Goal: Communication & Community: Answer question/provide support

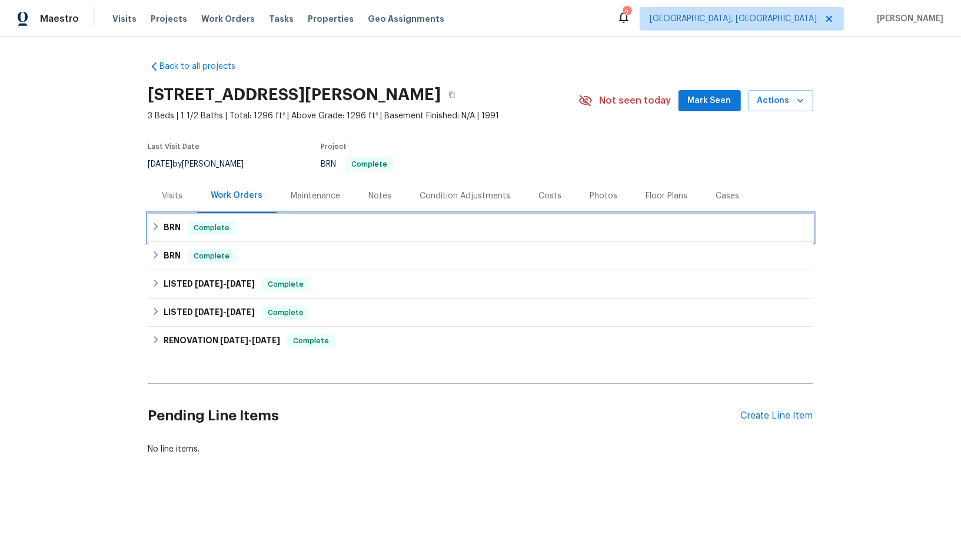
click at [167, 232] on h6 "BRN" at bounding box center [172, 228] width 17 height 14
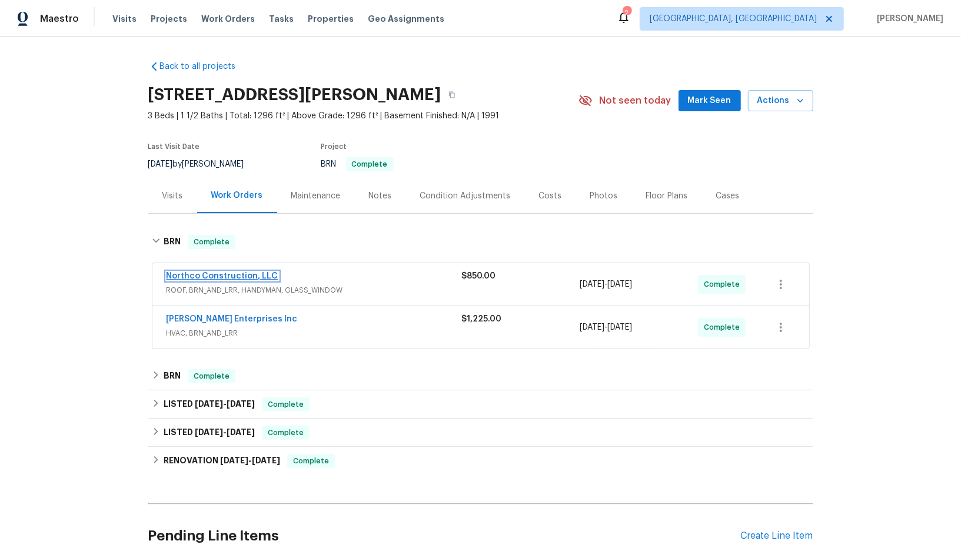
click at [215, 277] on link "Northco Construction, LLC" at bounding box center [223, 276] width 112 height 8
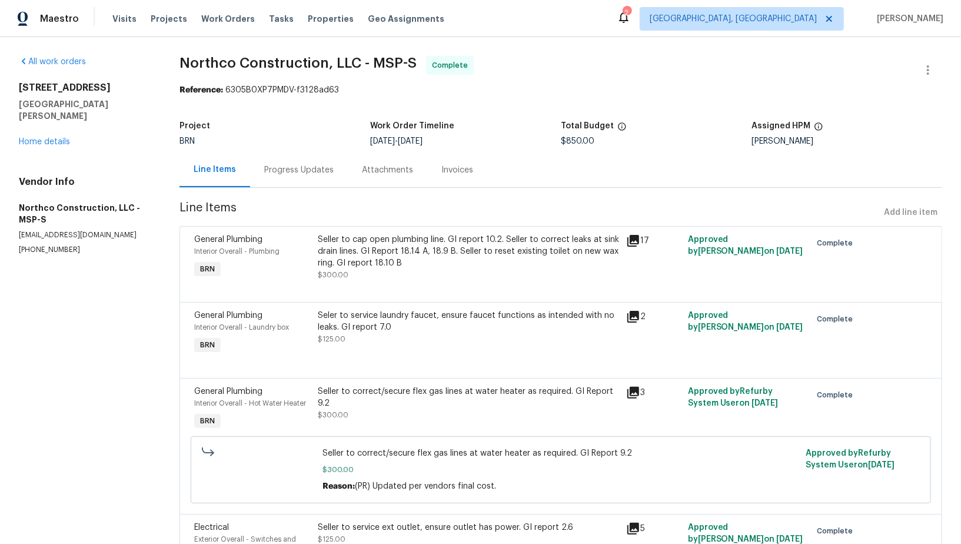
scroll to position [91, 0]
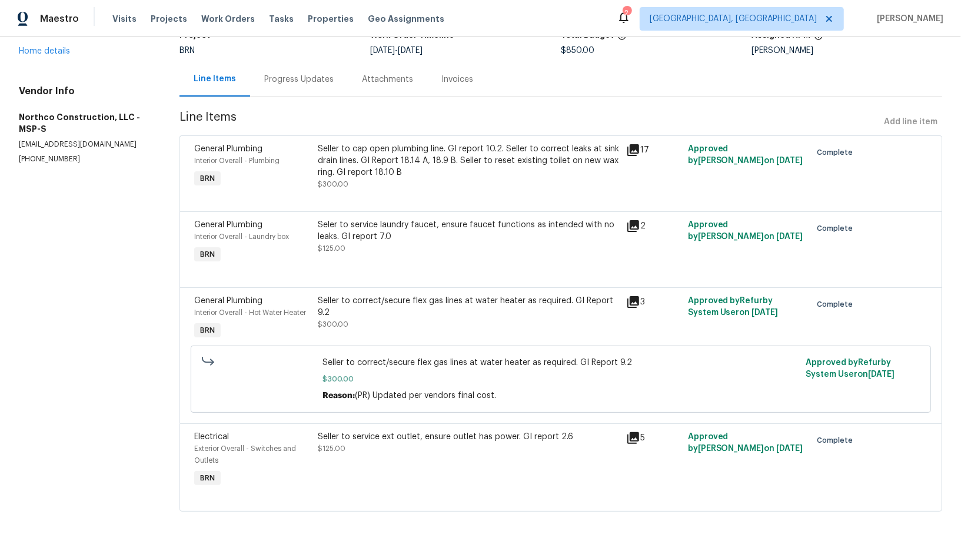
click at [417, 457] on div "Seller to service ext outlet, ensure outlet has power. GI report 2.6 $125.00" at bounding box center [468, 460] width 308 height 66
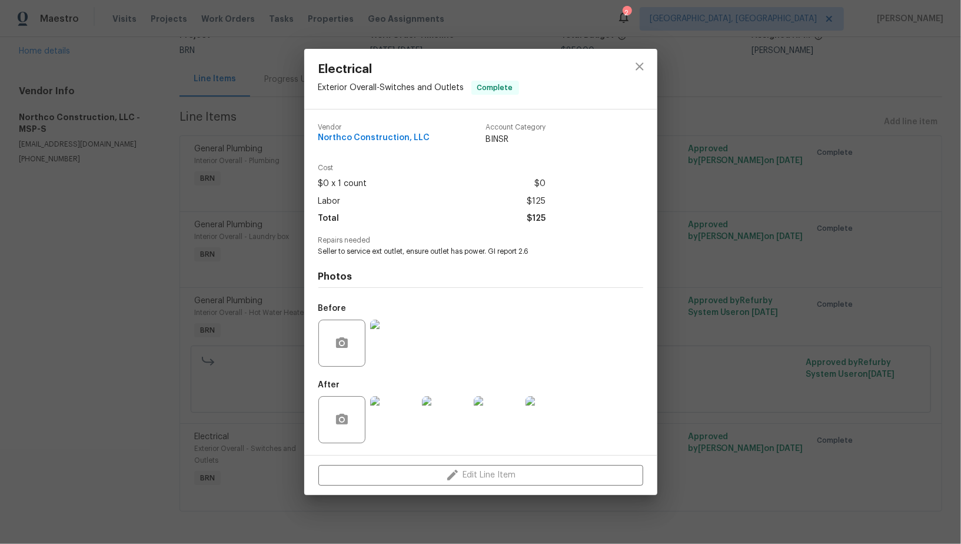
click at [402, 434] on img at bounding box center [393, 419] width 47 height 47
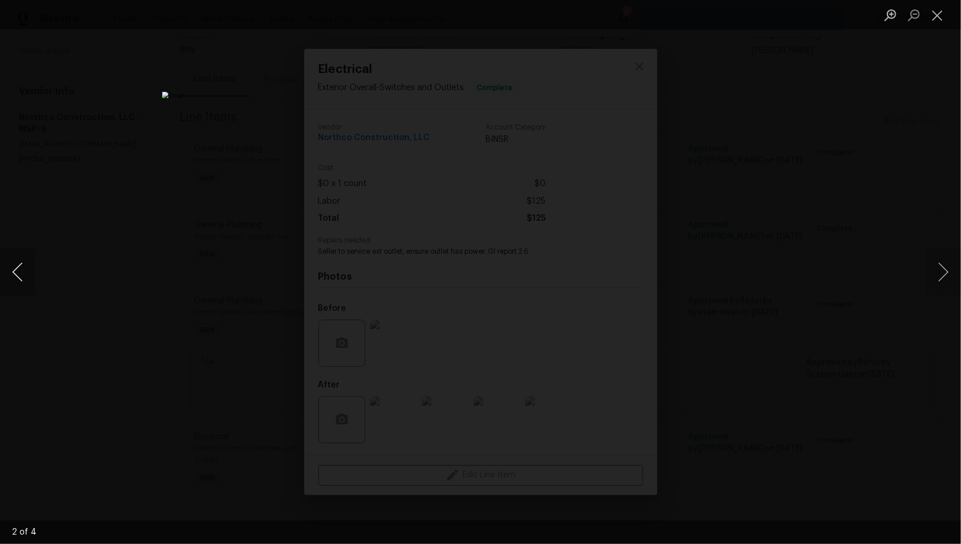
click at [16, 275] on button "Previous image" at bounding box center [17, 271] width 35 height 47
click at [801, 357] on div "Lightbox" at bounding box center [480, 272] width 961 height 544
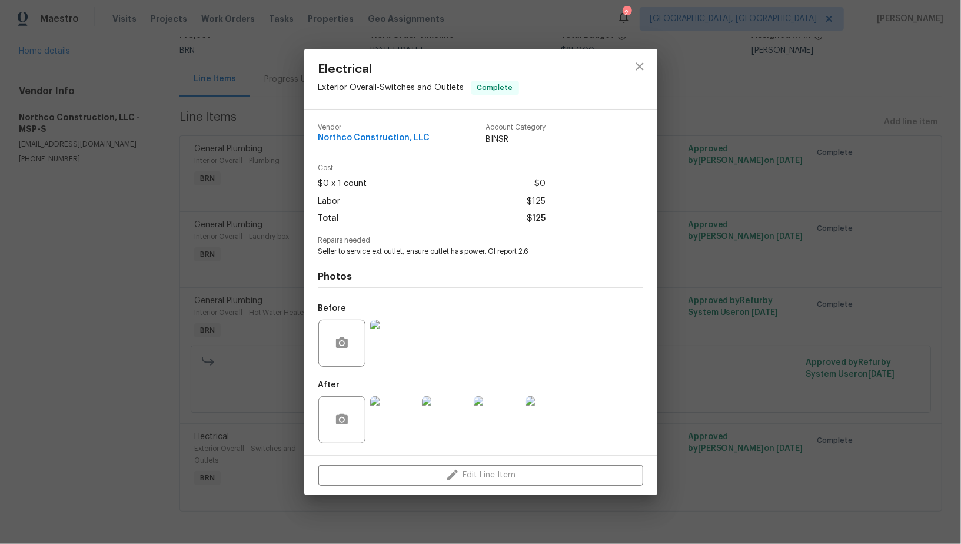
click at [801, 357] on div "Electrical Exterior Overall - Switches and Outlets Complete Vendor Northco Cons…" at bounding box center [480, 272] width 961 height 544
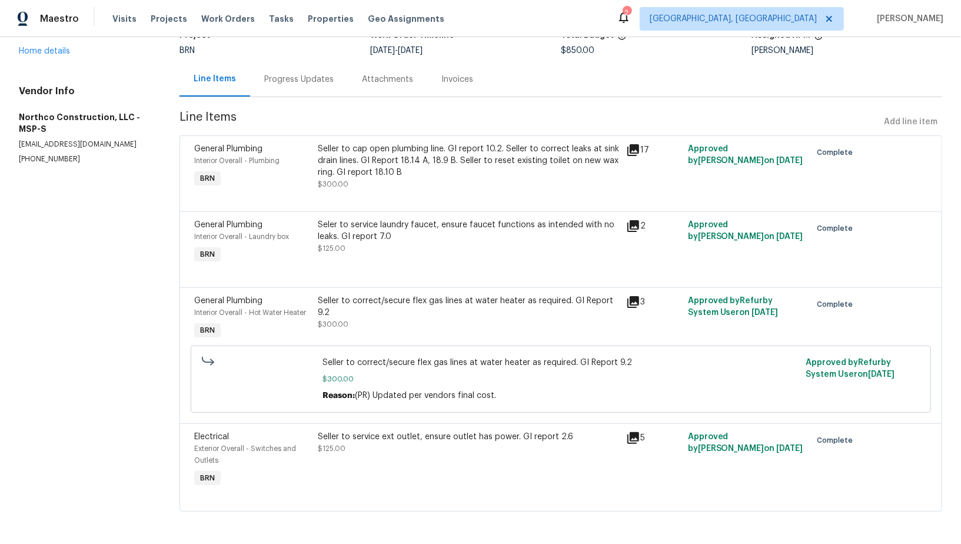
scroll to position [0, 0]
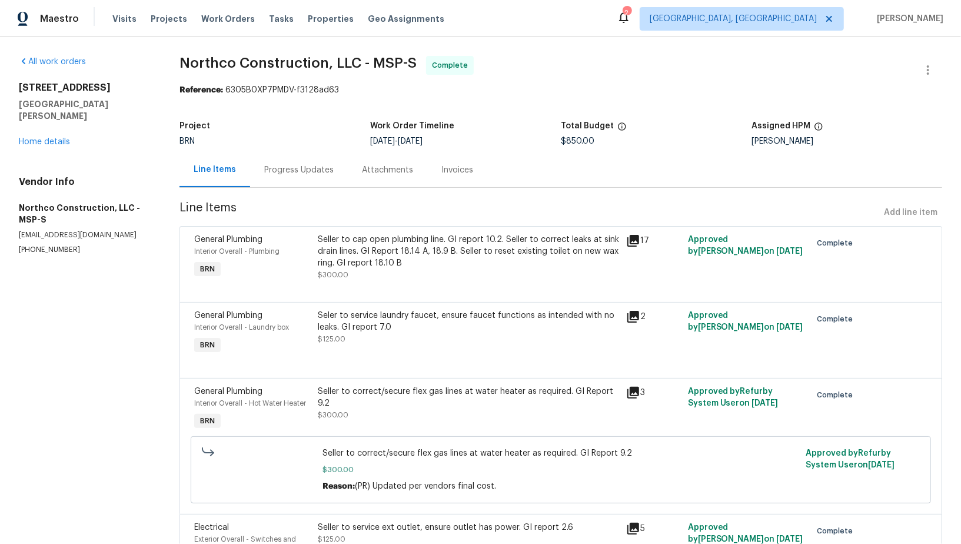
click at [281, 151] on div "Project BRN Work Order Timeline 8/14/2025 - 8/18/2025 Total Budget $850.00 Assi…" at bounding box center [560, 134] width 763 height 38
click at [295, 169] on div "Progress Updates" at bounding box center [298, 170] width 69 height 12
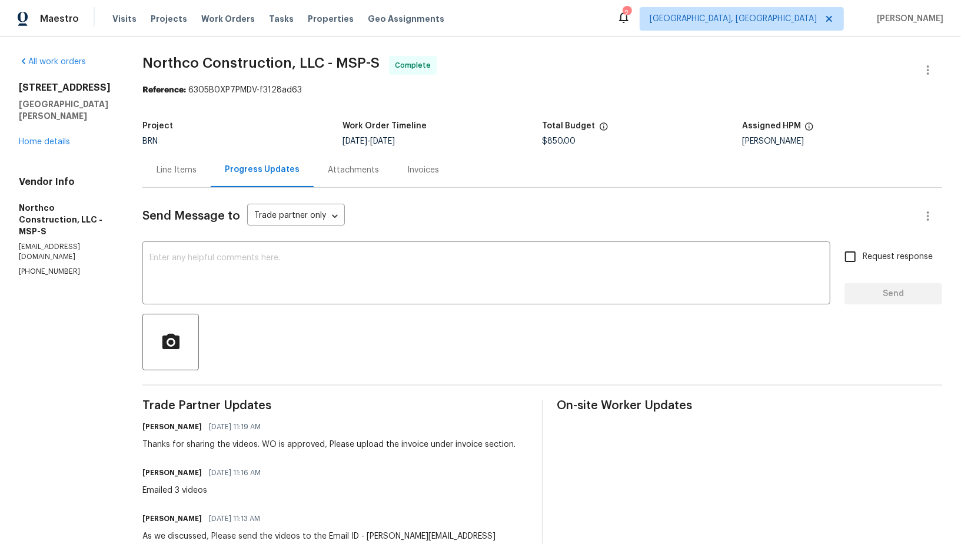
click at [174, 155] on div "Line Items" at bounding box center [176, 169] width 68 height 35
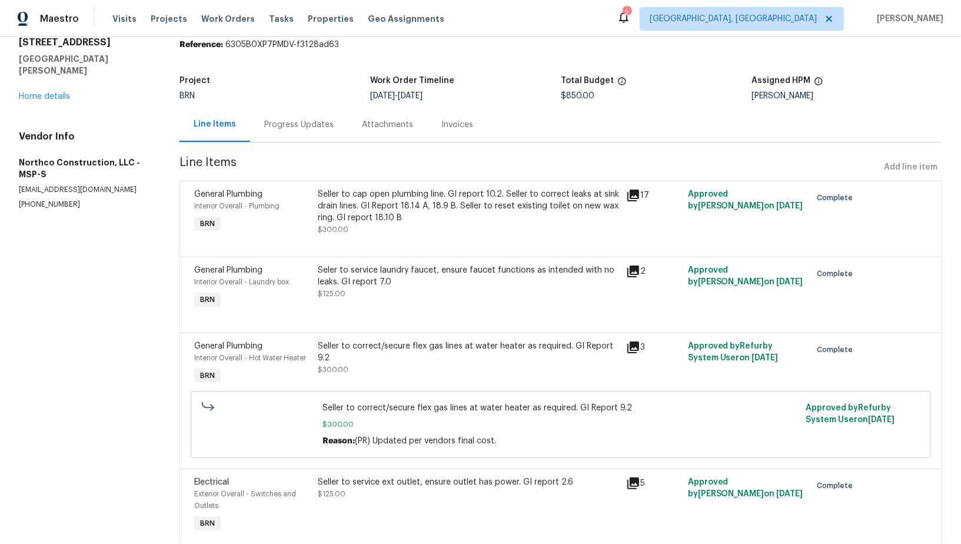
scroll to position [91, 0]
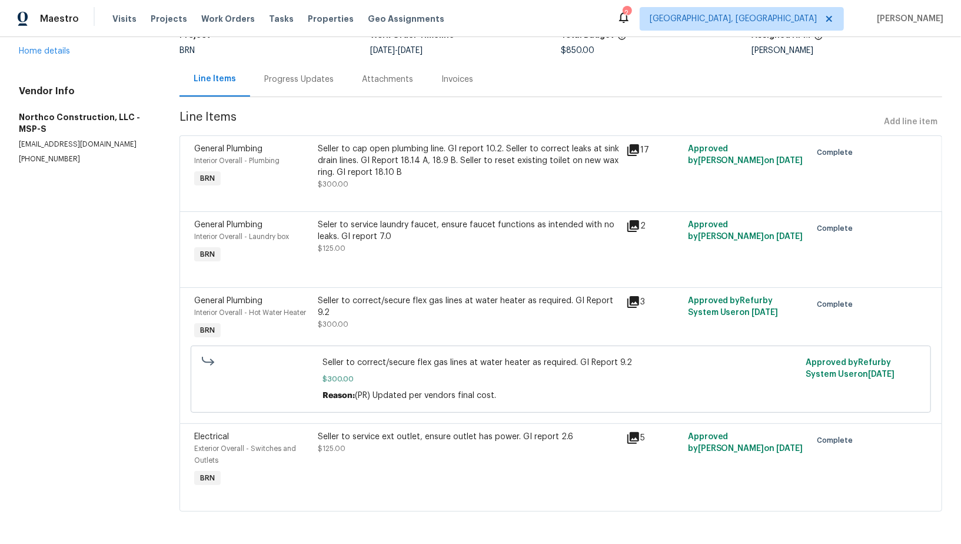
click at [365, 442] on div "Seller to service ext outlet, ensure outlet has power. GI report 2.6 $125.00" at bounding box center [468, 443] width 301 height 24
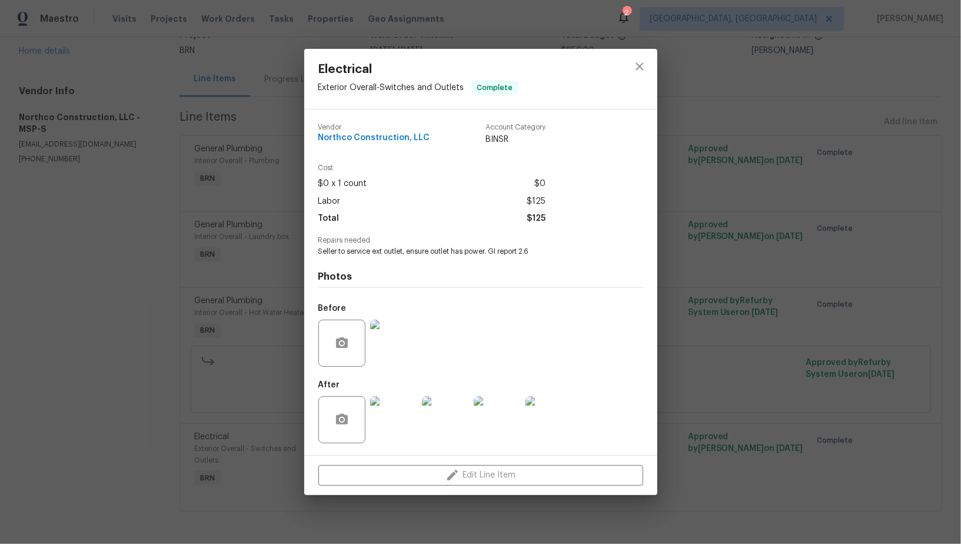
click at [387, 424] on img at bounding box center [393, 419] width 47 height 47
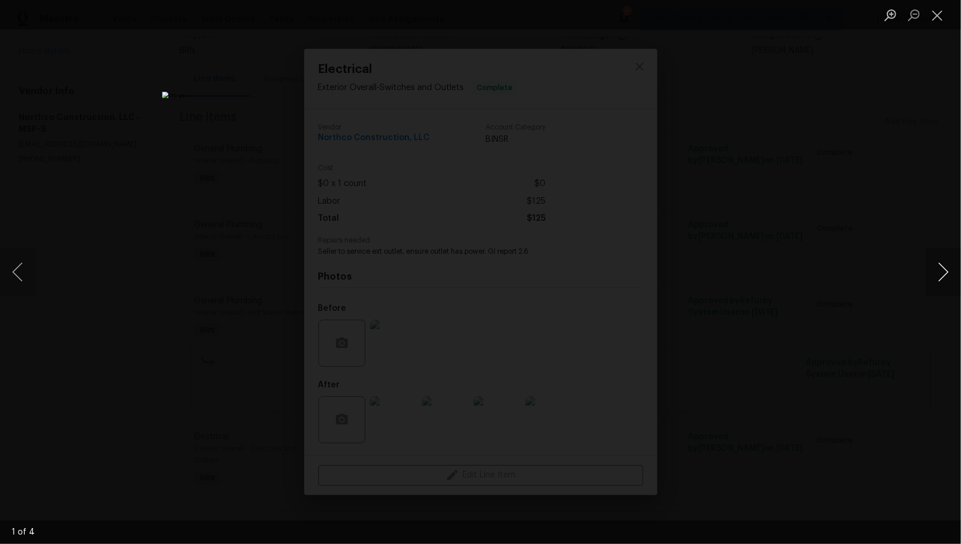
click at [942, 274] on button "Next image" at bounding box center [943, 271] width 35 height 47
click at [947, 281] on button "Next image" at bounding box center [943, 271] width 35 height 47
click at [0, 302] on div "Lightbox" at bounding box center [480, 272] width 961 height 544
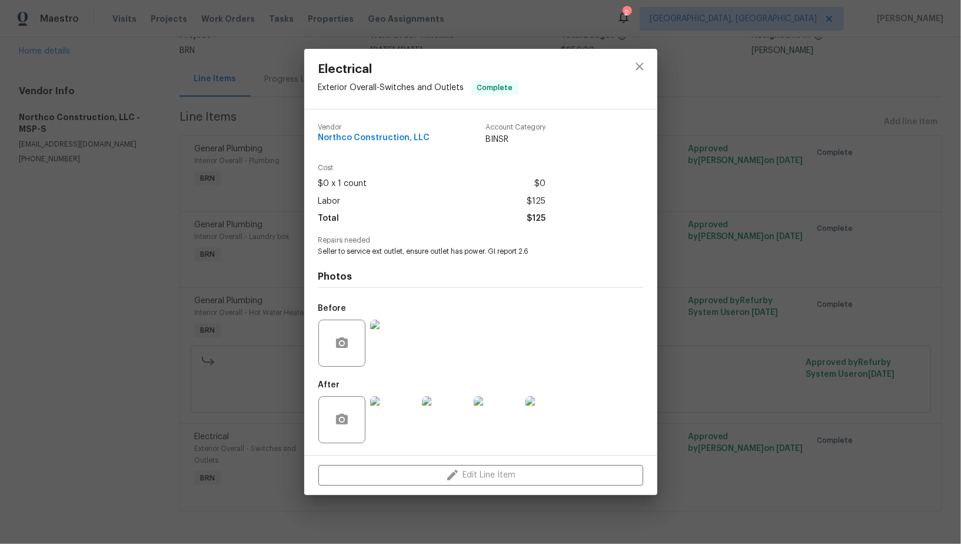
click at [404, 442] on img at bounding box center [393, 419] width 47 height 47
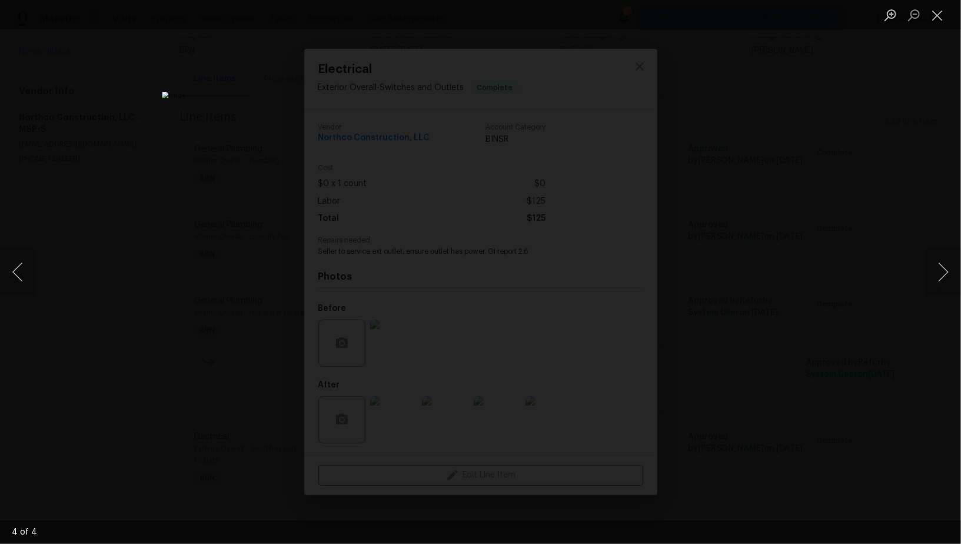
click at [867, 390] on div "Lightbox" at bounding box center [480, 272] width 961 height 544
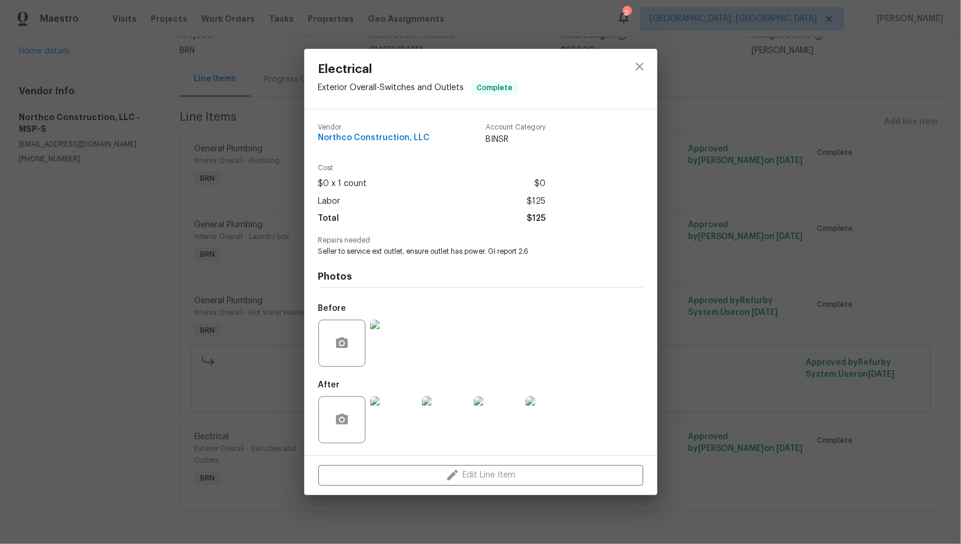
click at [867, 390] on div "Lightbox" at bounding box center [480, 272] width 961 height 544
click at [279, 162] on div "Electrical Exterior Overall - Switches and Outlets Complete Vendor Northco Cons…" at bounding box center [480, 272] width 961 height 544
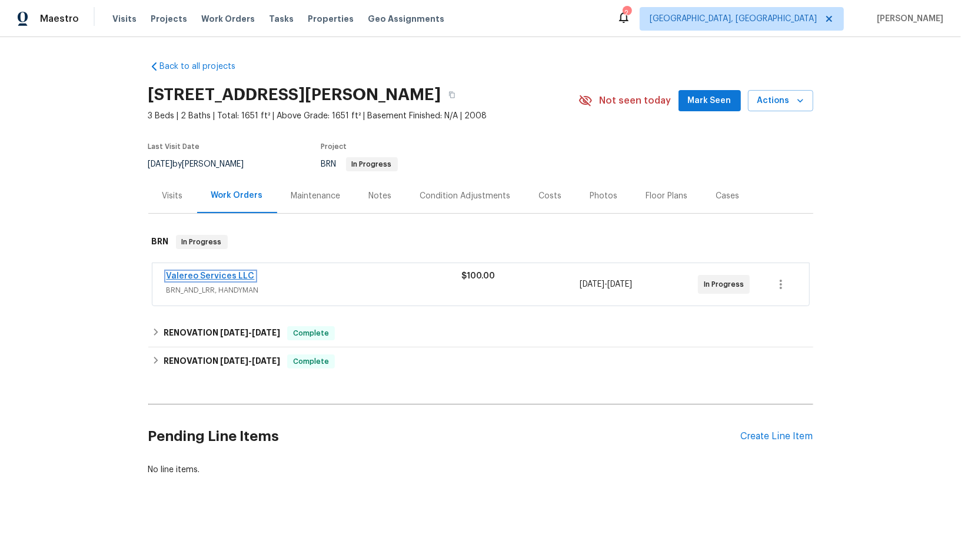
click at [223, 275] on link "Valereo Services LLC" at bounding box center [211, 276] width 88 height 8
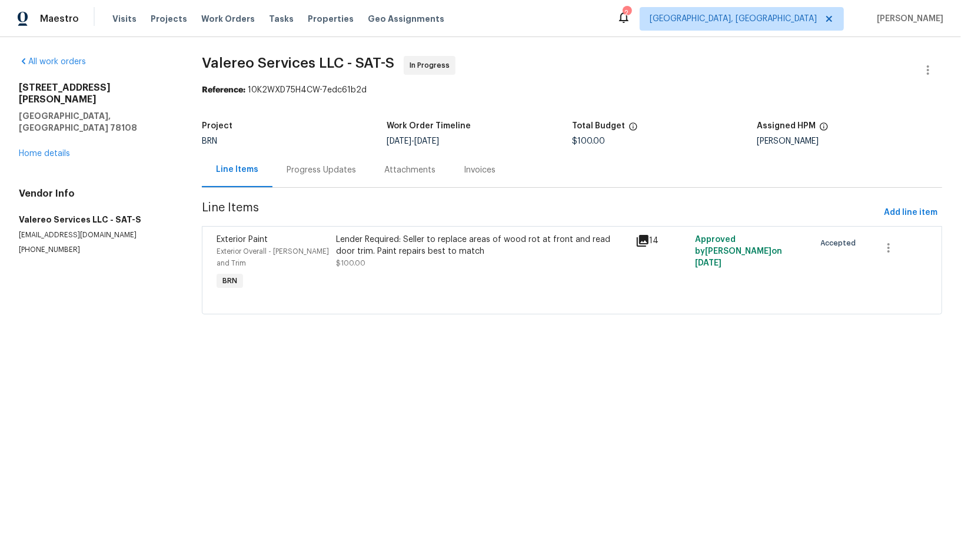
click at [302, 173] on div "Progress Updates" at bounding box center [321, 170] width 69 height 12
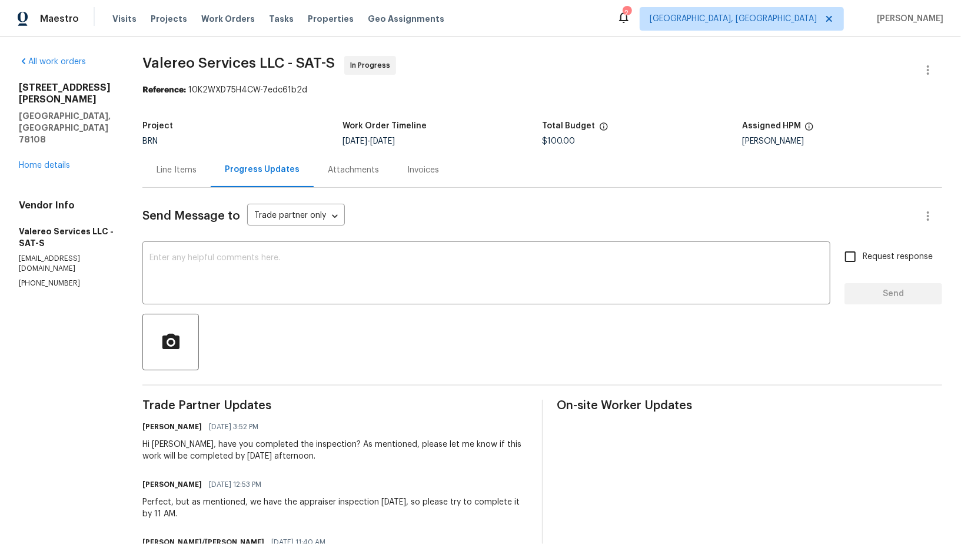
click at [198, 175] on div "Line Items" at bounding box center [176, 169] width 68 height 35
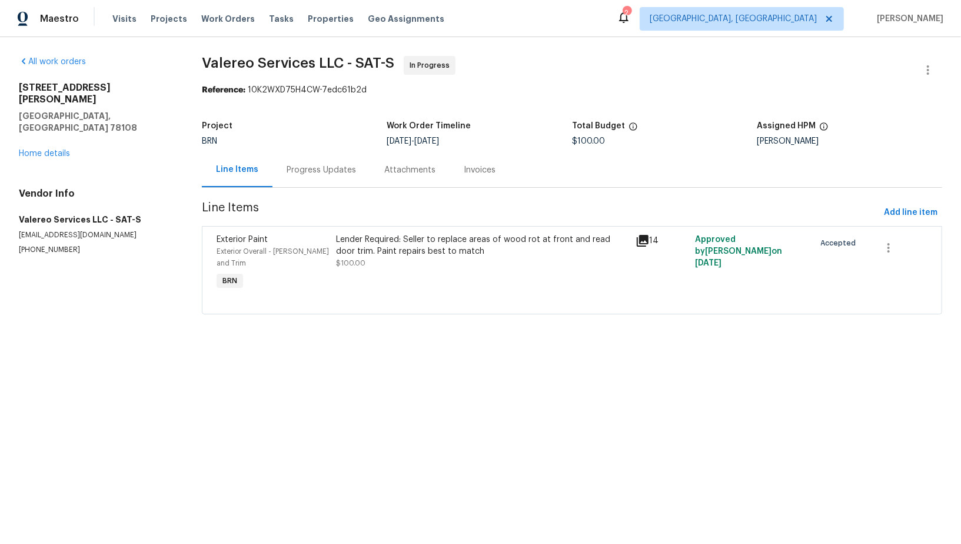
click at [375, 258] on div "Lender Required: Seller to replace areas of wood rot at front and read door tri…" at bounding box center [482, 251] width 292 height 35
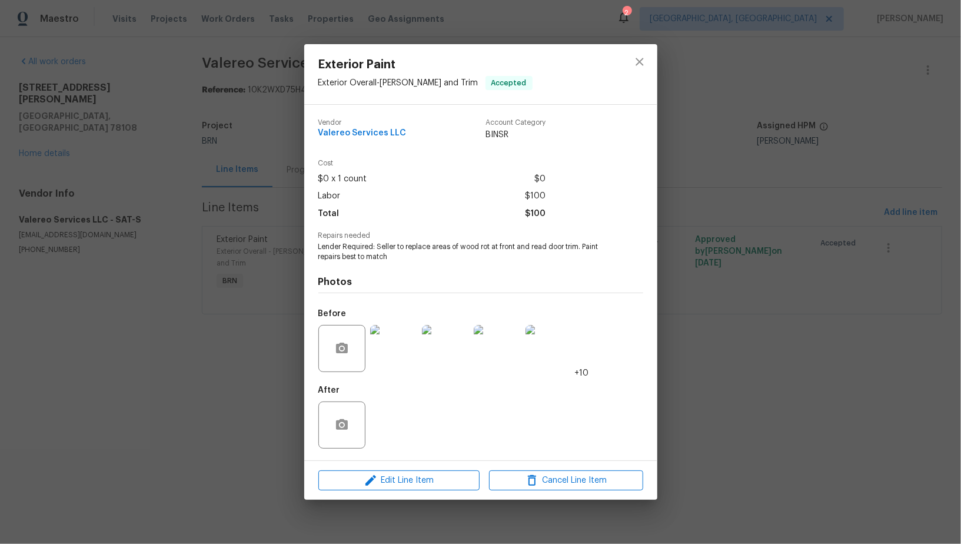
click at [391, 361] on img at bounding box center [393, 348] width 47 height 47
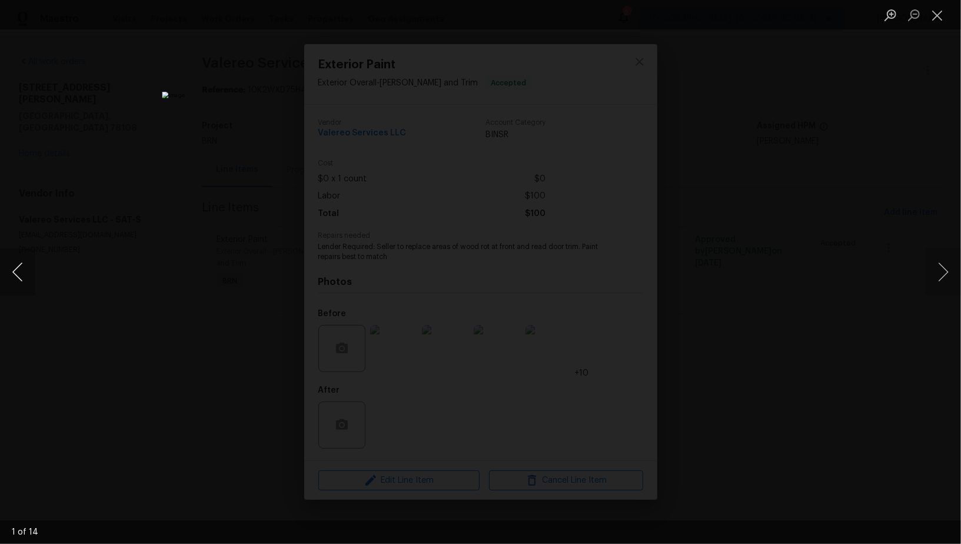
click at [12, 271] on button "Previous image" at bounding box center [17, 271] width 35 height 47
click at [9, 268] on button "Previous image" at bounding box center [17, 271] width 35 height 47
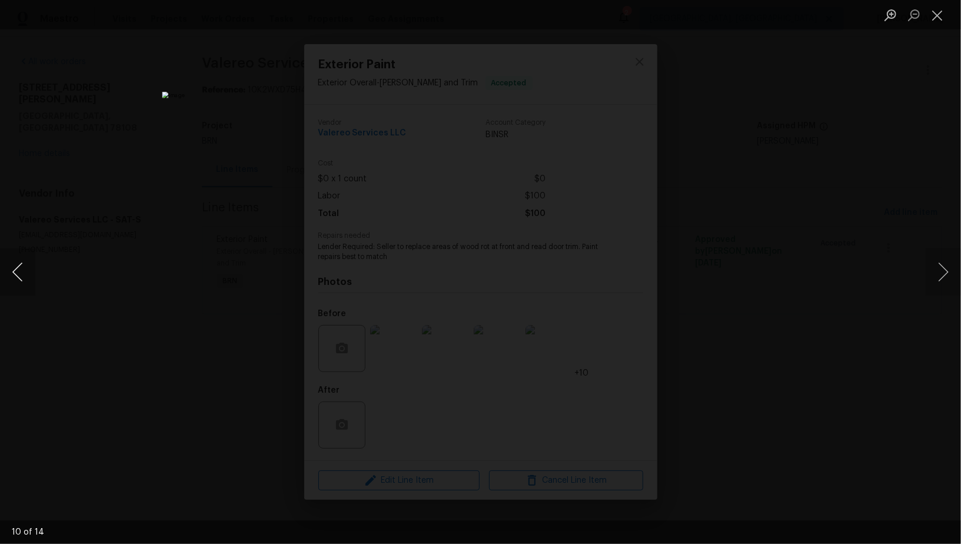
click at [9, 268] on button "Previous image" at bounding box center [17, 271] width 35 height 47
click at [752, 349] on div "Lightbox" at bounding box center [480, 272] width 961 height 544
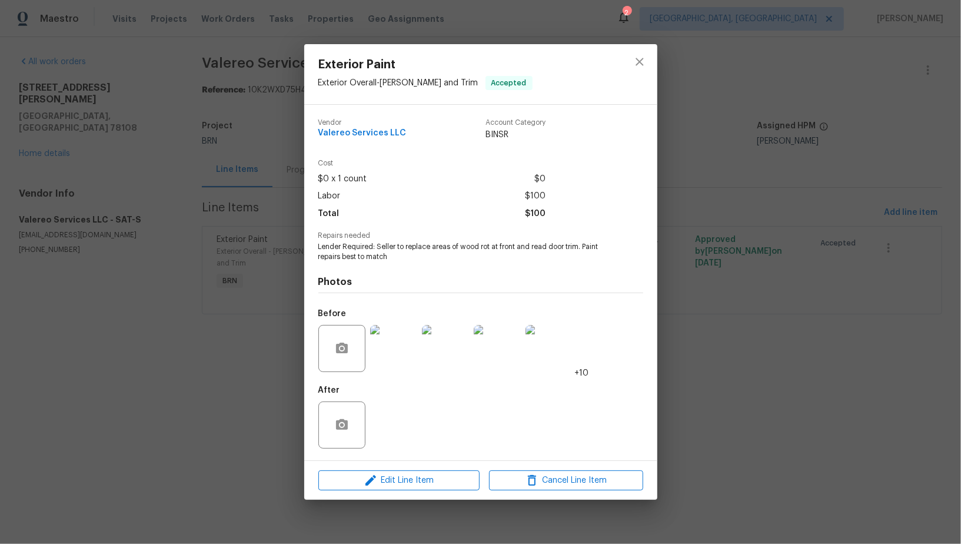
click at [265, 254] on div "Exterior Paint Exterior Overall - Eaves and Trim Accepted Vendor Valereo Servic…" at bounding box center [480, 272] width 961 height 544
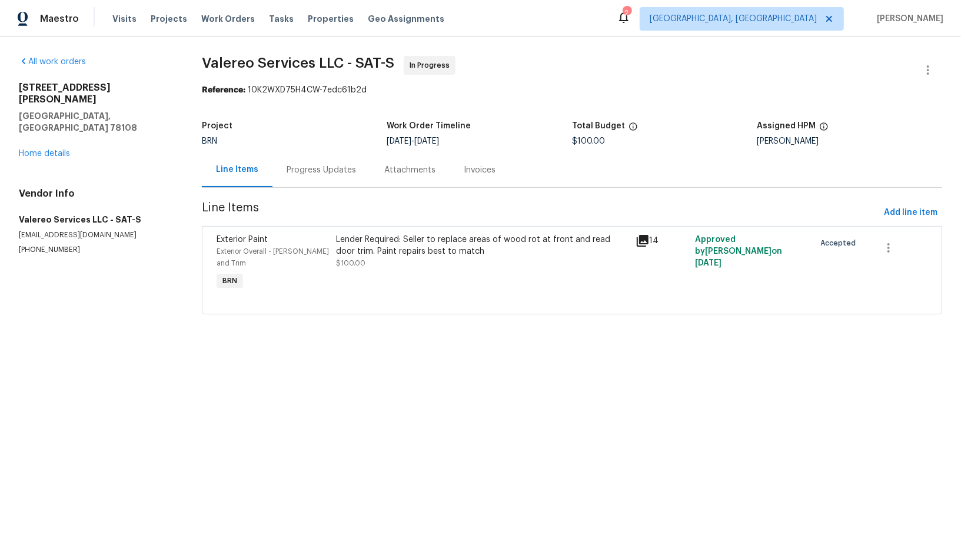
click at [345, 150] on div "Project BRN Work Order Timeline 8/25/2025 - 8/26/2025 Total Budget $100.00 Assi…" at bounding box center [572, 134] width 740 height 38
click at [333, 172] on div "Progress Updates" at bounding box center [321, 170] width 69 height 12
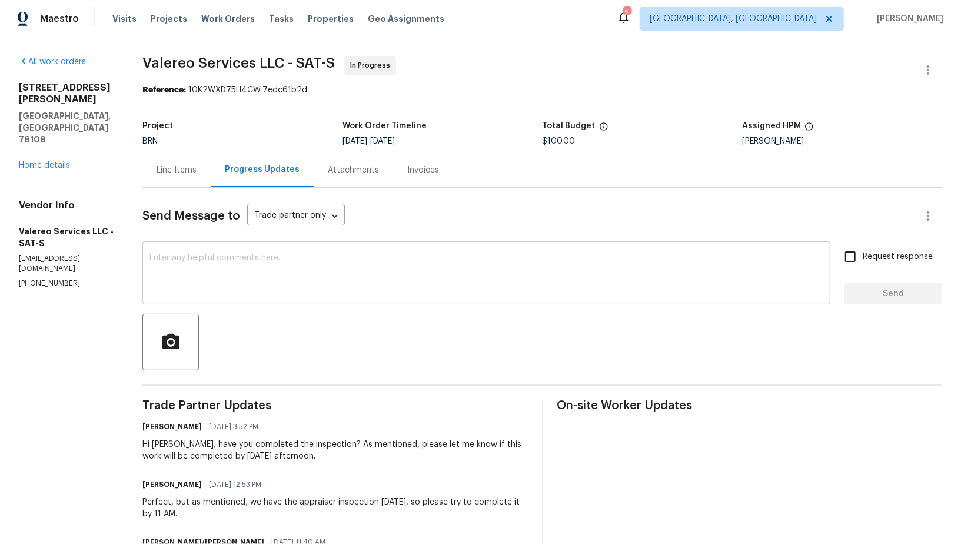
click at [222, 261] on textarea at bounding box center [486, 274] width 674 height 41
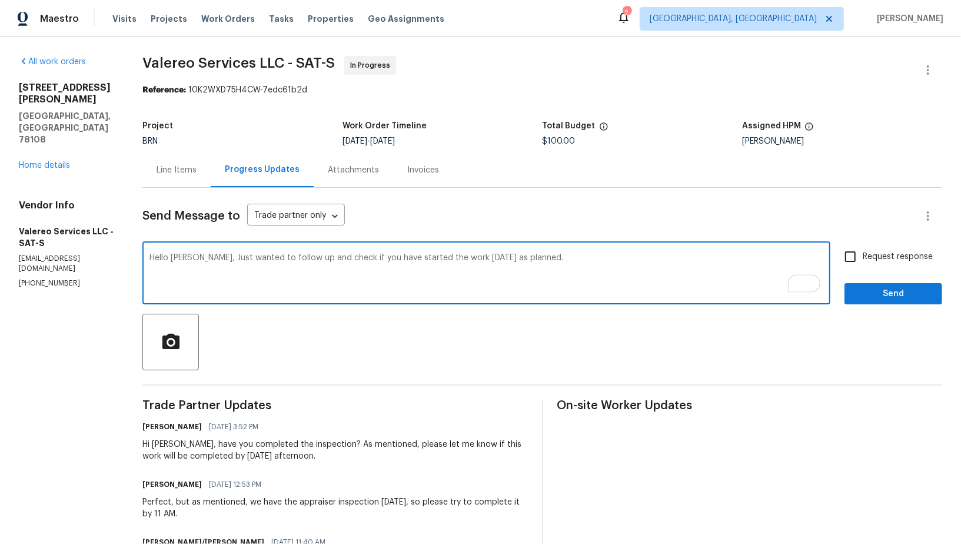
type textarea "Hello Kelly, Just wanted to follow up and check if you have started the work to…"
click at [857, 255] on input "Request response" at bounding box center [850, 256] width 25 height 25
checkbox input "true"
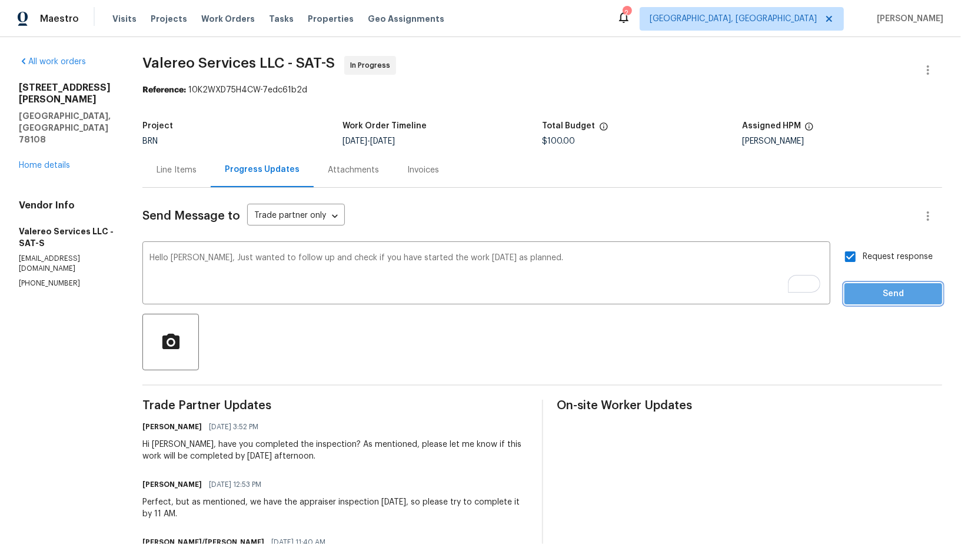
click at [879, 300] on span "Send" at bounding box center [893, 294] width 79 height 15
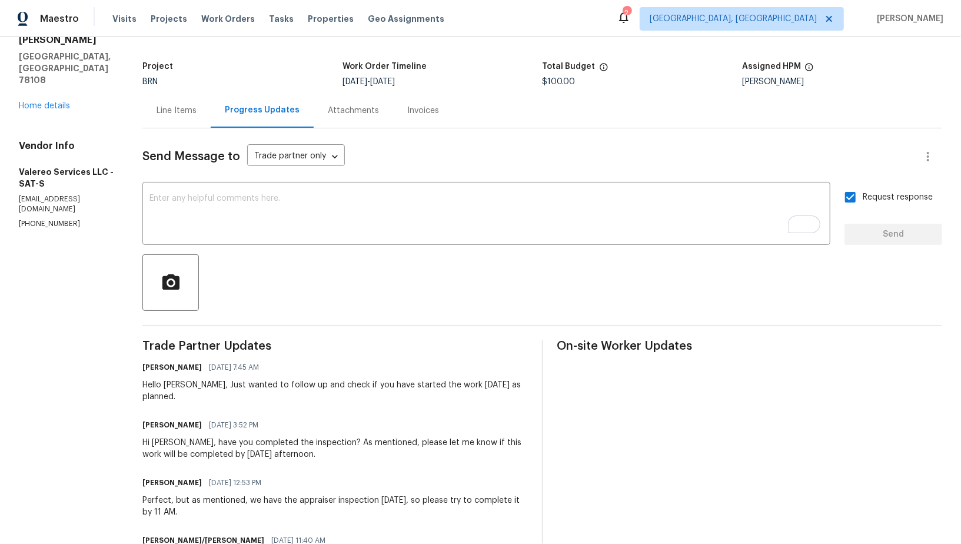
scroll to position [59, 0]
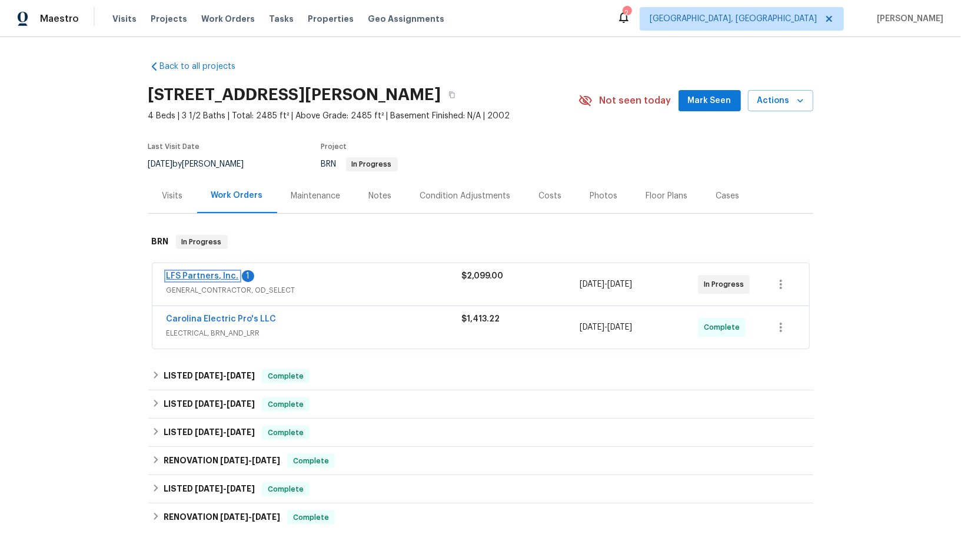
click at [214, 278] on link "LFS Partners, Inc." at bounding box center [203, 276] width 72 height 8
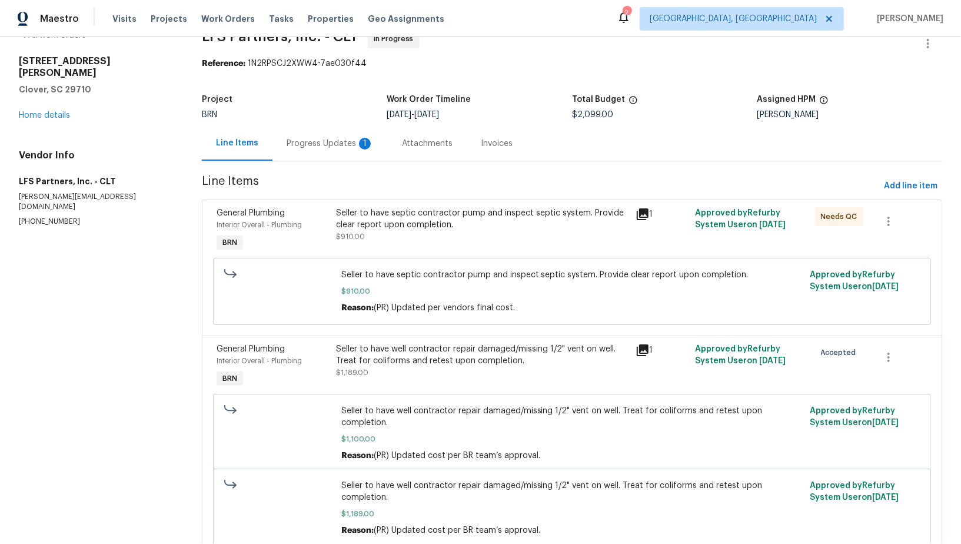
scroll to position [49, 0]
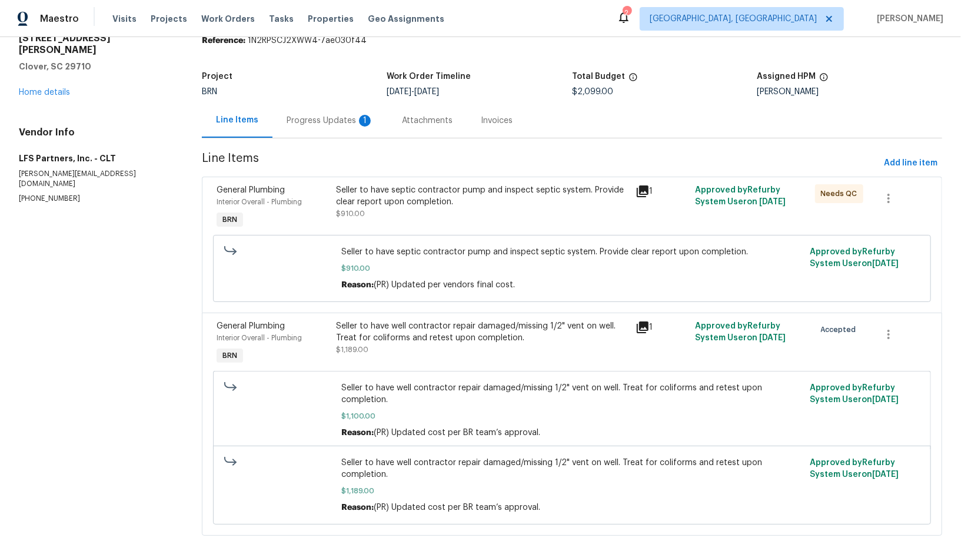
click at [327, 130] on div "Progress Updates 1" at bounding box center [329, 120] width 115 height 35
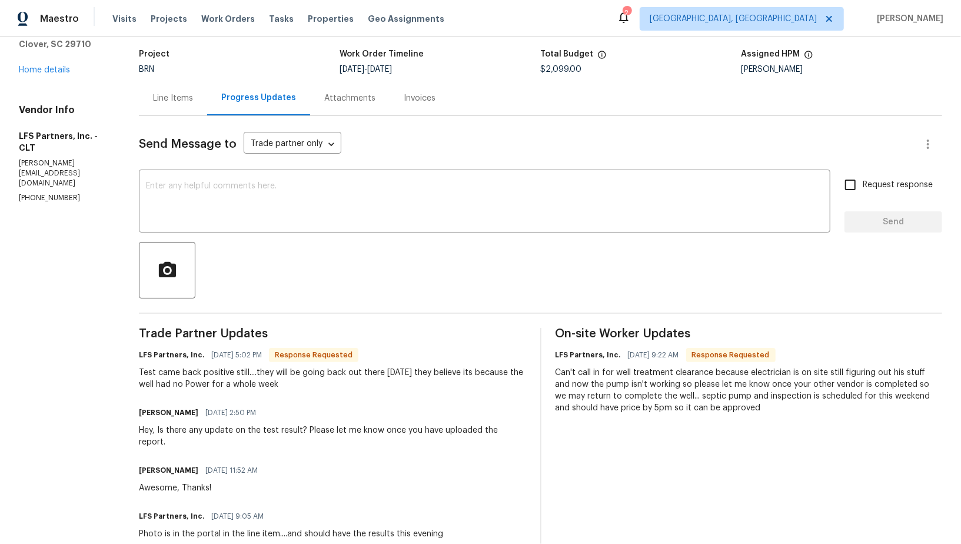
scroll to position [82, 0]
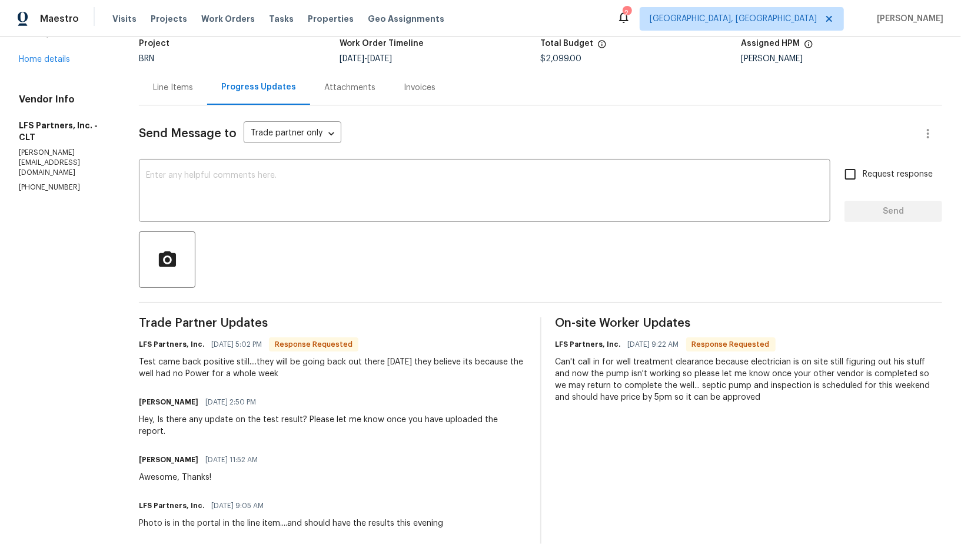
click at [177, 91] on div "Line Items" at bounding box center [173, 88] width 40 height 12
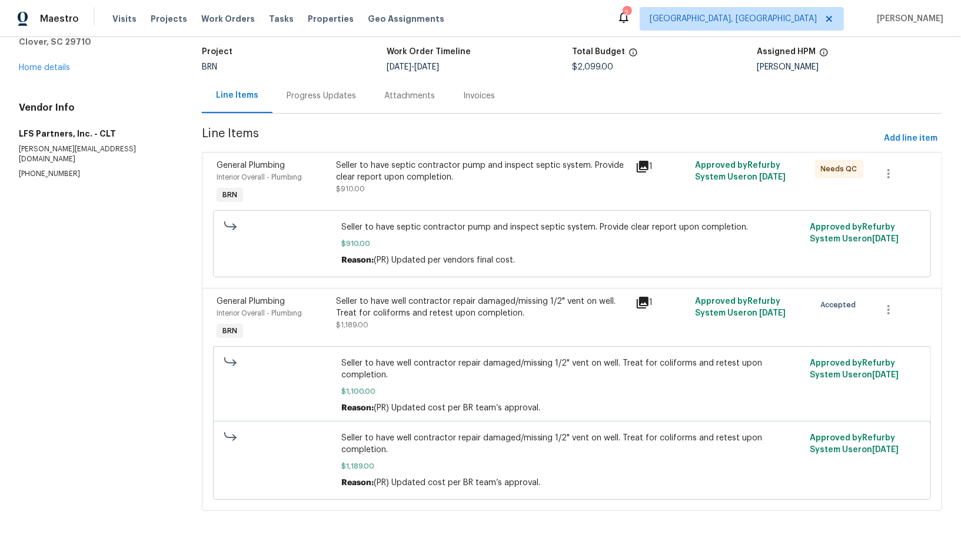
scroll to position [49, 0]
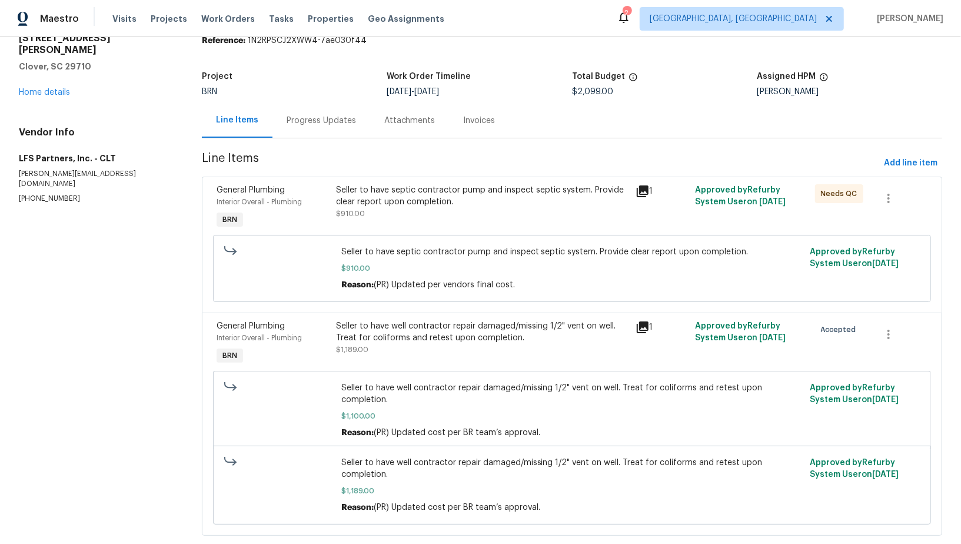
click at [421, 326] on div "Seller to have well contractor repair damaged/missing 1/2" vent on well. Treat …" at bounding box center [482, 332] width 292 height 24
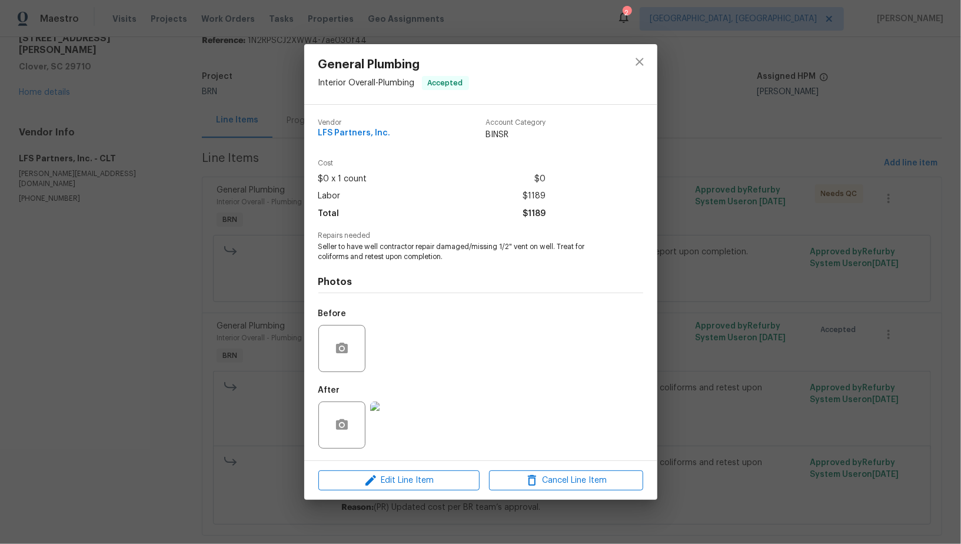
click at [268, 394] on div "General Plumbing Interior Overall - Plumbing Accepted Vendor LFS Partners, Inc.…" at bounding box center [480, 272] width 961 height 544
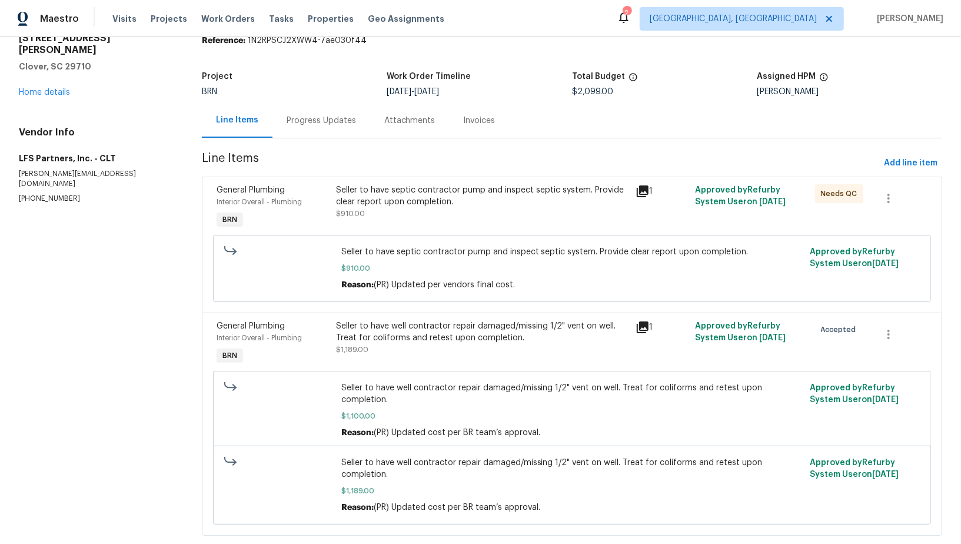
scroll to position [44, 0]
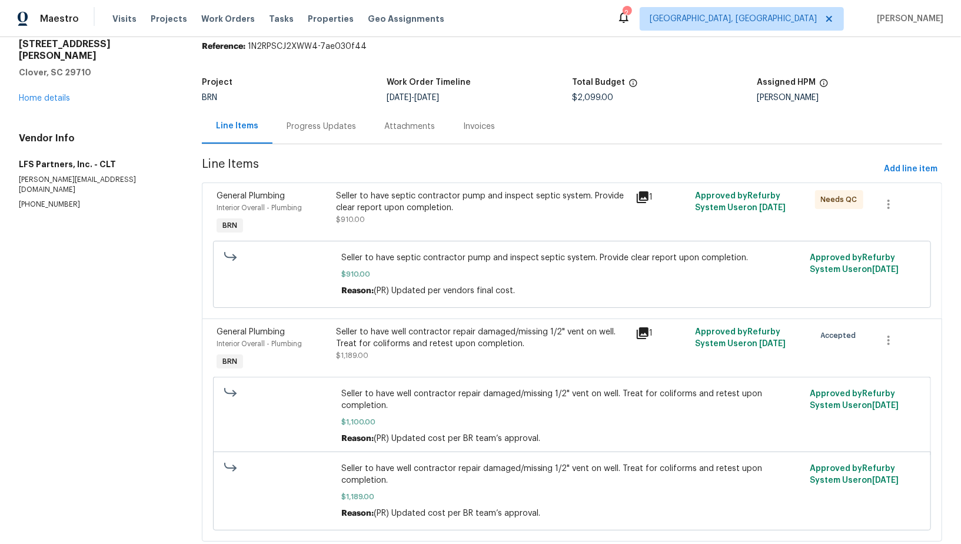
click at [321, 129] on div "Progress Updates" at bounding box center [321, 127] width 69 height 12
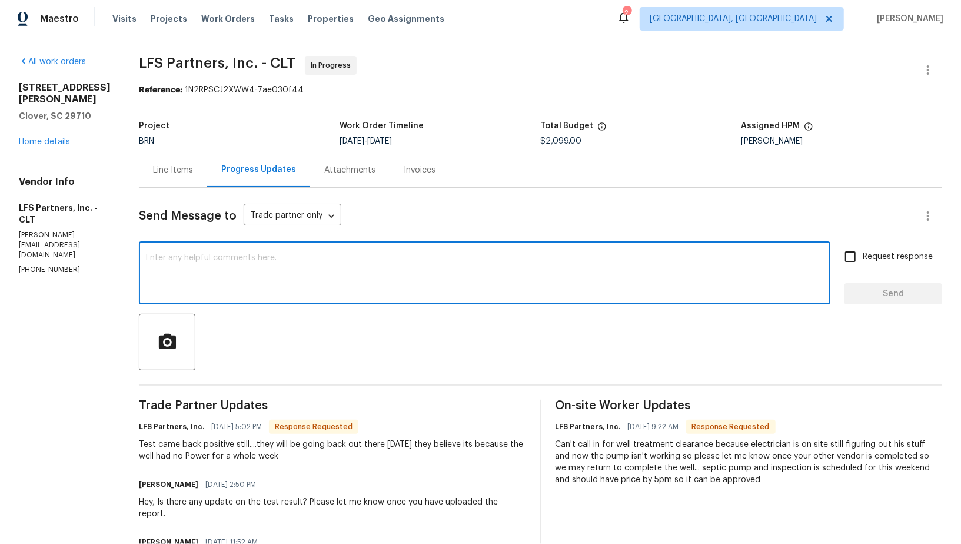
click at [241, 262] on textarea at bounding box center [484, 274] width 677 height 41
click at [195, 269] on textarea "To enrich screen reader interactions, please activate Accessibility in Grammarl…" at bounding box center [484, 274] width 677 height 41
type textarea "I understand,"
click at [146, 256] on textarea "So will there be a retest?" at bounding box center [484, 274] width 677 height 41
click at [157, 258] on textarea "Hey, So will there be a retest?" at bounding box center [484, 274] width 677 height 41
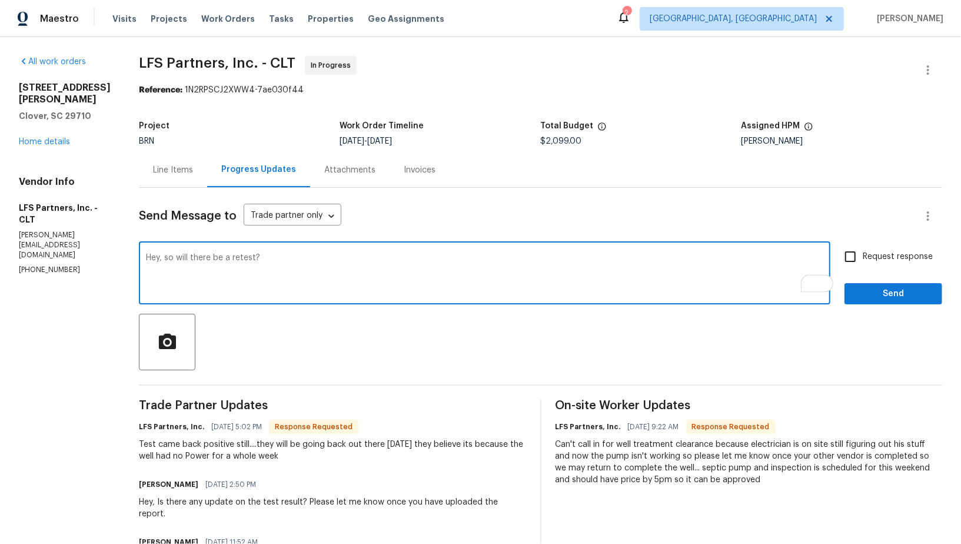
click at [305, 251] on div "Hey, so will there be a retest? x ​" at bounding box center [484, 274] width 691 height 60
drag, startPoint x: 171, startPoint y: 258, endPoint x: 157, endPoint y: 258, distance: 13.5
click at [157, 258] on textarea "Hey, so will there be a retest?" at bounding box center [484, 274] width 677 height 41
click at [258, 259] on textarea "Hey, Will there be a retest?" at bounding box center [484, 274] width 677 height 41
click at [153, 258] on textarea "Hey, Will there be a retest?" at bounding box center [484, 274] width 677 height 41
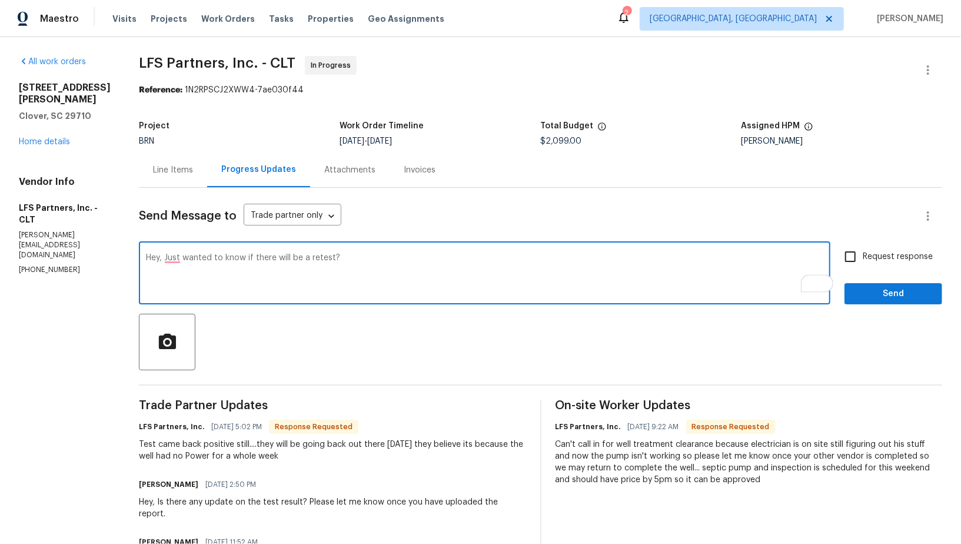
click at [358, 264] on textarea "Hey, Just wanted to know if there will be a retest?" at bounding box center [484, 274] width 677 height 41
type textarea "Hey, Just wanted to know if there will be a retest?"
click at [847, 255] on input "Request response" at bounding box center [850, 256] width 25 height 25
checkbox input "true"
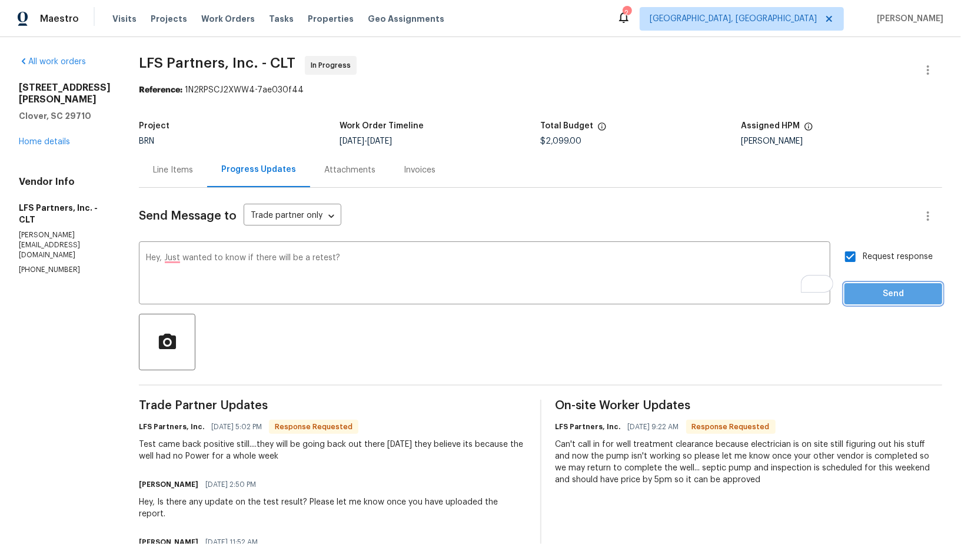
click at [866, 295] on span "Send" at bounding box center [893, 294] width 79 height 15
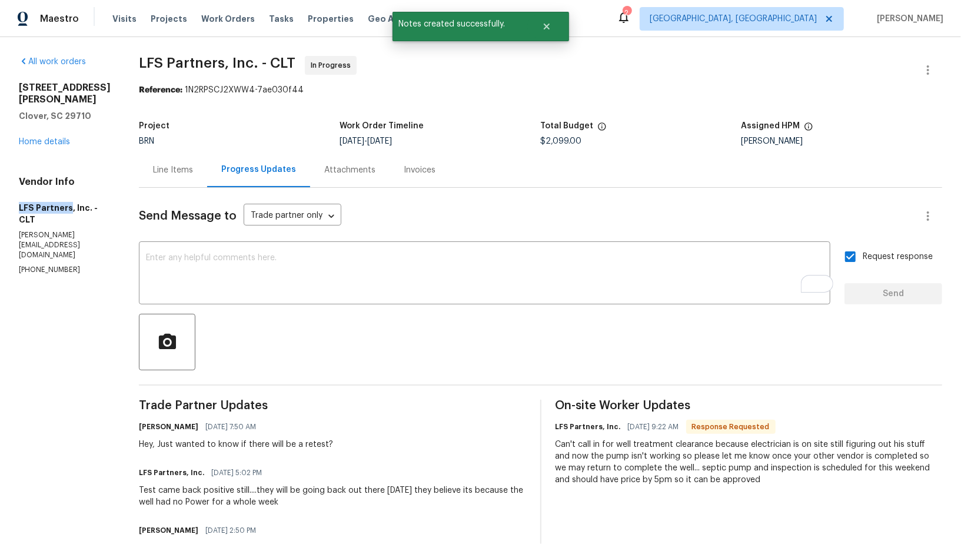
drag, startPoint x: 14, startPoint y: 205, endPoint x: 69, endPoint y: 207, distance: 55.3
copy h5 "LFS Partners"
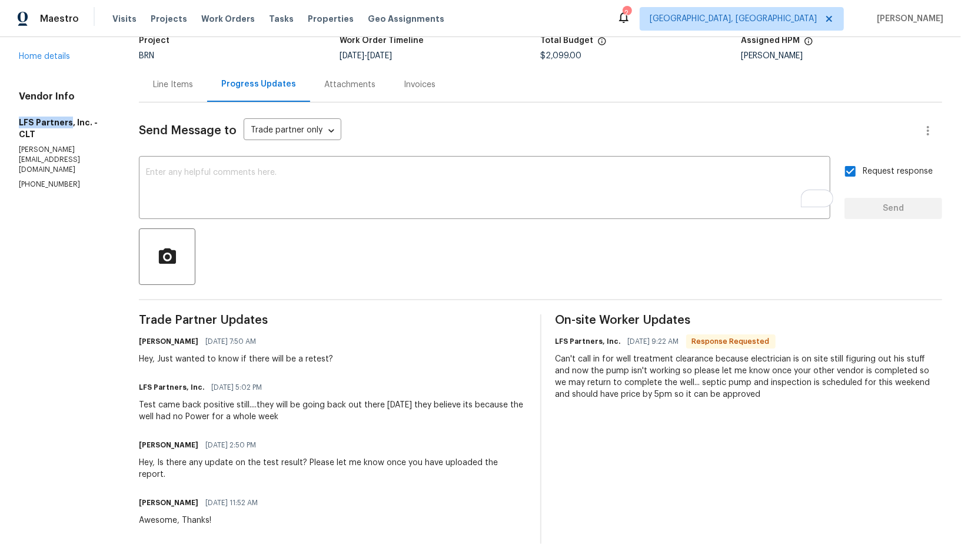
drag, startPoint x: 190, startPoint y: 417, endPoint x: 297, endPoint y: 417, distance: 106.5
click at [297, 417] on div "Test came back positive still....they will be going back out there tomorrow the…" at bounding box center [332, 411] width 387 height 24
copy div "Power for a whole week"
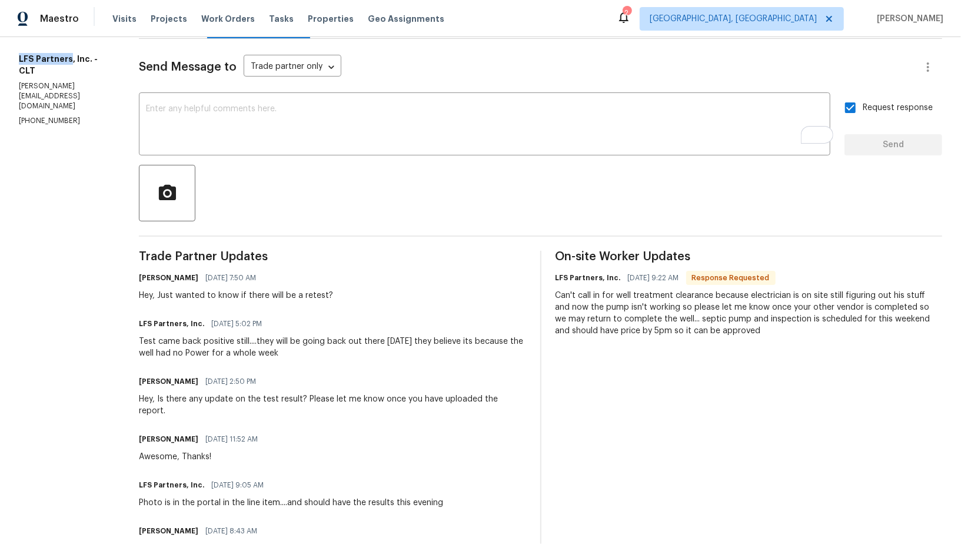
scroll to position [155, 0]
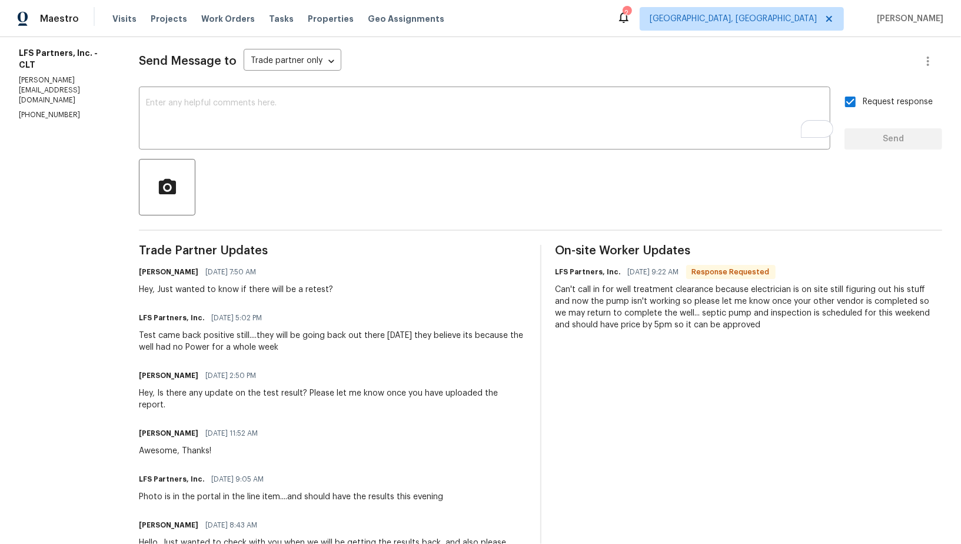
click at [159, 350] on div "Test came back positive still....they will be going back out there tomorrow the…" at bounding box center [332, 342] width 387 height 24
drag, startPoint x: 415, startPoint y: 334, endPoint x: 465, endPoint y: 357, distance: 55.6
copy div "hey believe its because the well had no Power for a whole week"
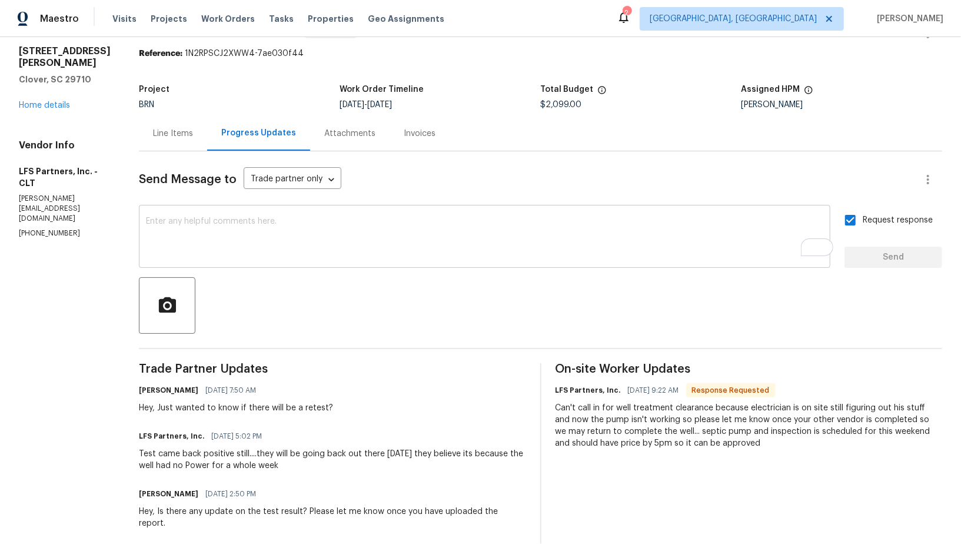
scroll to position [0, 0]
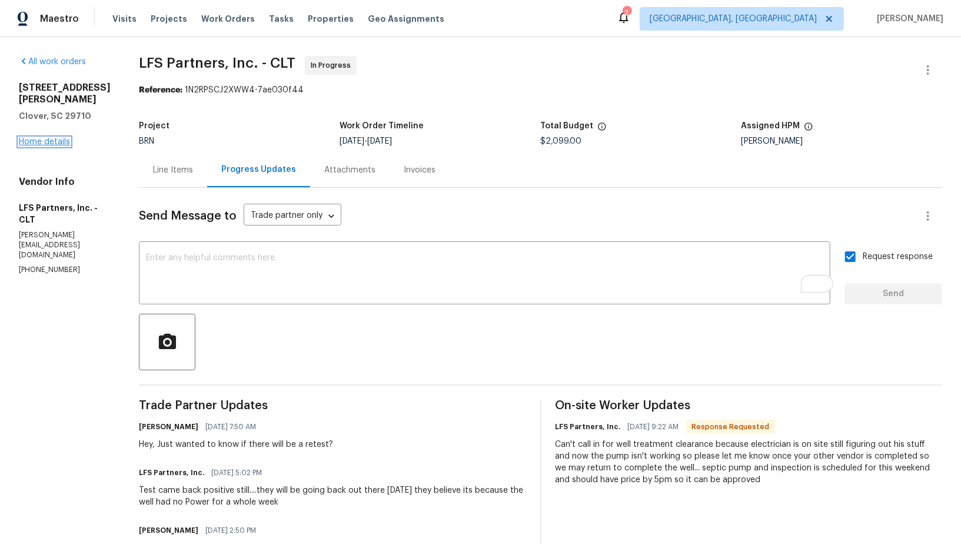
click at [55, 139] on link "Home details" at bounding box center [44, 142] width 51 height 8
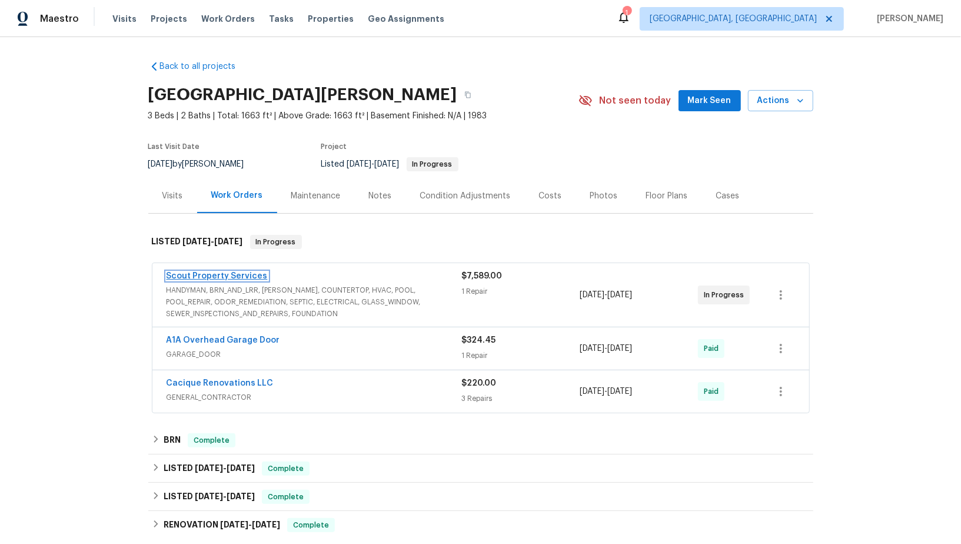
click at [221, 276] on link "Scout Property Services" at bounding box center [217, 276] width 101 height 8
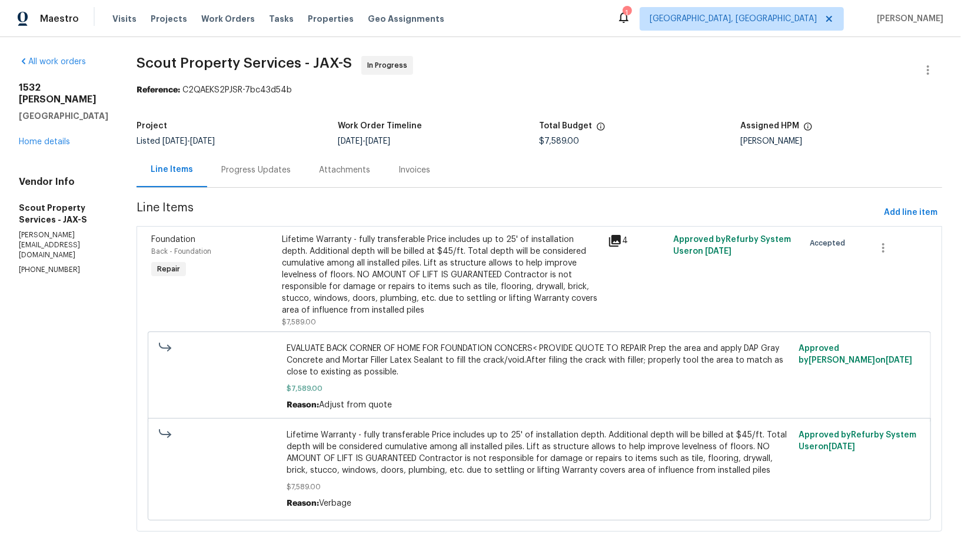
click at [232, 163] on div "Progress Updates" at bounding box center [256, 169] width 98 height 35
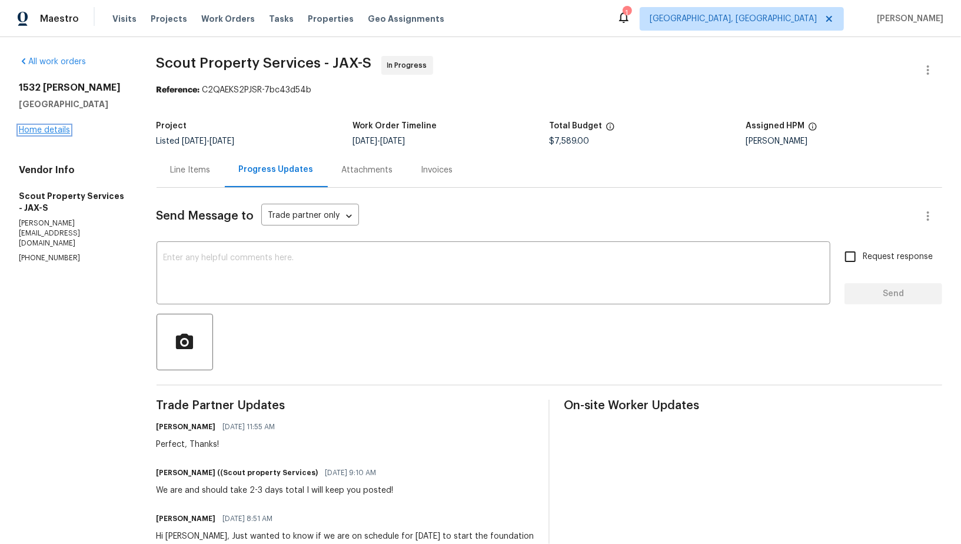
click at [54, 130] on link "Home details" at bounding box center [44, 130] width 51 height 8
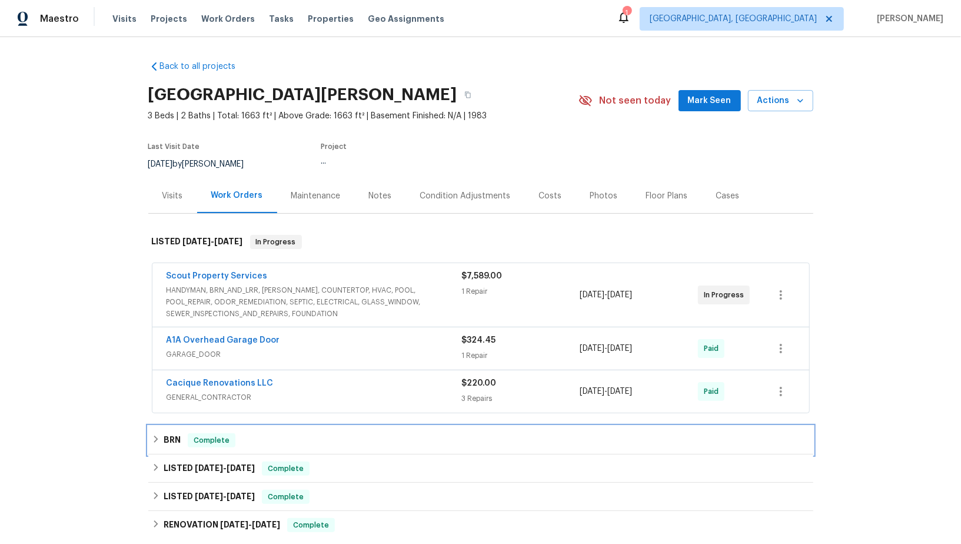
click at [163, 433] on div "BRN Complete" at bounding box center [481, 440] width 658 height 14
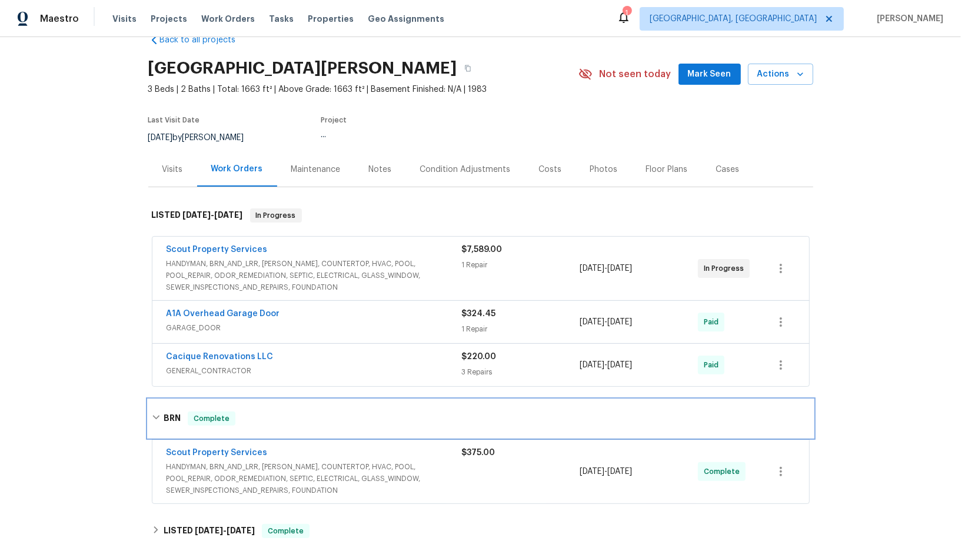
scroll to position [80, 0]
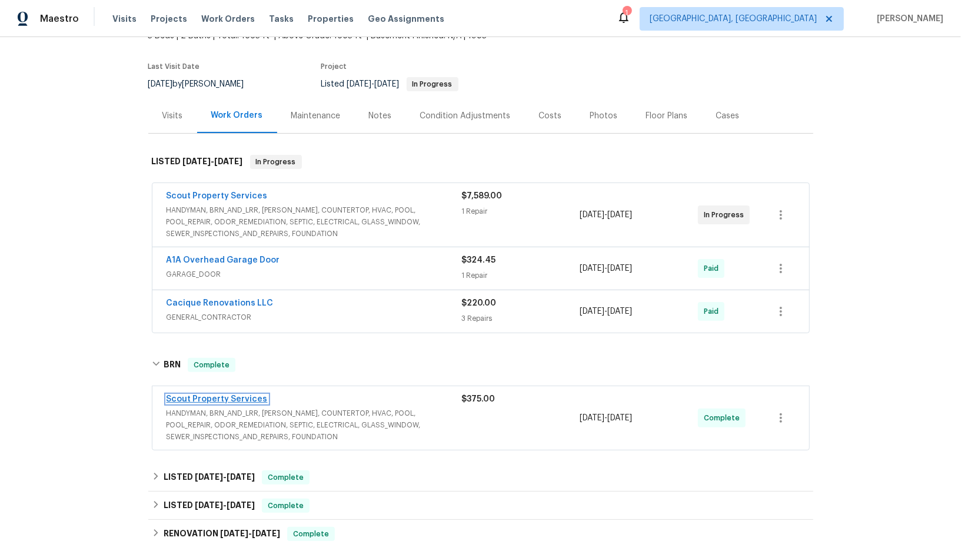
click at [229, 395] on link "Scout Property Services" at bounding box center [217, 399] width 101 height 8
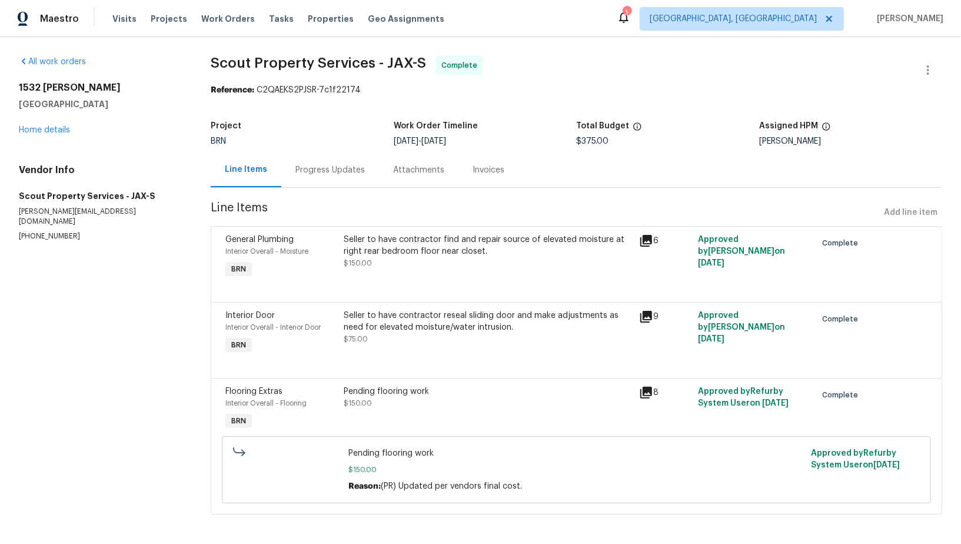
click at [313, 178] on div "Progress Updates" at bounding box center [330, 169] width 98 height 35
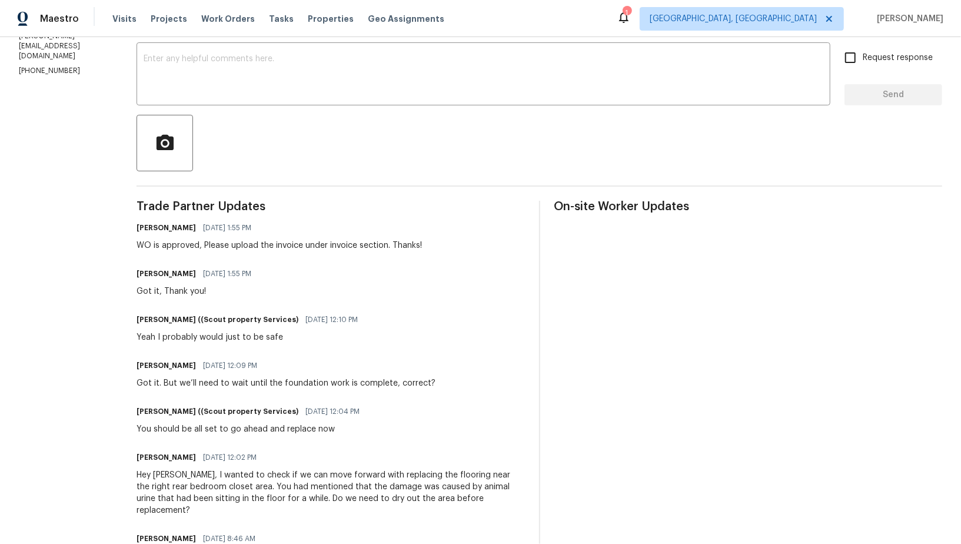
scroll to position [198, 0]
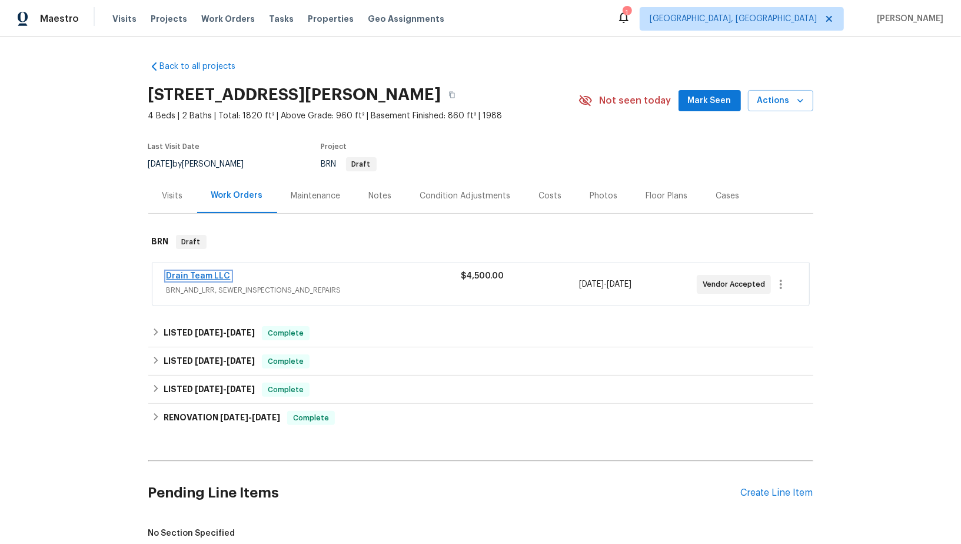
click at [210, 274] on link "Drain Team LLC" at bounding box center [199, 276] width 64 height 8
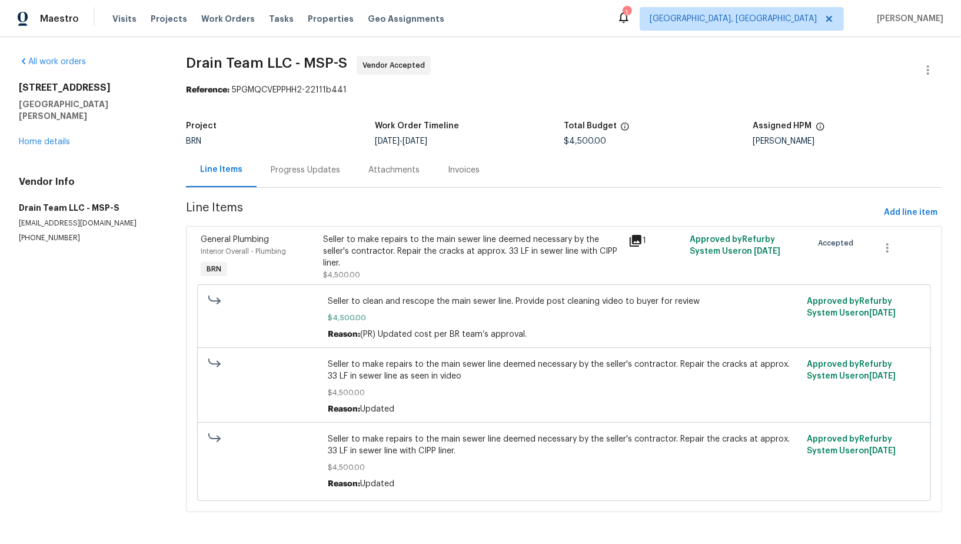
click at [309, 167] on div "Progress Updates" at bounding box center [305, 170] width 69 height 12
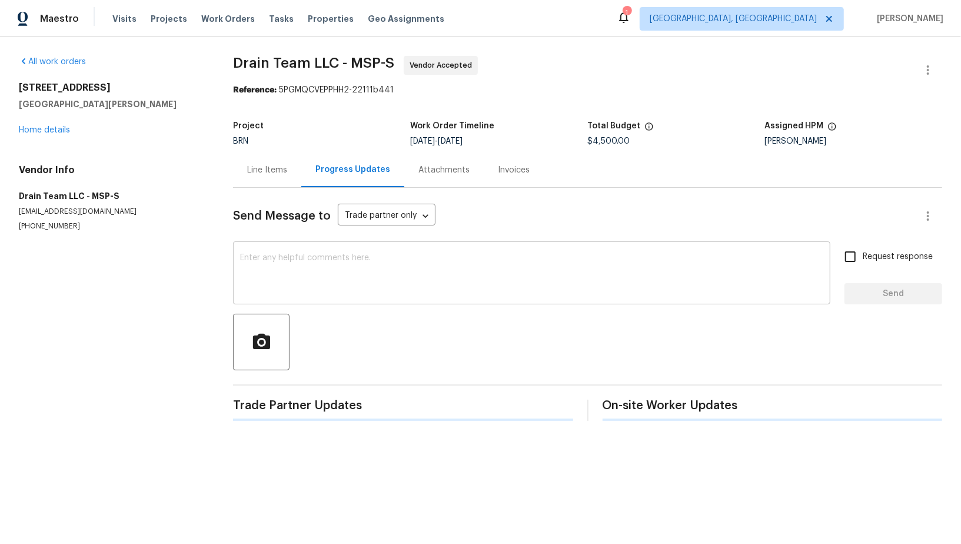
click at [291, 266] on textarea at bounding box center [531, 274] width 583 height 41
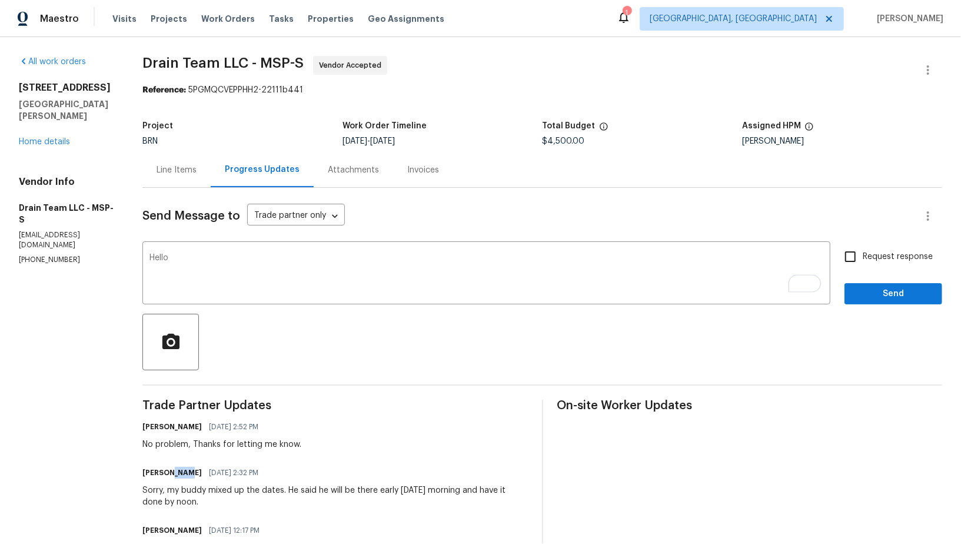
drag, startPoint x: 172, startPoint y: 472, endPoint x: 188, endPoint y: 472, distance: 15.9
click at [188, 472] on h6 "[PERSON_NAME]" at bounding box center [171, 473] width 59 height 12
copy h6 "[PERSON_NAME]"
click at [190, 265] on textarea "Hello" at bounding box center [486, 274] width 674 height 41
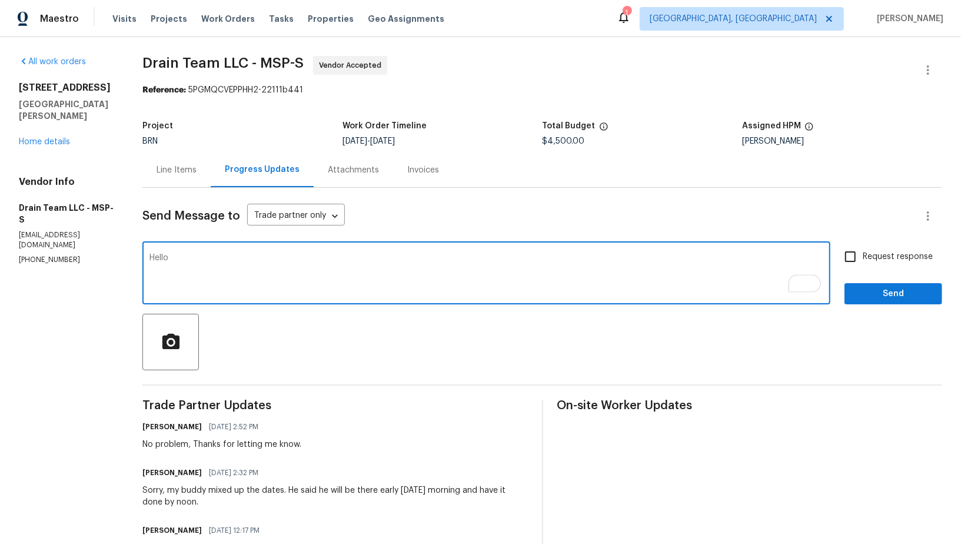
paste textarea "[PERSON_NAME]"
click at [208, 258] on textarea "Hello [PERSON_NAME], Have you started the work [DATE] as planned? Please update…" at bounding box center [486, 274] width 674 height 41
type textarea "Hello [PERSON_NAME], have you started the work [DATE] as planned? Please update…"
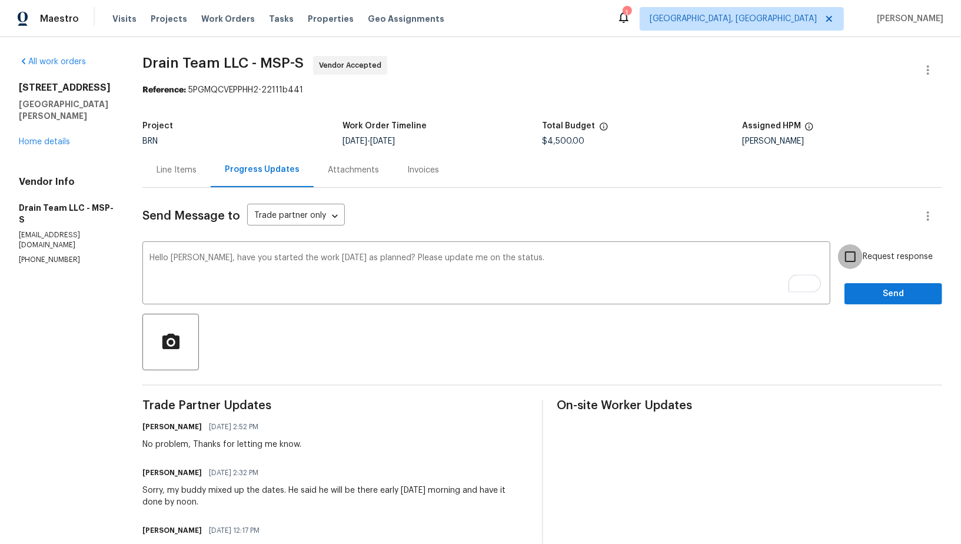
click at [857, 259] on input "Request response" at bounding box center [850, 256] width 25 height 25
checkbox input "true"
click at [866, 297] on span "Send" at bounding box center [893, 294] width 79 height 15
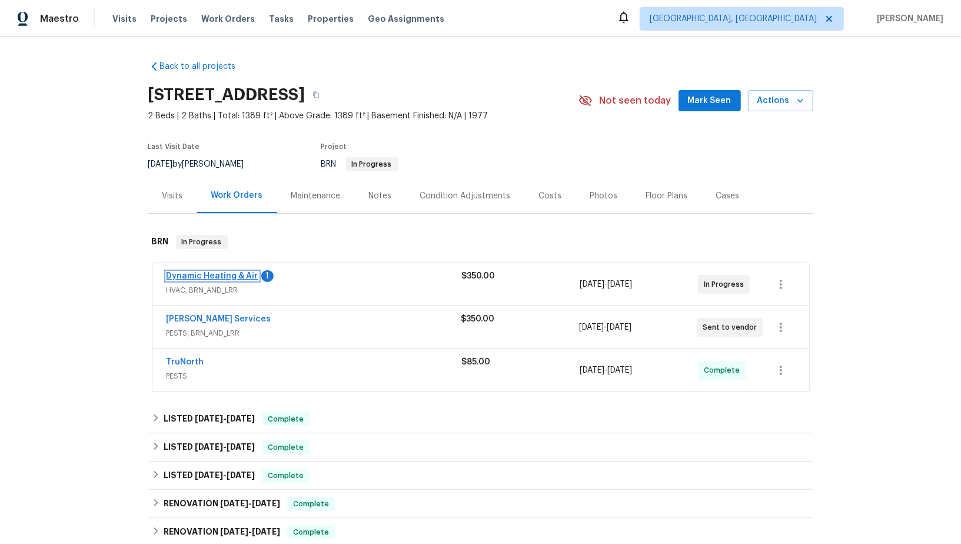
click at [216, 274] on link "Dynamic Heating & Air" at bounding box center [213, 276] width 92 height 8
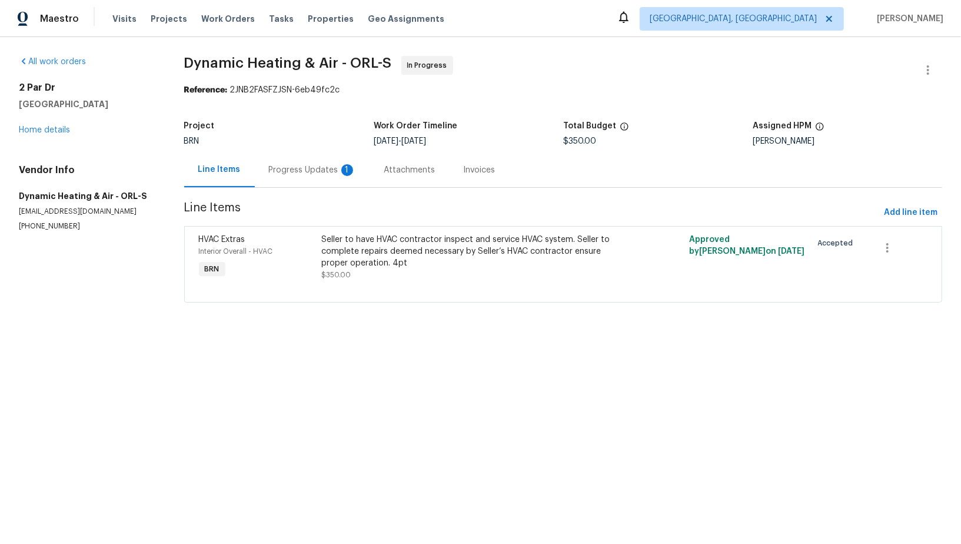
click at [307, 159] on div "Progress Updates 1" at bounding box center [312, 169] width 115 height 35
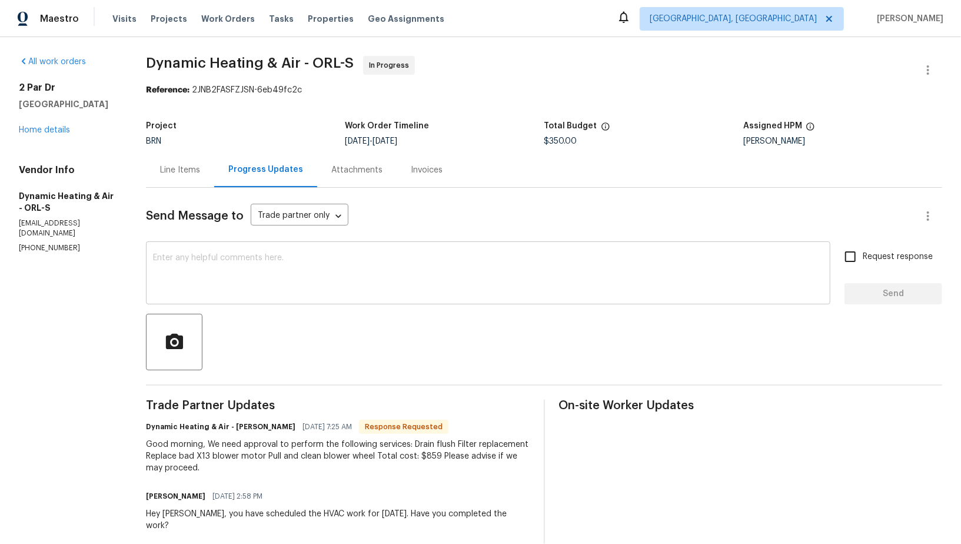
click at [274, 292] on textarea at bounding box center [488, 274] width 670 height 41
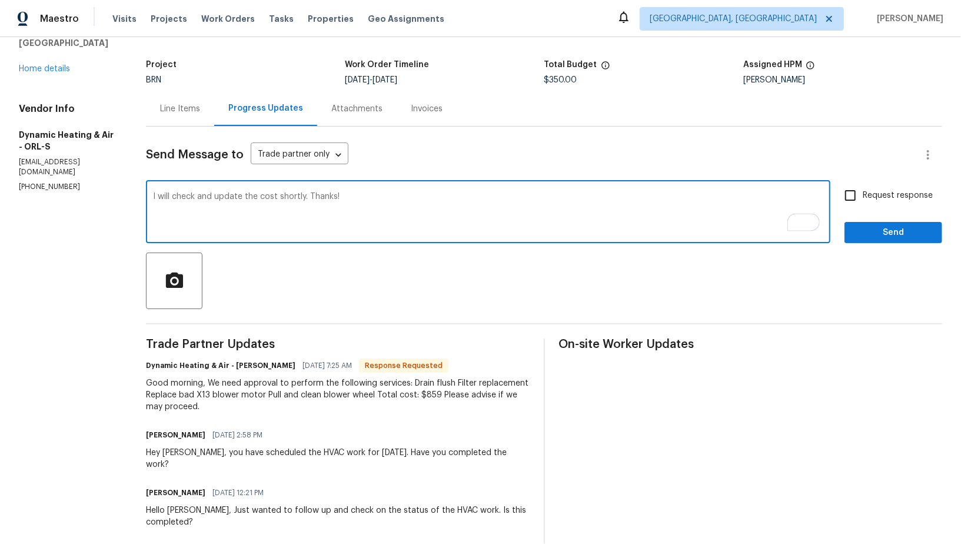
click at [156, 199] on textarea "I will check and update the cost shortly. Thanks!" at bounding box center [488, 212] width 670 height 41
type textarea "Hey, I will check and update the cost shortly. Thanks!"
click at [856, 198] on input "Request response" at bounding box center [850, 195] width 25 height 25
checkbox input "true"
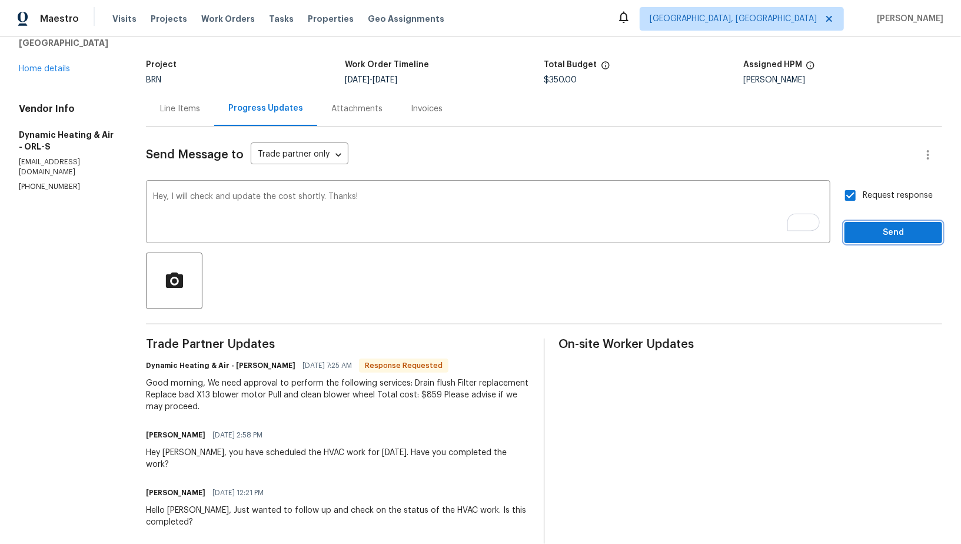
click at [874, 237] on span "Send" at bounding box center [893, 232] width 79 height 15
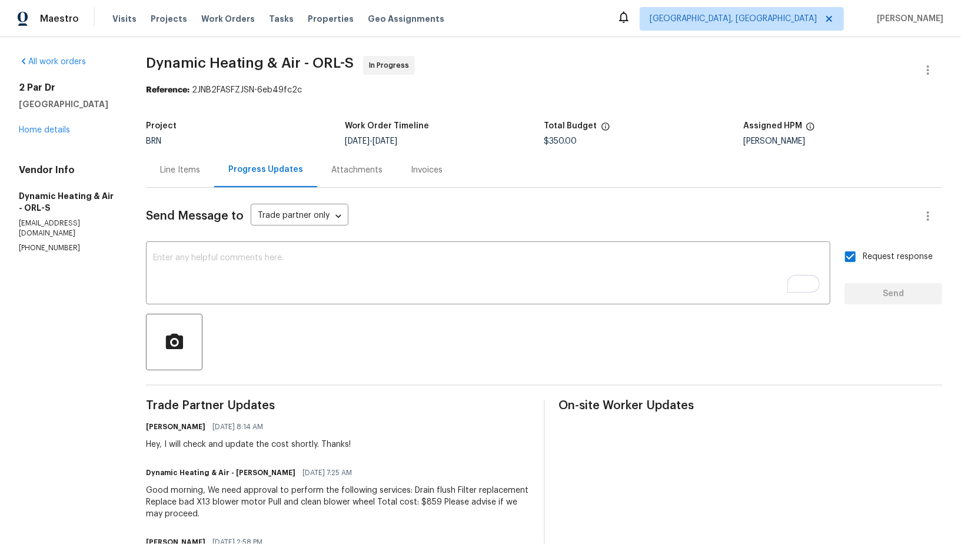
click at [184, 171] on div "Line Items" at bounding box center [180, 170] width 40 height 12
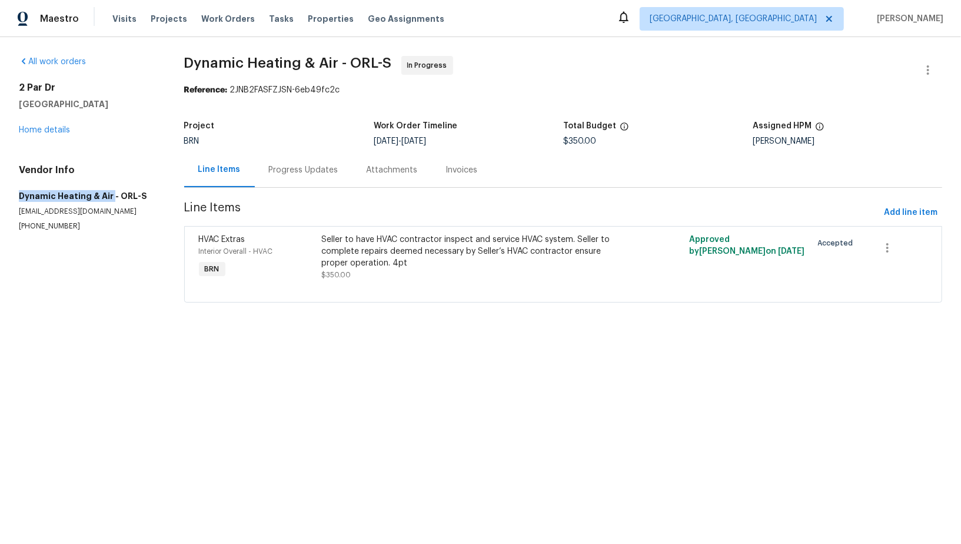
drag, startPoint x: 11, startPoint y: 192, endPoint x: 108, endPoint y: 195, distance: 97.1
click at [109, 195] on div "All work orders 2 Par Dr New Smyrna Beach, FL 32168 Home details Vendor Info Dy…" at bounding box center [480, 186] width 961 height 298
copy h5 "Dynamic Heating & Air"
click at [369, 284] on div at bounding box center [563, 288] width 728 height 14
click at [360, 265] on div "Seller to have HVAC contractor inspect and service HVAC system. Seller to compl…" at bounding box center [471, 251] width 300 height 35
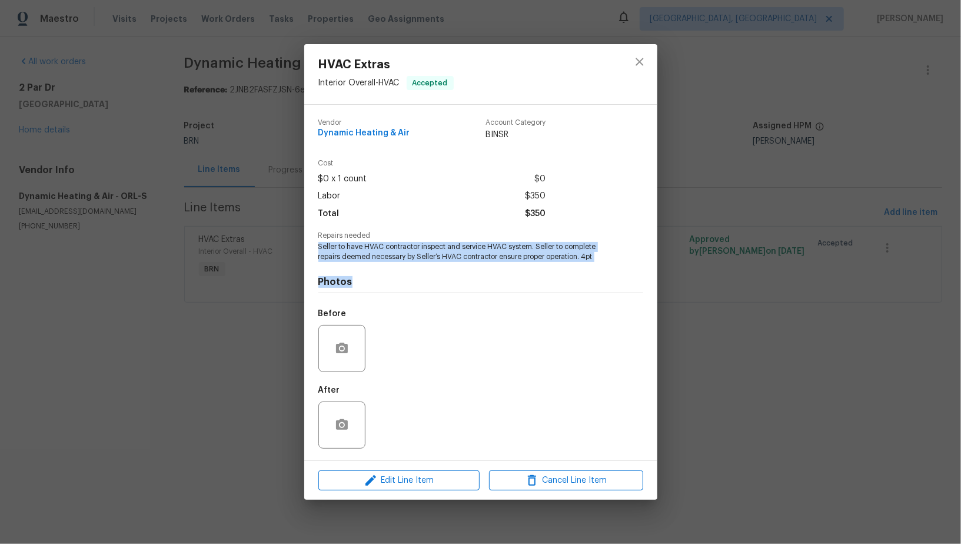
drag, startPoint x: 315, startPoint y: 243, endPoint x: 642, endPoint y: 277, distance: 328.3
click at [642, 277] on div "Vendor Dynamic Heating & Air Account Category BINSR Cost $0 x 1 count $0 Labor …" at bounding box center [480, 282] width 353 height 355
click at [480, 245] on span "Seller to have HVAC contractor inspect and service HVAC system. Seller to compl…" at bounding box center [464, 252] width 292 height 20
drag, startPoint x: 317, startPoint y: 249, endPoint x: 597, endPoint y: 262, distance: 280.4
click at [597, 262] on div "Vendor Dynamic Heating & Air Account Category BINSR Cost $0 x 1 count $0 Labor …" at bounding box center [480, 282] width 353 height 355
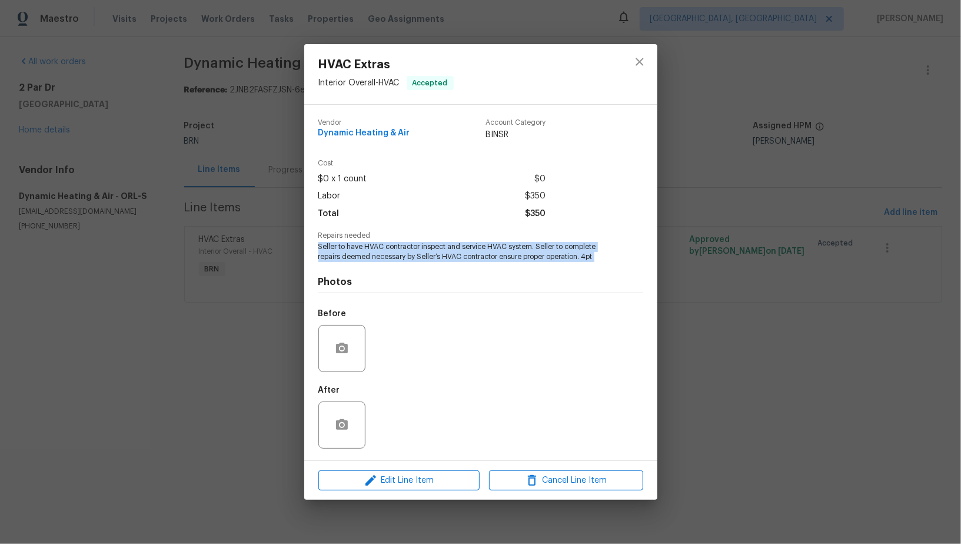
copy span "Seller to have HVAC contractor inspect and service HVAC system. Seller to compl…"
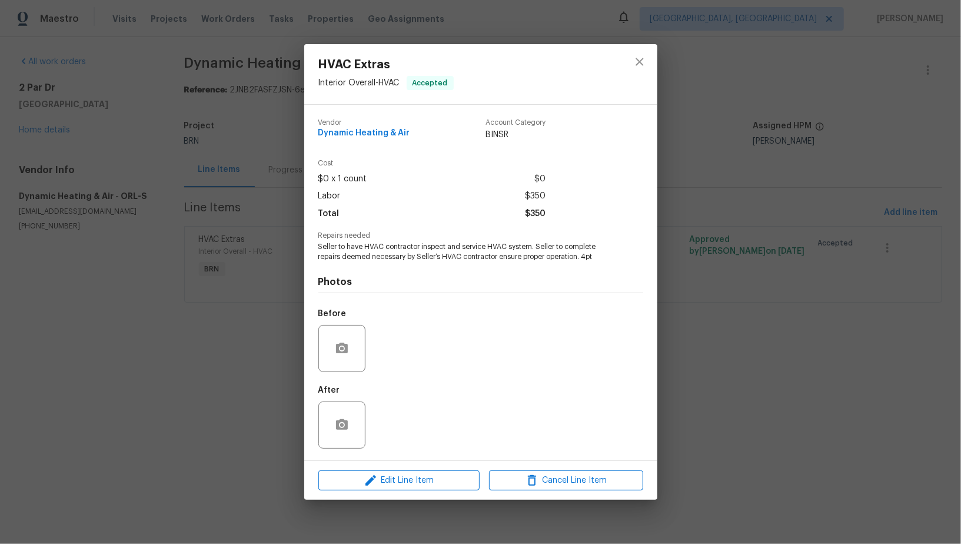
click at [282, 234] on div "HVAC Extras Interior Overall - HVAC Accepted Vendor Dynamic Heating & Air Accou…" at bounding box center [480, 272] width 961 height 544
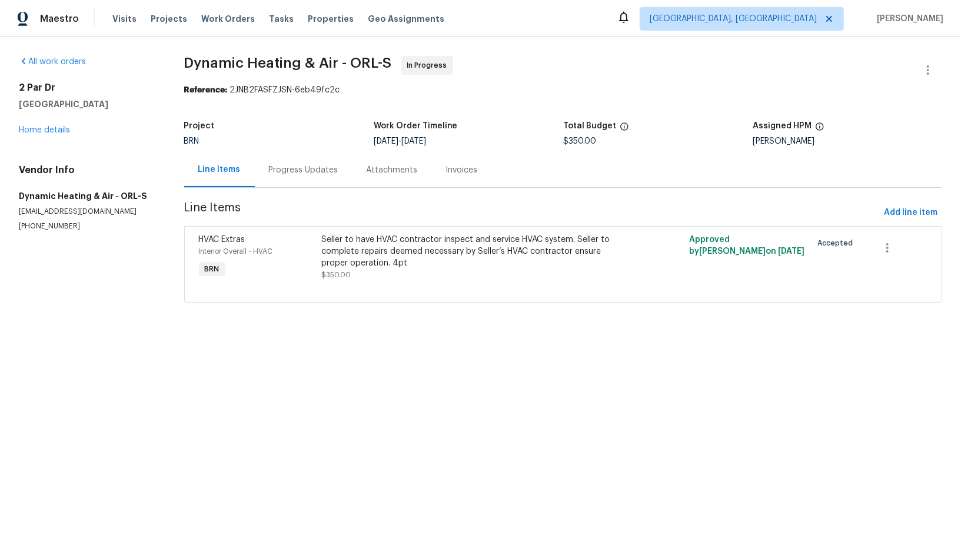
click at [312, 179] on div "Progress Updates" at bounding box center [304, 169] width 98 height 35
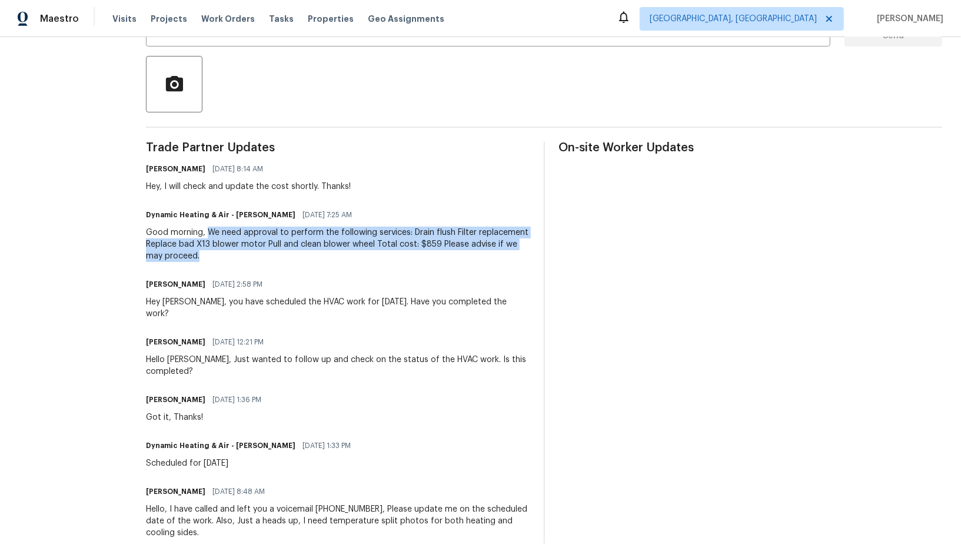
drag, startPoint x: 210, startPoint y: 231, endPoint x: 258, endPoint y: 260, distance: 56.2
click at [258, 260] on div "Good morning, We need approval to perform the following services: Drain flush F…" at bounding box center [337, 244] width 383 height 35
copy div "We need approval to perform the following services: Drain flush Filter replacem…"
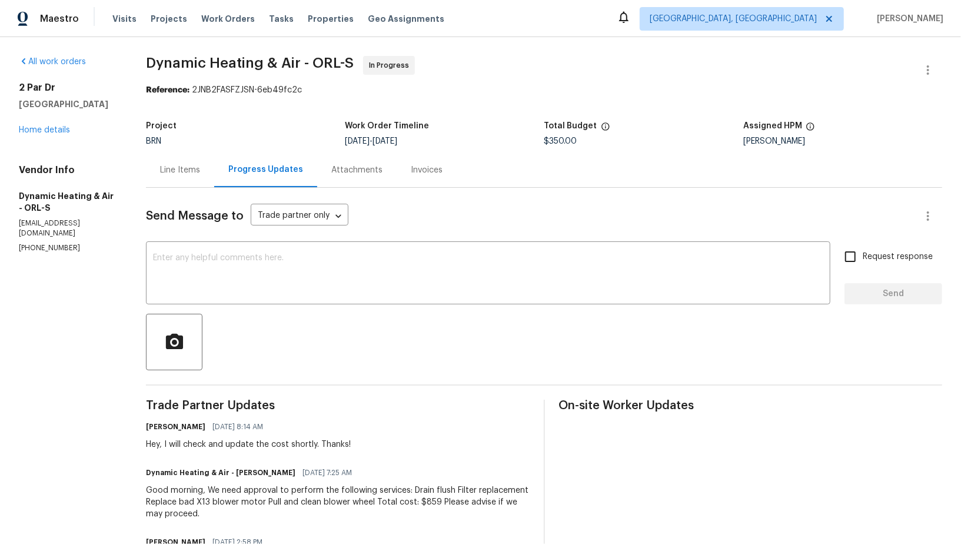
click at [183, 161] on div "Line Items" at bounding box center [180, 169] width 68 height 35
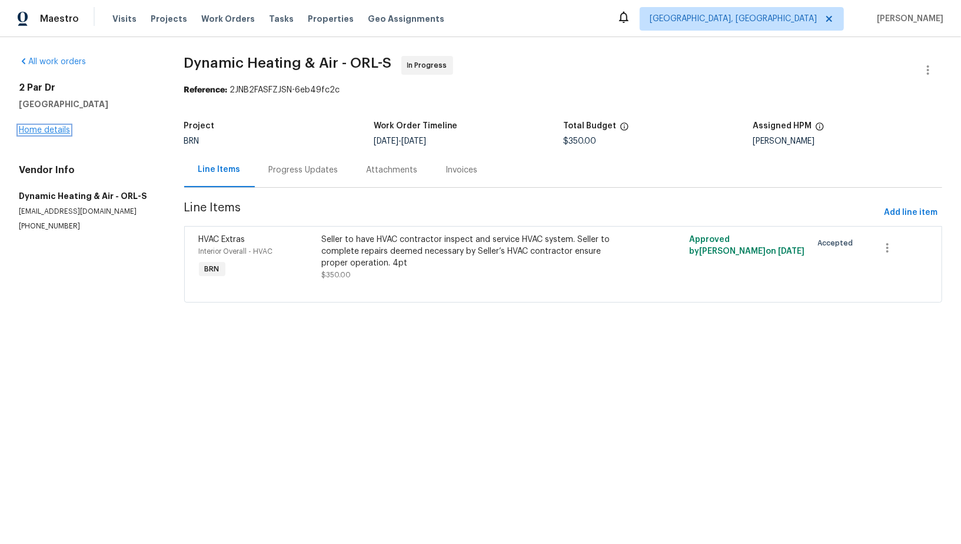
click at [41, 131] on link "Home details" at bounding box center [44, 130] width 51 height 8
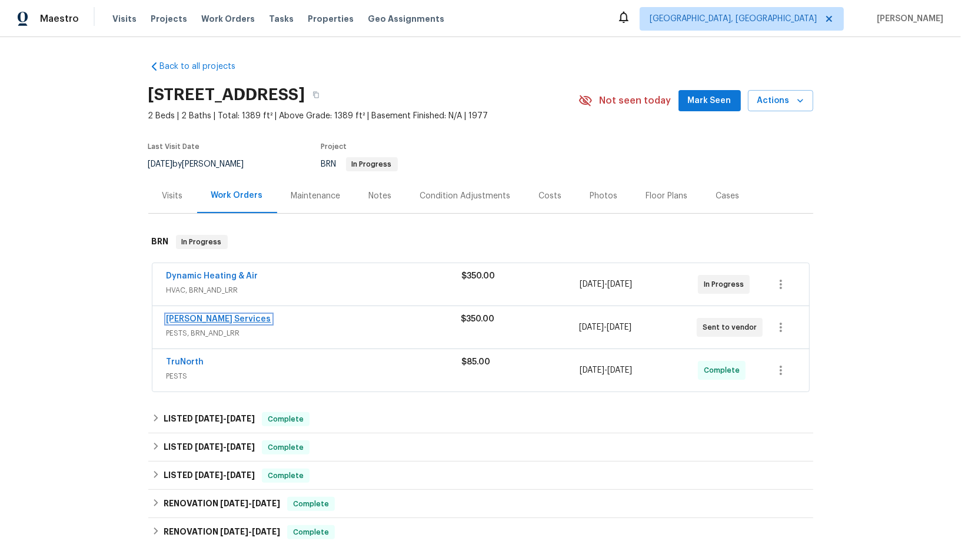
click at [216, 321] on link "Massey Services" at bounding box center [219, 319] width 105 height 8
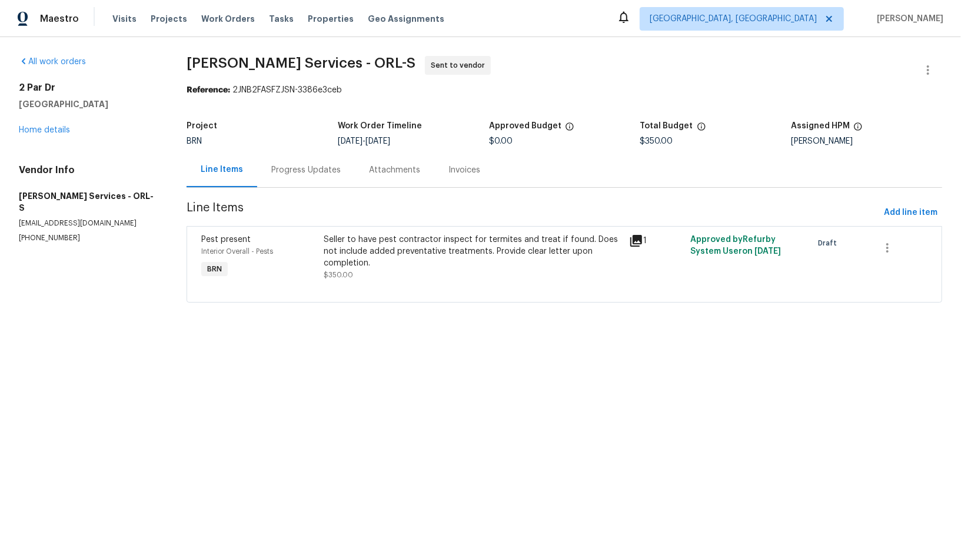
click at [309, 180] on div "Progress Updates" at bounding box center [306, 169] width 98 height 35
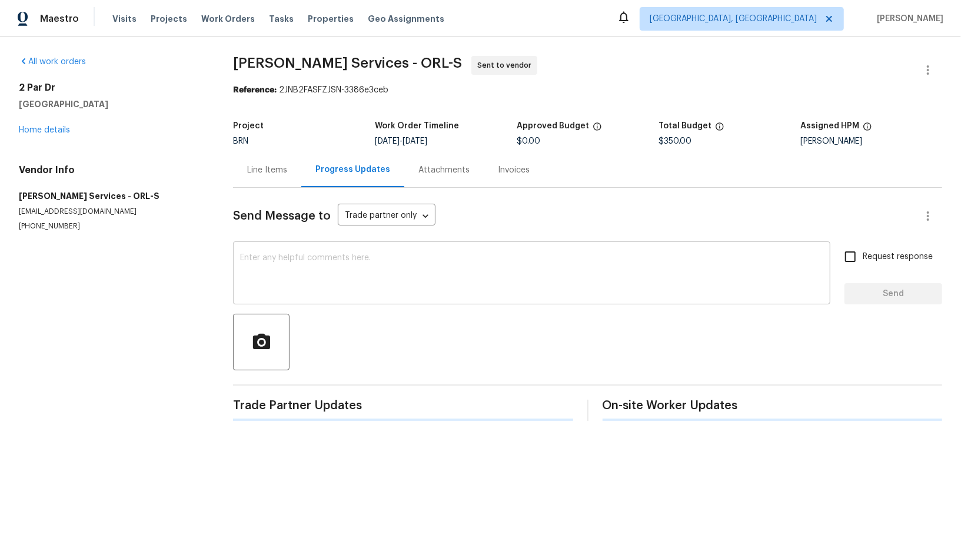
click at [333, 263] on textarea at bounding box center [531, 274] width 583 height 41
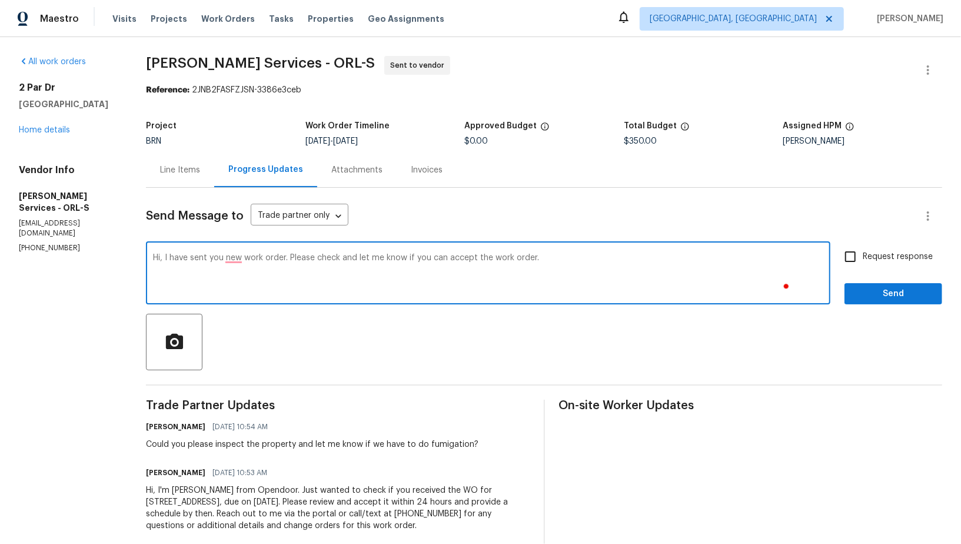
click at [264, 254] on textarea "Hi, I have sent you new work order. Please check and let me know if you can acc…" at bounding box center [488, 274] width 670 height 41
click at [259, 261] on textarea "Hi, I have sent you new work order. Please check and let me know if you can acc…" at bounding box center [488, 274] width 670 height 41
type textarea "Hi, I have sent you a new work order. Please check and let me know if you can a…"
click at [665, 251] on div "Hi, I have sent you a new work order. Please check and let me know if you can a…" at bounding box center [488, 274] width 684 height 60
click at [848, 252] on input "Request response" at bounding box center [850, 256] width 25 height 25
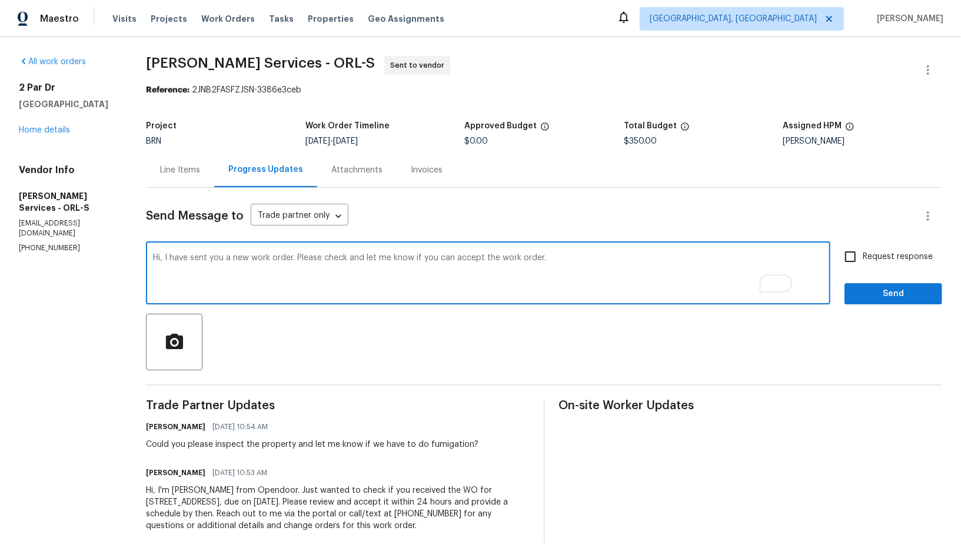
checkbox input "true"
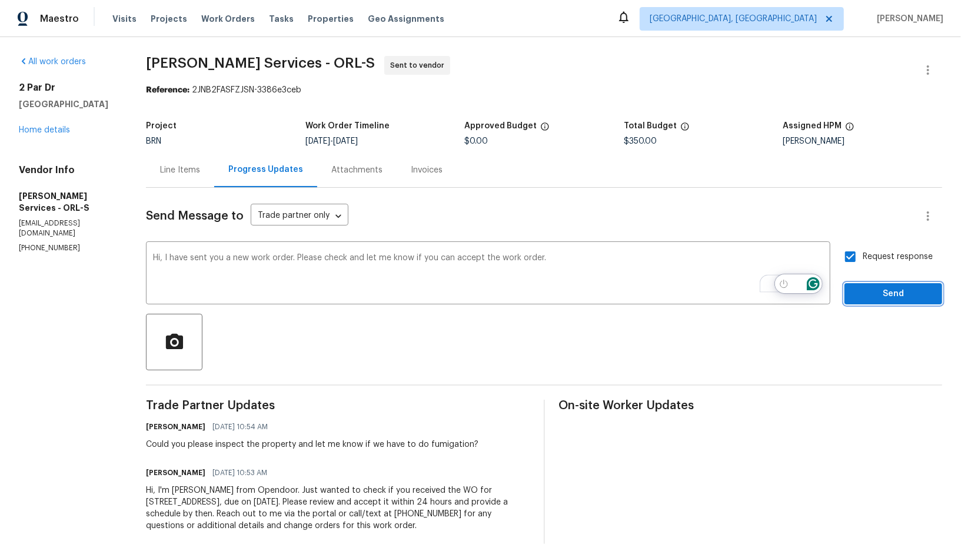
click at [867, 287] on span "Send" at bounding box center [893, 294] width 79 height 15
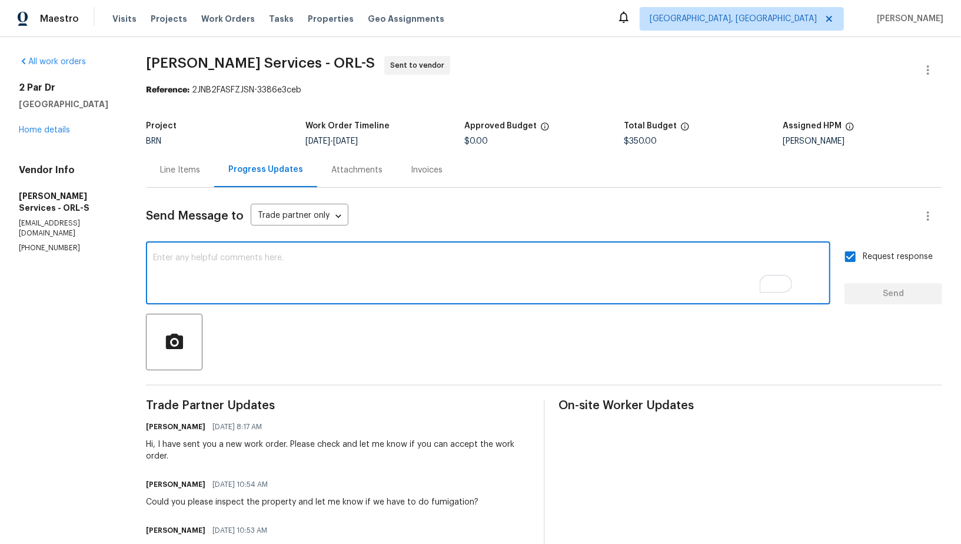
click at [197, 259] on textarea "To enrich screen reader interactions, please activate Accessibility in Grammarl…" at bounding box center [488, 274] width 670 height 41
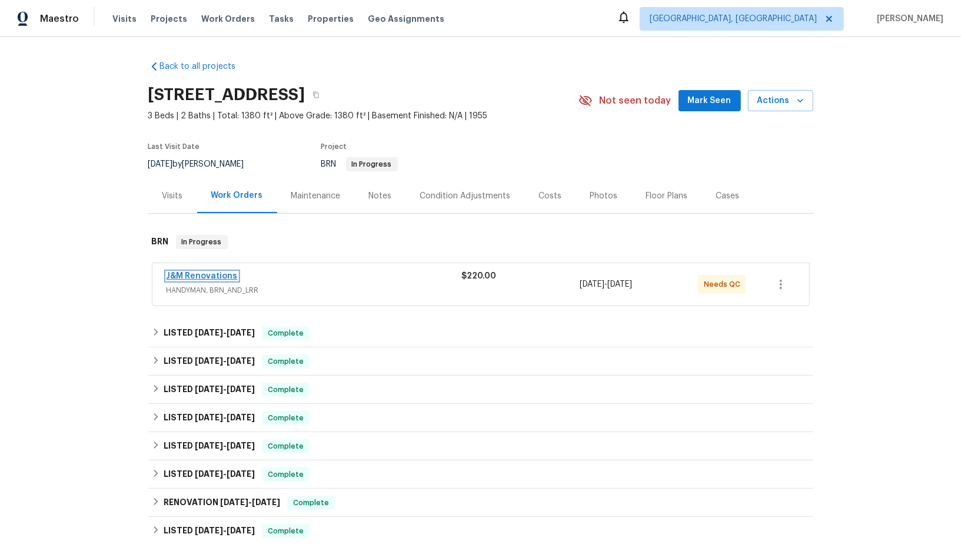
click at [216, 275] on link "J&M Renovations" at bounding box center [202, 276] width 71 height 8
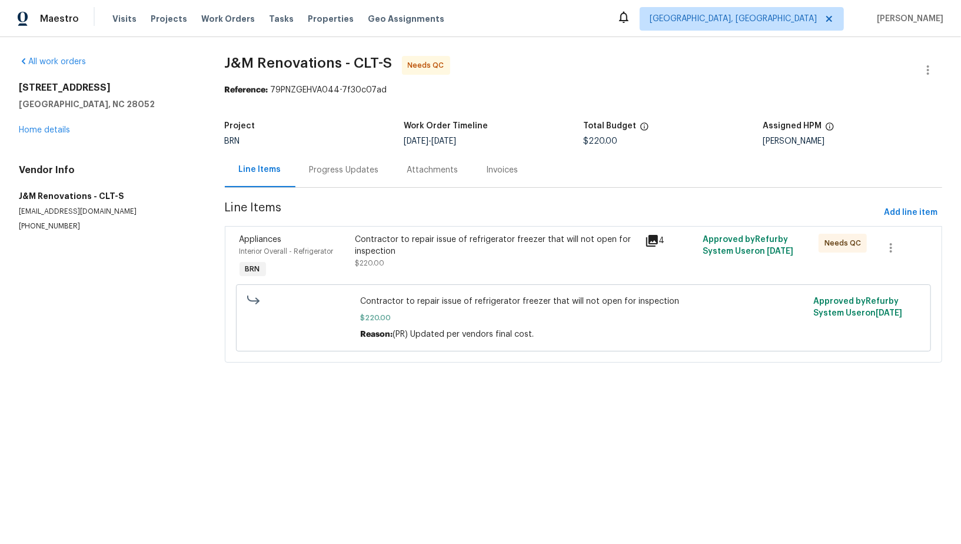
click at [340, 185] on div "Progress Updates" at bounding box center [344, 169] width 98 height 35
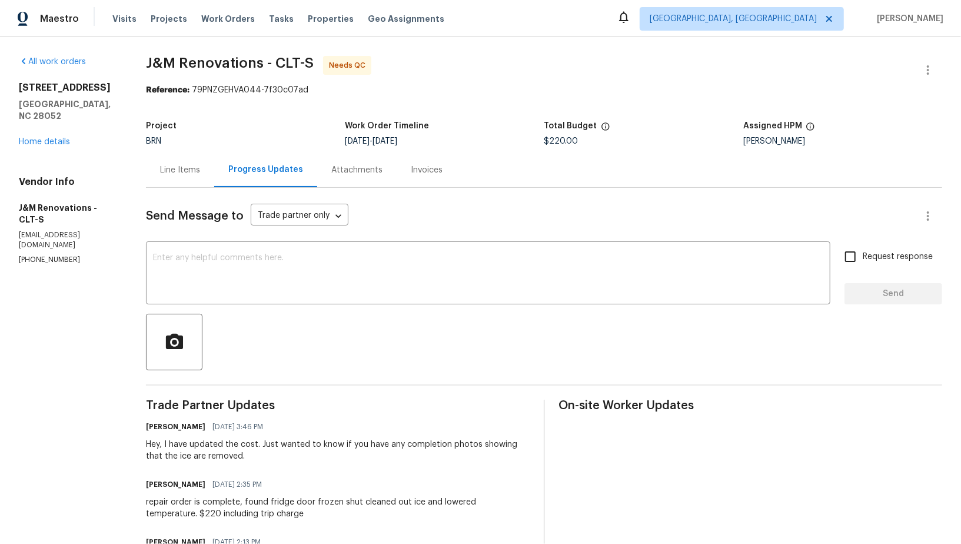
click at [202, 159] on div "Line Items" at bounding box center [180, 169] width 68 height 35
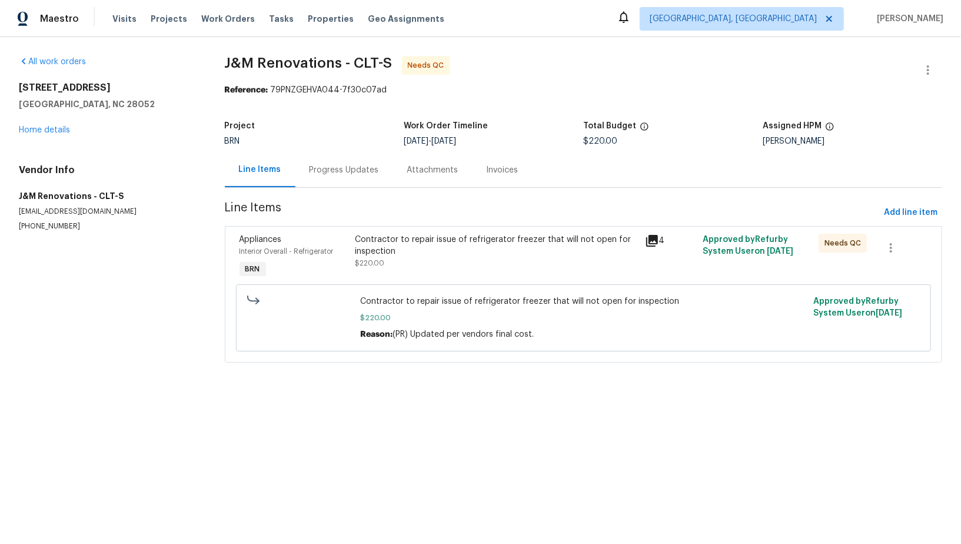
click at [370, 261] on span "$220.00" at bounding box center [369, 262] width 29 height 7
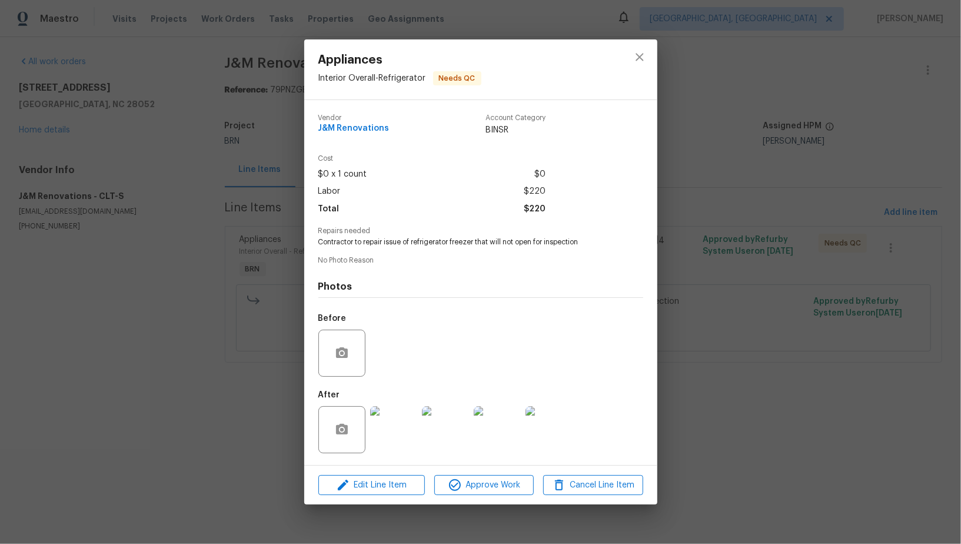
click at [391, 440] on img at bounding box center [393, 429] width 47 height 47
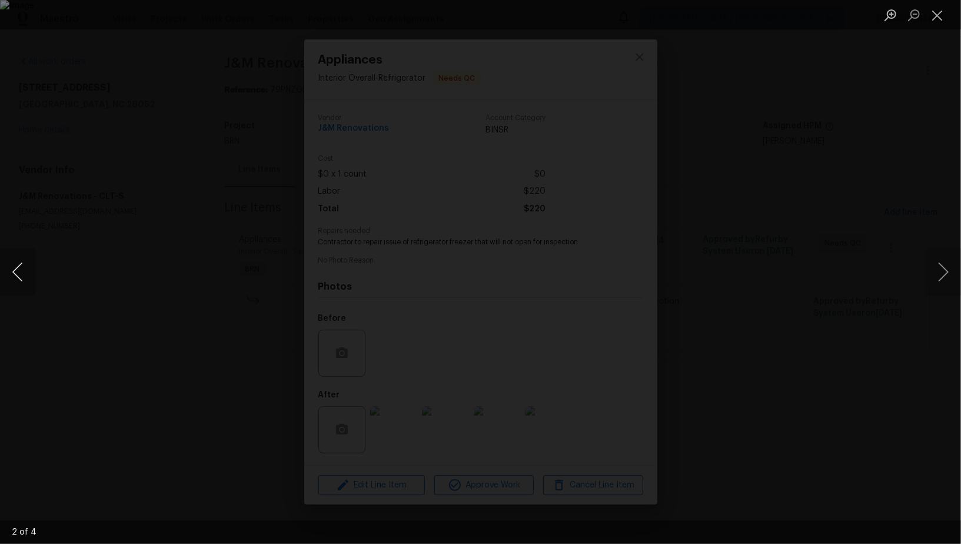
click at [19, 275] on button "Previous image" at bounding box center [17, 271] width 35 height 47
click at [149, 340] on div "Lightbox" at bounding box center [480, 272] width 961 height 544
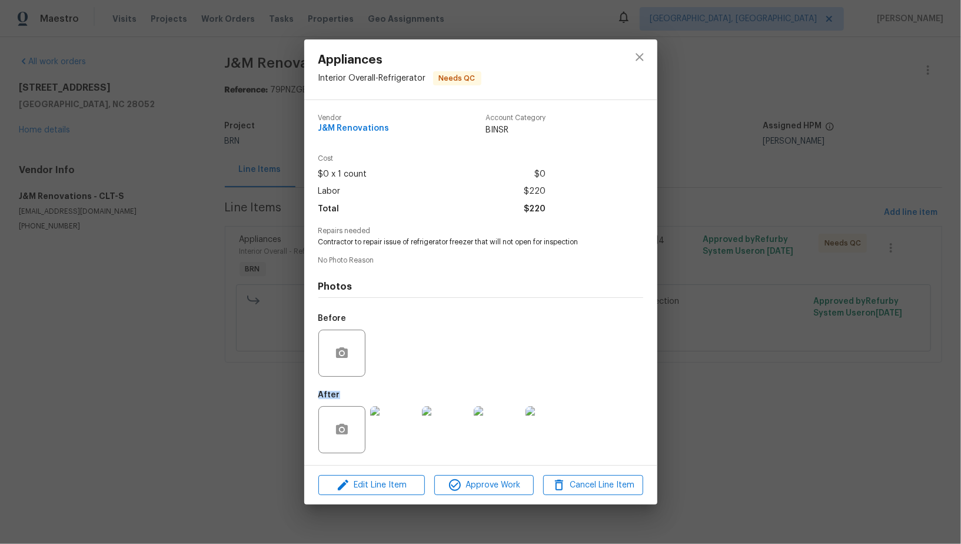
click at [149, 340] on div "Appliances Interior Overall - Refrigerator Needs QC Vendor J&M Renovations Acco…" at bounding box center [480, 272] width 961 height 544
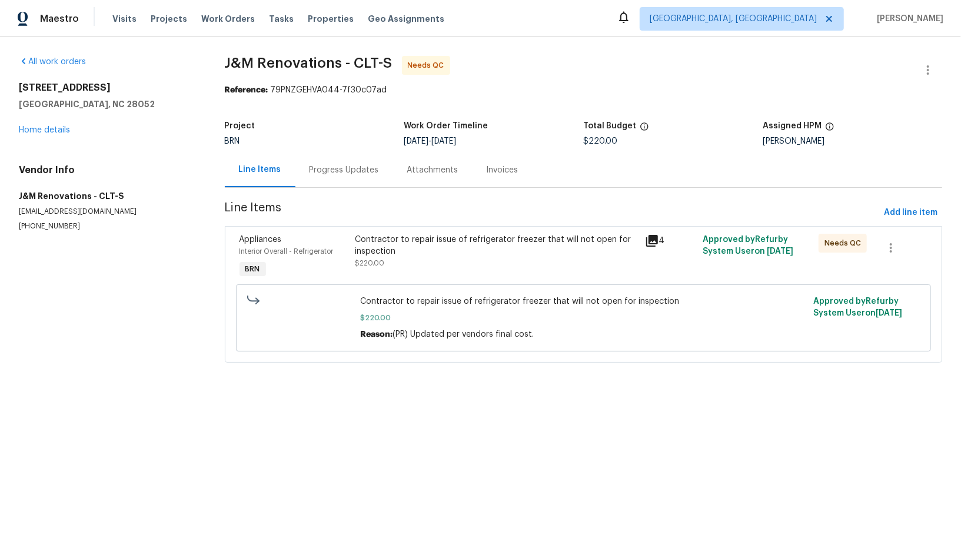
click at [358, 194] on section "J&M Renovations - CLT-S Needs QC Reference: 79PNZGEHVA044-7f30c07ad Project BRN…" at bounding box center [583, 216] width 717 height 321
click at [356, 161] on div "Progress Updates" at bounding box center [344, 169] width 98 height 35
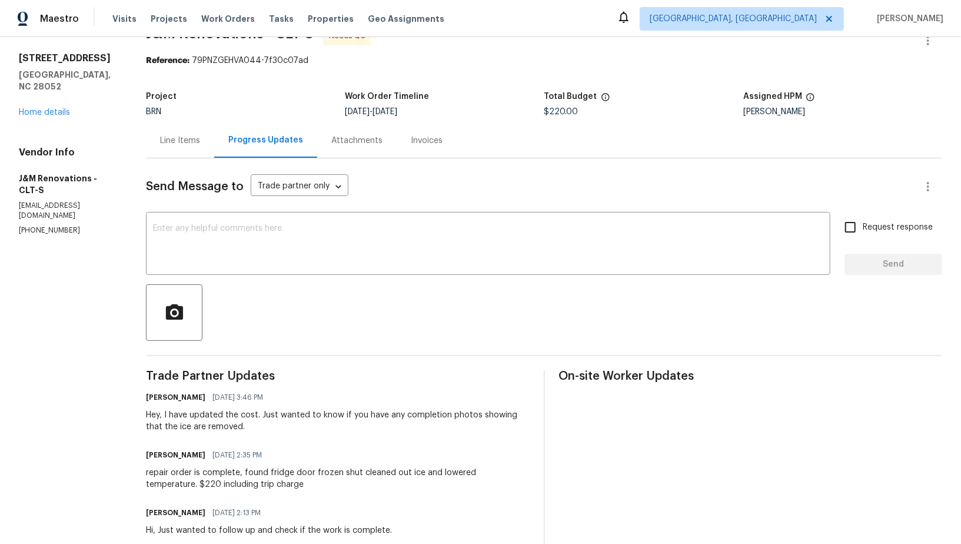
scroll to position [48, 0]
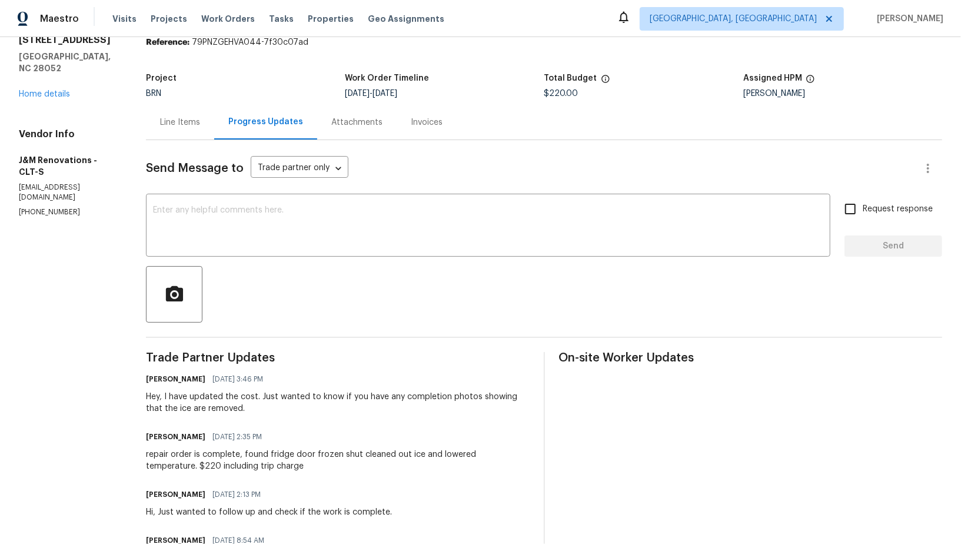
click at [177, 122] on div "Line Items" at bounding box center [180, 123] width 40 height 12
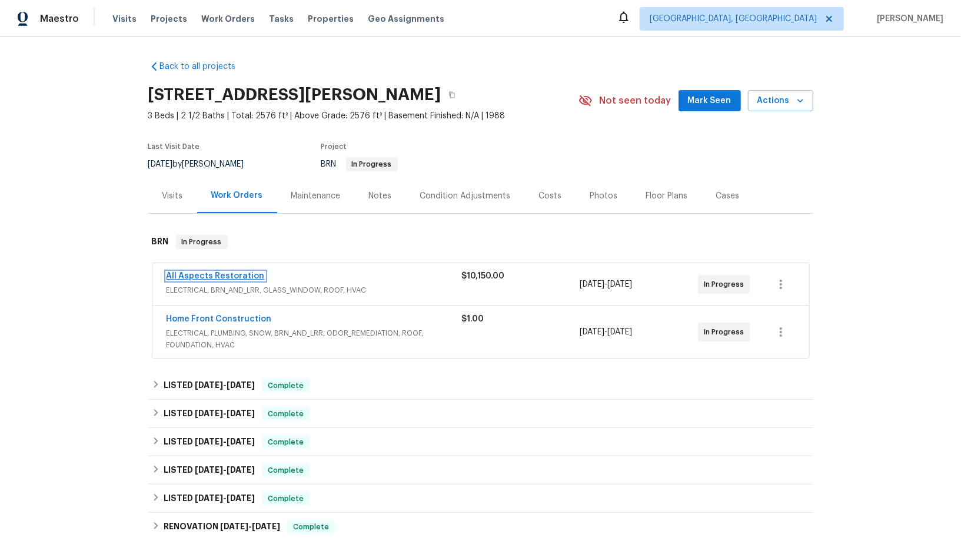
click at [218, 275] on link "All Aspects Restoration" at bounding box center [216, 276] width 98 height 8
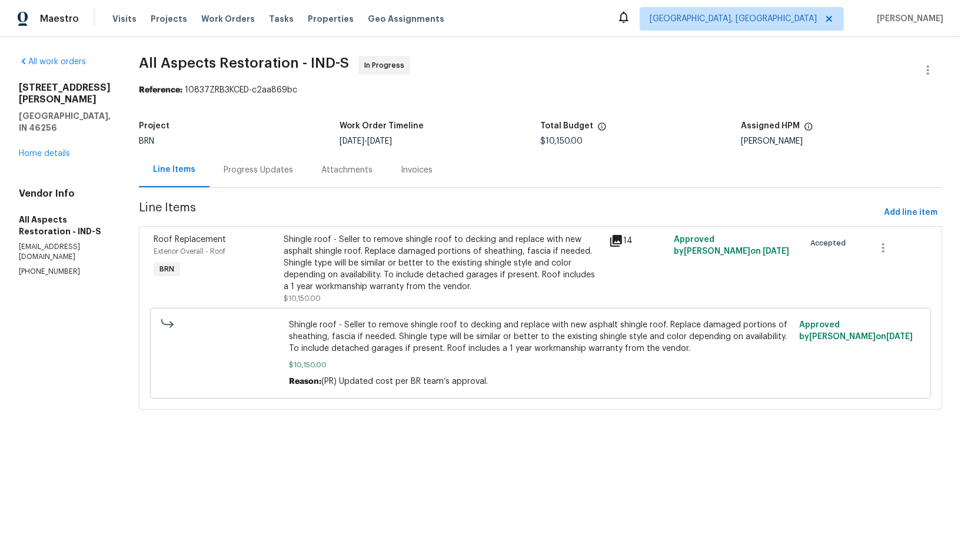
click at [293, 178] on div "Progress Updates" at bounding box center [258, 169] width 98 height 35
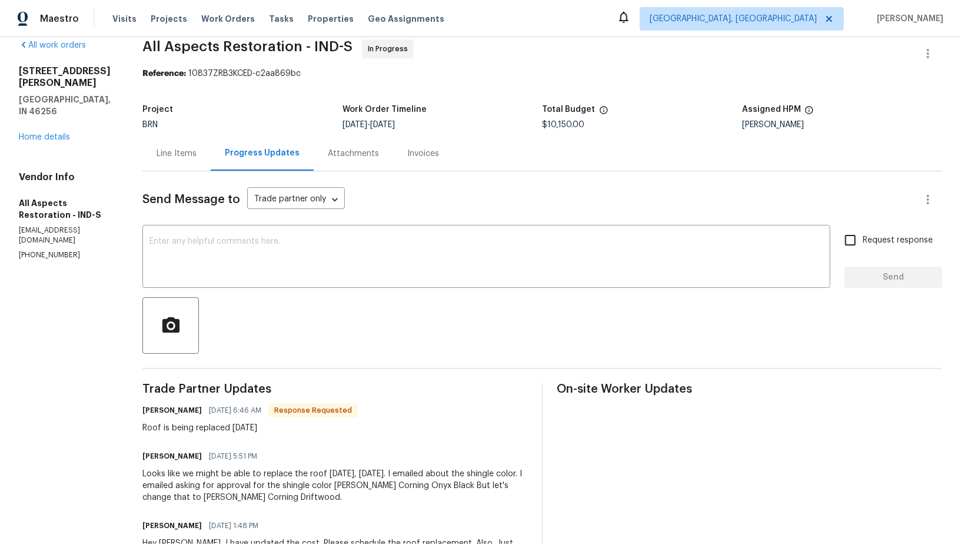
scroll to position [27, 0]
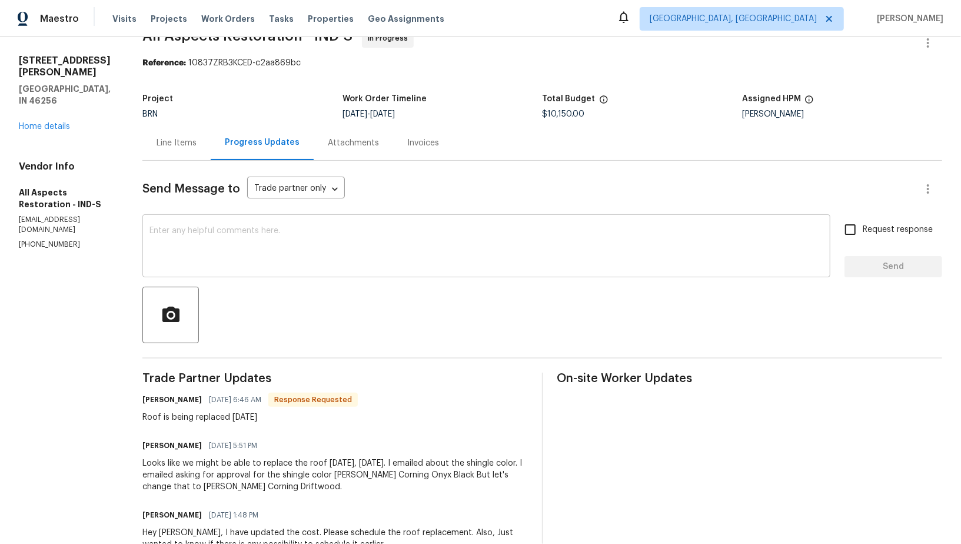
click at [293, 253] on textarea at bounding box center [486, 247] width 674 height 41
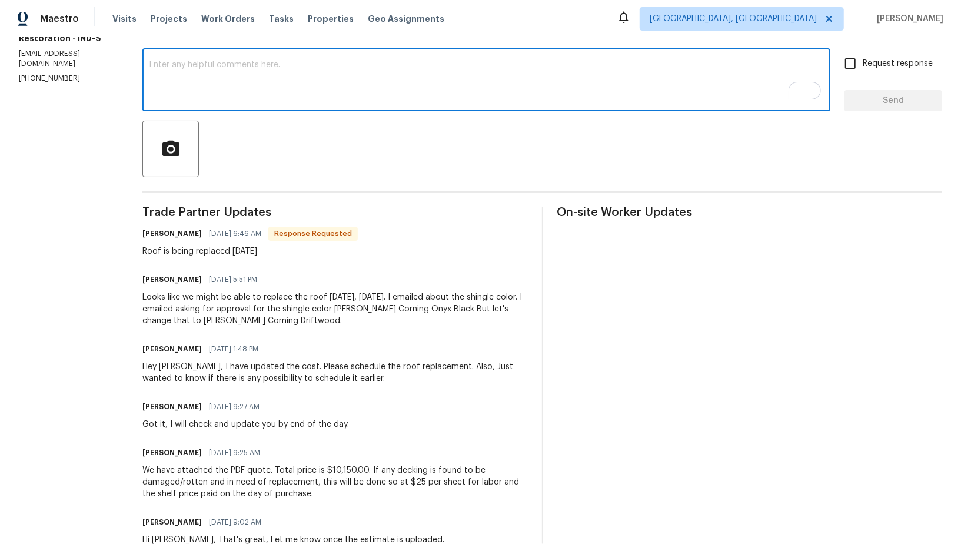
scroll to position [189, 0]
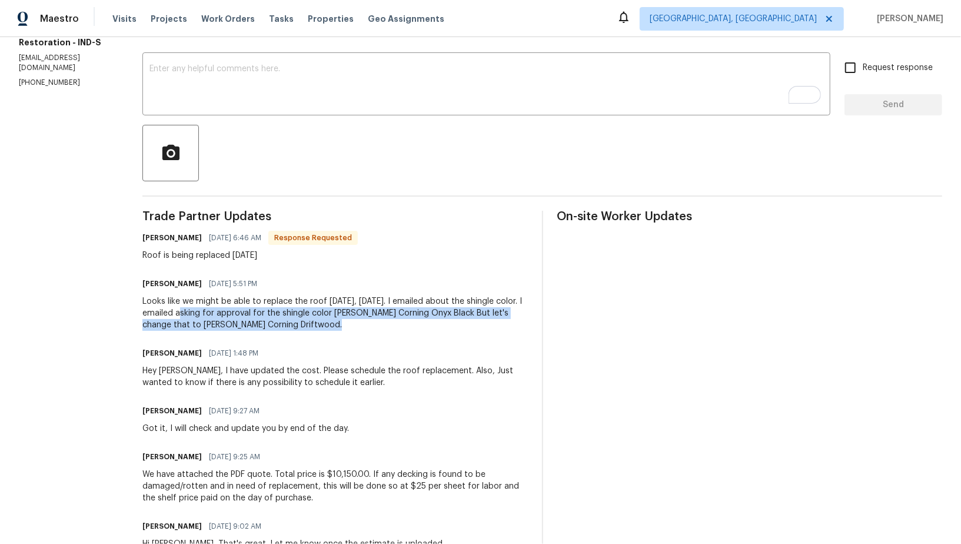
drag, startPoint x: 193, startPoint y: 311, endPoint x: 362, endPoint y: 328, distance: 170.3
click at [363, 328] on div "Looks like we might be able to replace the roof tomorrow, Wednesday the 27th. I…" at bounding box center [334, 312] width 385 height 35
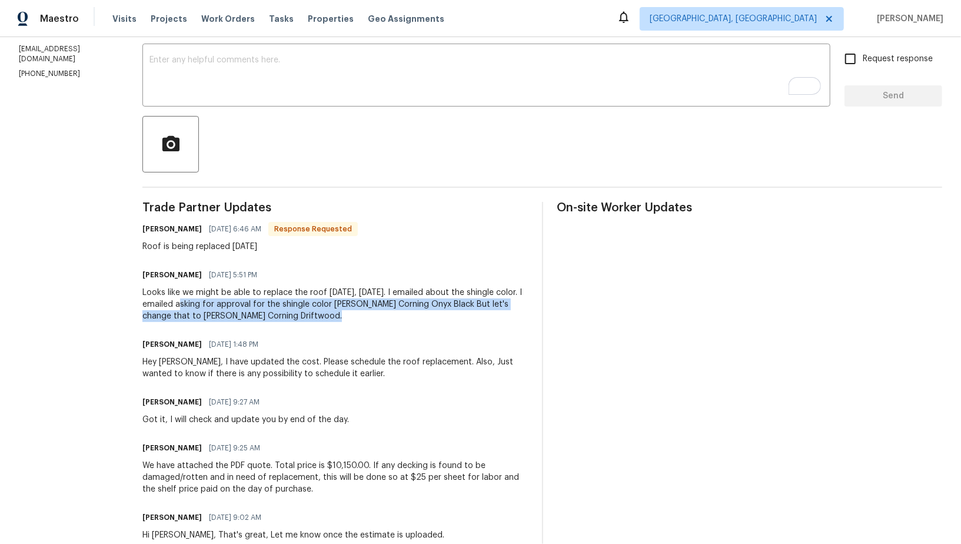
scroll to position [0, 0]
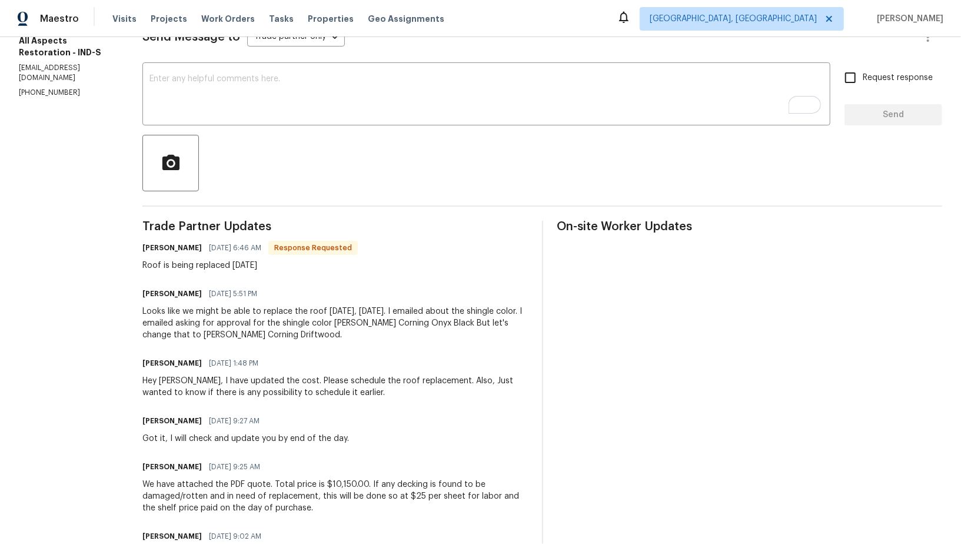
click at [228, 336] on div "Looks like we might be able to replace the roof tomorrow, Wednesday the 27th. I…" at bounding box center [334, 322] width 385 height 35
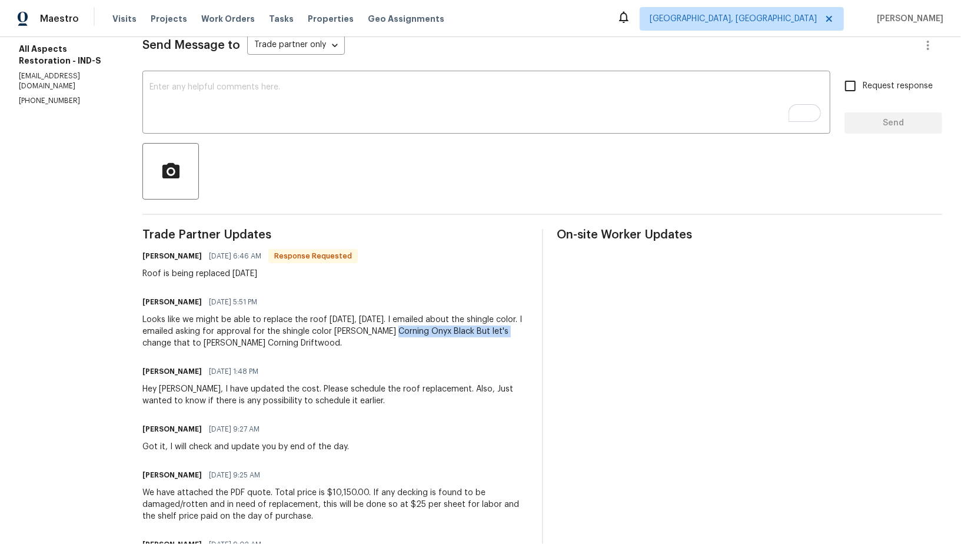
drag, startPoint x: 390, startPoint y: 332, endPoint x: 515, endPoint y: 335, distance: 124.8
click at [515, 335] on div "Looks like we might be able to replace the roof tomorrow, Wednesday the 27th. I…" at bounding box center [334, 331] width 385 height 35
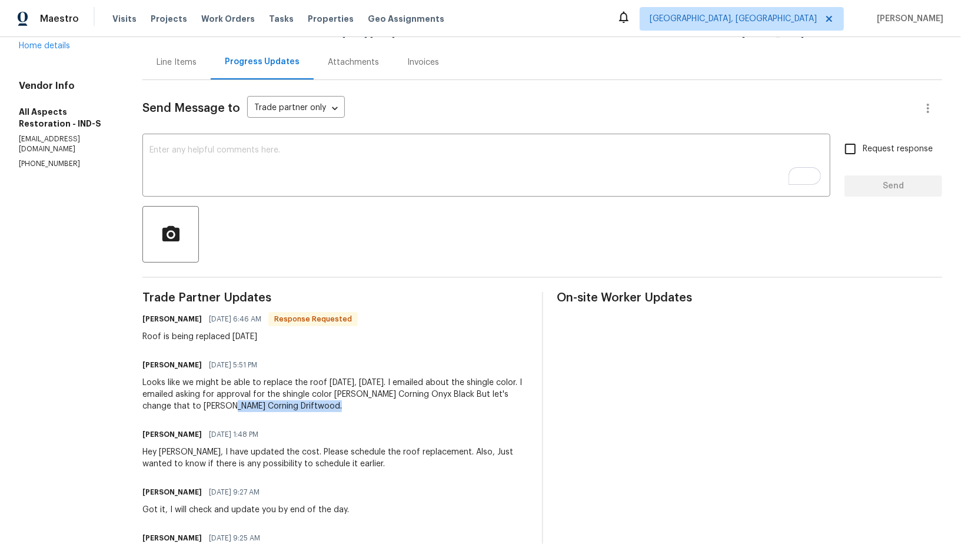
drag, startPoint x: 220, startPoint y: 404, endPoint x: 381, endPoint y: 403, distance: 161.2
click at [383, 404] on div "Looks like we might be able to replace the roof tomorrow, Wednesday the 27th. I…" at bounding box center [334, 394] width 385 height 35
copy div "Owen's Corning Driftwood."
click at [185, 56] on div "Line Items" at bounding box center [177, 62] width 40 height 12
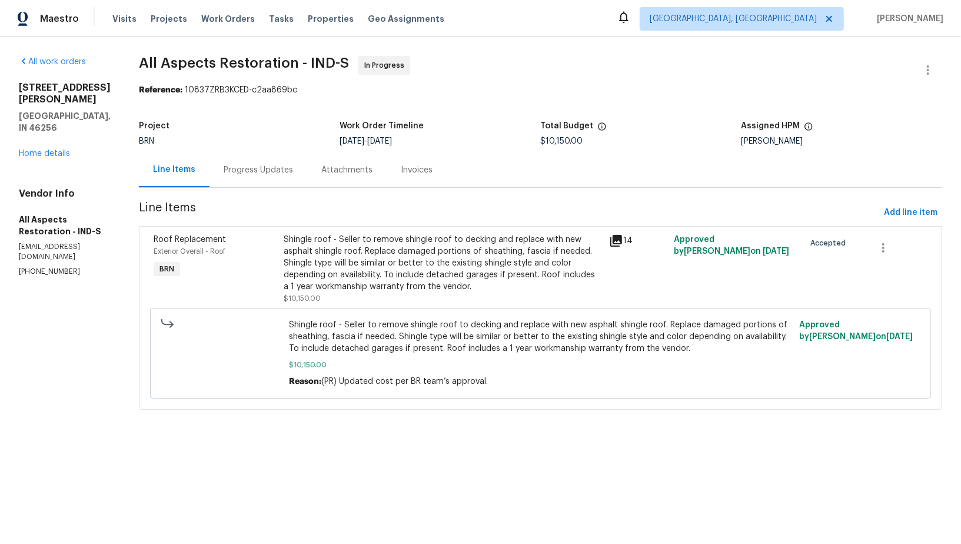
click at [341, 235] on div "Shingle roof - Seller to remove shingle roof to decking and replace with new as…" at bounding box center [443, 263] width 318 height 59
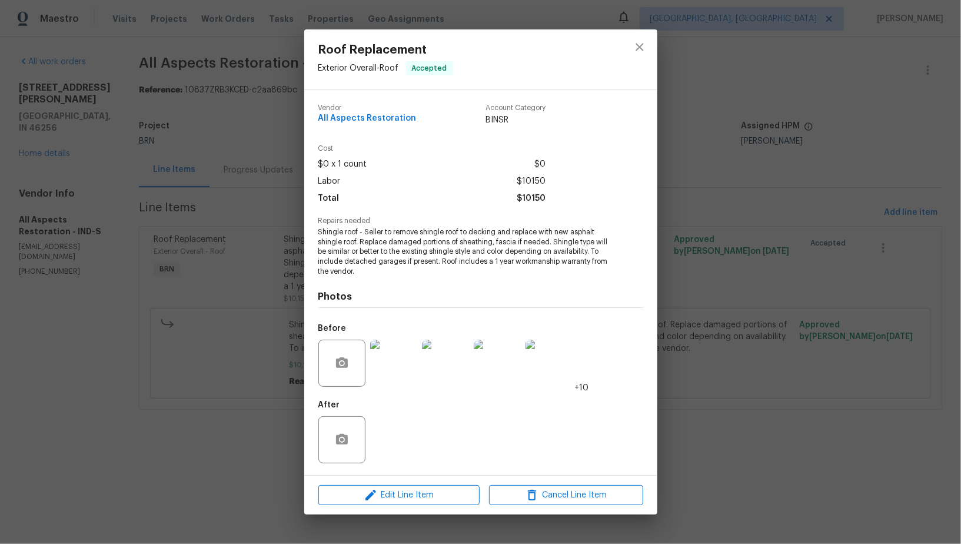
click at [400, 377] on img at bounding box center [393, 363] width 47 height 47
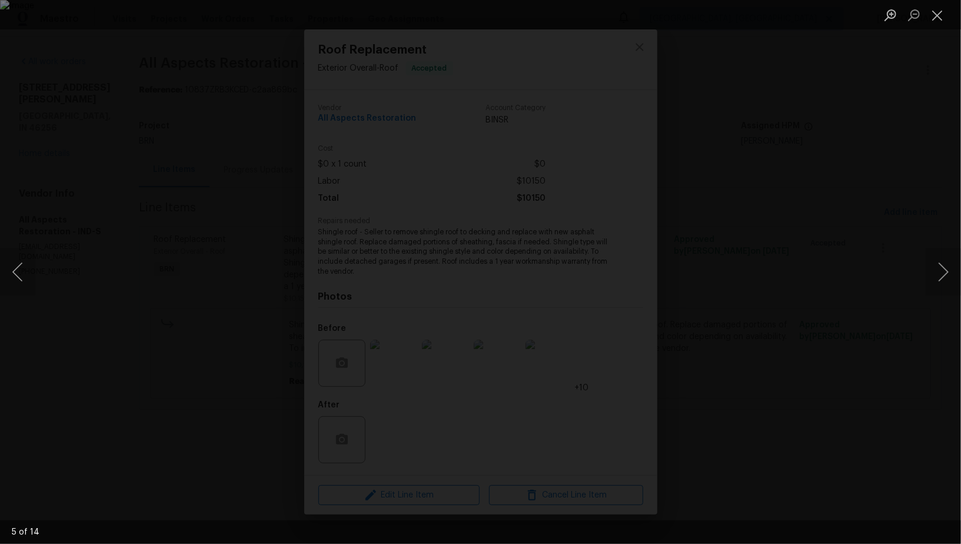
click at [776, 329] on div "Lightbox" at bounding box center [480, 272] width 961 height 544
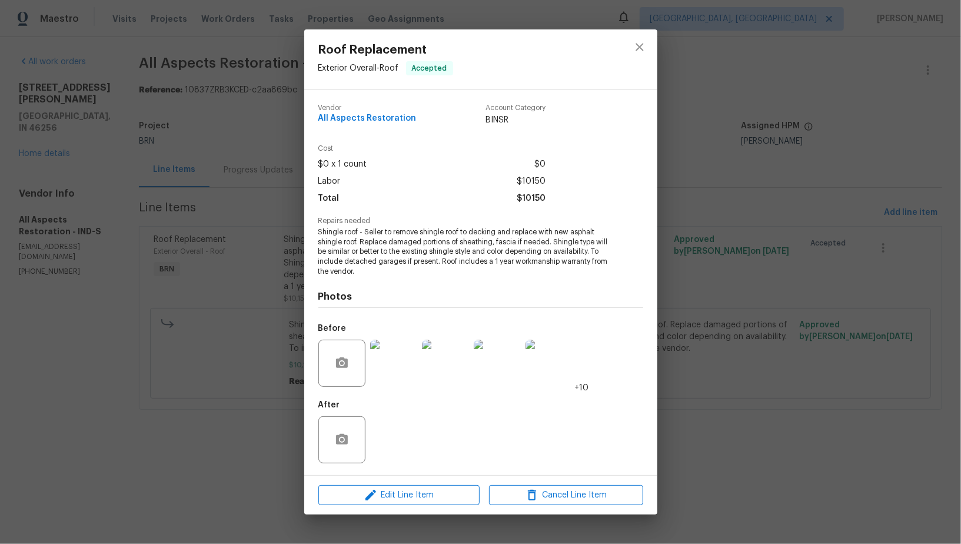
click at [776, 329] on div "Roof Replacement Exterior Overall - Roof Accepted Vendor All Aspects Restoratio…" at bounding box center [480, 272] width 961 height 544
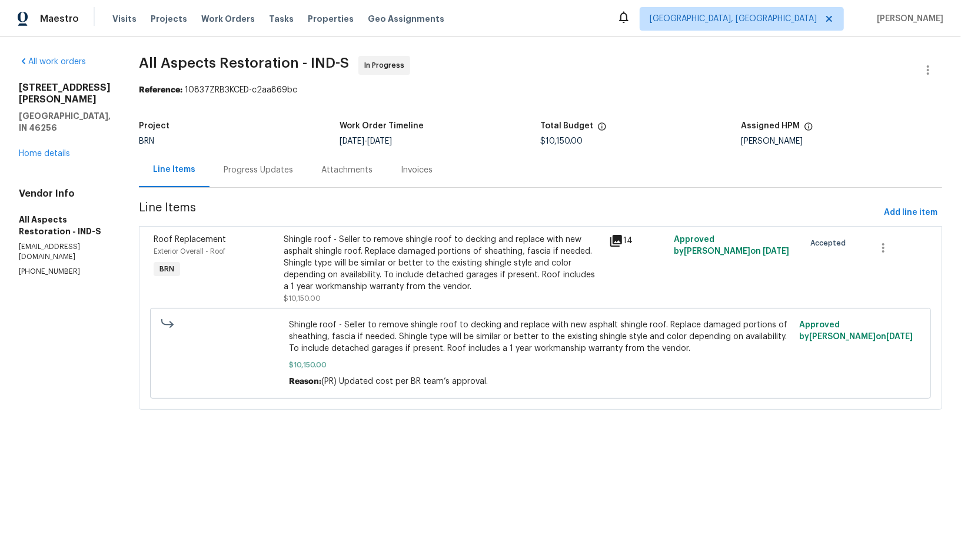
click at [281, 189] on section "All Aspects Restoration - IND-S In Progress Reference: 10837ZRB3KCED-c2aa869bc …" at bounding box center [540, 240] width 803 height 368
click at [271, 176] on div "Progress Updates" at bounding box center [258, 169] width 98 height 35
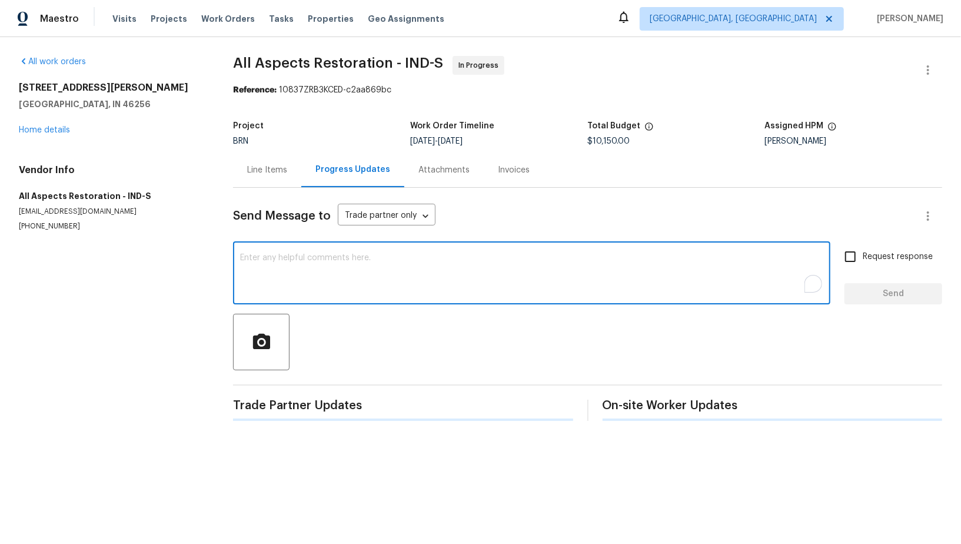
click at [279, 287] on textarea "To enrich screen reader interactions, please activate Accessibility in Grammarl…" at bounding box center [531, 274] width 583 height 41
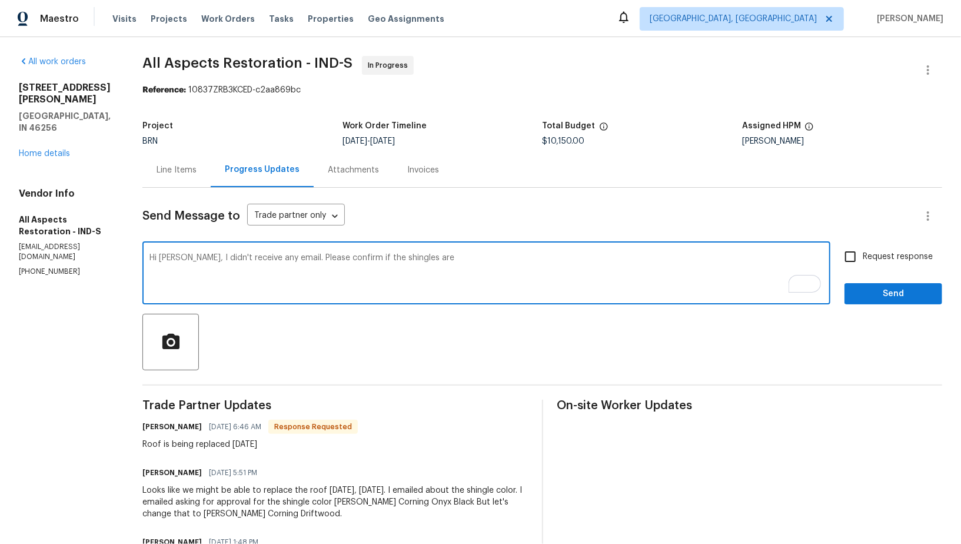
paste textarea "shingle style and color"
drag, startPoint x: 419, startPoint y: 258, endPoint x: 368, endPoint y: 257, distance: 50.6
click at [368, 257] on textarea "Hi James, I didn't receive any email. Please confirm if the shingles are shingl…" at bounding box center [486, 274] width 674 height 41
click at [492, 264] on textarea "Hi James, I didn't receive any email. Please confirm if the shingle style and c…" at bounding box center [486, 274] width 674 height 41
paste textarea "similar"
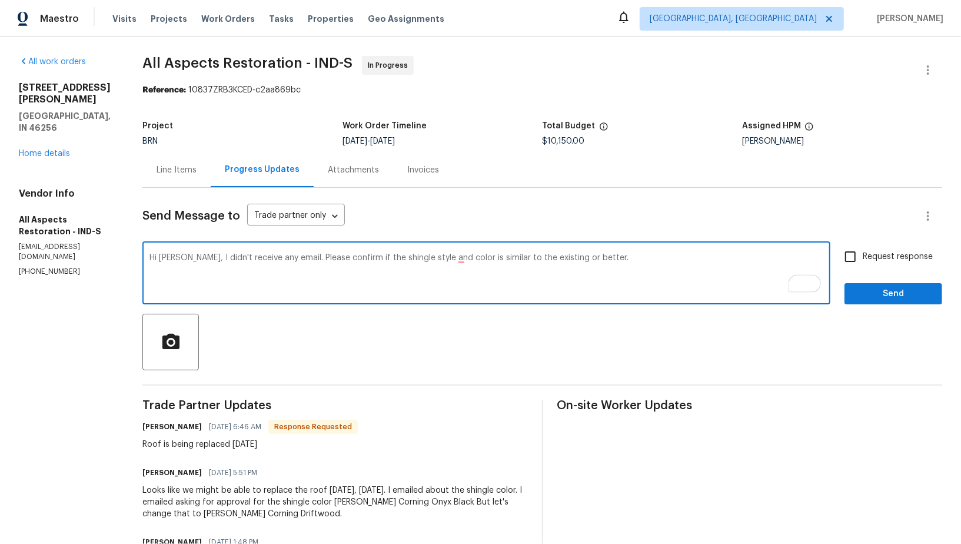
drag, startPoint x: 188, startPoint y: 257, endPoint x: 667, endPoint y: 247, distance: 479.7
click at [667, 247] on div "Hi James, I didn't receive any email. Please confirm if the shingle style and c…" at bounding box center [486, 274] width 688 height 60
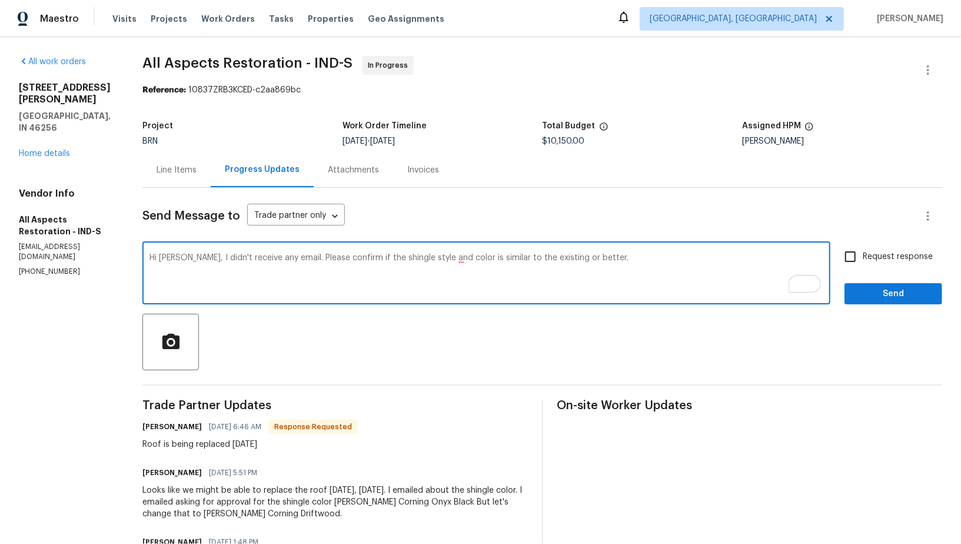
drag, startPoint x: 189, startPoint y: 260, endPoint x: 655, endPoint y: 260, distance: 466.0
click at [655, 260] on textarea "Hi James, I didn't receive any email. Please confirm if the shingle style and c…" at bounding box center [486, 274] width 674 height 41
drag, startPoint x: 630, startPoint y: 260, endPoint x: 188, endPoint y: 257, distance: 441.9
click at [189, 257] on textarea "Hi James, I didn't receive any email. Please confirm if the shingle style and c…" at bounding box center [486, 274] width 674 height 41
paste textarea "I haven’t received any email. Could you please confirm if the shingle style and…"
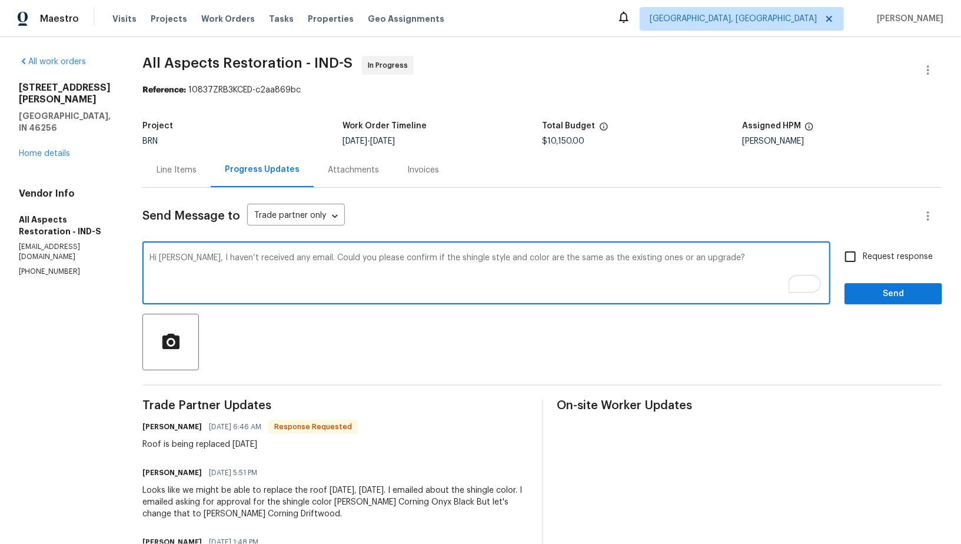
click at [723, 258] on textarea "Hi James, I haven’t received any email. Could you please confirm if the shingle…" at bounding box center [486, 274] width 674 height 41
click at [696, 257] on textarea "Hi James, I haven’t received any email. Could you please confirm if the shingle…" at bounding box center [486, 274] width 674 height 41
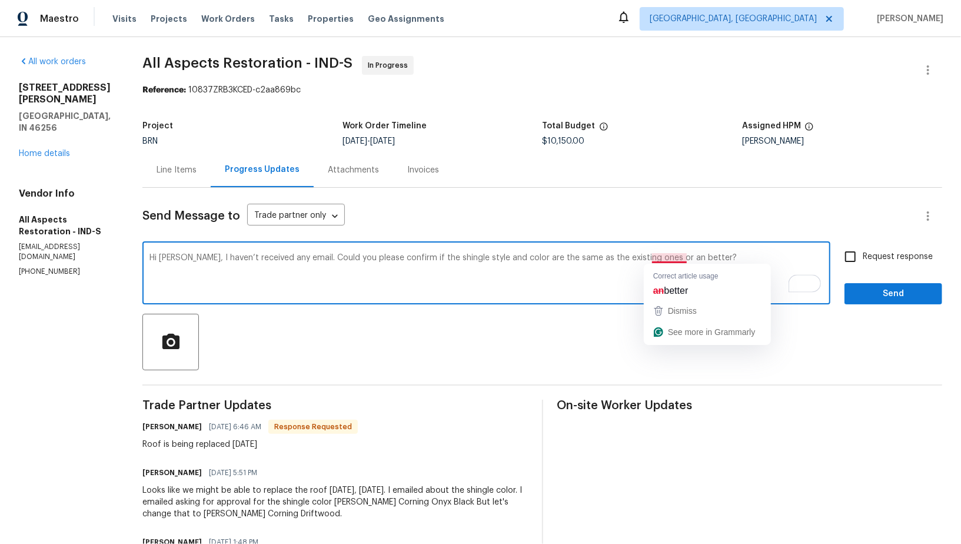
click at [665, 260] on textarea "Hi James, I haven’t received any email. Could you please confirm if the shingle…" at bounding box center [486, 274] width 674 height 41
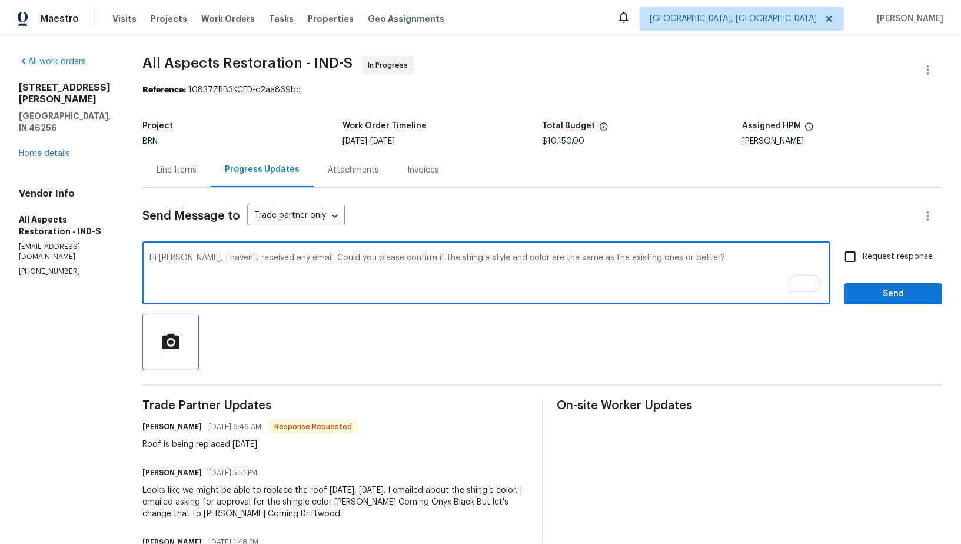
click at [695, 261] on textarea "Hi James, I haven’t received any email. Could you please confirm if the shingle…" at bounding box center [486, 274] width 674 height 41
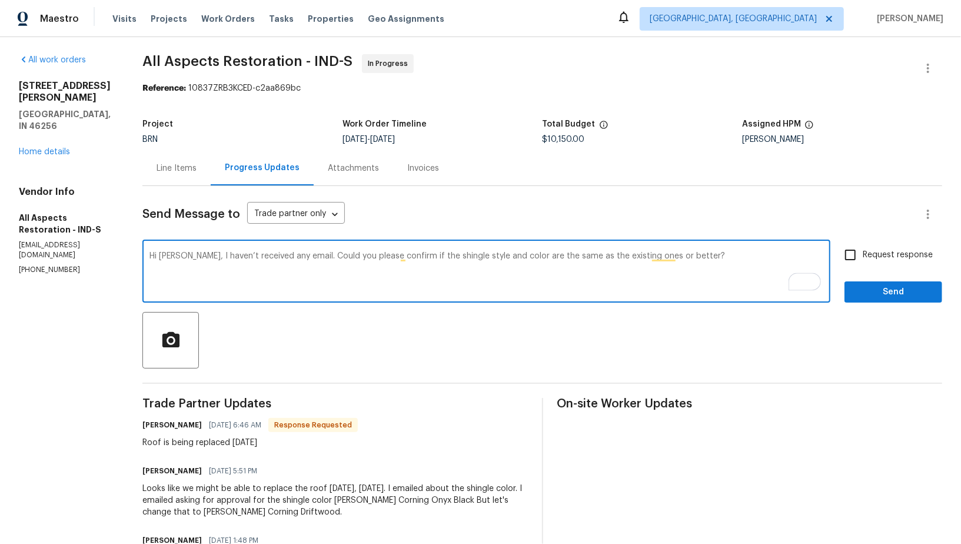
scroll to position [7, 0]
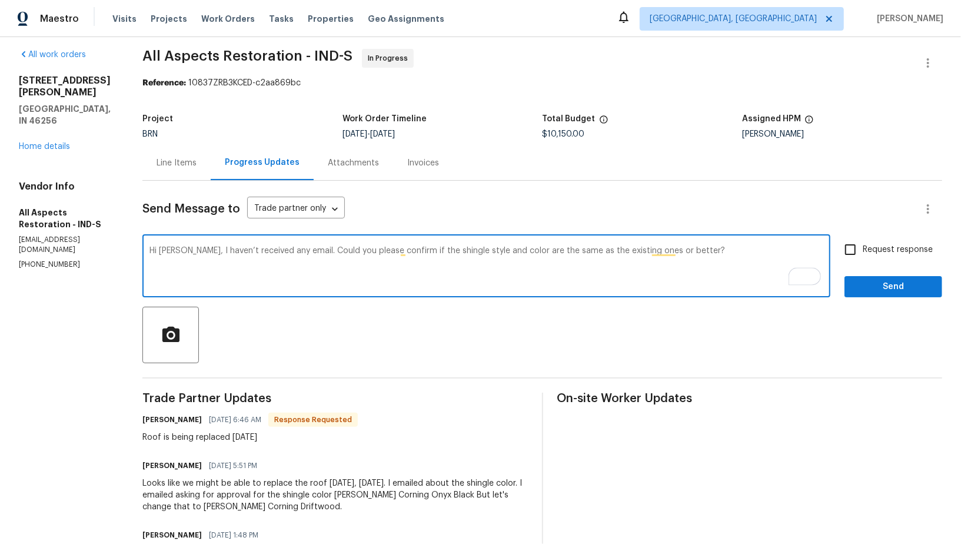
type textarea "Hi James, I haven’t received any email. Could you please confirm if the shingle…"
click at [850, 252] on input "Request response" at bounding box center [850, 249] width 25 height 25
checkbox input "true"
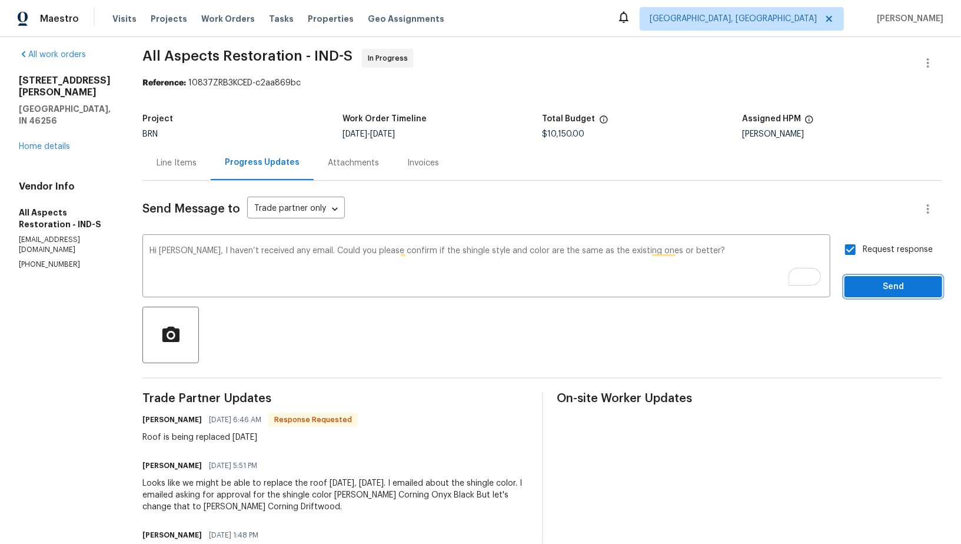
click at [882, 281] on span "Send" at bounding box center [893, 286] width 79 height 15
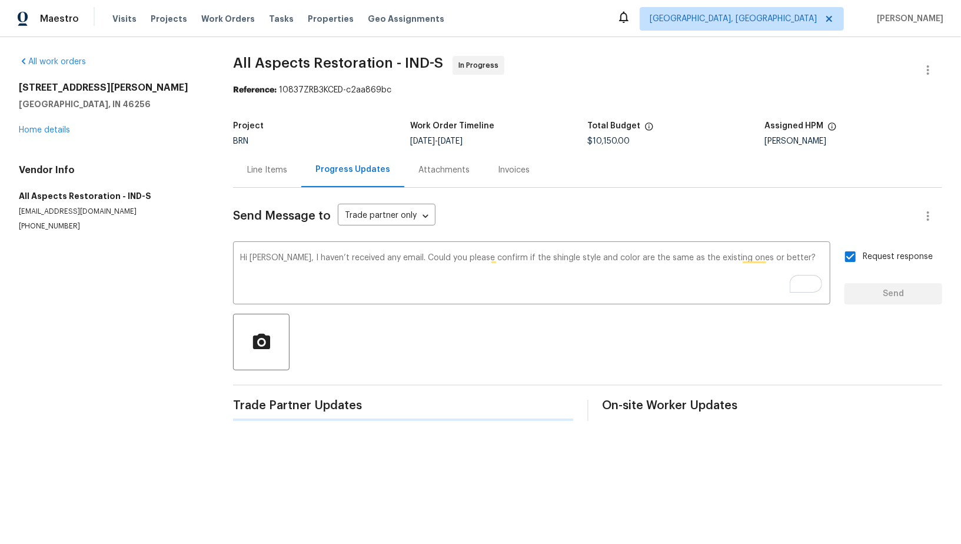
scroll to position [0, 0]
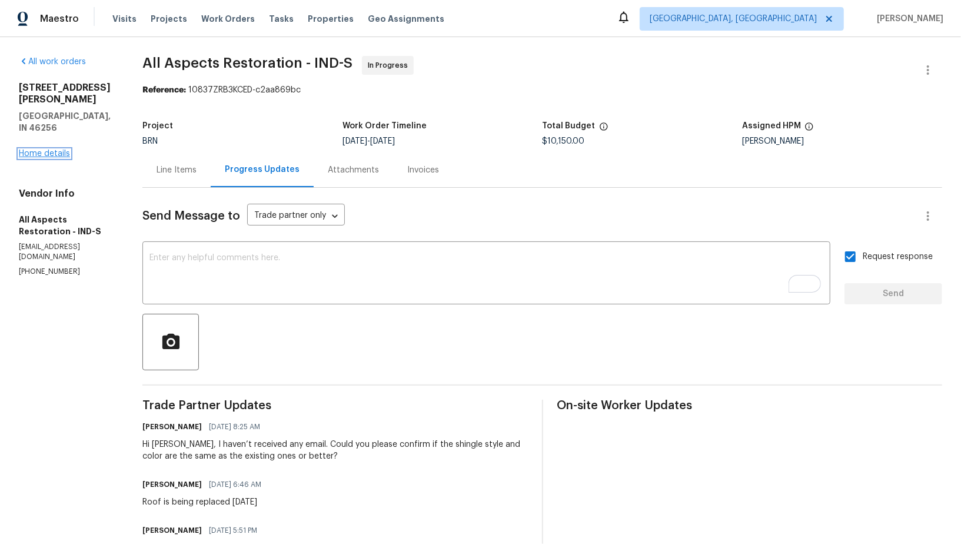
click at [44, 149] on link "Home details" at bounding box center [44, 153] width 51 height 8
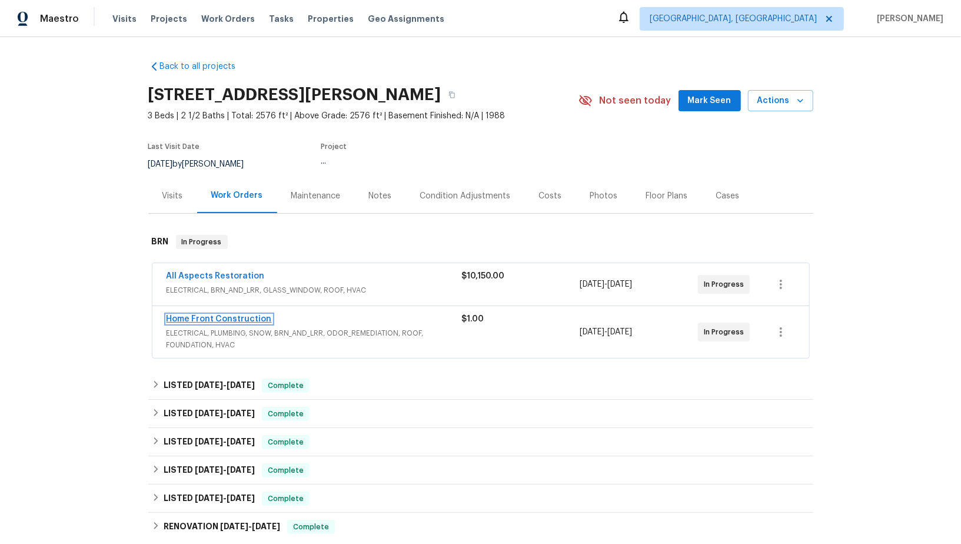
click at [201, 317] on link "Home Front Construction" at bounding box center [219, 319] width 105 height 8
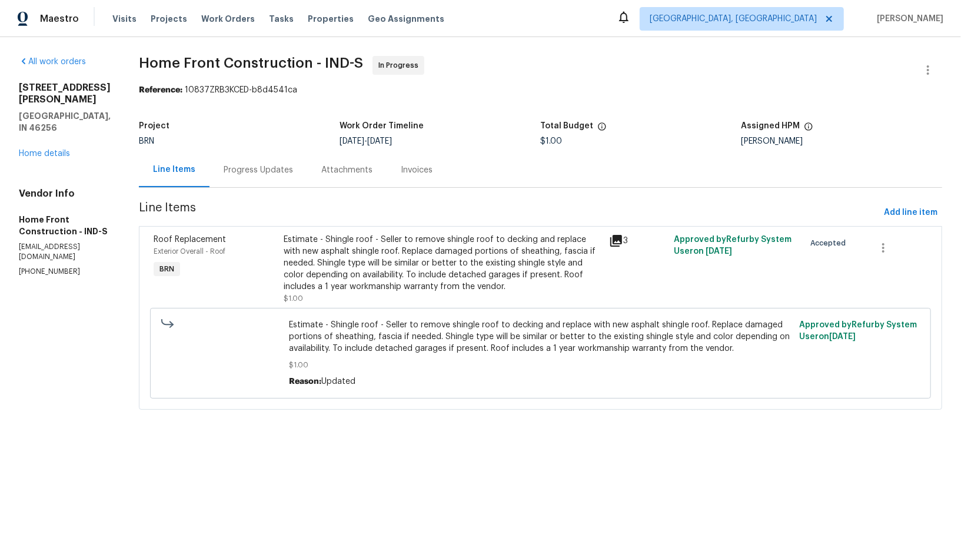
click at [293, 175] on div "Progress Updates" at bounding box center [258, 170] width 69 height 12
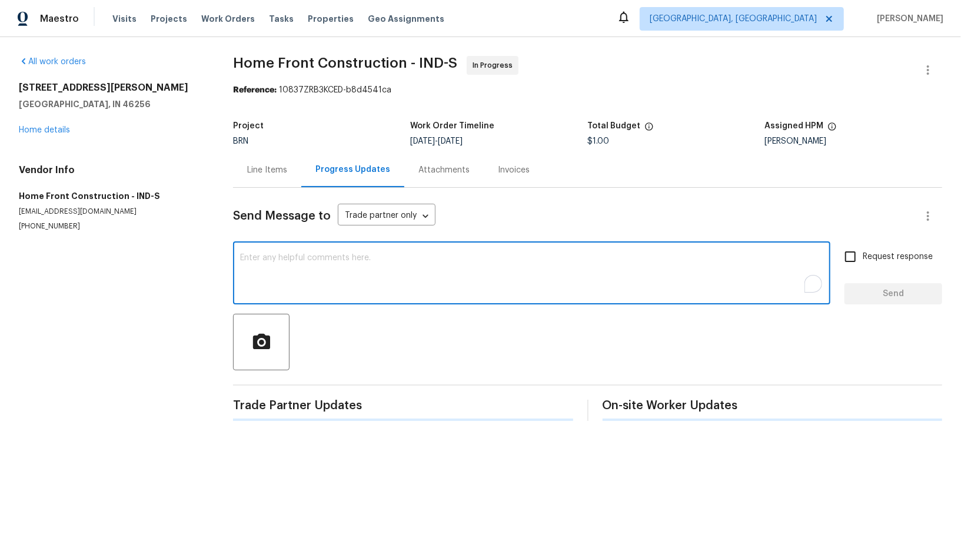
click at [312, 285] on textarea "To enrich screen reader interactions, please activate Accessibility in Grammarl…" at bounding box center [531, 274] width 583 height 41
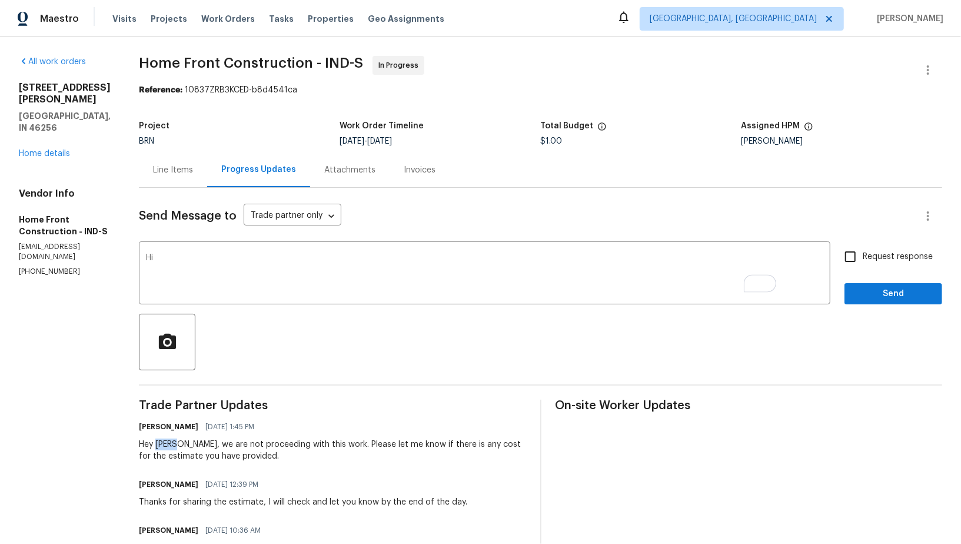
drag, startPoint x: 202, startPoint y: 443, endPoint x: 219, endPoint y: 444, distance: 17.1
click at [219, 444] on div "Hey Joel, we are not proceeding with this work. Please let me know if there is …" at bounding box center [332, 450] width 387 height 24
copy div "Joel,"
click at [219, 268] on textarea "Hi" at bounding box center [484, 274] width 677 height 41
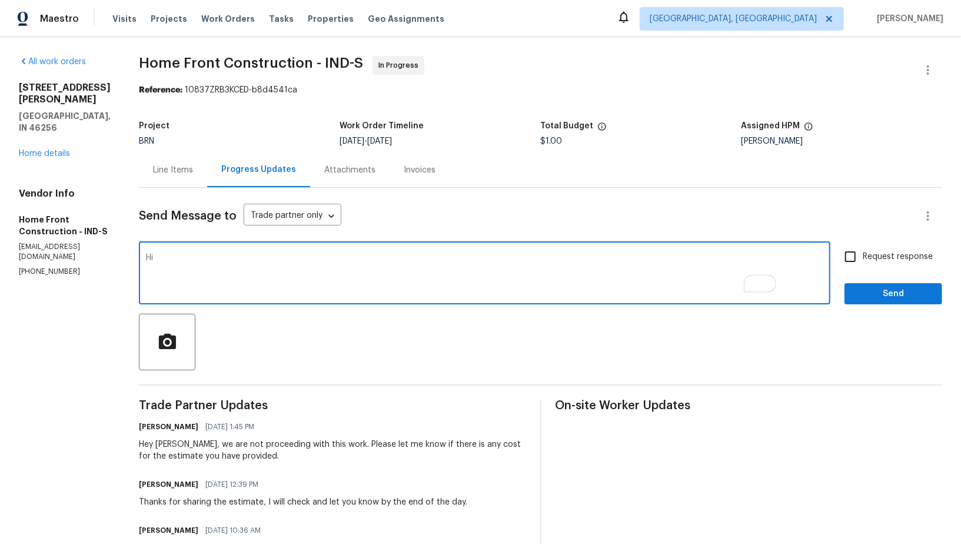
paste textarea "Joel,"
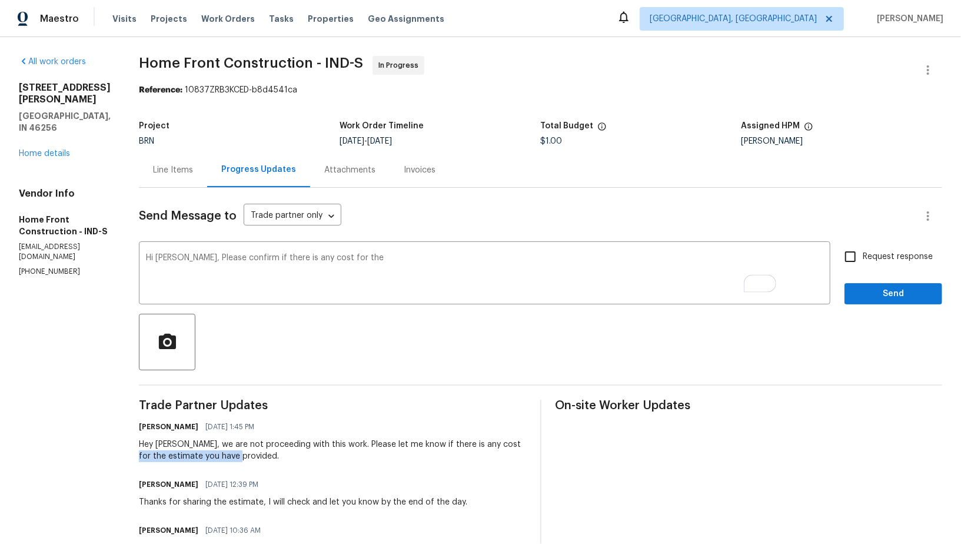
drag, startPoint x: 184, startPoint y: 458, endPoint x: 316, endPoint y: 458, distance: 132.4
click at [316, 458] on div "All work orders 9162 Hadway Dr Indianapolis, IN 46256 Home details Vendor Info …" at bounding box center [480, 416] width 961 height 758
copy div "estimate you have provided."
click at [396, 246] on div "Hi Joel, Please confirm if there is any cost for the x ​" at bounding box center [484, 274] width 691 height 60
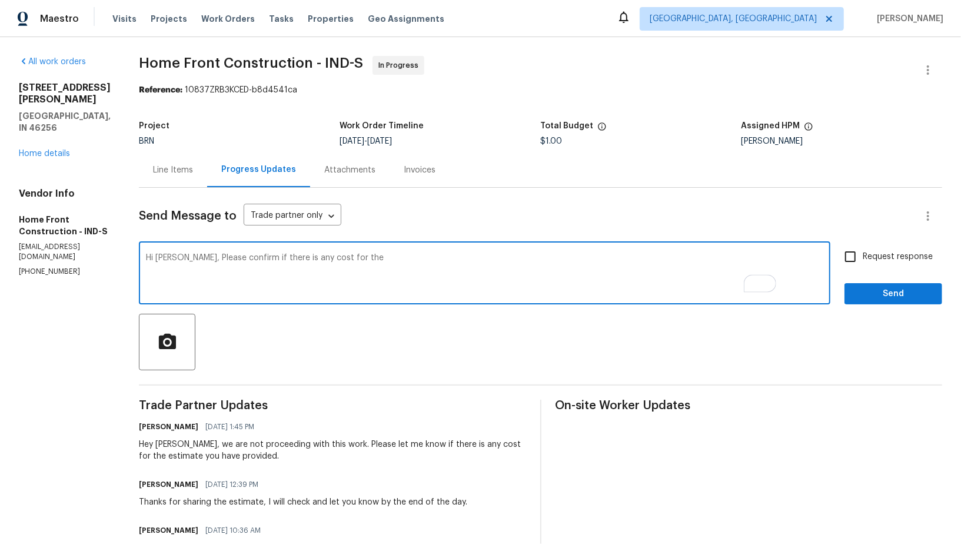
click at [395, 261] on textarea "Hi Joel, Please confirm if there is any cost for the" at bounding box center [484, 274] width 677 height 41
paste textarea "estimate you have provided."
click at [244, 262] on textarea "Hi Joel, Please confirm if there is any cost for the estimate you have provided…" at bounding box center [484, 274] width 677 height 41
click at [235, 261] on textarea "Hi Joel, Please confirm if there is any cost for the estimate you have provided…" at bounding box center [484, 274] width 677 height 41
type textarea "Hi Joel, please confirm if there is any cost for the estimate you have provided…"
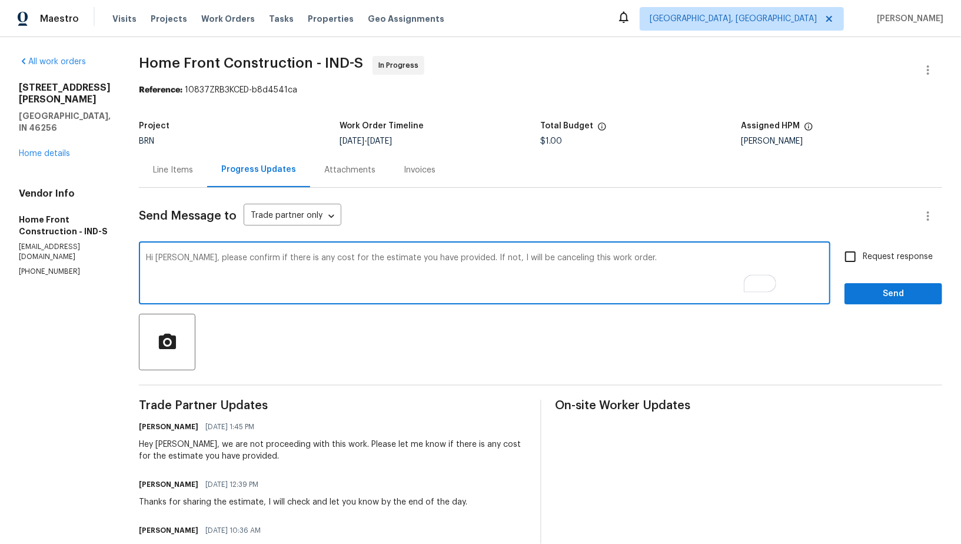
click at [686, 245] on div "Hi Joel, please confirm if there is any cost for the estimate you have provided…" at bounding box center [484, 274] width 691 height 60
click at [672, 264] on textarea "Hi Joel, please confirm if there is any cost for the estimate you have provided…" at bounding box center [484, 274] width 677 height 41
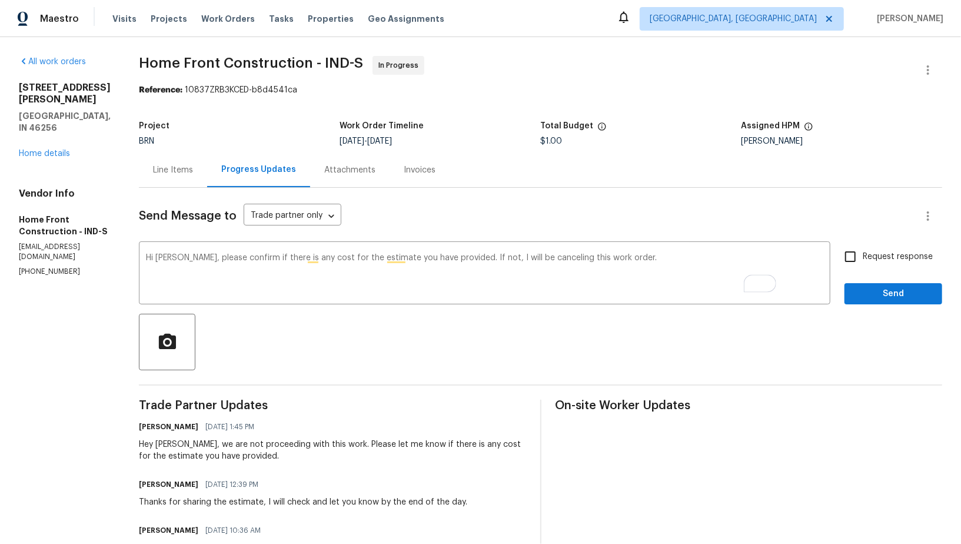
click at [867, 255] on span "Request response" at bounding box center [898, 257] width 70 height 12
click at [863, 255] on input "Request response" at bounding box center [850, 256] width 25 height 25
checkbox input "true"
click at [883, 299] on span "Send" at bounding box center [893, 294] width 79 height 15
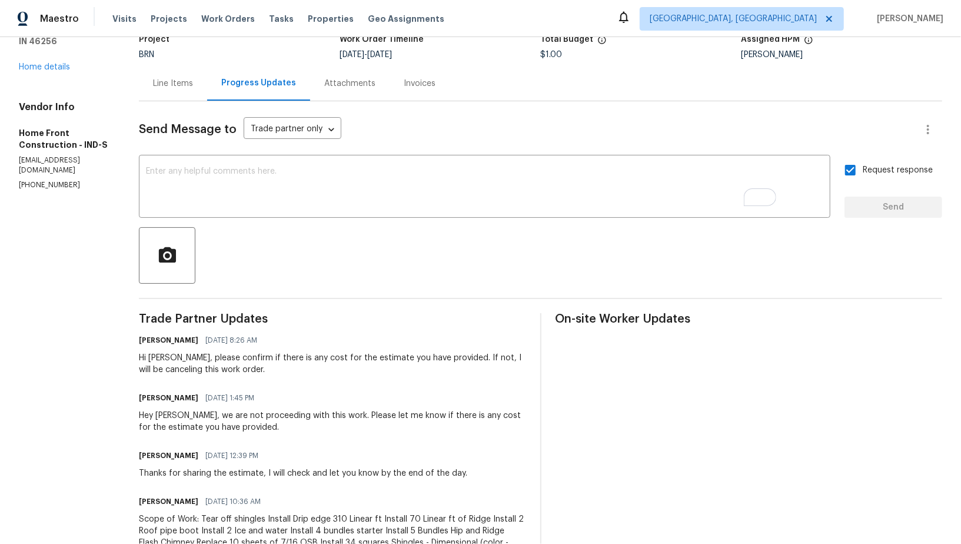
scroll to position [86, 0]
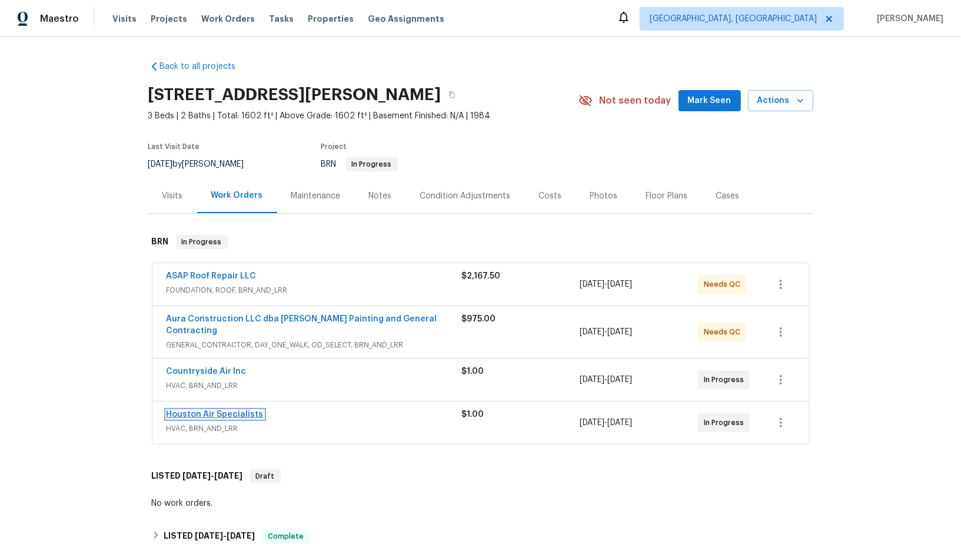
click at [228, 410] on link "Houston Air Specialists" at bounding box center [215, 414] width 97 height 8
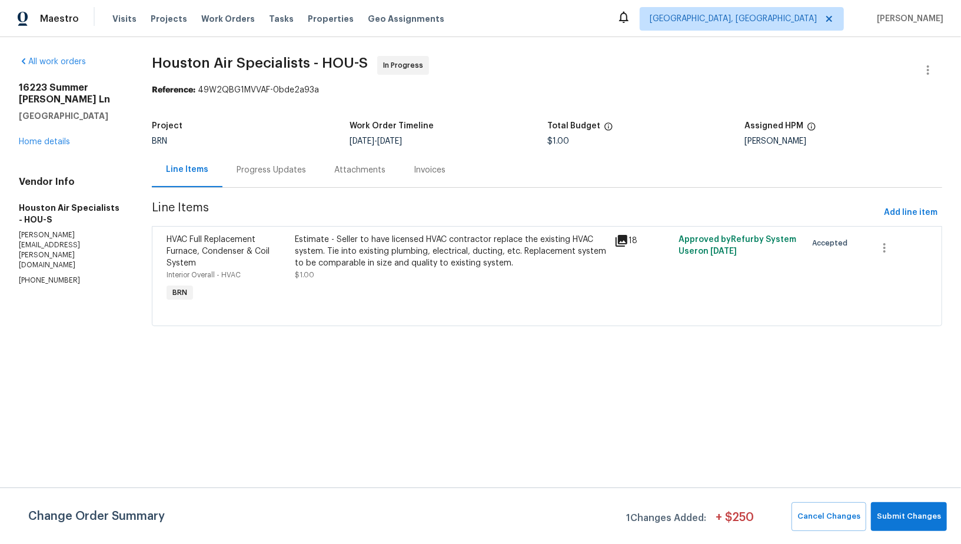
click at [320, 169] on div "Attachments" at bounding box center [359, 169] width 79 height 35
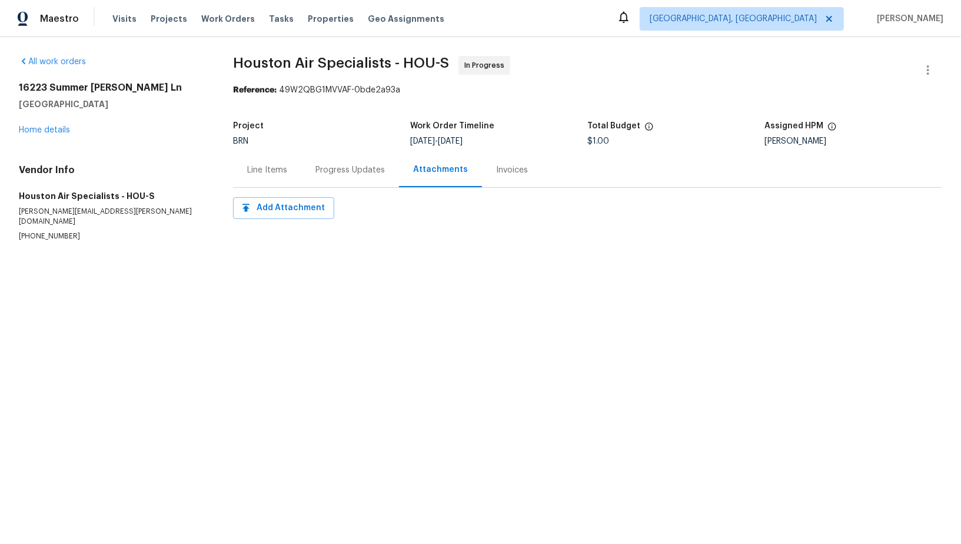
click at [255, 168] on div "Line Items" at bounding box center [267, 170] width 40 height 12
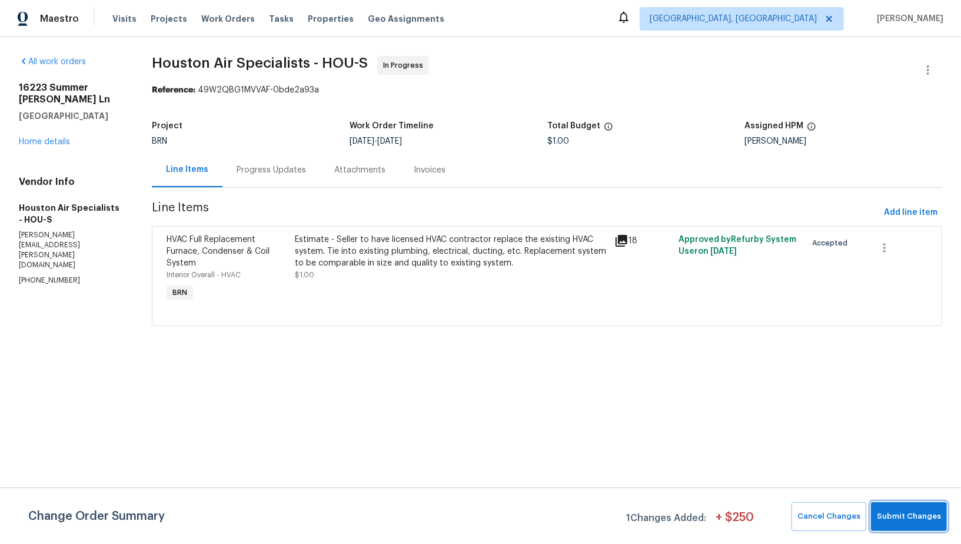
click at [887, 513] on span "Submit Changes" at bounding box center [909, 517] width 64 height 14
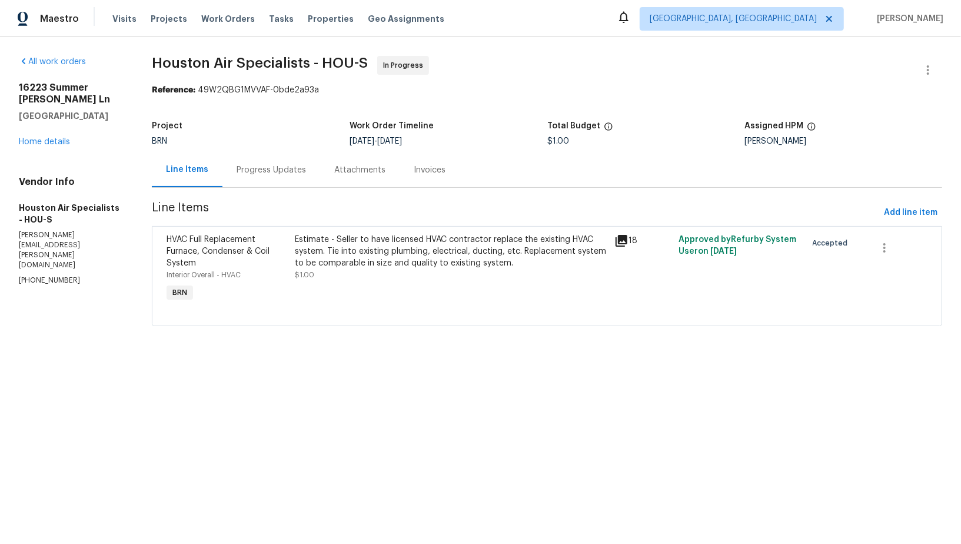
click at [278, 181] on div "Progress Updates" at bounding box center [271, 169] width 98 height 35
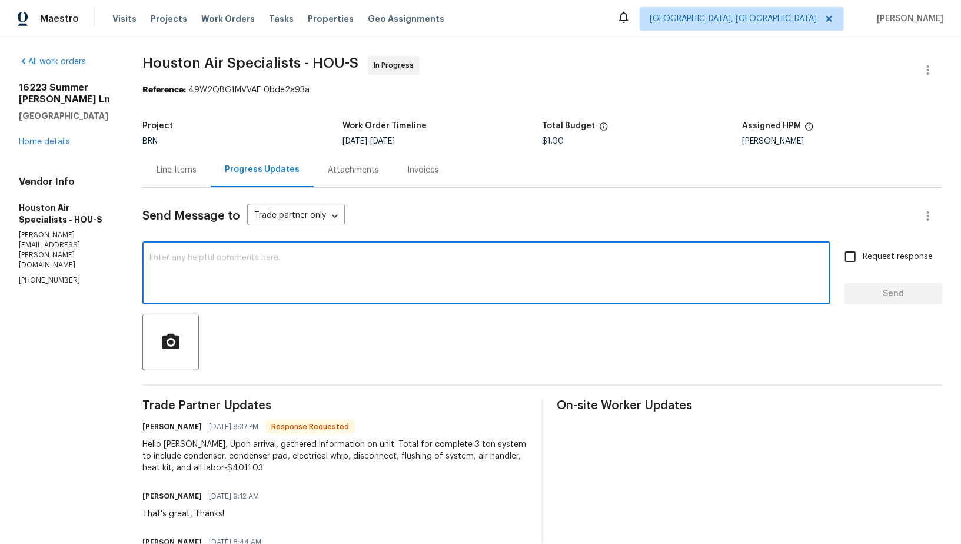
click at [245, 280] on textarea at bounding box center [486, 274] width 674 height 41
click at [332, 272] on textarea "To enrich screen reader interactions, please activate Accessibility in Grammarl…" at bounding box center [486, 274] width 674 height 41
type textarea "Perfect, I will check and update you shortly. Thanks!"
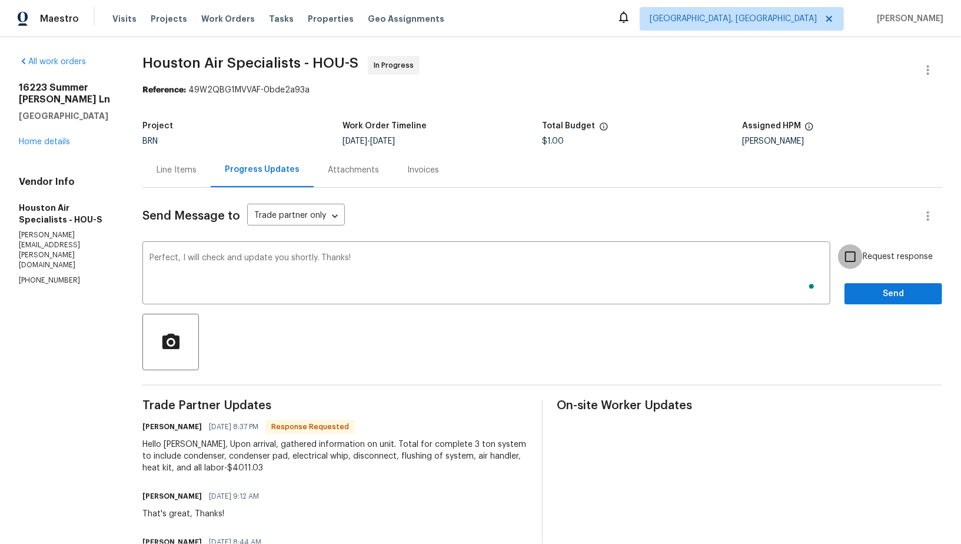
click at [843, 264] on input "Request response" at bounding box center [850, 256] width 25 height 25
checkbox input "true"
click at [879, 305] on div "Send Message to Trade partner only Trade partner only ​ Perfect, I will check a…" at bounding box center [542, 476] width 800 height 577
click at [860, 292] on span "Send" at bounding box center [893, 294] width 79 height 15
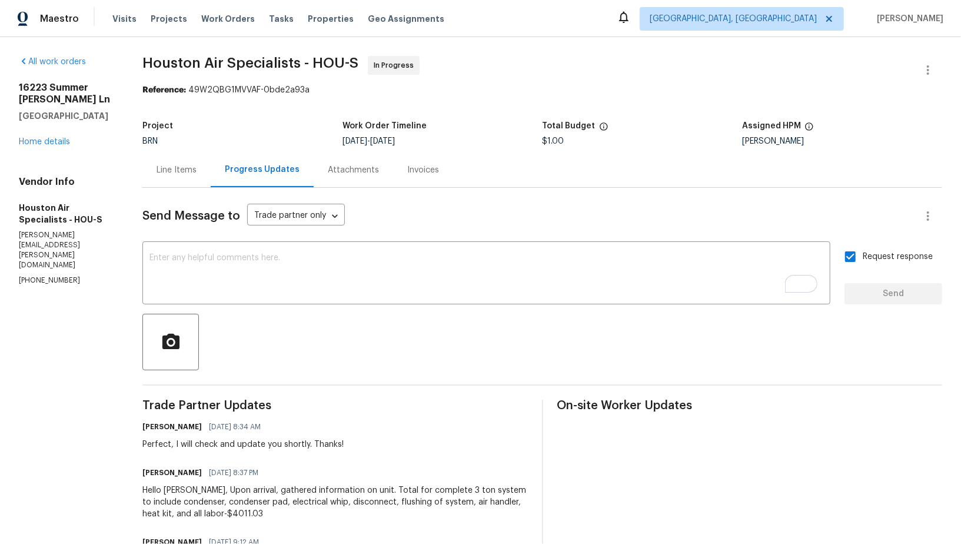
click at [164, 179] on div "Line Items" at bounding box center [176, 169] width 68 height 35
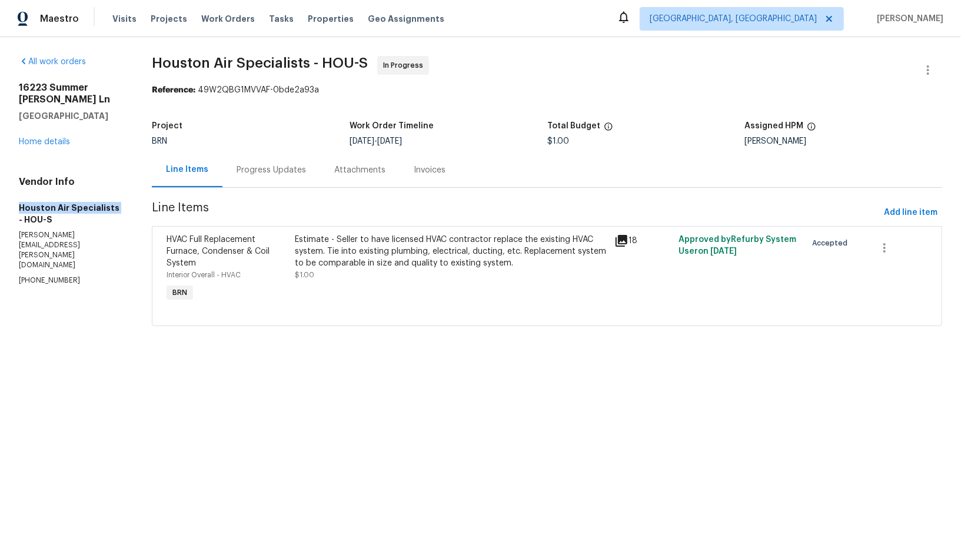
drag, startPoint x: 14, startPoint y: 202, endPoint x: 112, endPoint y: 204, distance: 98.3
click at [112, 204] on div "All work orders [STREET_ADDRESS][PERSON_NAME] Home details Vendor Info Houston …" at bounding box center [480, 198] width 961 height 322
copy h5 "Houston Air Specialists"
click at [334, 251] on div "Estimate - Seller to have licensed HVAC contractor replace the existing HVAC sy…" at bounding box center [451, 251] width 313 height 35
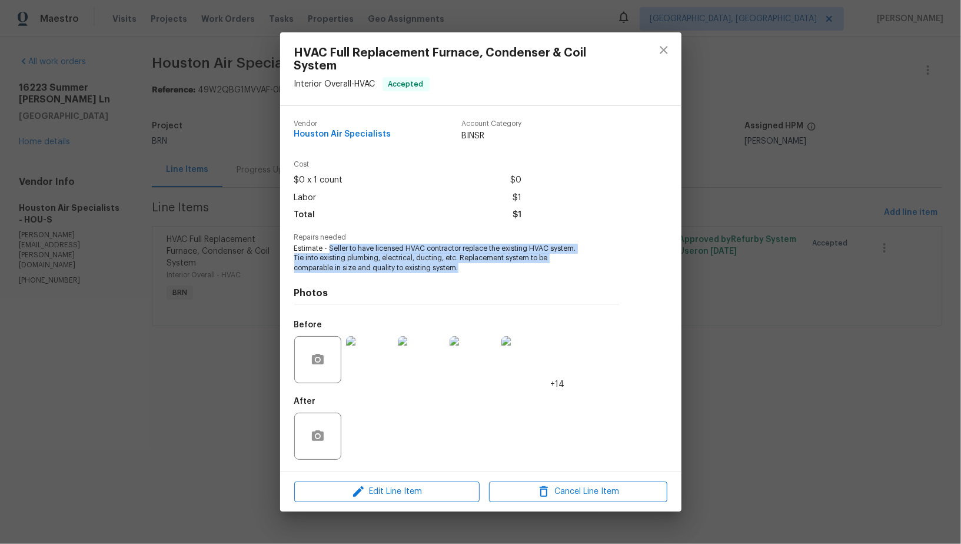
drag, startPoint x: 332, startPoint y: 251, endPoint x: 475, endPoint y: 267, distance: 144.4
click at [475, 267] on span "Estimate - Seller to have licensed HVAC contractor replace the existing HVAC sy…" at bounding box center [440, 258] width 292 height 29
copy span "Seller to have licensed HVAC contractor replace the existing HVAC system. Tie i…"
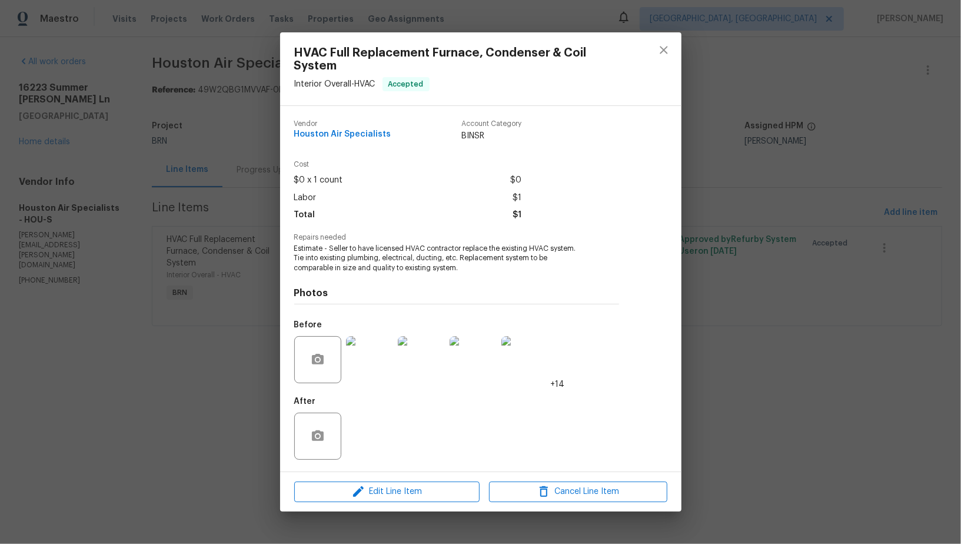
click at [209, 180] on div "HVAC Full Replacement Furnace, Condenser & Coil System Interior Overall - HVAC …" at bounding box center [480, 272] width 961 height 544
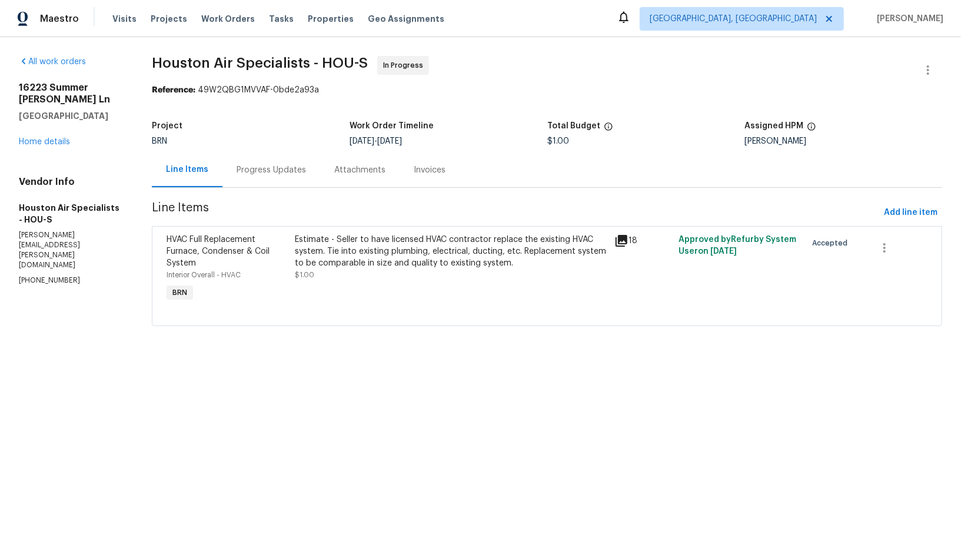
click at [279, 172] on div "Progress Updates" at bounding box center [271, 170] width 69 height 12
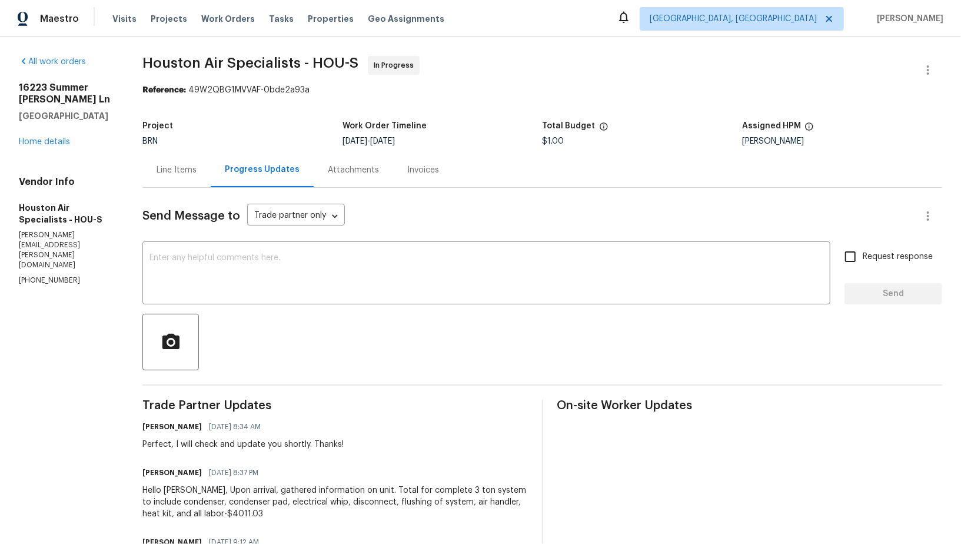
scroll to position [96, 0]
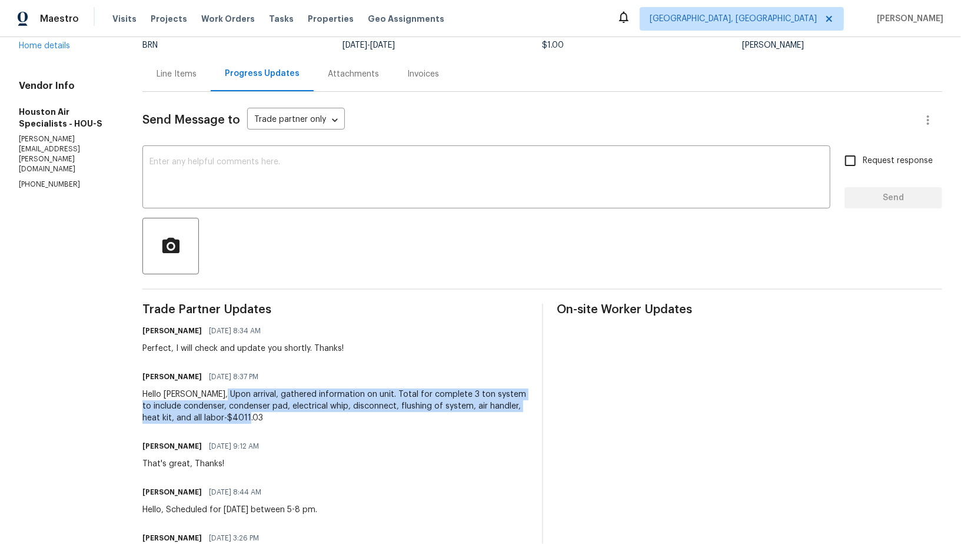
drag, startPoint x: 219, startPoint y: 392, endPoint x: 298, endPoint y: 417, distance: 82.5
click at [298, 417] on div "Hello Padmapriya, Upon arrival, gathered information on unit. Total for complet…" at bounding box center [334, 405] width 385 height 35
copy div "Upon arrival, gathered information on unit. Total for complete 3 ton system to …"
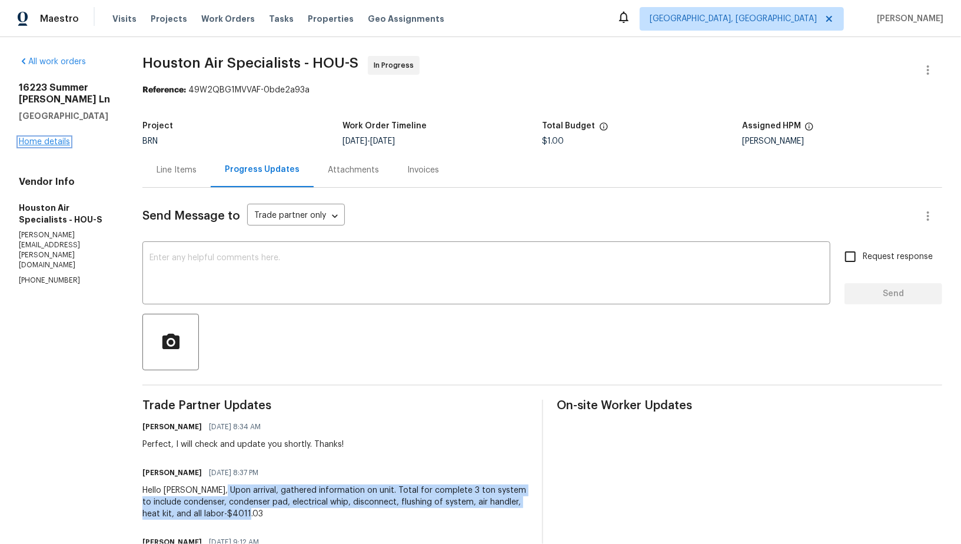
click at [56, 140] on link "Home details" at bounding box center [44, 142] width 51 height 8
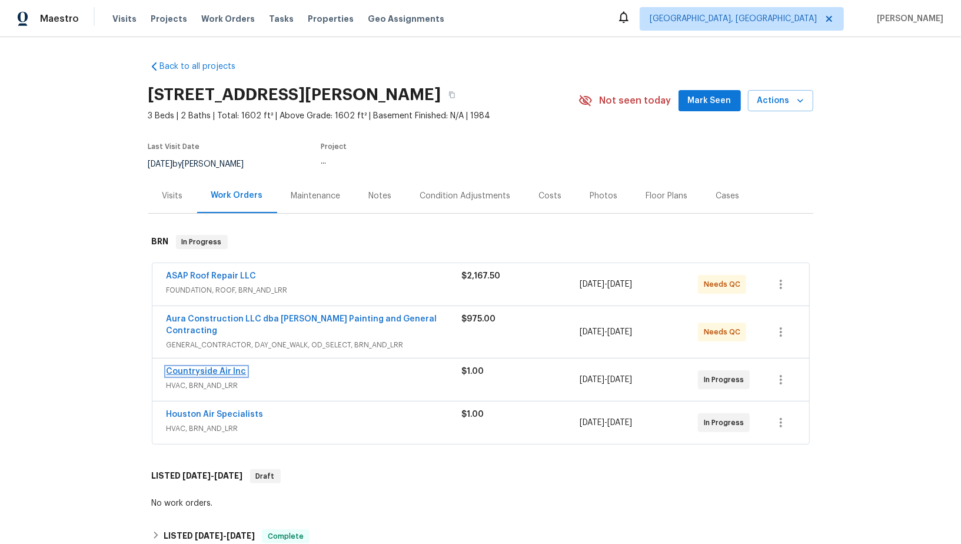
click at [215, 367] on link "Countryside Air Inc" at bounding box center [207, 371] width 80 height 8
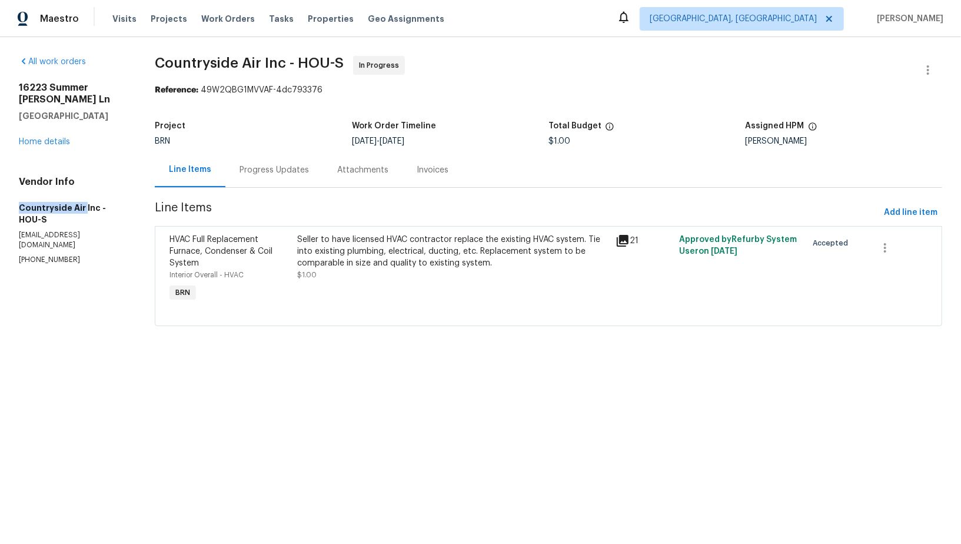
drag, startPoint x: 11, startPoint y: 197, endPoint x: 82, endPoint y: 206, distance: 71.8
click at [82, 206] on div "All work orders 16223 Summer Dawn Ln Houston, TX 77095 Home details Vendor Info…" at bounding box center [480, 198] width 961 height 322
copy h5 "Countryside Air"
click at [292, 166] on div "Progress Updates" at bounding box center [273, 170] width 69 height 12
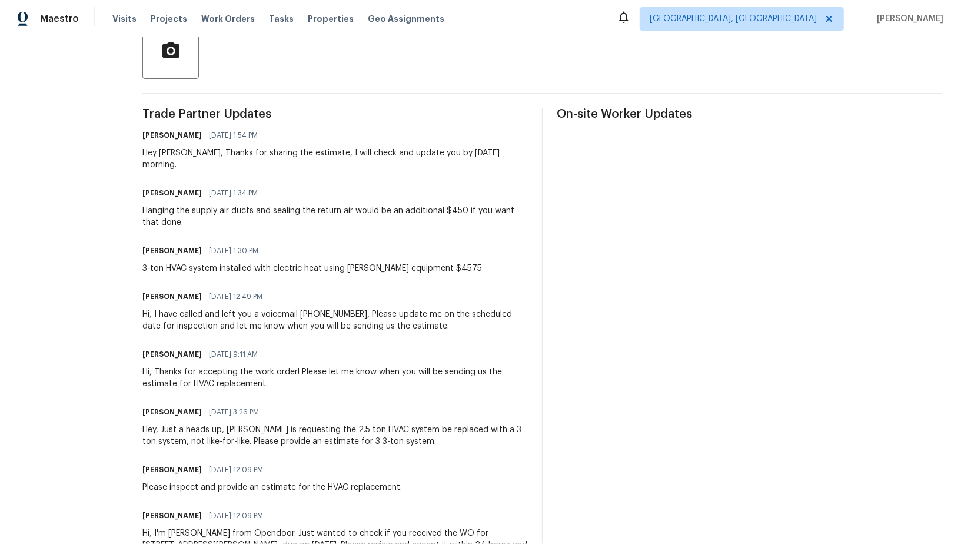
scroll to position [342, 0]
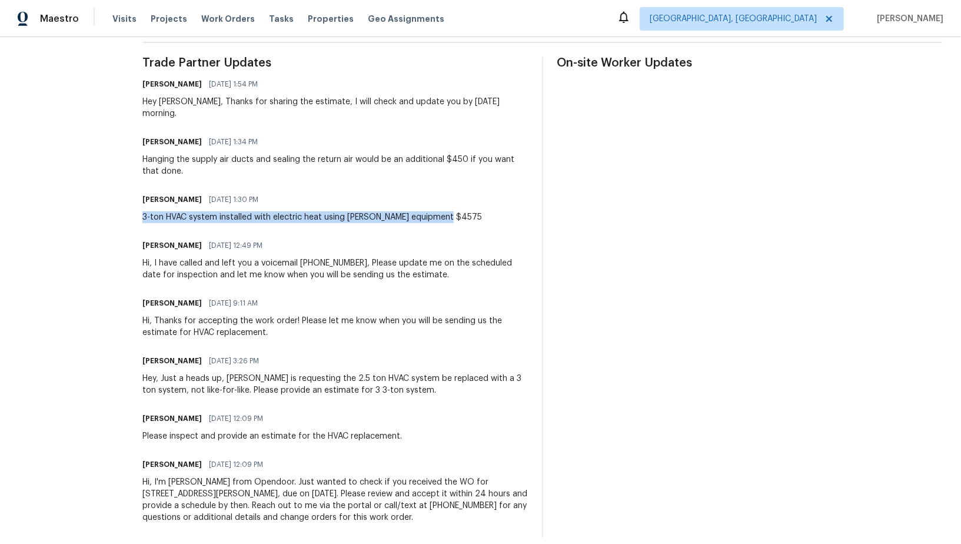
drag, startPoint x: 135, startPoint y: 206, endPoint x: 468, endPoint y: 212, distance: 333.1
click at [468, 212] on div "All work orders 16223 Summer Dawn Ln Houston, TX 77095 Home details Vendor Info…" at bounding box center [480, 125] width 961 height 861
copy div "3-ton HVAC system installed with electric heat using Goodman equipment $4575"
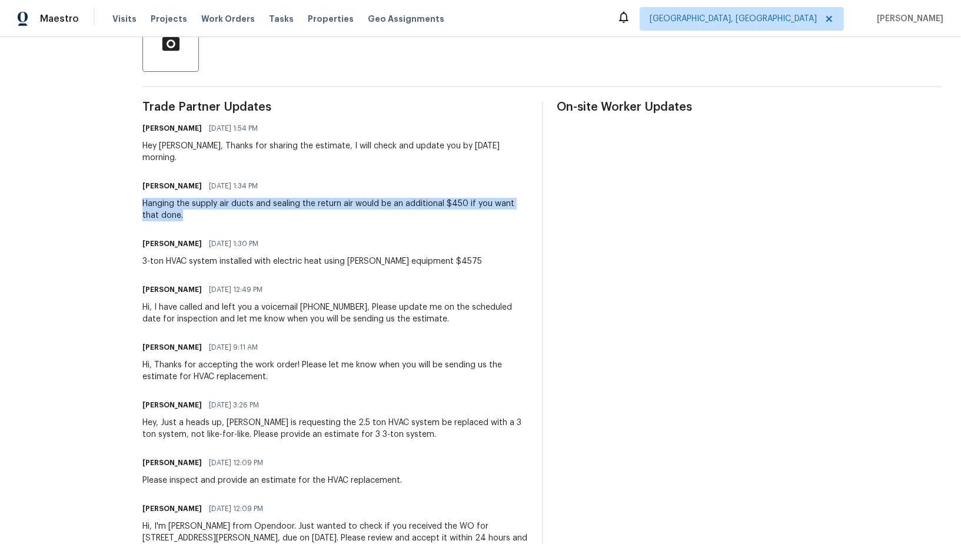
drag, startPoint x: 140, startPoint y: 191, endPoint x: 193, endPoint y: 202, distance: 54.0
click at [193, 202] on div "All work orders 16223 Summer Dawn Ln Houston, TX 77095 Home details Vendor Info…" at bounding box center [480, 169] width 961 height 861
copy div "Hanging the supply air ducts and sealing the return air would be an additional …"
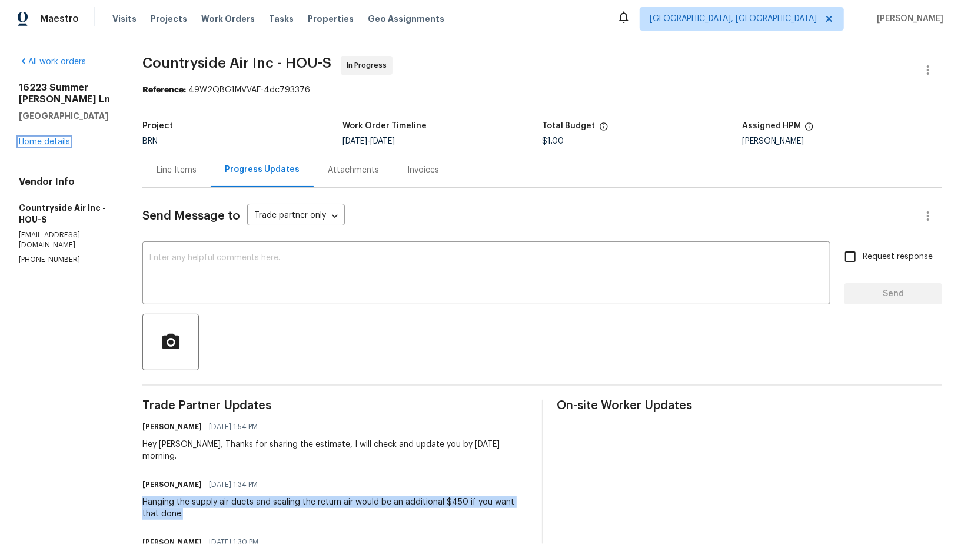
click at [48, 144] on link "Home details" at bounding box center [44, 142] width 51 height 8
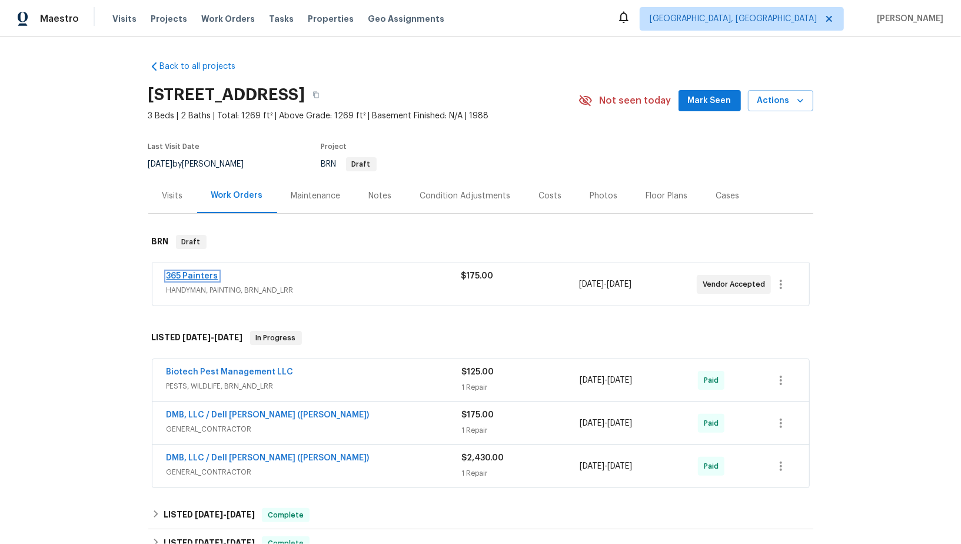
click at [199, 277] on link "365 Painters" at bounding box center [193, 276] width 52 height 8
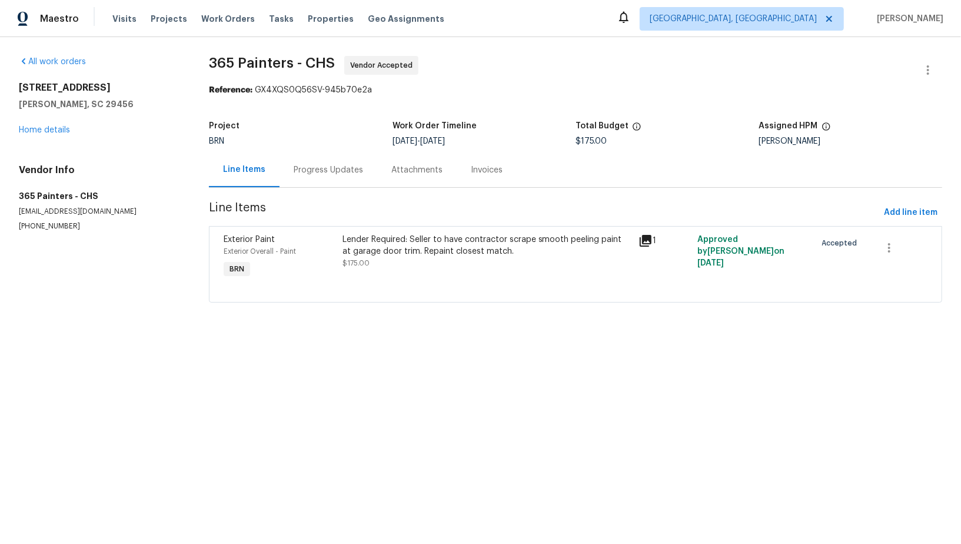
click at [314, 174] on div "Progress Updates" at bounding box center [328, 170] width 69 height 12
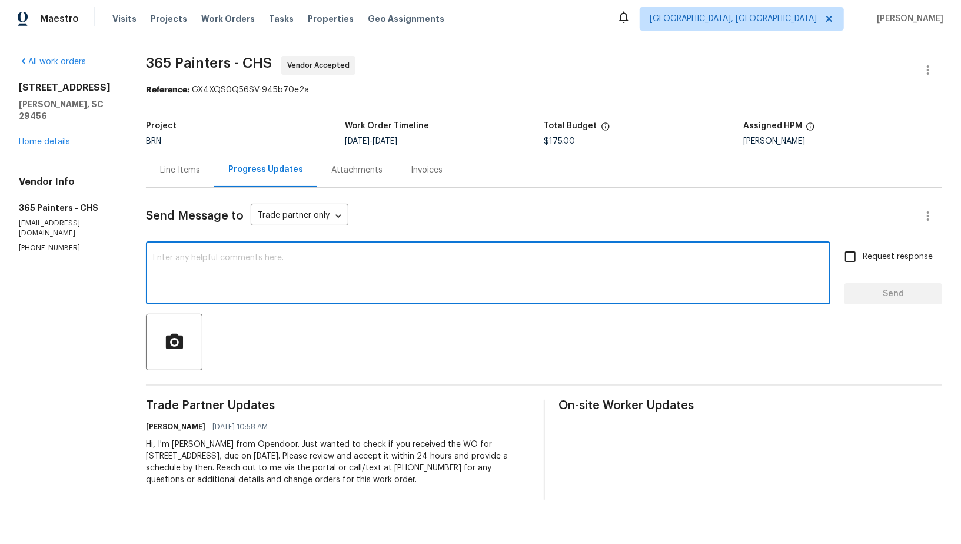
click at [267, 272] on textarea at bounding box center [488, 274] width 670 height 41
type textarea "Hi, Thanks for accepting the work order. Please help me with the scheduled date…"
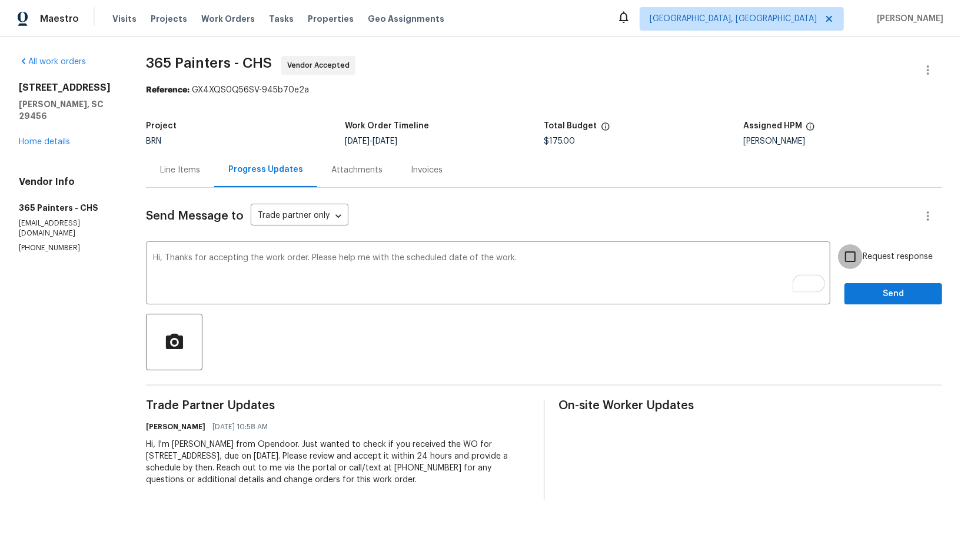
click at [863, 257] on input "Request response" at bounding box center [850, 256] width 25 height 25
checkbox input "true"
click at [888, 301] on button "Send" at bounding box center [893, 294] width 98 height 22
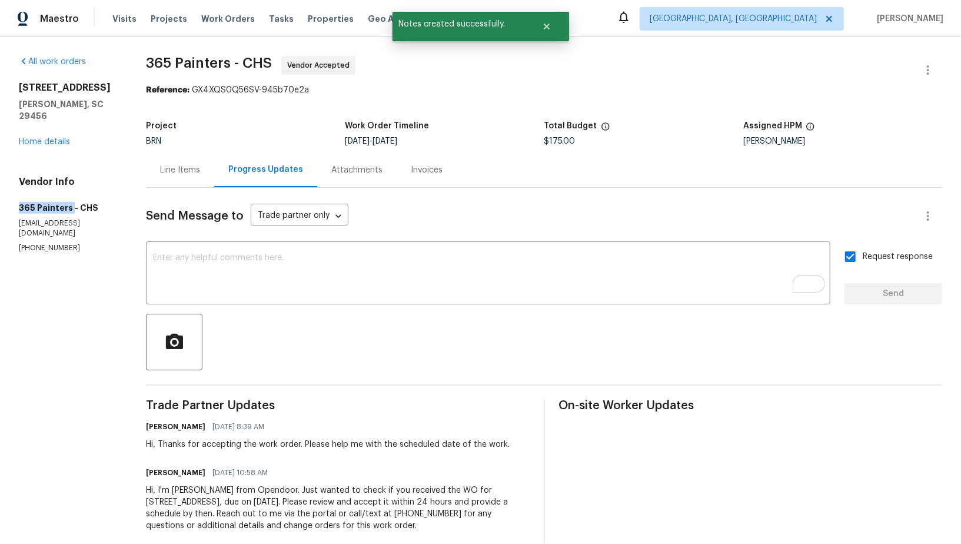
drag, startPoint x: 0, startPoint y: 195, endPoint x: 72, endPoint y: 195, distance: 71.8
click at [72, 195] on div "All work orders 4500 Winterwood Pl Ladson, SC 29456 Home details Vendor Info 36…" at bounding box center [480, 300] width 961 height 527
copy h5 "365 Painters"
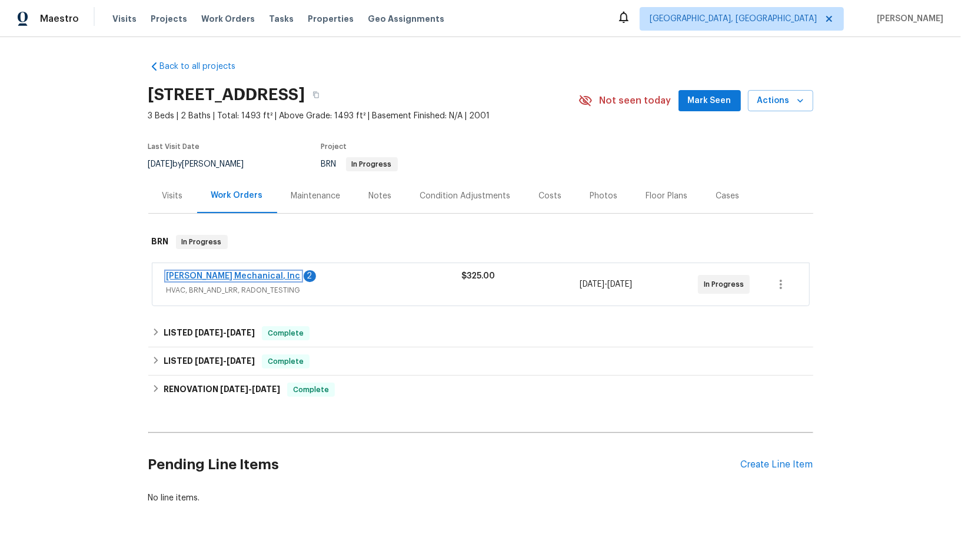
click at [224, 280] on link "JH Martin Mechanical, Inc" at bounding box center [234, 276] width 134 height 8
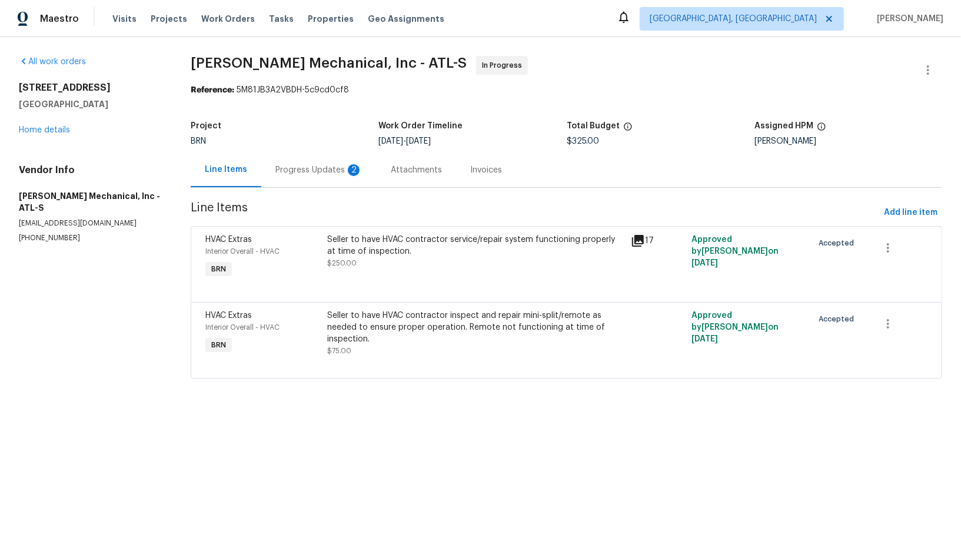
click at [316, 179] on div "Progress Updates 2" at bounding box center [318, 169] width 115 height 35
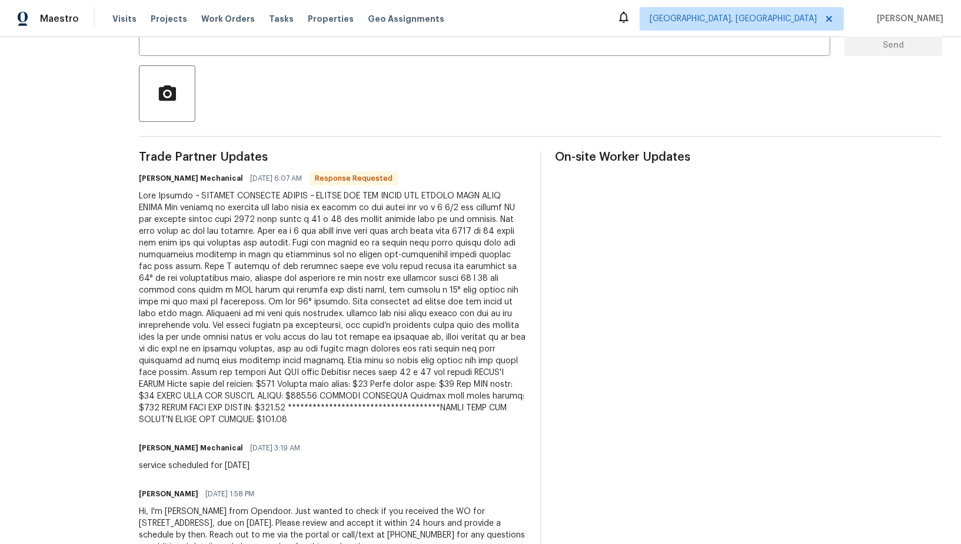
scroll to position [261, 0]
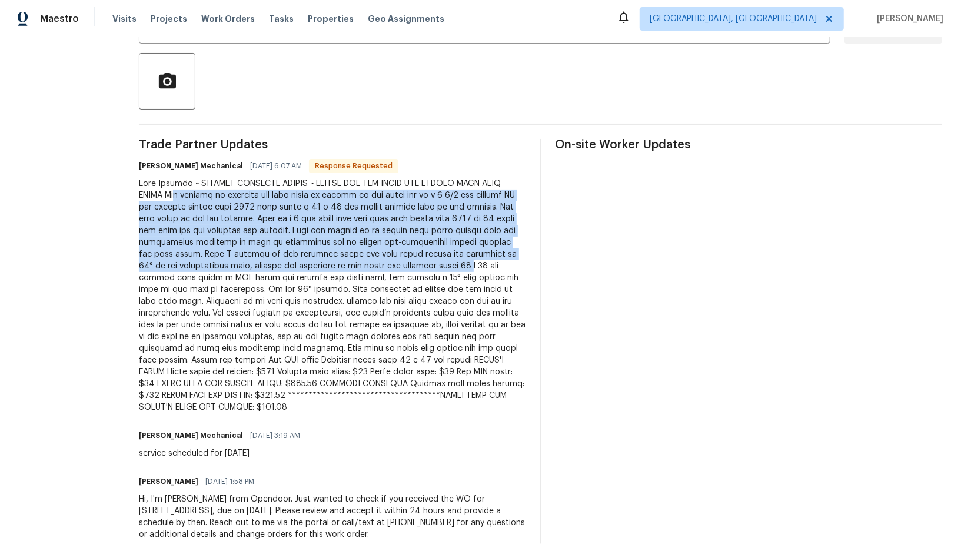
drag, startPoint x: 197, startPoint y: 197, endPoint x: 460, endPoint y: 266, distance: 271.5
click at [460, 266] on div at bounding box center [332, 295] width 387 height 235
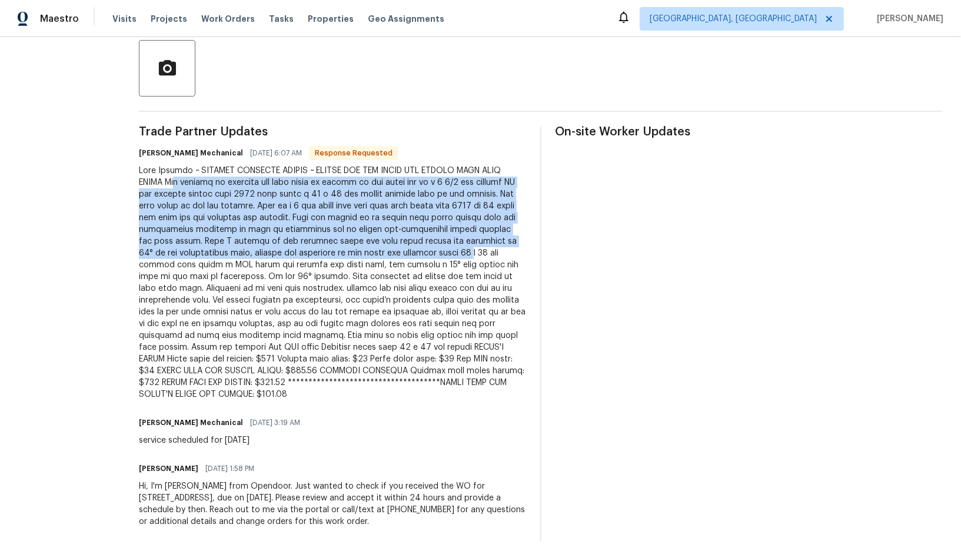
scroll to position [268, 0]
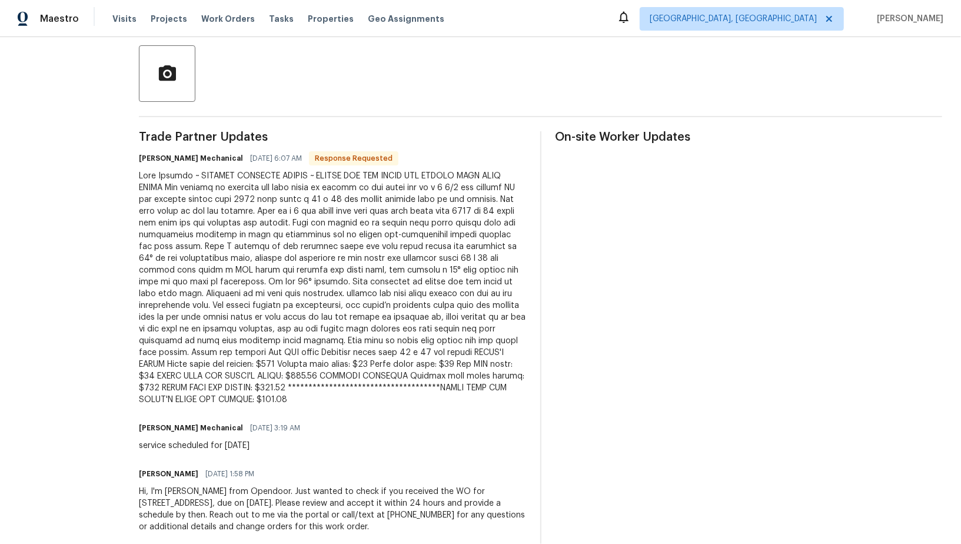
click at [375, 358] on div at bounding box center [332, 287] width 387 height 235
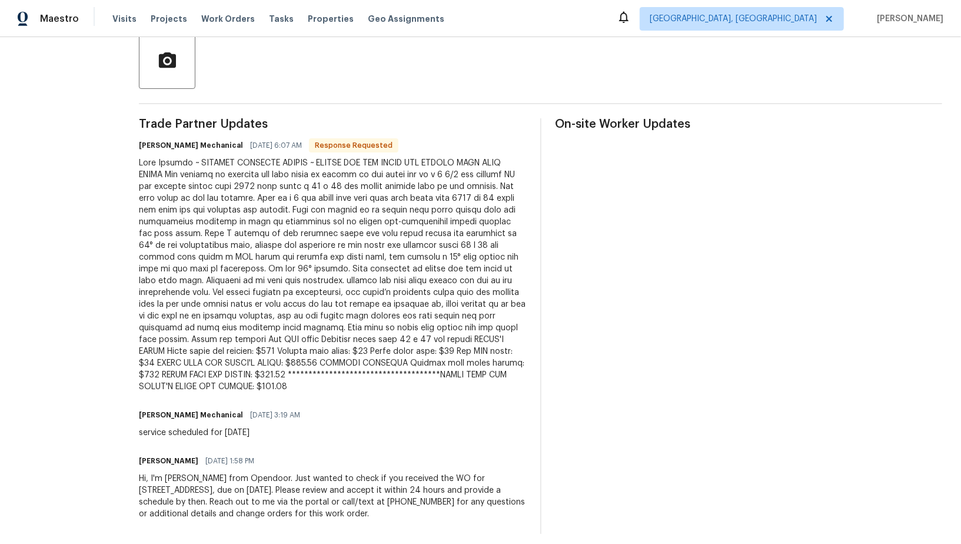
scroll to position [288, 0]
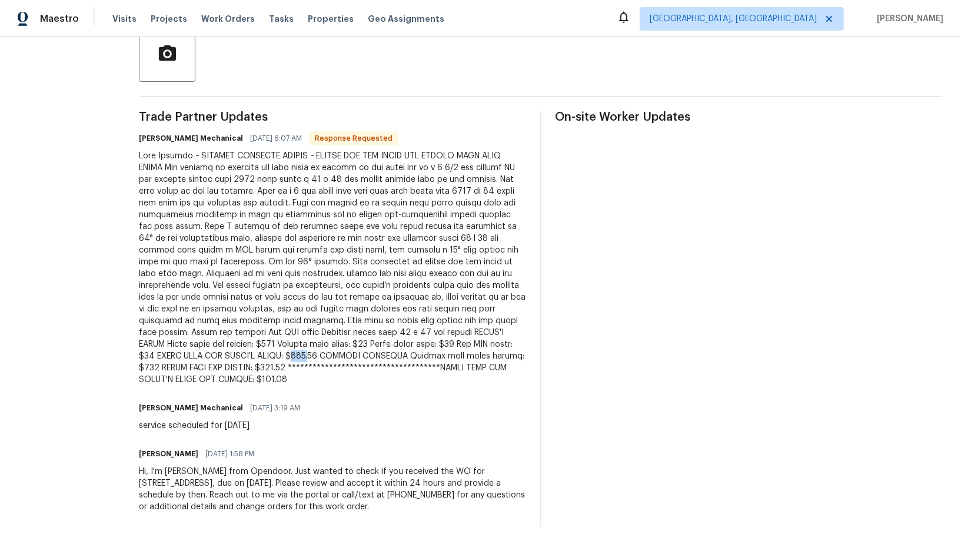
drag, startPoint x: 222, startPoint y: 356, endPoint x: 239, endPoint y: 356, distance: 17.7
click at [239, 356] on div at bounding box center [332, 267] width 387 height 235
drag, startPoint x: 443, startPoint y: 355, endPoint x: 458, endPoint y: 355, distance: 14.7
click at [458, 355] on div at bounding box center [332, 266] width 387 height 235
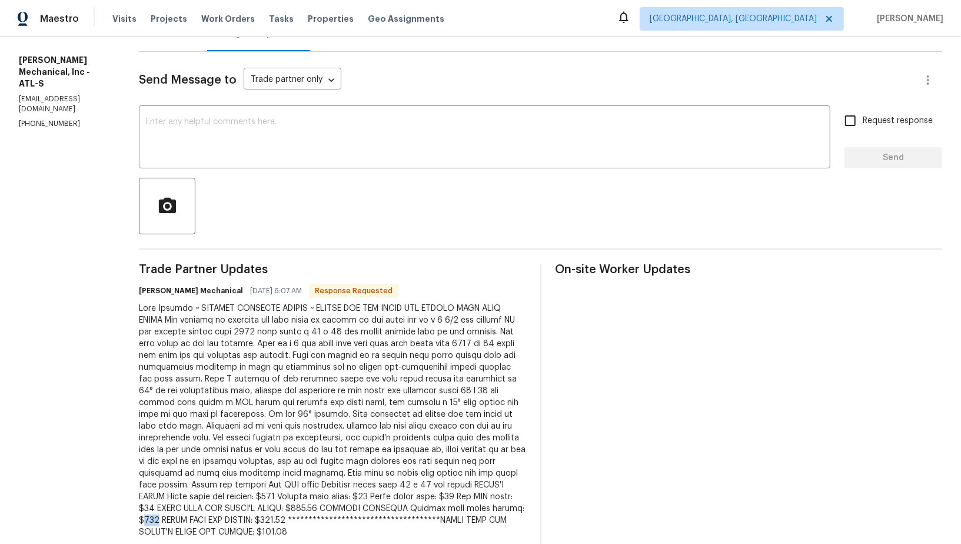
scroll to position [42, 0]
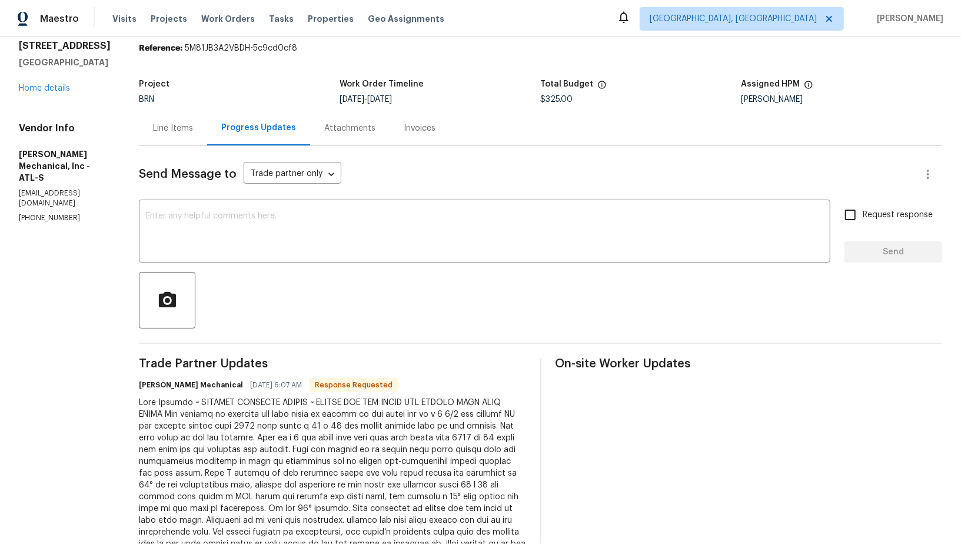
click at [195, 114] on div "Line Items" at bounding box center [173, 128] width 68 height 35
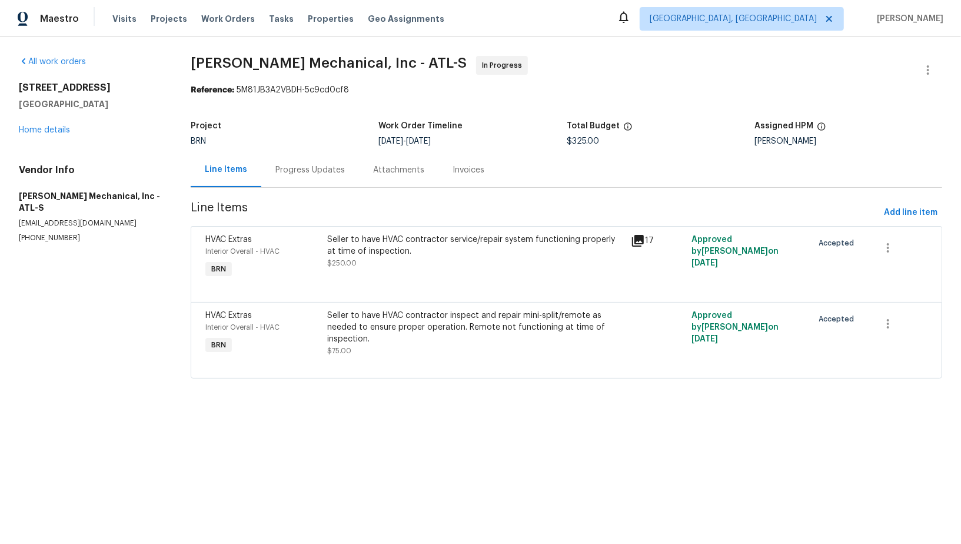
click at [390, 334] on div "Seller to have HVAC contractor inspect and repair mini-split/remote as needed t…" at bounding box center [475, 327] width 297 height 35
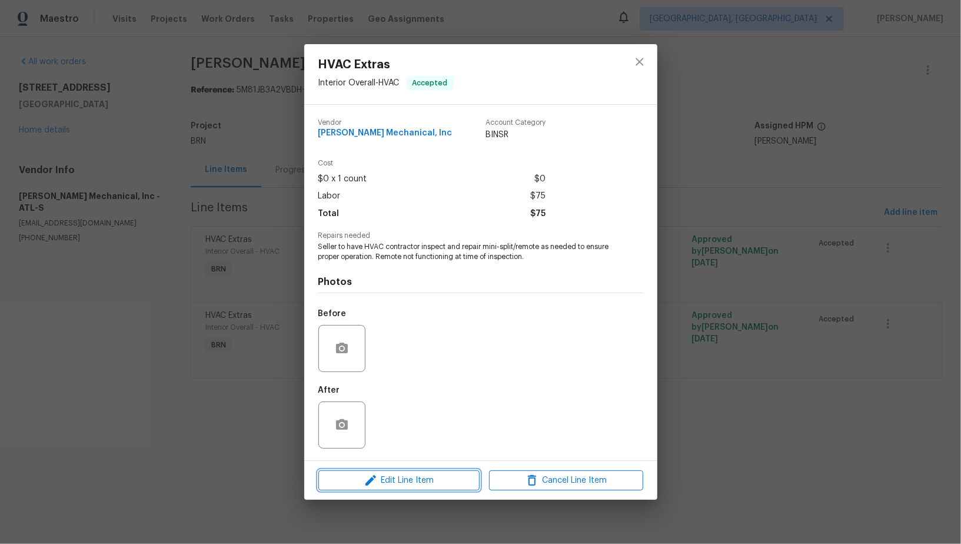
click at [372, 486] on icon "button" at bounding box center [371, 480] width 14 height 14
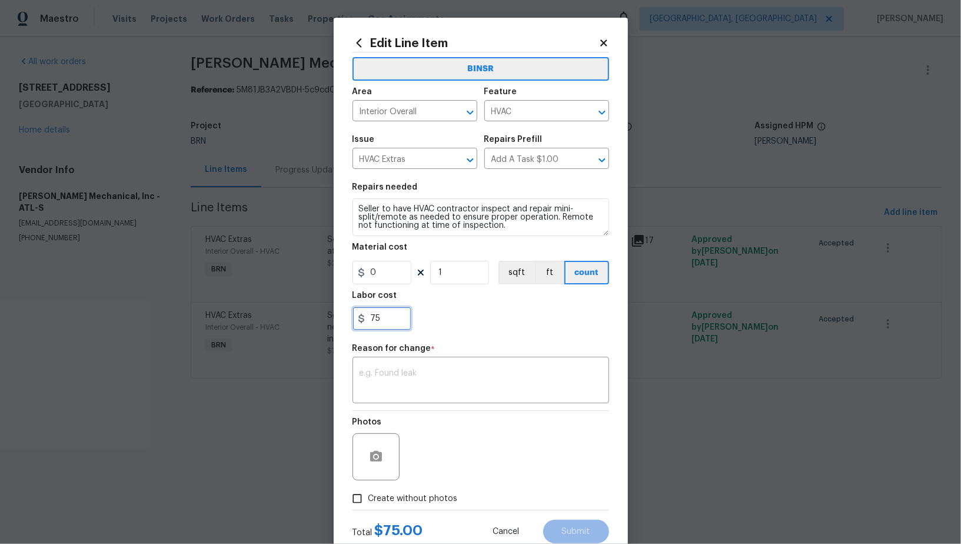
click at [400, 330] on input "75" at bounding box center [381, 319] width 59 height 24
type input "250"
click at [419, 393] on textarea at bounding box center [481, 381] width 242 height 25
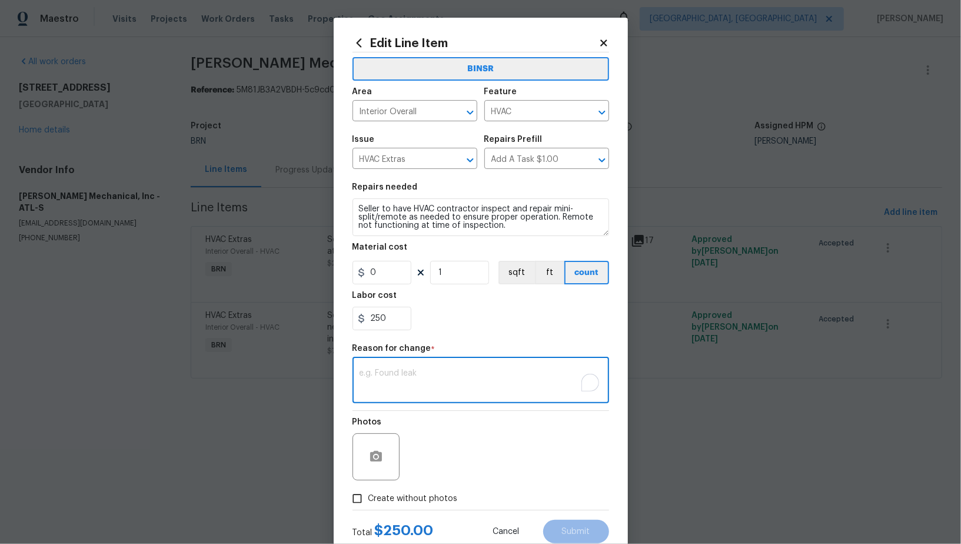
paste textarea "(PR) Updated per vendors final cost."
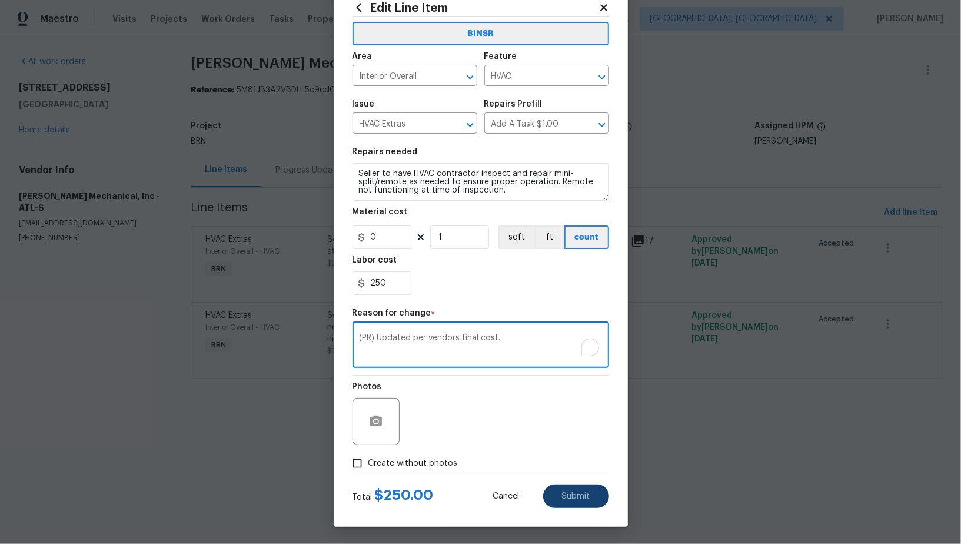
type textarea "(PR) Updated per vendors final cost."
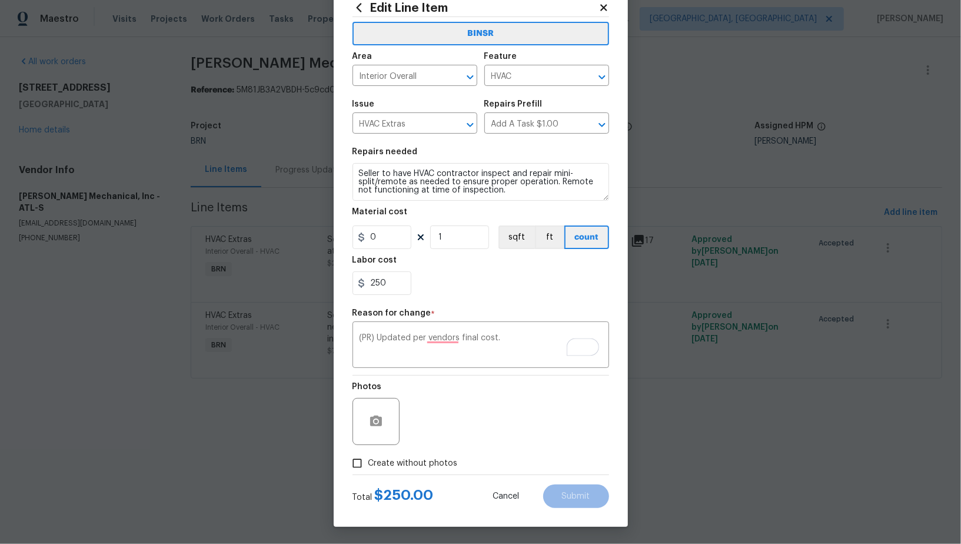
click at [370, 464] on span "Create without photos" at bounding box center [412, 463] width 89 height 12
click at [368, 464] on input "Create without photos" at bounding box center [357, 463] width 22 height 22
checkbox input "true"
click at [510, 440] on textarea at bounding box center [509, 421] width 200 height 47
click at [583, 488] on button "Submit" at bounding box center [576, 496] width 66 height 24
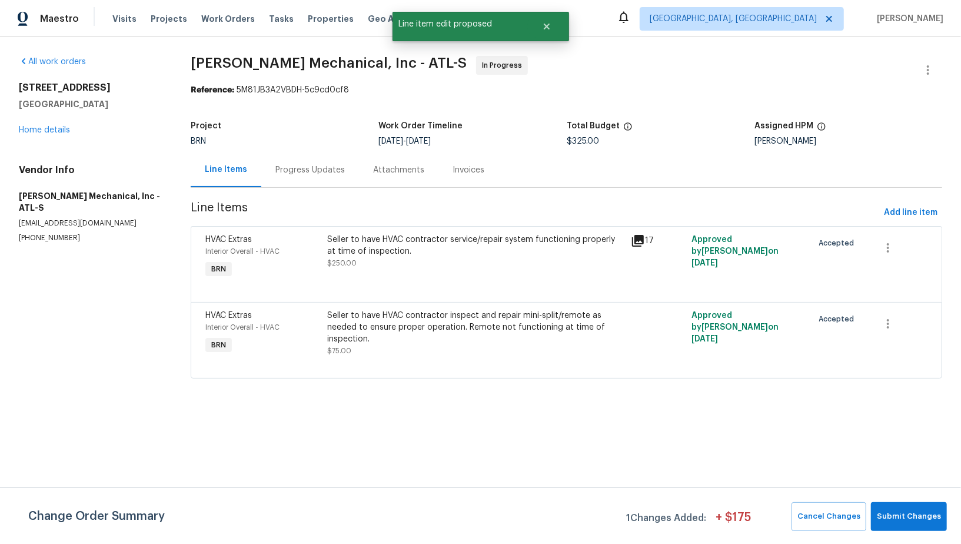
scroll to position [0, 0]
click at [902, 515] on span "Submit Changes" at bounding box center [909, 517] width 64 height 14
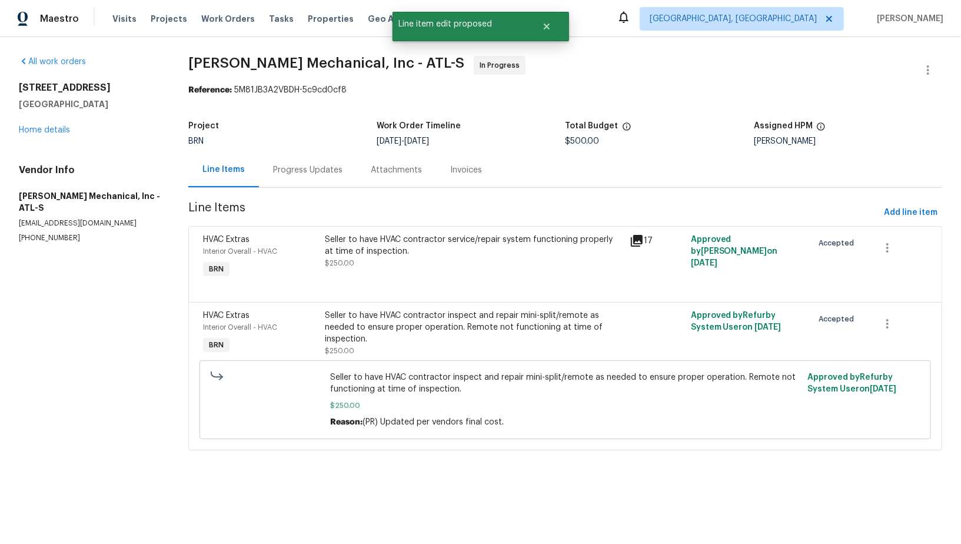
click at [298, 171] on div "Progress Updates" at bounding box center [307, 170] width 69 height 12
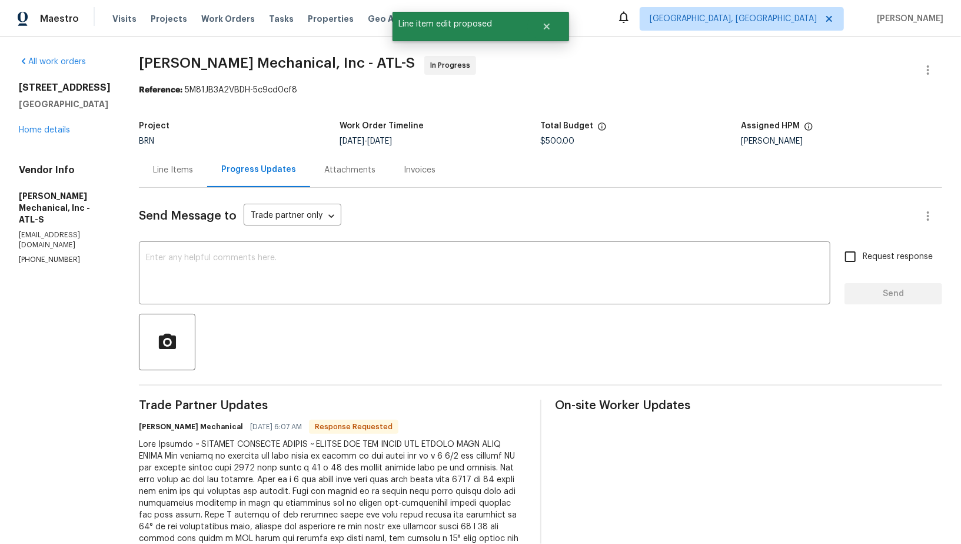
scroll to position [290, 0]
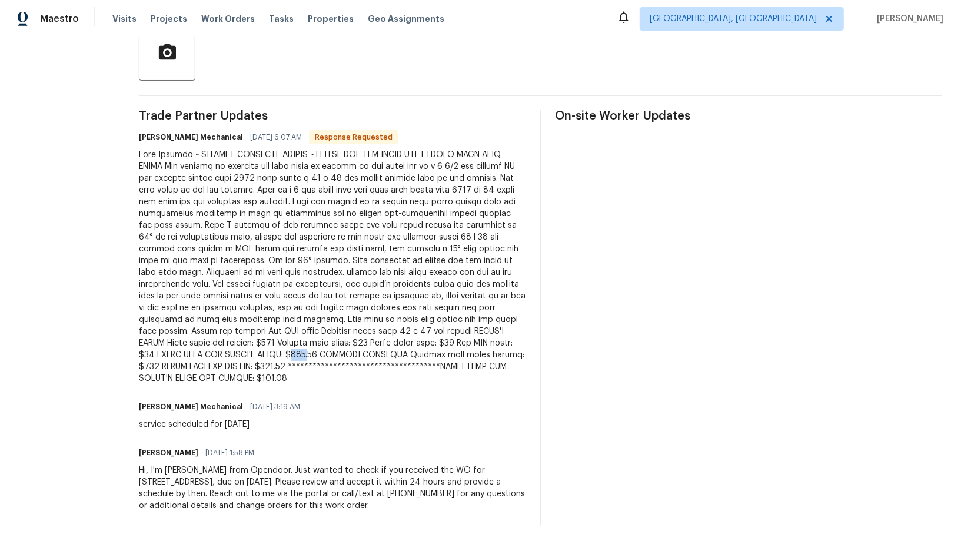
drag, startPoint x: 221, startPoint y: 355, endPoint x: 239, endPoint y: 355, distance: 18.2
click at [239, 355] on div at bounding box center [332, 266] width 387 height 235
copy div "429."
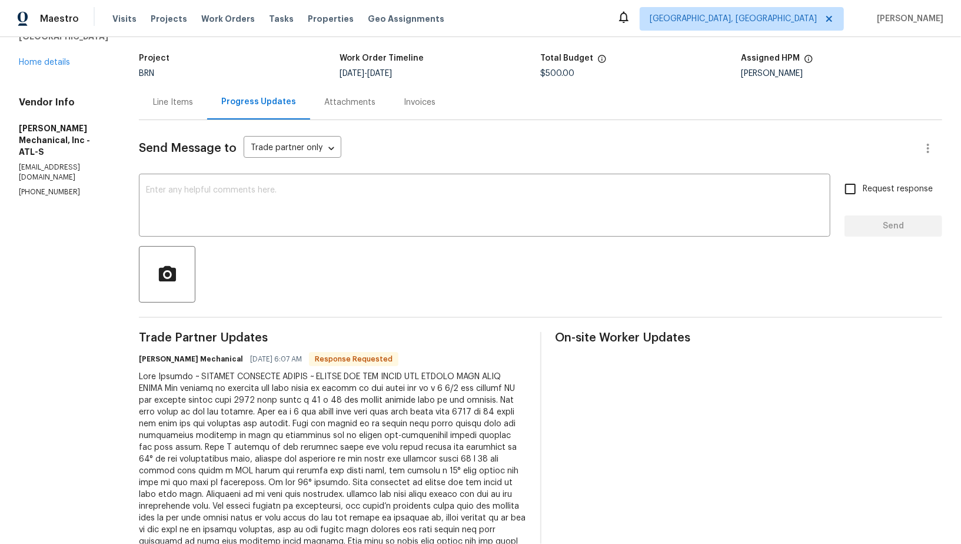
click at [193, 107] on div "Line Items" at bounding box center [173, 103] width 40 height 12
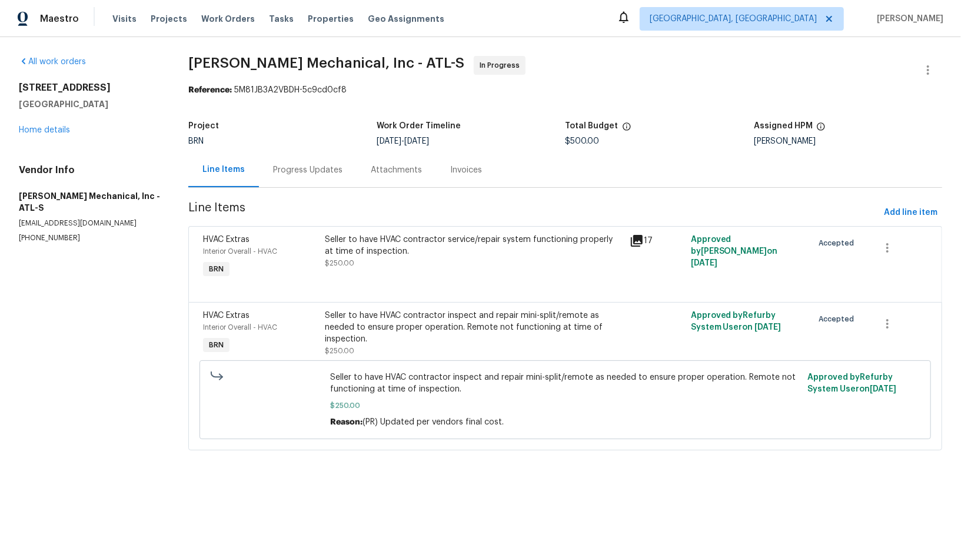
click at [438, 259] on div "Seller to have HVAC contractor service/repair system functioning properly at ti…" at bounding box center [474, 251] width 298 height 35
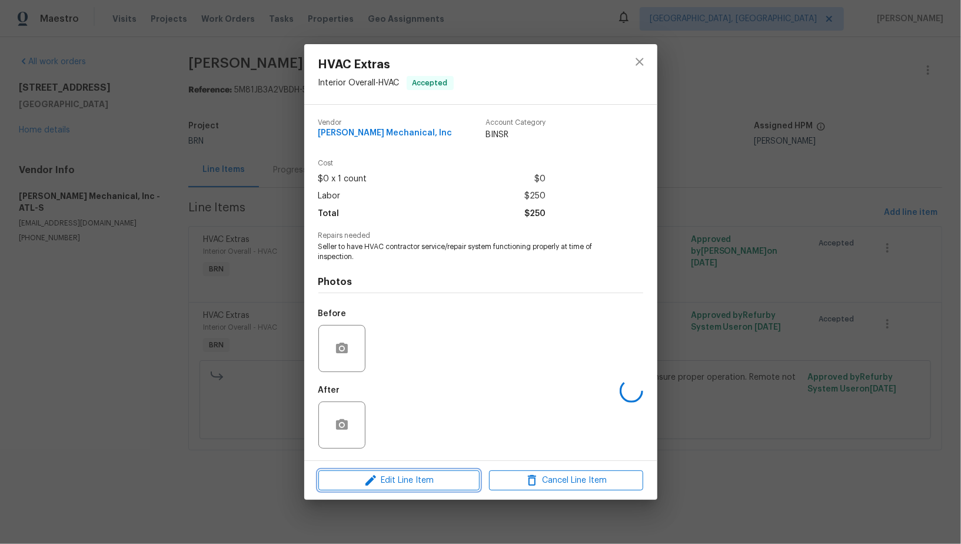
click at [408, 477] on span "Edit Line Item" at bounding box center [399, 480] width 154 height 15
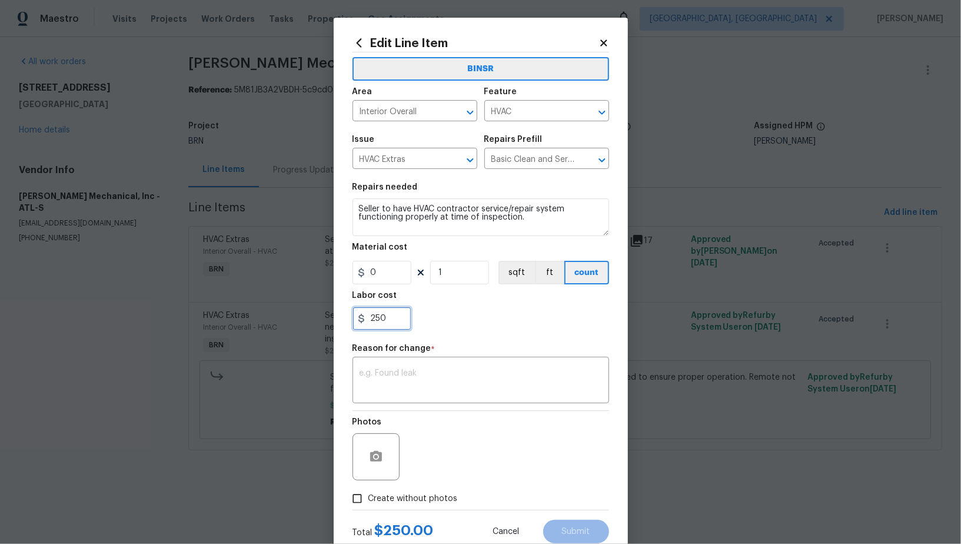
click at [391, 323] on input "250" at bounding box center [381, 319] width 59 height 24
paste input "429."
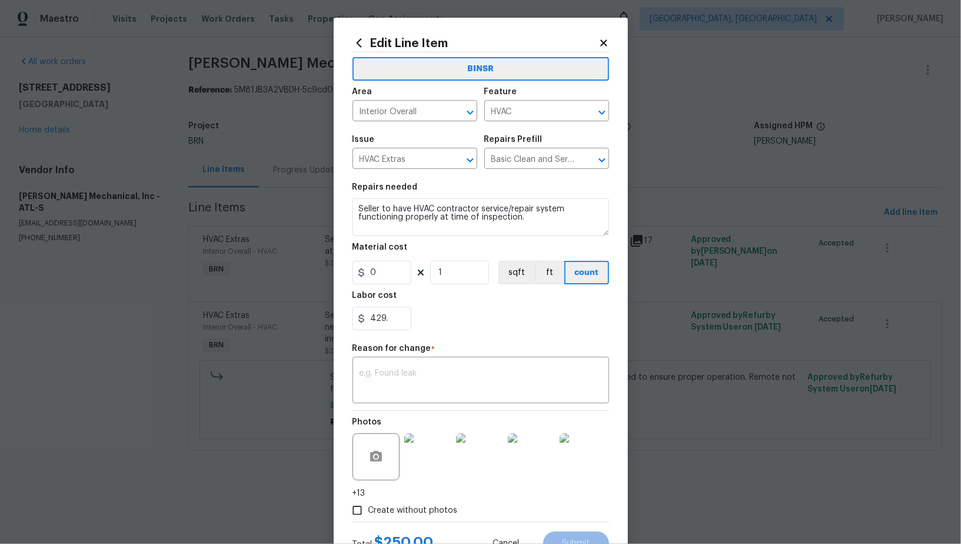
type input "429"
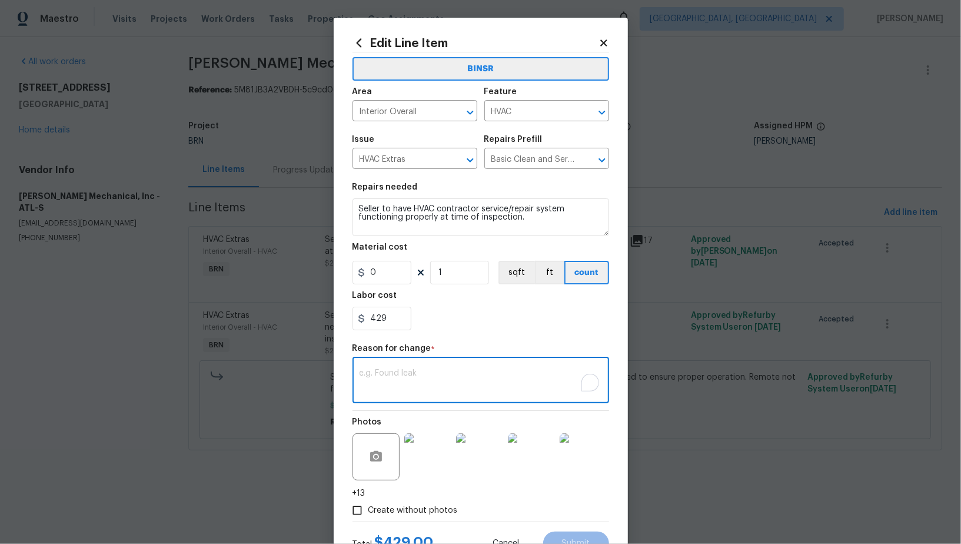
click at [410, 386] on textarea "To enrich screen reader interactions, please activate Accessibility in Grammarl…" at bounding box center [481, 381] width 242 height 25
paste textarea "(PR) Updated per vendors final cost."
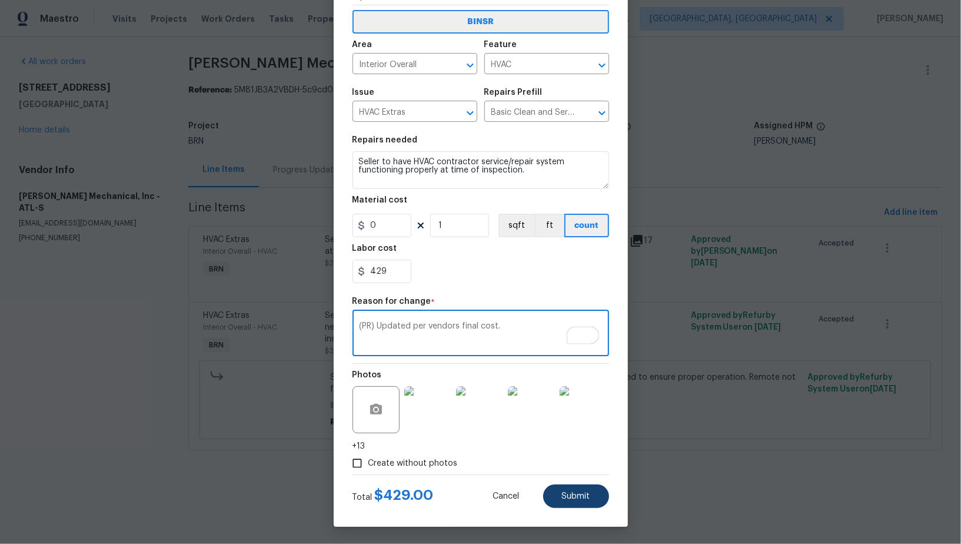
type textarea "(PR) Updated per vendors final cost."
click at [570, 501] on button "Submit" at bounding box center [576, 496] width 66 height 24
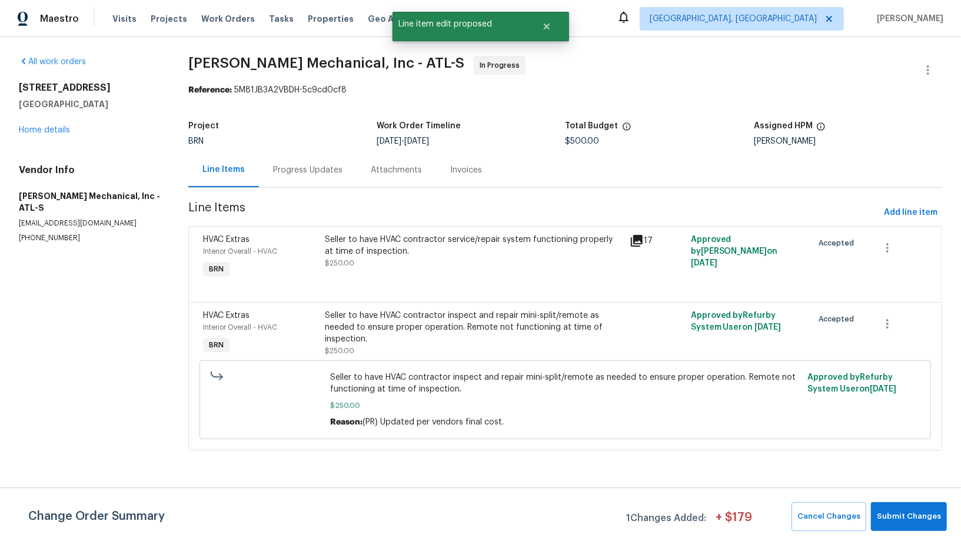
scroll to position [0, 0]
click at [894, 495] on div "Change Order Summary 1 Changes Added: + $ 179 Cancel Changes Submit Changes" at bounding box center [480, 515] width 961 height 56
click at [892, 507] on button "Submit Changes" at bounding box center [909, 516] width 76 height 29
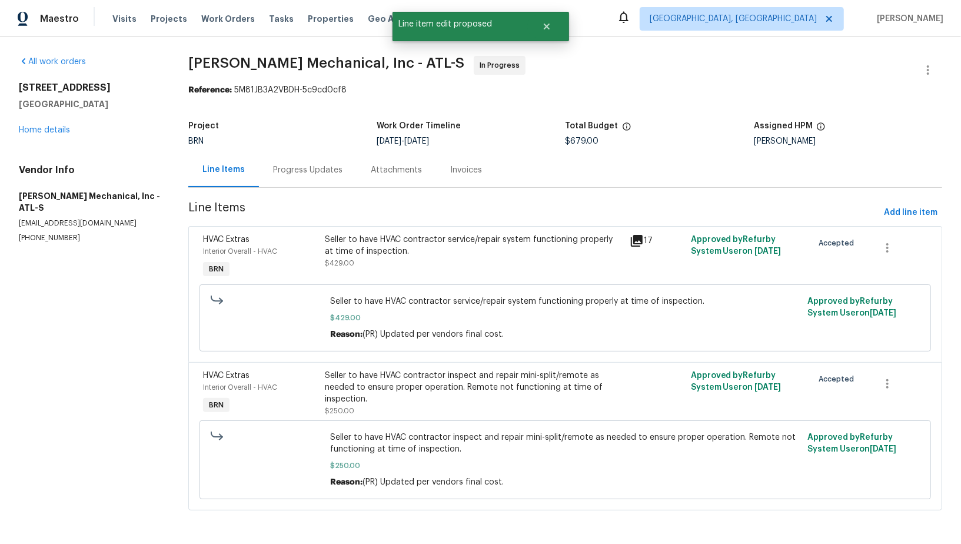
click at [368, 271] on div "Seller to have HVAC contractor service/repair system functioning properly at ti…" at bounding box center [473, 257] width 305 height 54
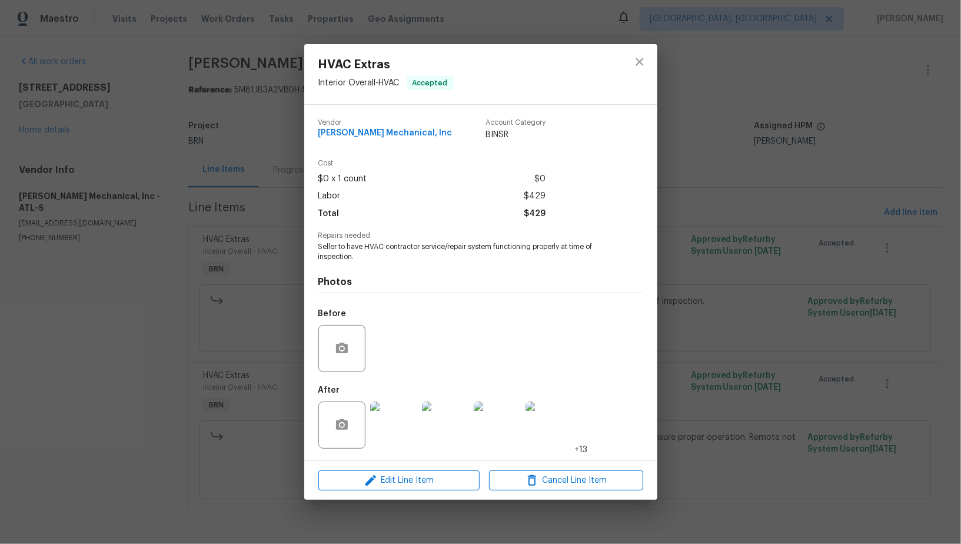
click at [390, 417] on img at bounding box center [393, 424] width 47 height 47
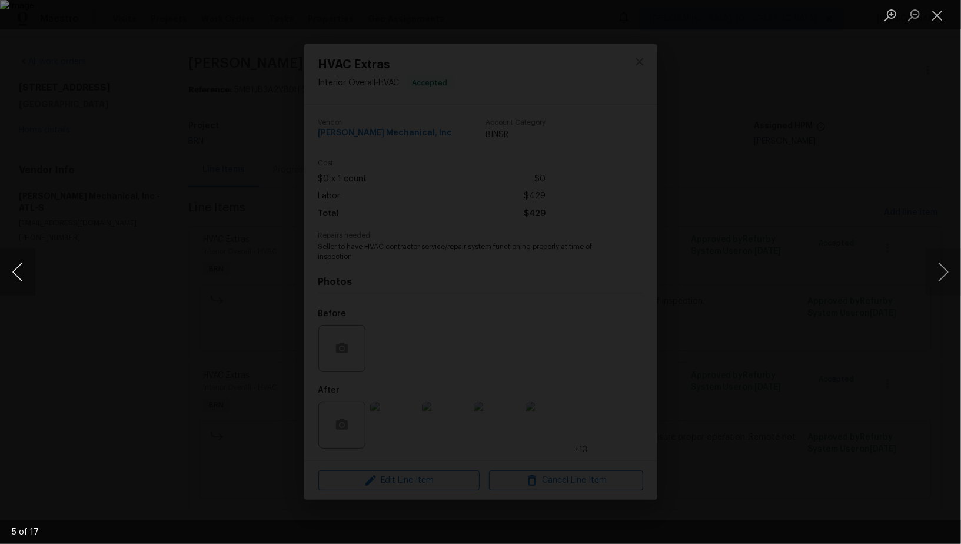
click at [18, 286] on button "Previous image" at bounding box center [17, 271] width 35 height 47
click at [808, 348] on div "Lightbox" at bounding box center [480, 272] width 961 height 544
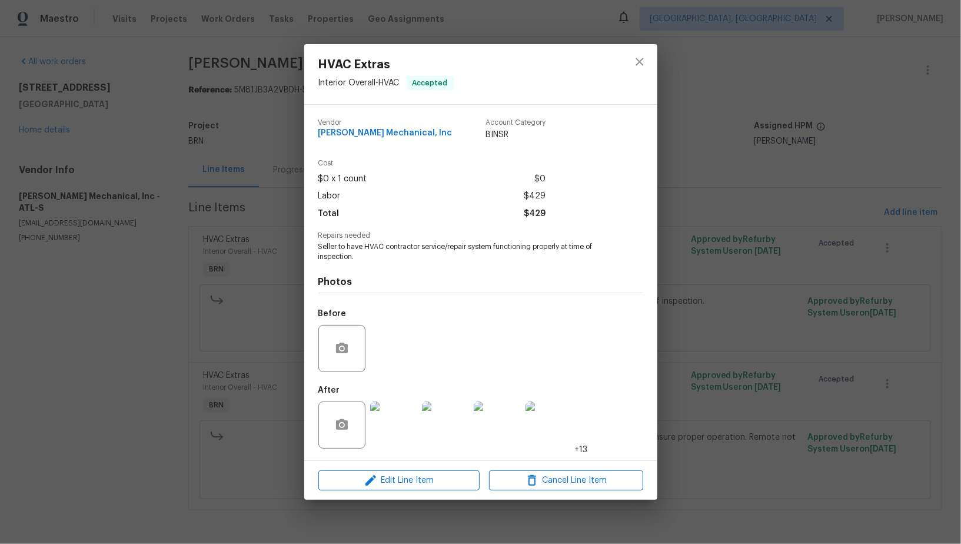
click at [808, 348] on div "HVAC Extras Interior Overall - HVAC Accepted Vendor JH Martin Mechanical, Inc A…" at bounding box center [480, 272] width 961 height 544
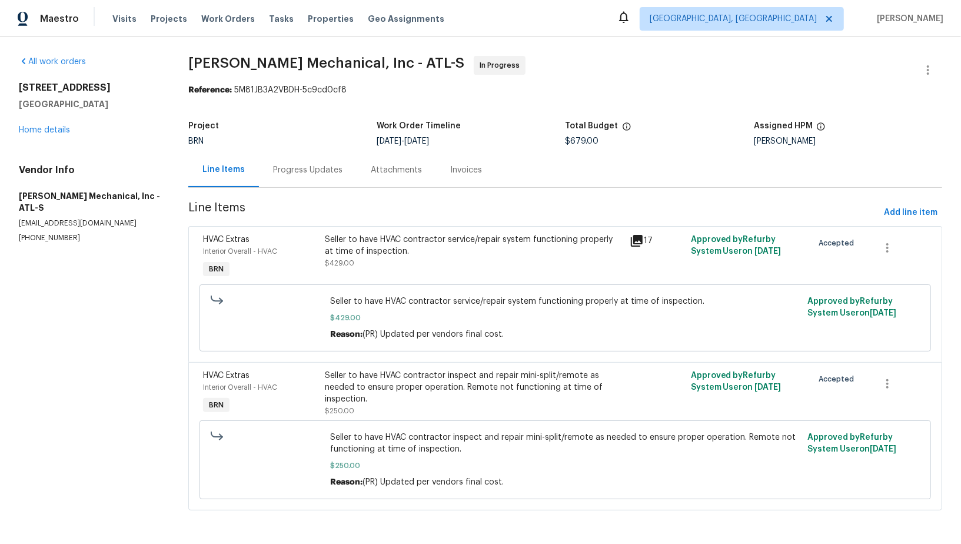
click at [298, 165] on div "Progress Updates" at bounding box center [307, 170] width 69 height 12
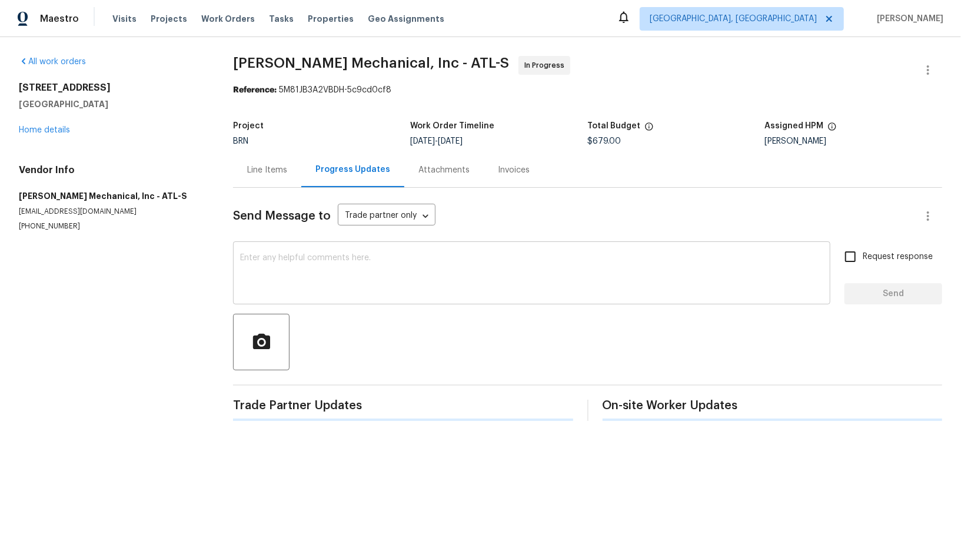
click at [298, 264] on textarea at bounding box center [531, 274] width 583 height 41
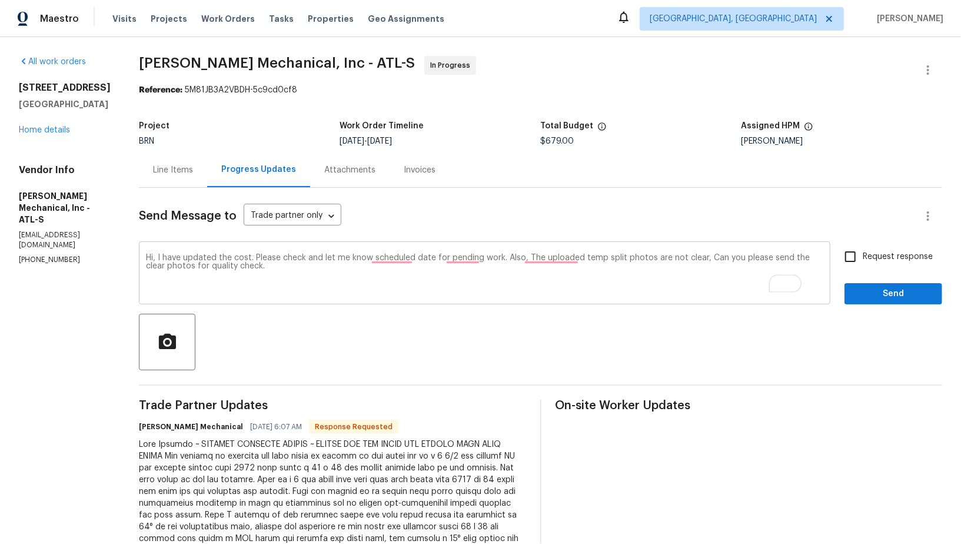
drag, startPoint x: 275, startPoint y: 252, endPoint x: 324, endPoint y: 277, distance: 55.5
click at [324, 278] on div "Hi, I have updated the cost. Please check and let me know scheduled date for pe…" at bounding box center [484, 274] width 691 height 60
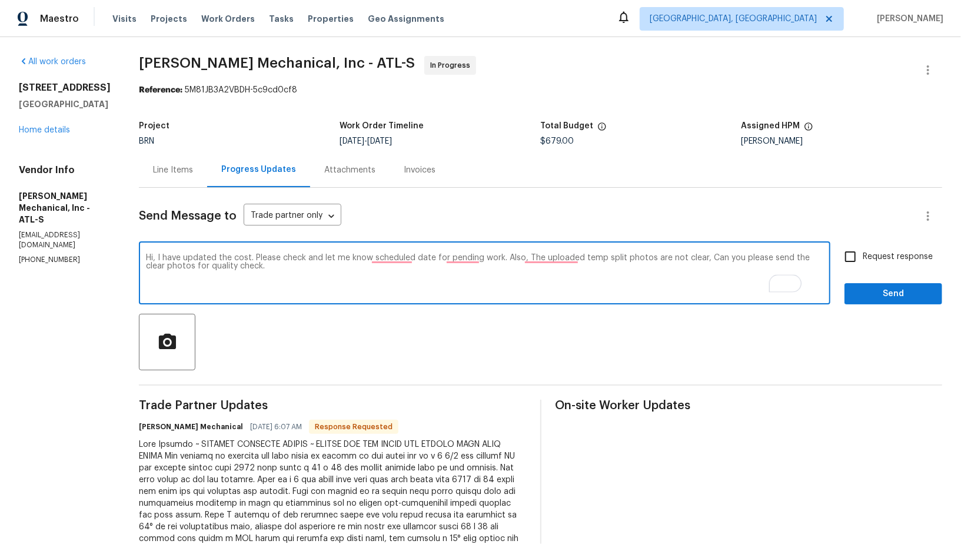
drag, startPoint x: 275, startPoint y: 258, endPoint x: 307, endPoint y: 268, distance: 33.9
click at [307, 268] on textarea "Hi, I have updated the cost. Please check and let me know scheduled date for pe…" at bounding box center [484, 274] width 677 height 41
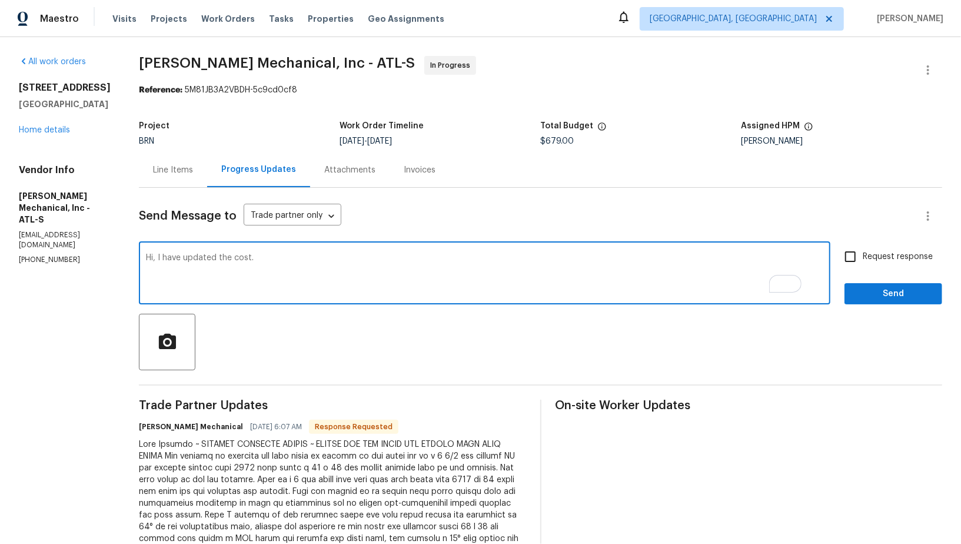
paste textarea "Please check and let me know the scheduled date for the pending work. Also, the…"
click at [214, 268] on textarea "Hi, I have updated the cost. Please check and let me know the scheduled date fo…" at bounding box center [484, 274] width 677 height 41
type textarea "Hi, I have updated the cost. Please check and let me know the scheduled date fo…"
click at [432, 300] on div "Hi, I have updated the cost. Please check and let me know the scheduled date fo…" at bounding box center [484, 274] width 691 height 60
click at [860, 263] on input "Request response" at bounding box center [850, 256] width 25 height 25
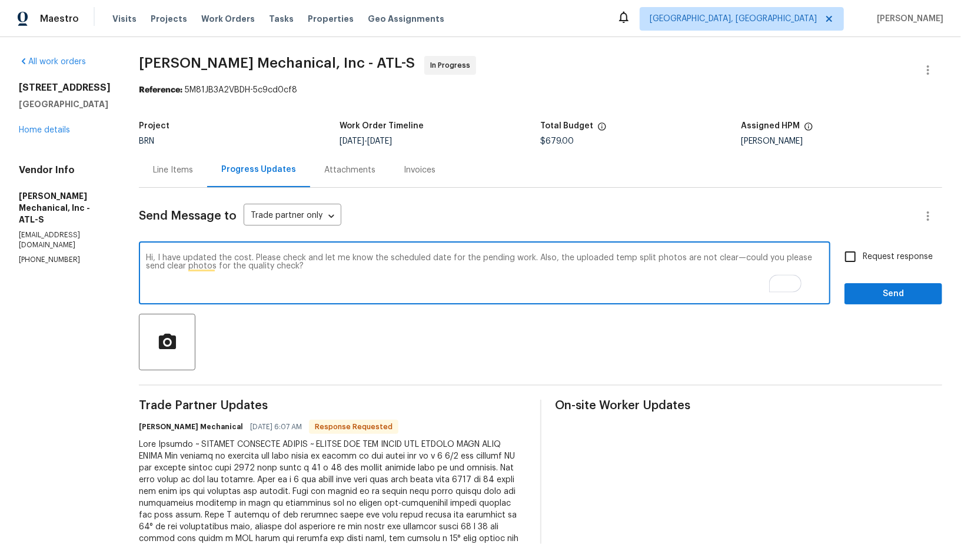
checkbox input "true"
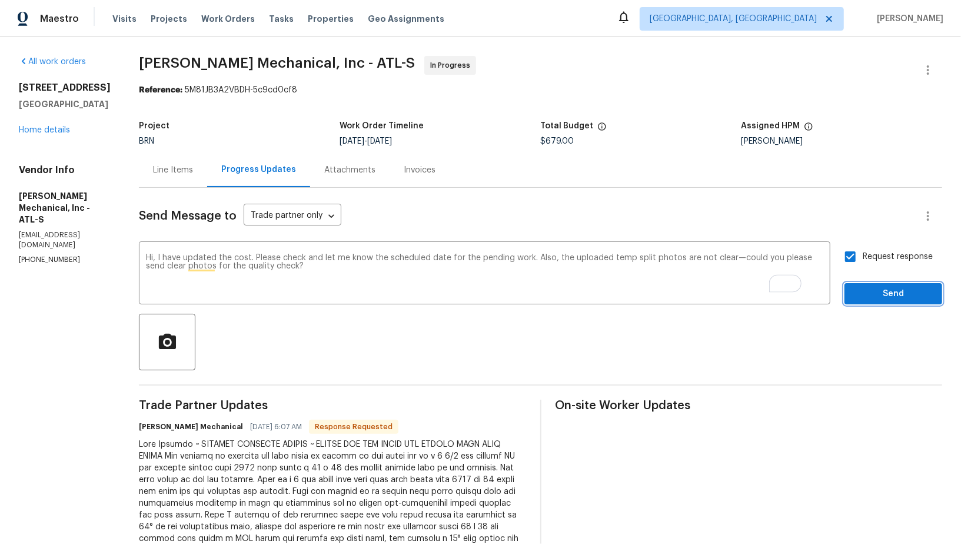
click at [865, 288] on span "Send" at bounding box center [893, 294] width 79 height 15
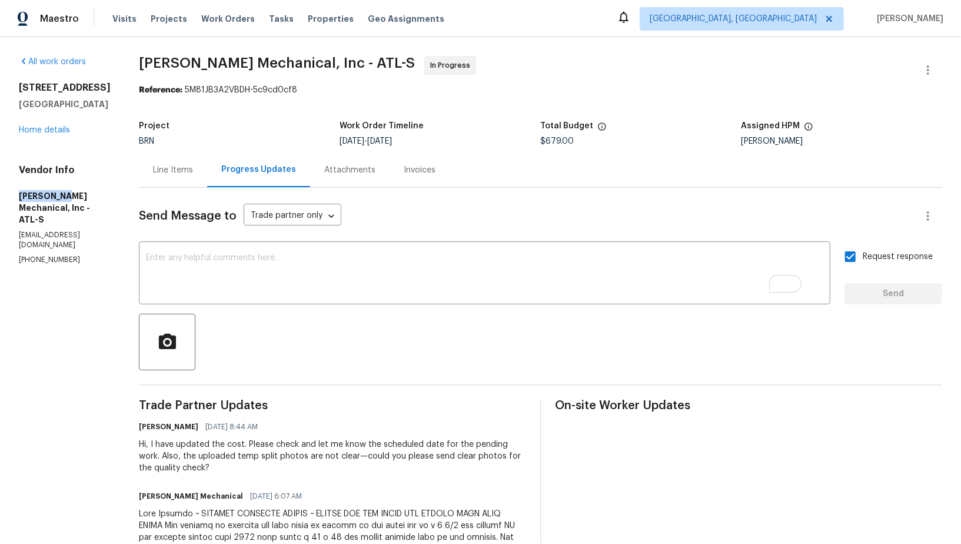
drag, startPoint x: 7, startPoint y: 212, endPoint x: 59, endPoint y: 211, distance: 52.4
click at [59, 211] on div "All work orders 3824 Vineyards Lake Cir NW # U-16 Kennesaw, GA 30144 Home detai…" at bounding box center [480, 470] width 961 height 866
copy h5 "JH Martin"
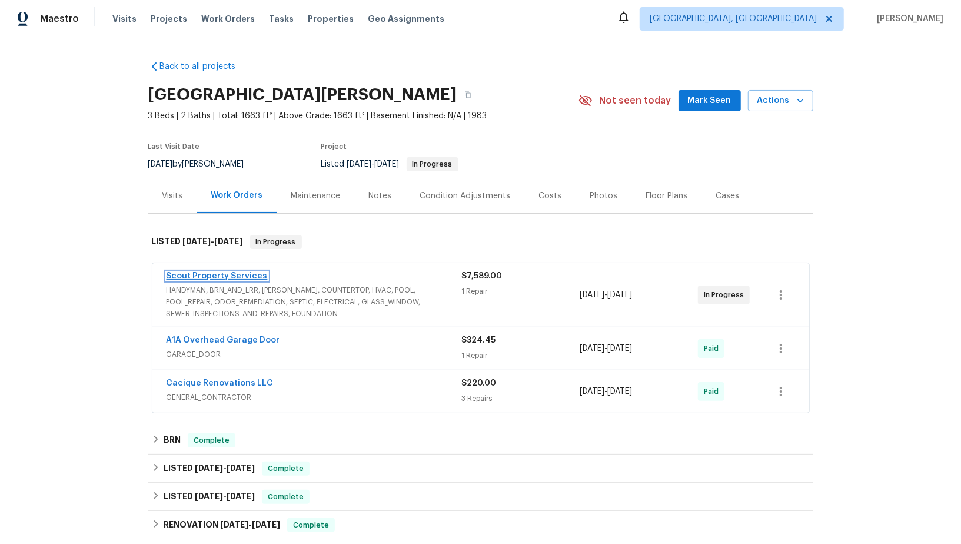
click at [217, 275] on link "Scout Property Services" at bounding box center [217, 276] width 101 height 8
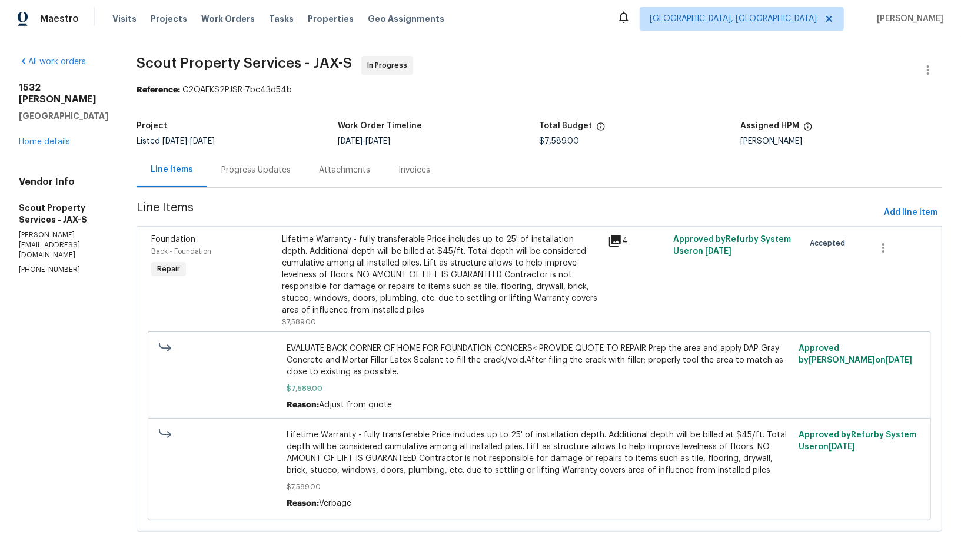
click at [305, 180] on div "Attachments" at bounding box center [344, 169] width 79 height 35
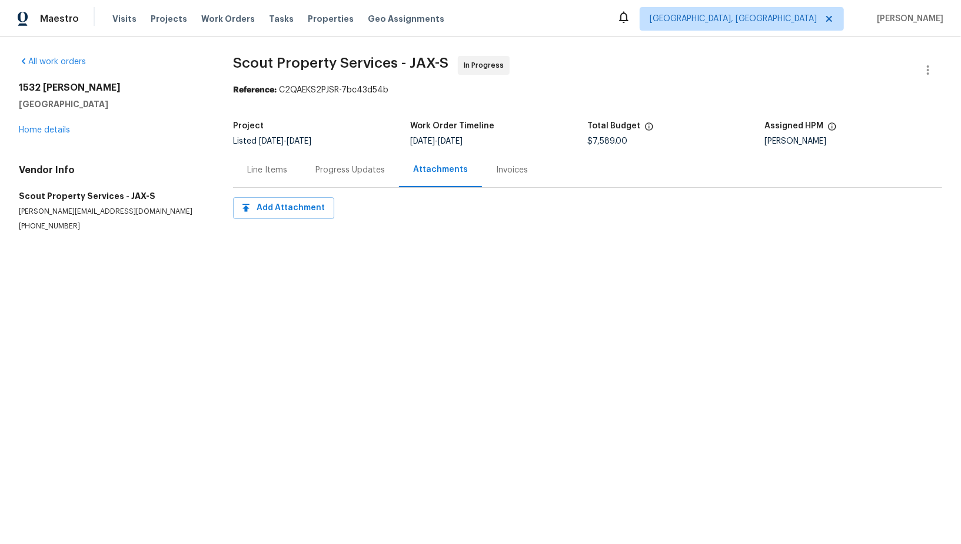
click at [324, 175] on div "Progress Updates" at bounding box center [350, 169] width 98 height 35
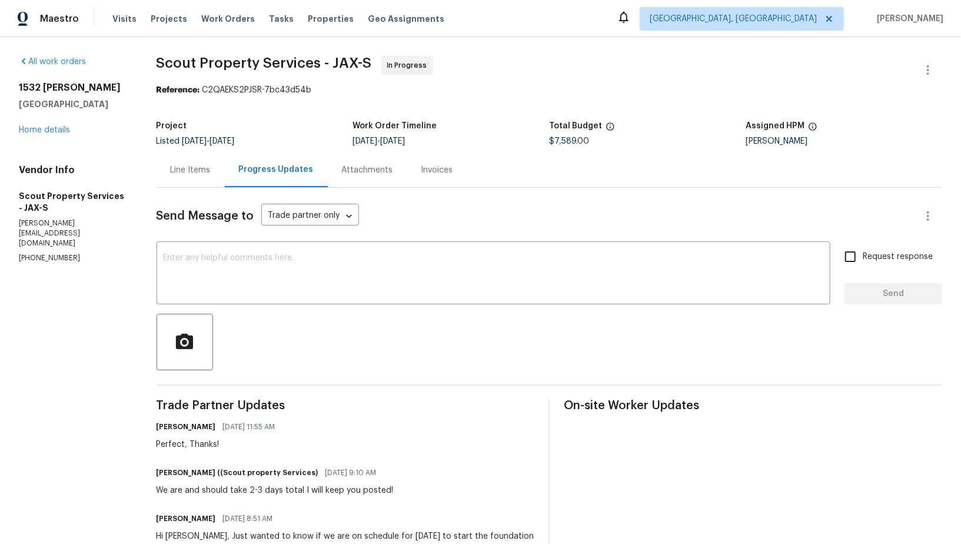
click at [49, 142] on div "All work orders [STREET_ADDRESS][PERSON_NAME] Home details Vendor Info Scout Pr…" at bounding box center [73, 160] width 109 height 208
click at [43, 133] on link "Home details" at bounding box center [44, 130] width 51 height 8
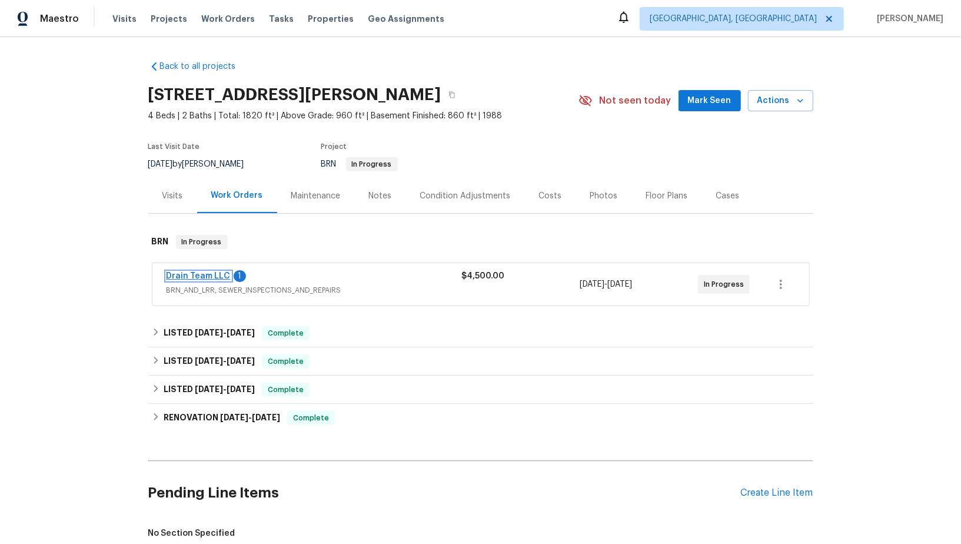
click at [217, 276] on link "Drain Team LLC" at bounding box center [199, 276] width 64 height 8
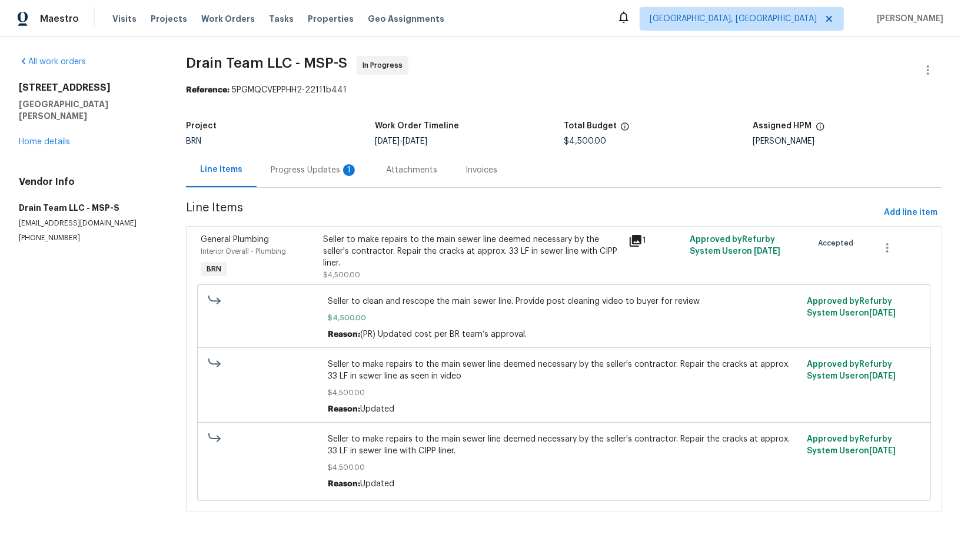
click at [322, 179] on div "Progress Updates 1" at bounding box center [314, 169] width 115 height 35
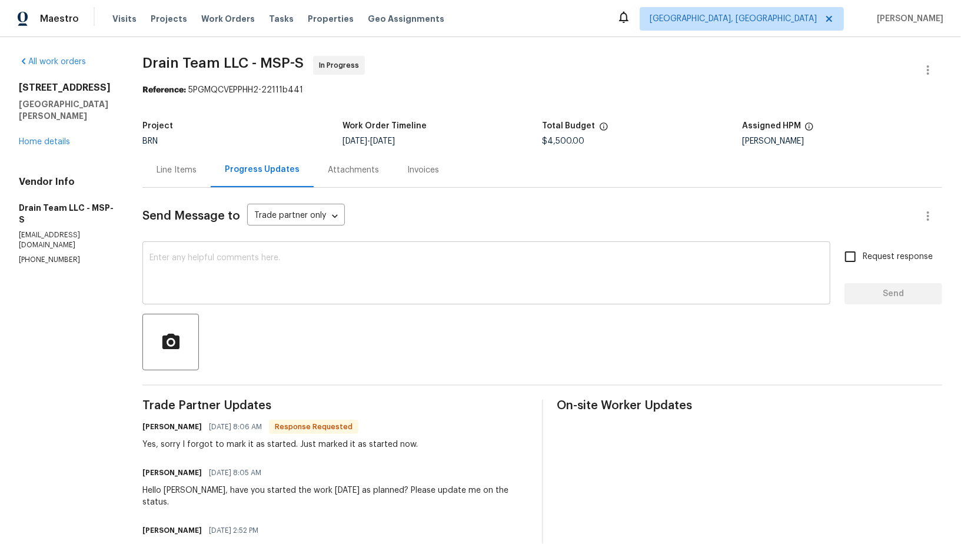
click at [267, 287] on textarea at bounding box center [486, 274] width 674 height 41
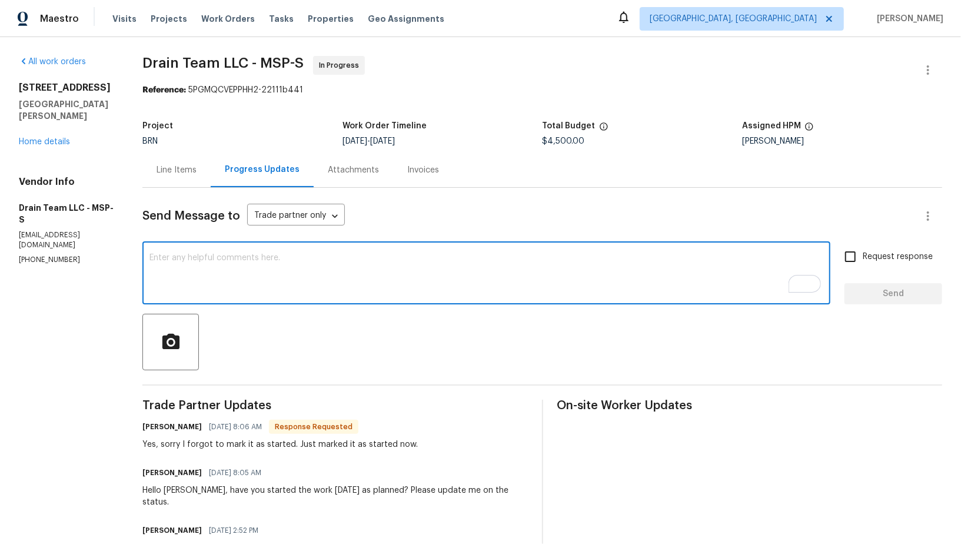
click at [288, 277] on textarea "To enrich screen reader interactions, please activate Accessibility in Grammarl…" at bounding box center [486, 274] width 674 height 41
click at [327, 282] on textarea "To enrich screen reader interactions, please activate Accessibility in Grammarl…" at bounding box center [486, 274] width 674 height 41
click at [185, 261] on textarea "No problem, Let me know once the work is complete. Thank you!" at bounding box center [486, 274] width 674 height 41
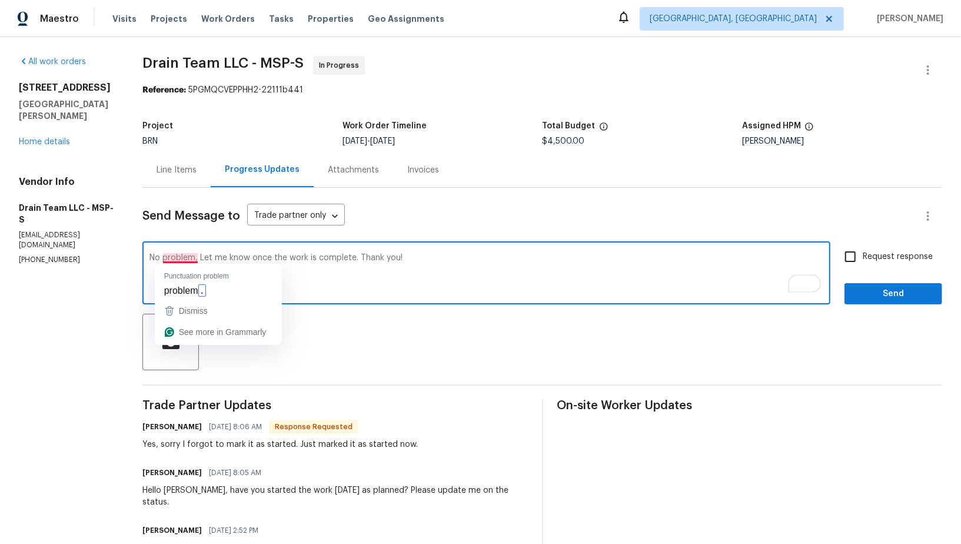
click at [420, 263] on textarea "No problem, Let me know once the work is complete. Thank you!" at bounding box center [486, 274] width 674 height 41
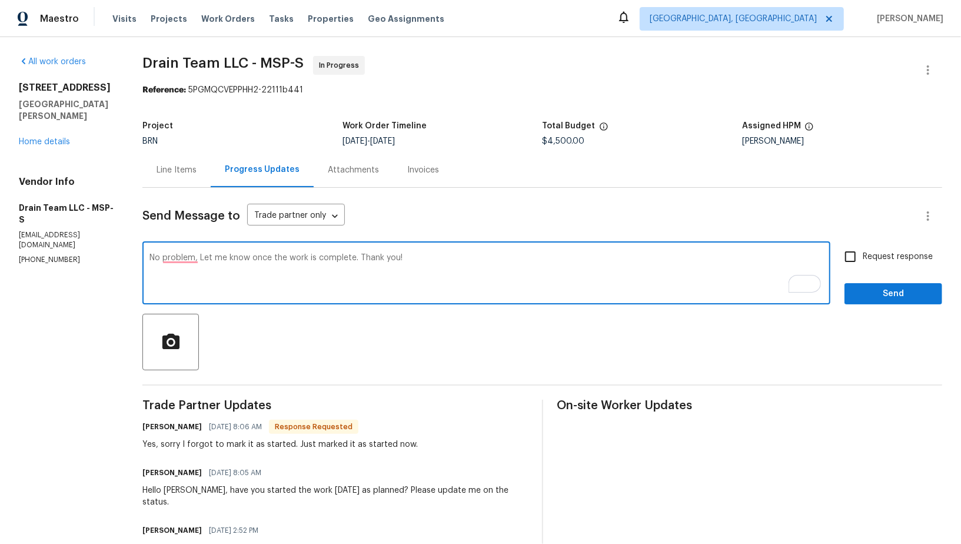
type textarea "No problem, Let me know once the work is complete. Thank you!"
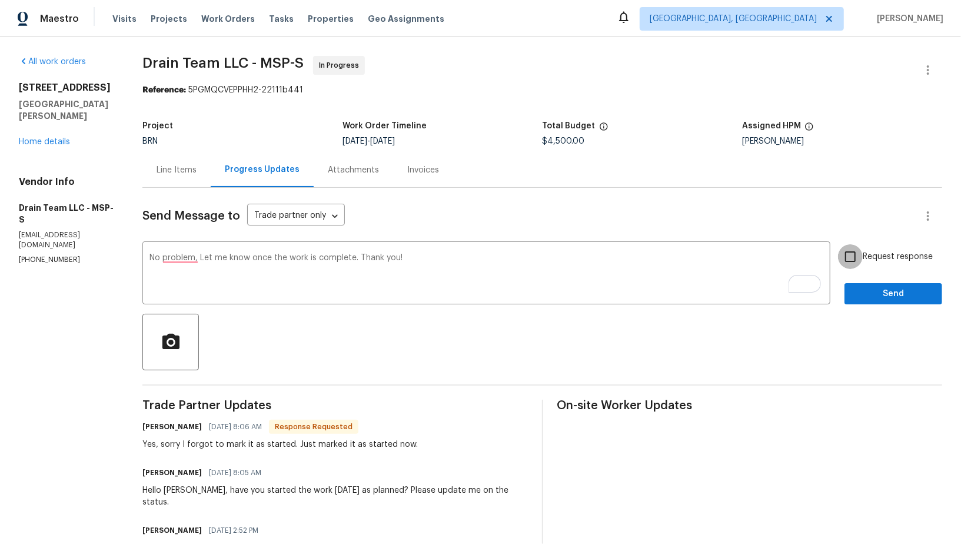
click at [856, 257] on input "Request response" at bounding box center [850, 256] width 25 height 25
checkbox input "true"
click at [858, 287] on span "Send" at bounding box center [893, 294] width 79 height 15
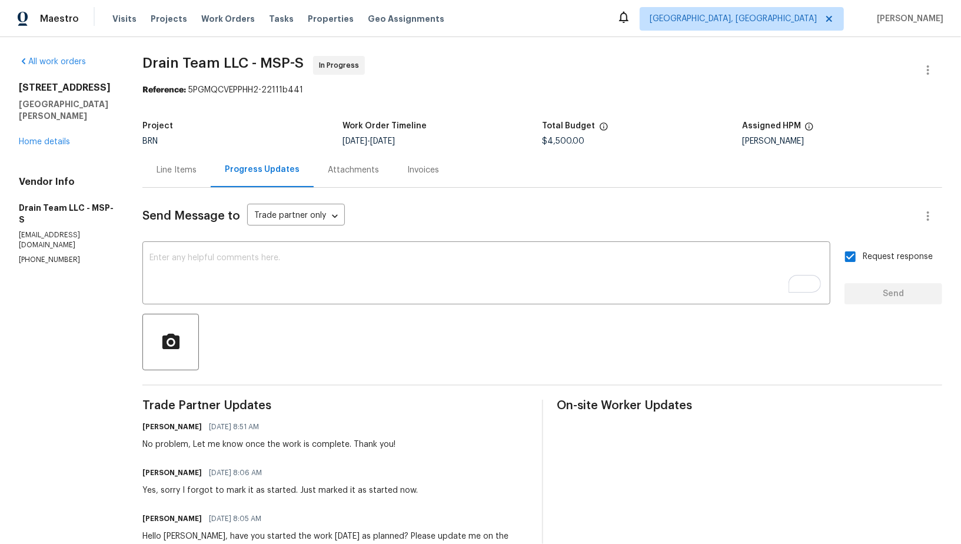
click at [168, 172] on div "Line Items" at bounding box center [177, 170] width 40 height 12
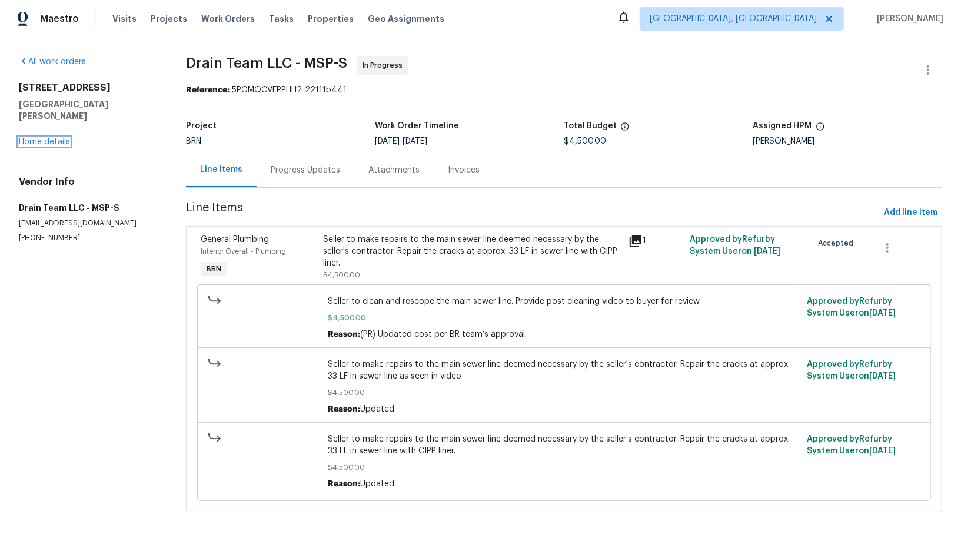
click at [59, 138] on link "Home details" at bounding box center [44, 142] width 51 height 8
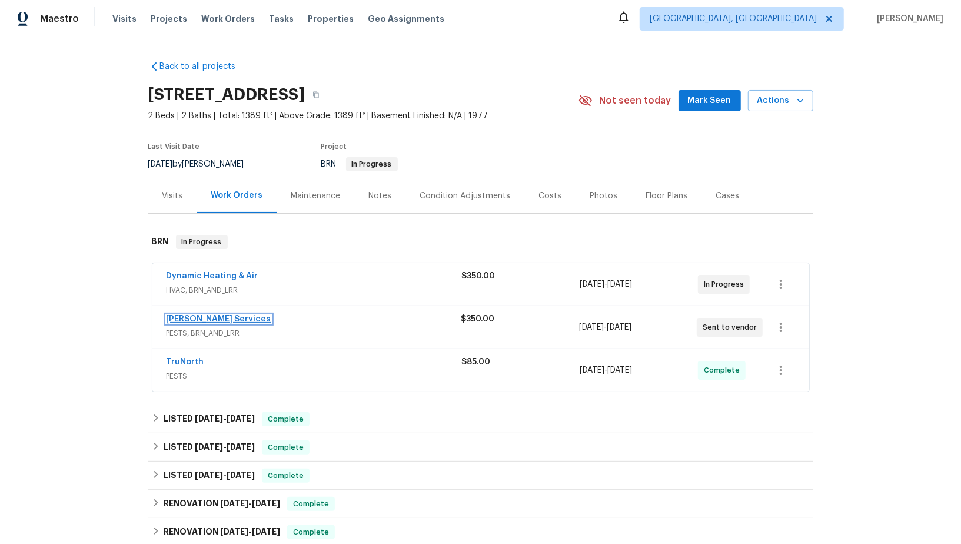
click at [205, 316] on link "Massey Services" at bounding box center [219, 319] width 105 height 8
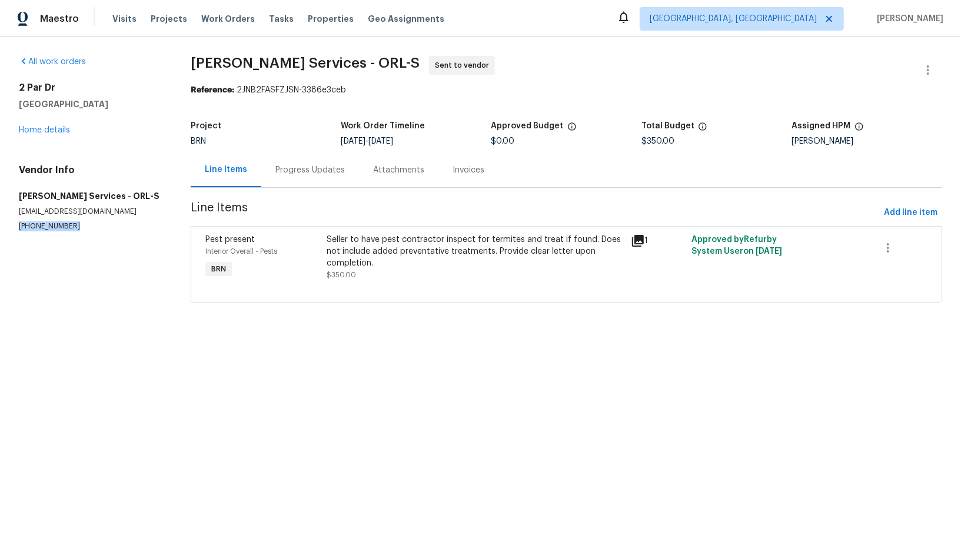
drag, startPoint x: 82, startPoint y: 228, endPoint x: 0, endPoint y: 225, distance: 82.5
click at [0, 225] on div "All work orders 2 Par Dr New Smyrna Beach, FL 32168 Home details Vendor Info Ma…" at bounding box center [480, 186] width 961 height 298
copy p "(407) 645-2500"
click at [288, 144] on div "BRN" at bounding box center [266, 141] width 150 height 8
click at [297, 184] on div "Progress Updates" at bounding box center [310, 169] width 98 height 35
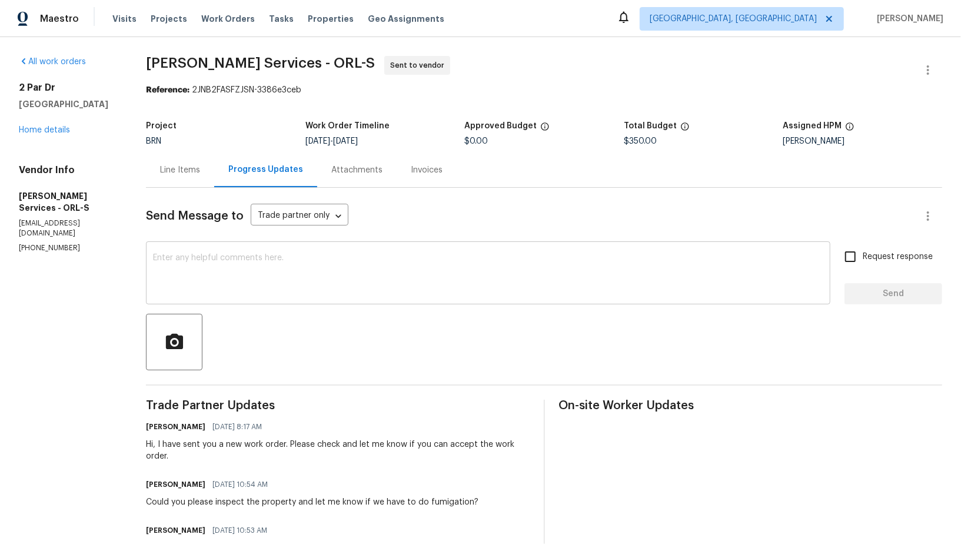
click at [288, 273] on textarea at bounding box center [488, 274] width 670 height 41
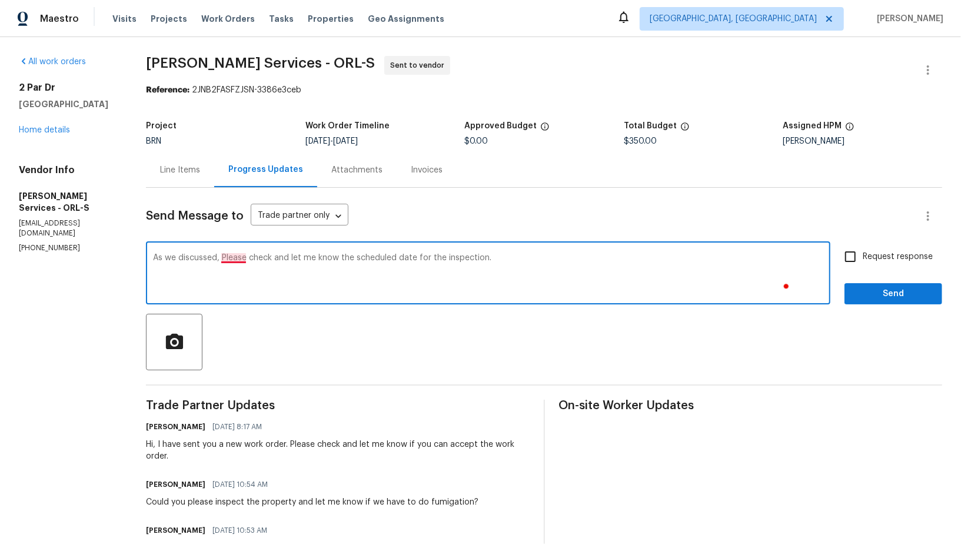
click at [257, 258] on textarea "As we discussed, Please check and let me know the scheduled date for the inspec…" at bounding box center [488, 274] width 670 height 41
click at [588, 267] on textarea "As we discussed, please check and let me know the scheduled date for the inspec…" at bounding box center [488, 274] width 670 height 41
type textarea "As we discussed, please check and let me know the scheduled date for the inspec…"
click at [854, 257] on input "Request response" at bounding box center [850, 256] width 25 height 25
checkbox input "true"
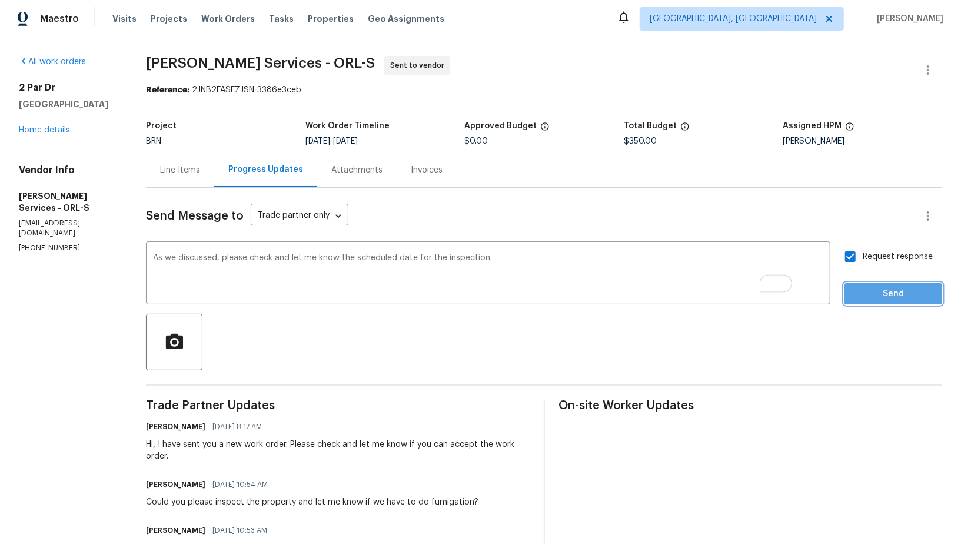
click at [873, 290] on span "Send" at bounding box center [893, 294] width 79 height 15
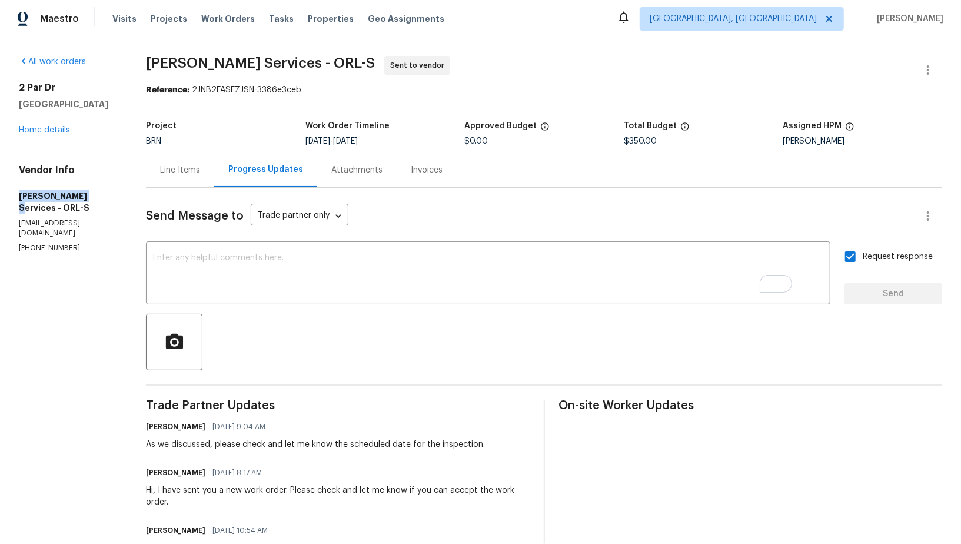
drag, startPoint x: 85, startPoint y: 198, endPoint x: 0, endPoint y: 197, distance: 85.3
click at [0, 197] on div "All work orders 2 Par Dr New Smyrna Beach, FL 32168 Home details Vendor Info Ma…" at bounding box center [480, 352] width 961 height 631
copy h5 "Massey Services"
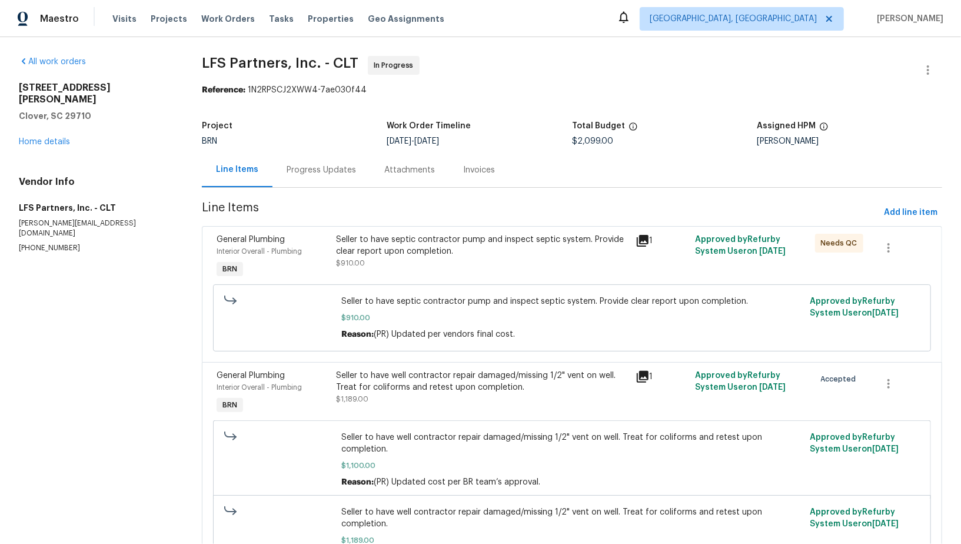
click at [303, 175] on div "Progress Updates" at bounding box center [321, 169] width 98 height 35
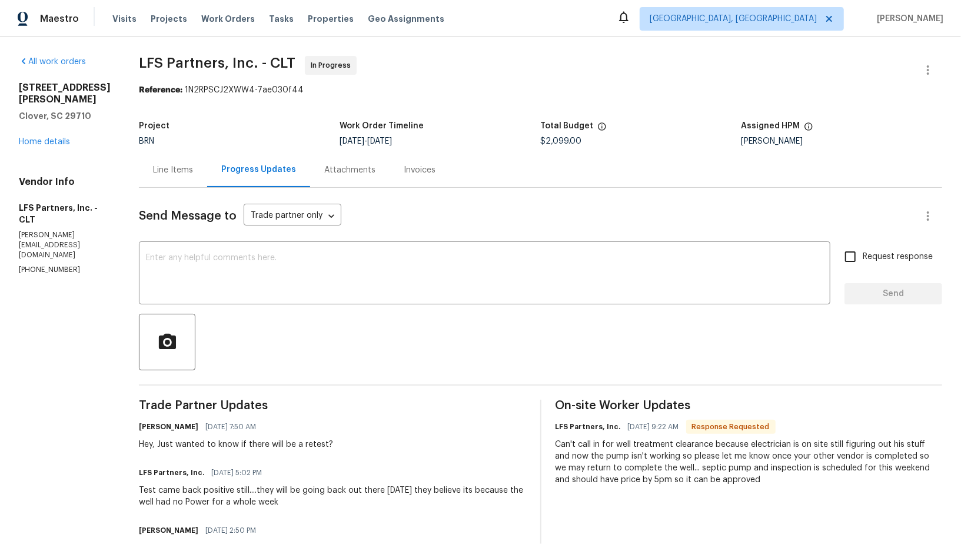
scroll to position [42, 0]
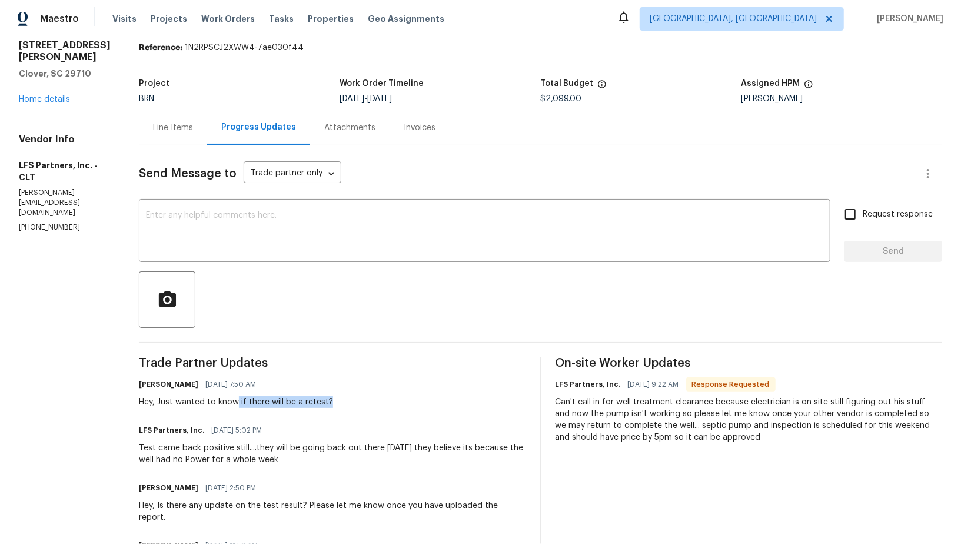
drag, startPoint x: 226, startPoint y: 401, endPoint x: 320, endPoint y: 401, distance: 93.6
click at [320, 401] on div "[PERSON_NAME] R [DATE] 7:50 AM Hey, Just wanted to know if there will be a rete…" at bounding box center [332, 392] width 387 height 32
copy div "if there will be a retest?"
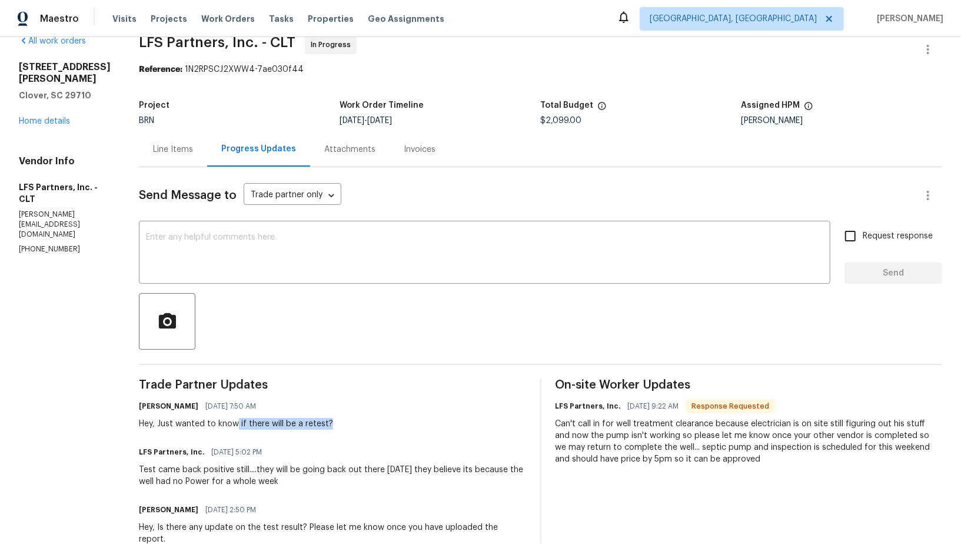
scroll to position [0, 0]
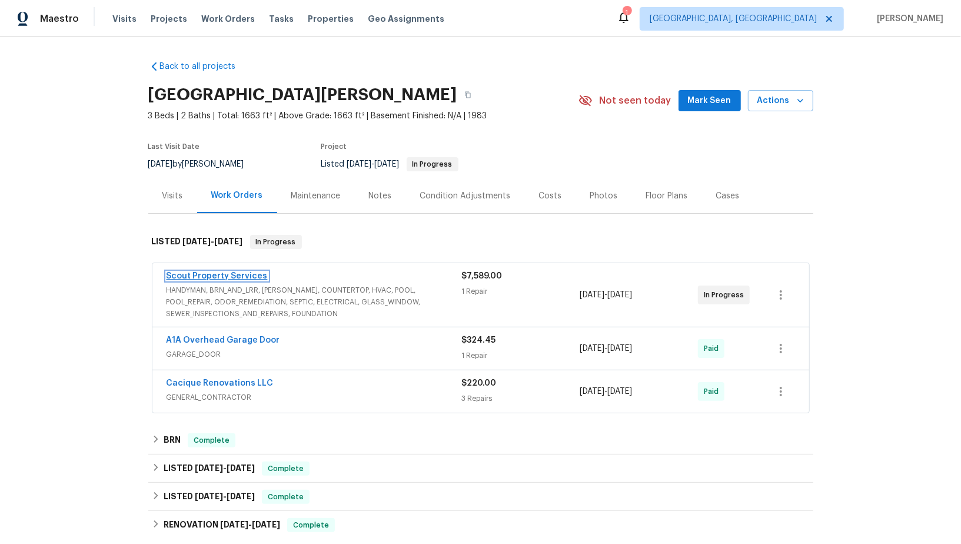
click at [211, 274] on link "Scout Property Services" at bounding box center [217, 276] width 101 height 8
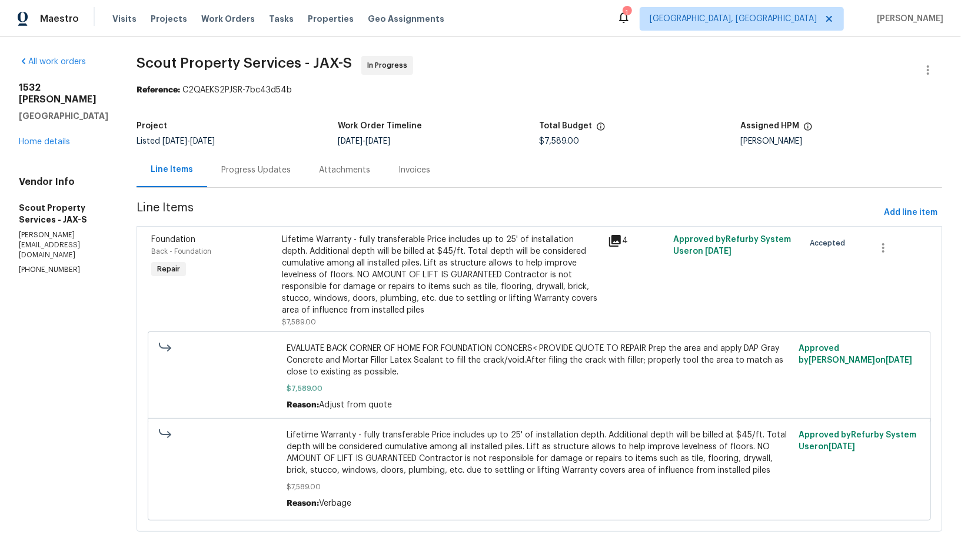
click at [275, 178] on div "Progress Updates" at bounding box center [256, 169] width 98 height 35
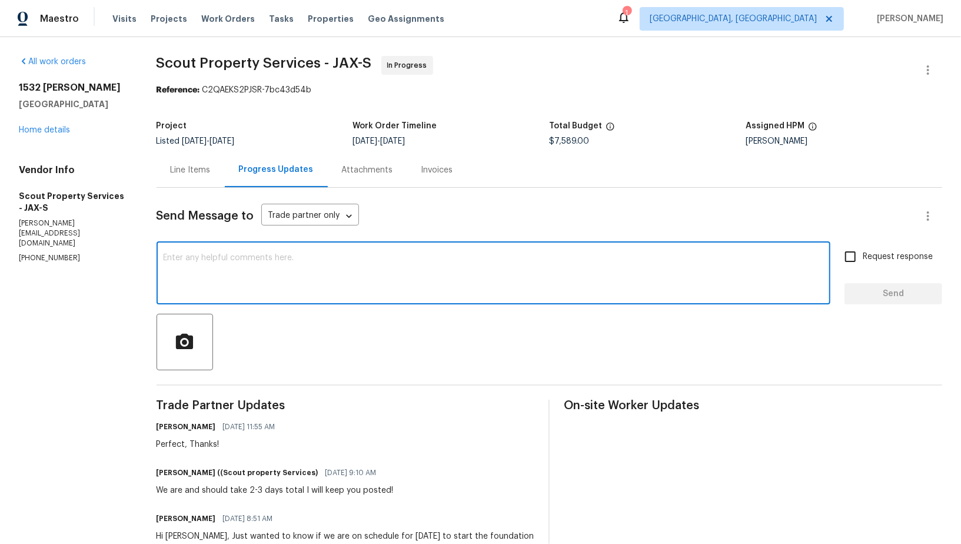
click at [344, 288] on textarea at bounding box center [494, 274] width 660 height 41
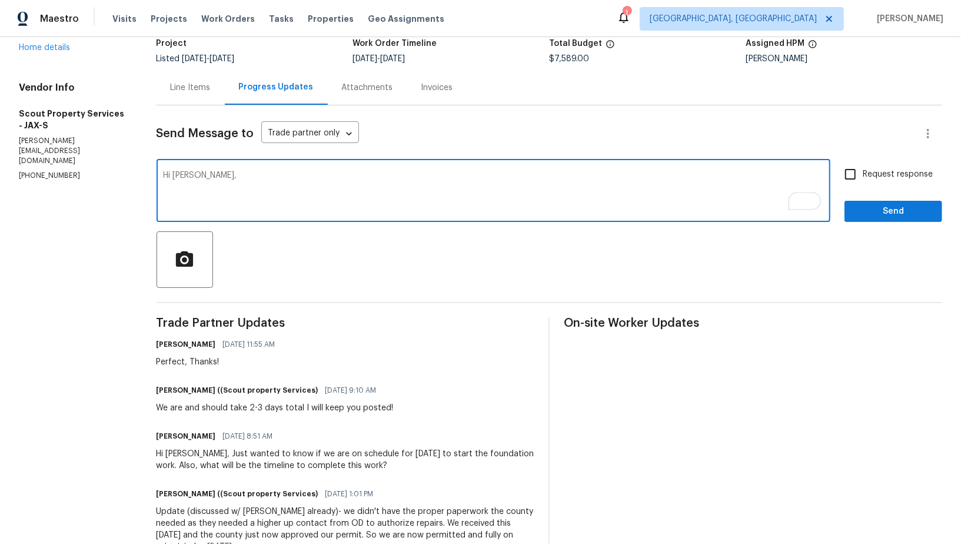
scroll to position [74, 0]
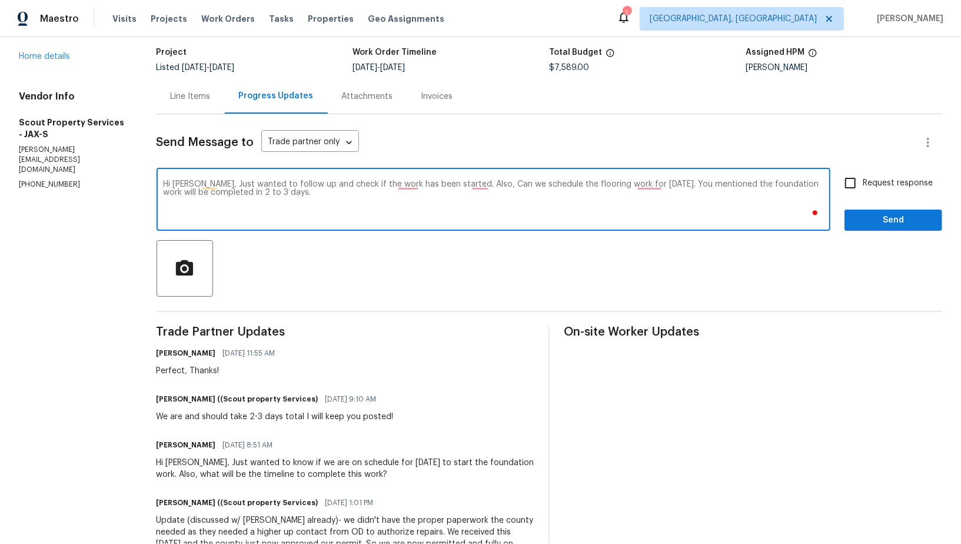
type textarea "Hi Trevor, Just wanted to follow up and check if the work has been started. Als…"
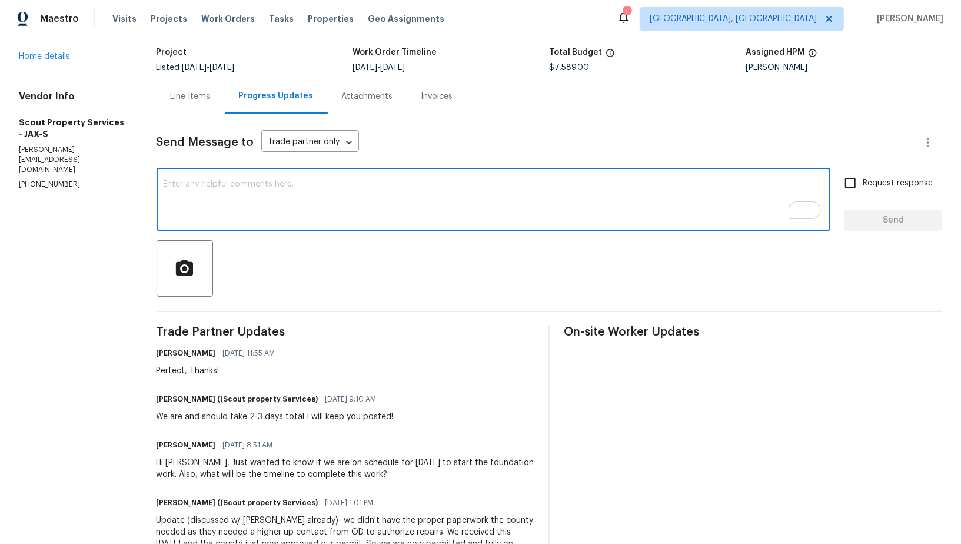
paste textarea "Hi Trevor, Just following up to check if the work has been started. Also, can w…"
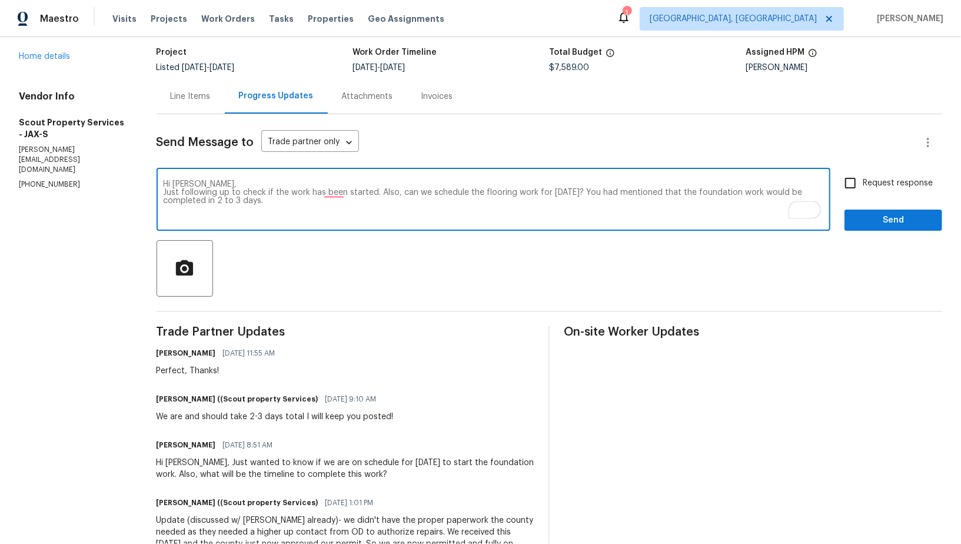
click at [164, 193] on textarea "Hi Trevor, Just following up to check if the work has been started. Also, can w…" at bounding box center [494, 200] width 660 height 41
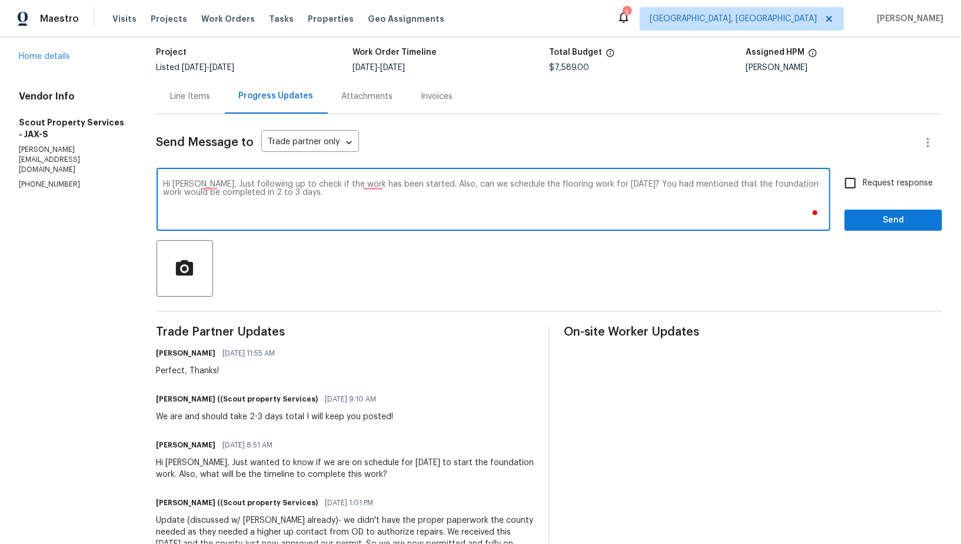
click at [414, 193] on textarea "Hi Trevor, Just following up to check if the work has been started. Also, can w…" at bounding box center [494, 200] width 660 height 41
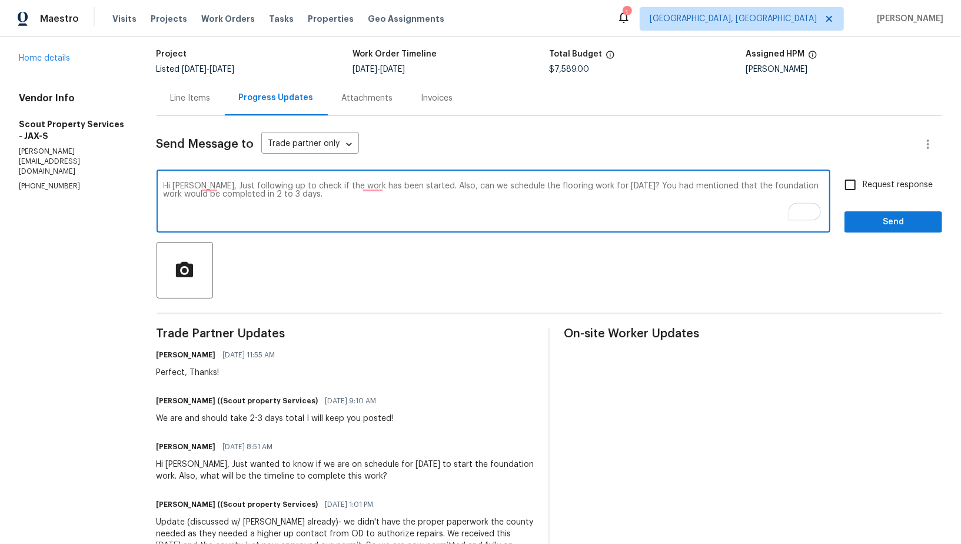
scroll to position [88, 0]
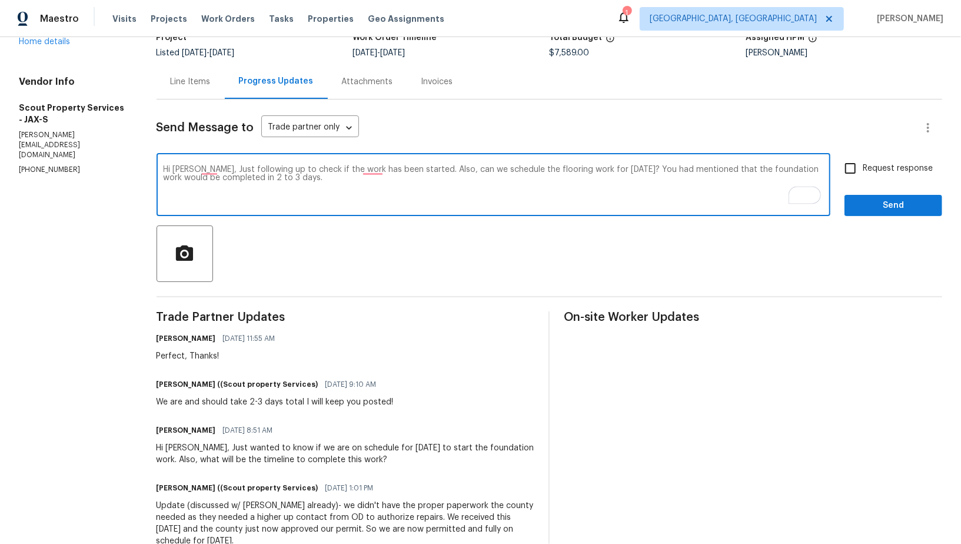
click at [381, 174] on textarea "Hi Trevor, Just following up to check if the work has been started. Also, can w…" at bounding box center [494, 185] width 660 height 41
click at [375, 167] on textarea "Hi Trevor, Just following up to check if the work has been started. Also, can w…" at bounding box center [494, 185] width 660 height 41
click at [561, 198] on textarea "Hi Trevor, Just following up to check if the work has been started. Also, can w…" at bounding box center [494, 185] width 660 height 41
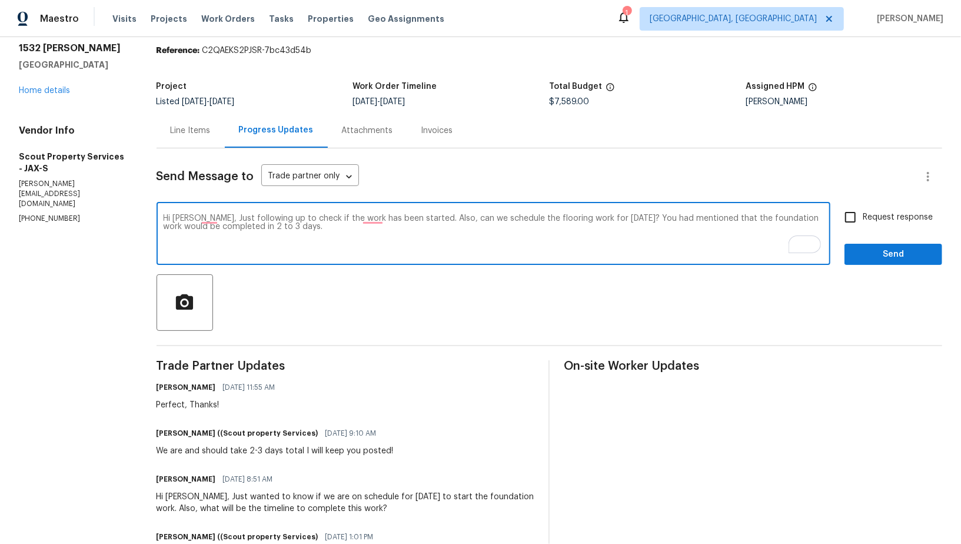
scroll to position [58, 0]
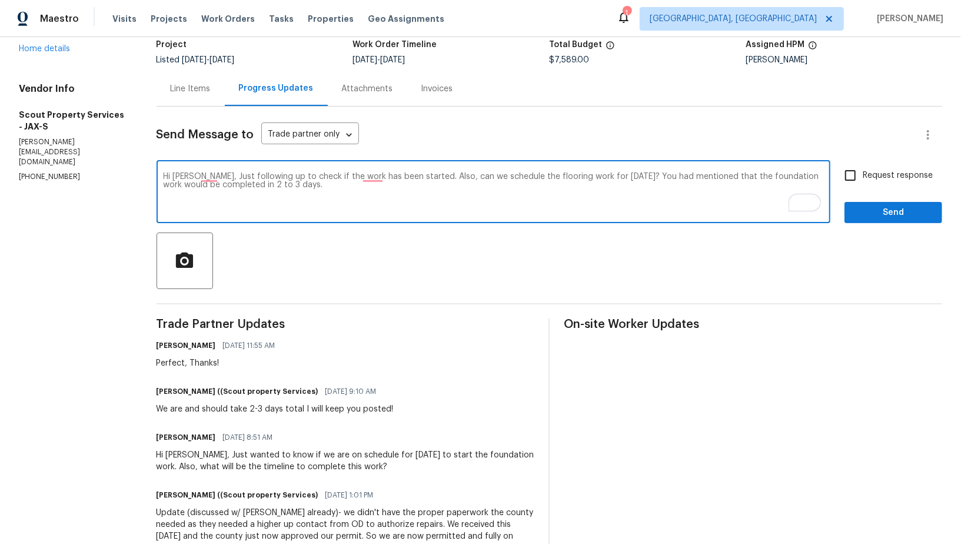
type textarea "Hi Trevor, Just following up to check if the work has been started. Also, can w…"
click at [849, 184] on input "Request response" at bounding box center [850, 175] width 25 height 25
checkbox input "true"
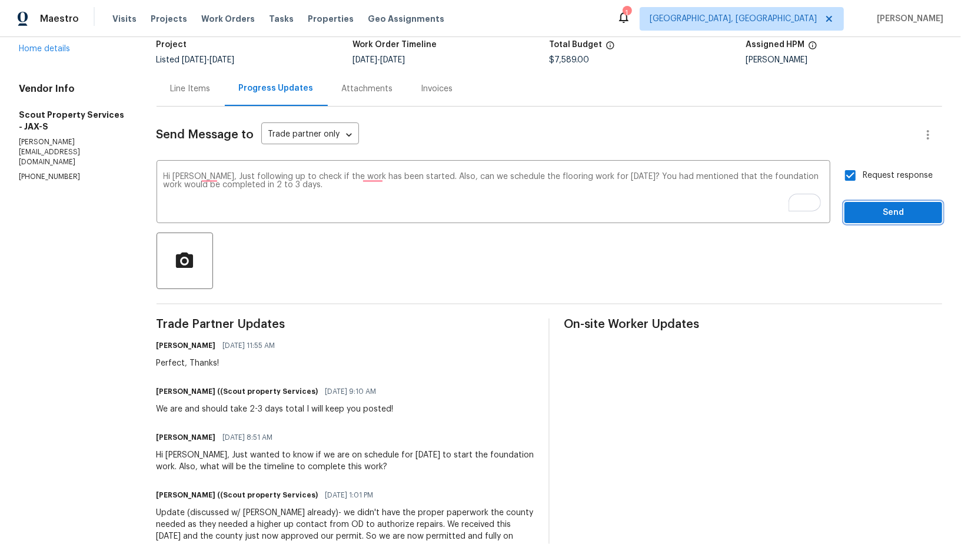
click at [883, 208] on span "Send" at bounding box center [893, 212] width 79 height 15
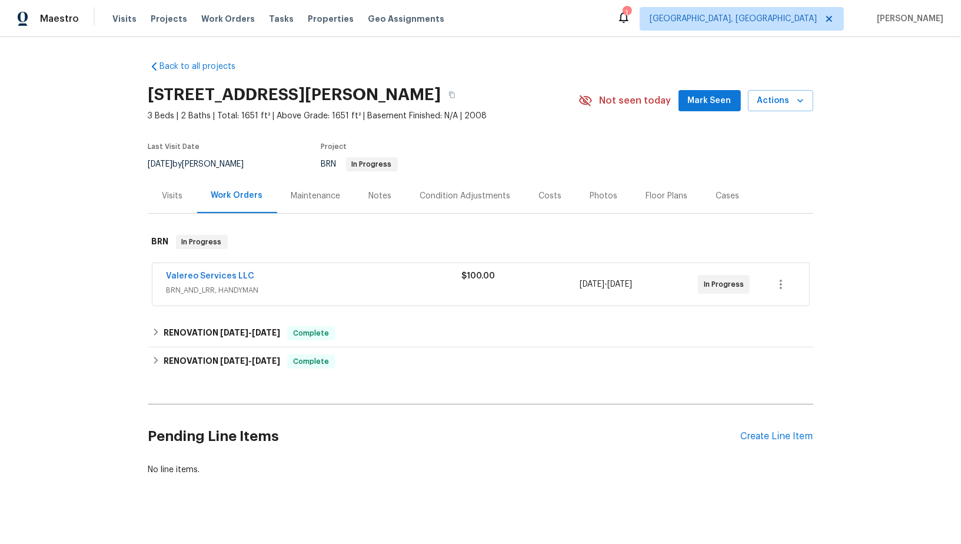
click at [230, 267] on div "Valereo Services LLC BRN_AND_LRR, HANDYMAN $100.00 [DATE] - [DATE] In Progress" at bounding box center [480, 284] width 657 height 42
click at [229, 272] on link "Valereo Services LLC" at bounding box center [211, 276] width 88 height 8
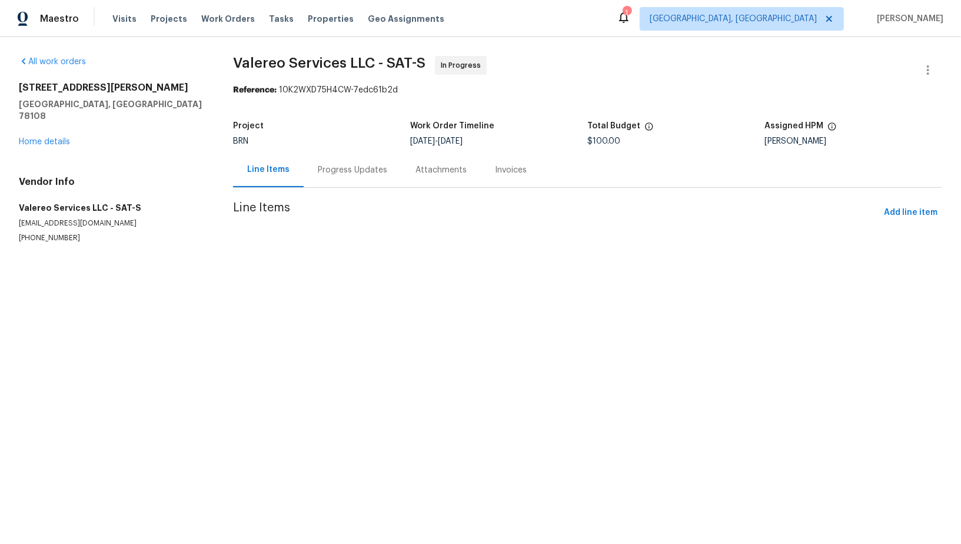
click at [333, 169] on div "Progress Updates" at bounding box center [352, 170] width 69 height 12
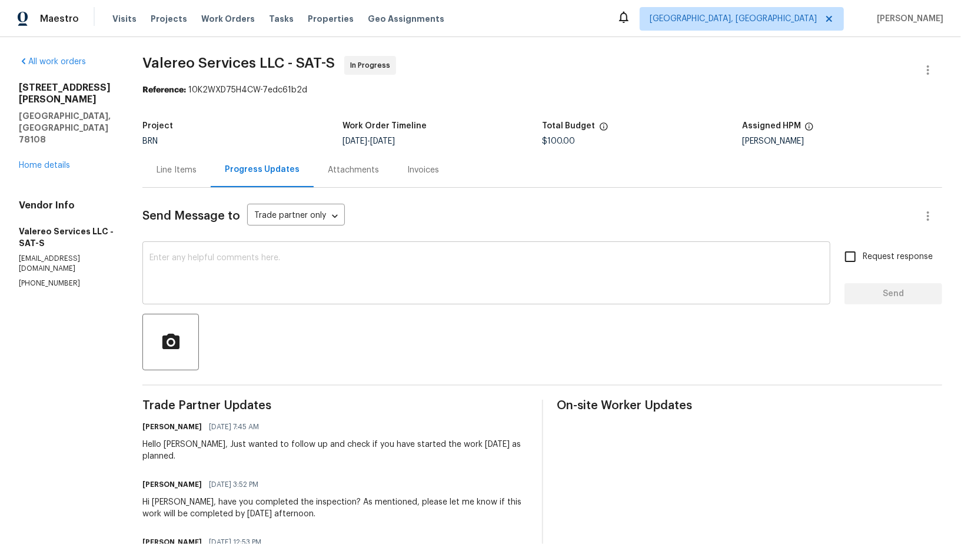
click at [253, 274] on textarea at bounding box center [486, 274] width 674 height 41
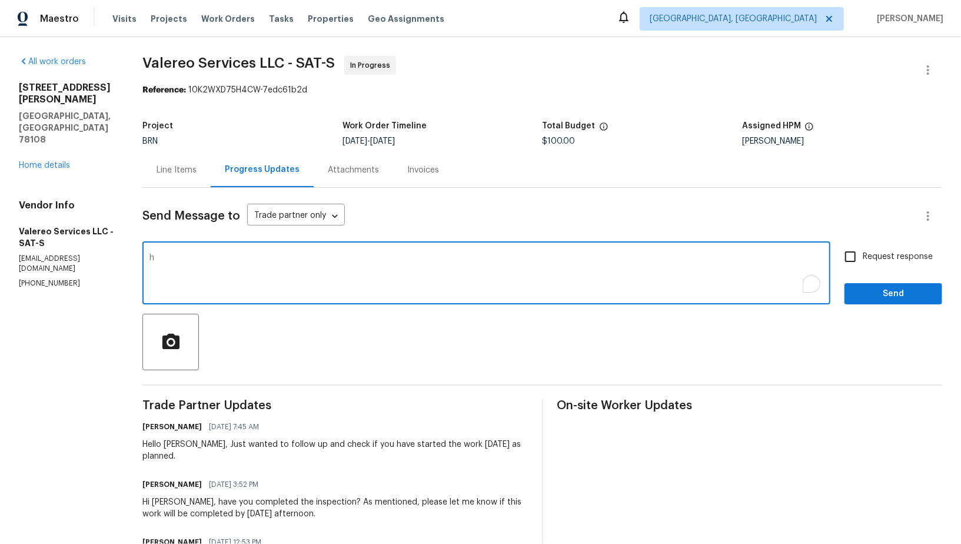
type textarea "hI"
type textarea "h"
type textarea "Hi Kelly, I have called and left you a voicemail, Please complete the work by t…"
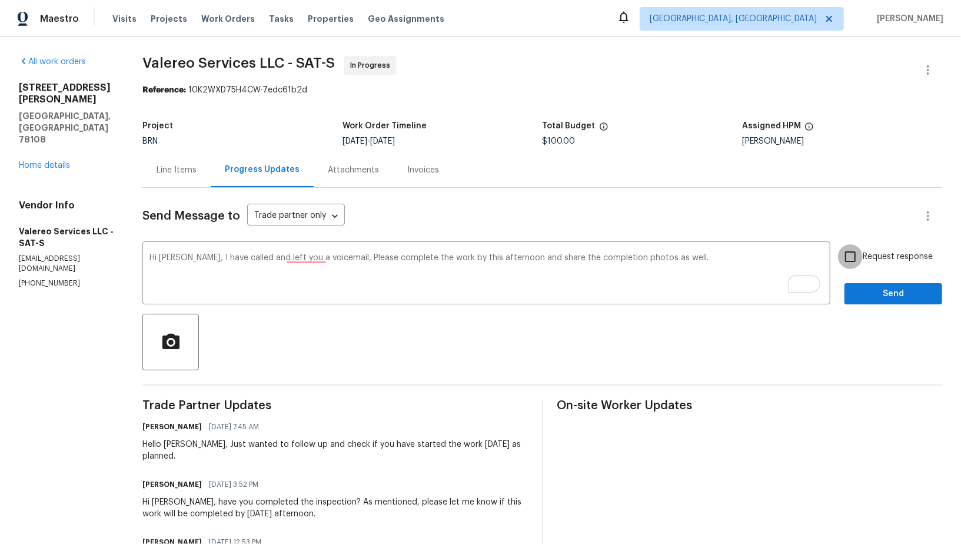
click at [847, 257] on input "Request response" at bounding box center [850, 256] width 25 height 25
checkbox input "true"
click at [877, 295] on span "Send" at bounding box center [893, 294] width 79 height 15
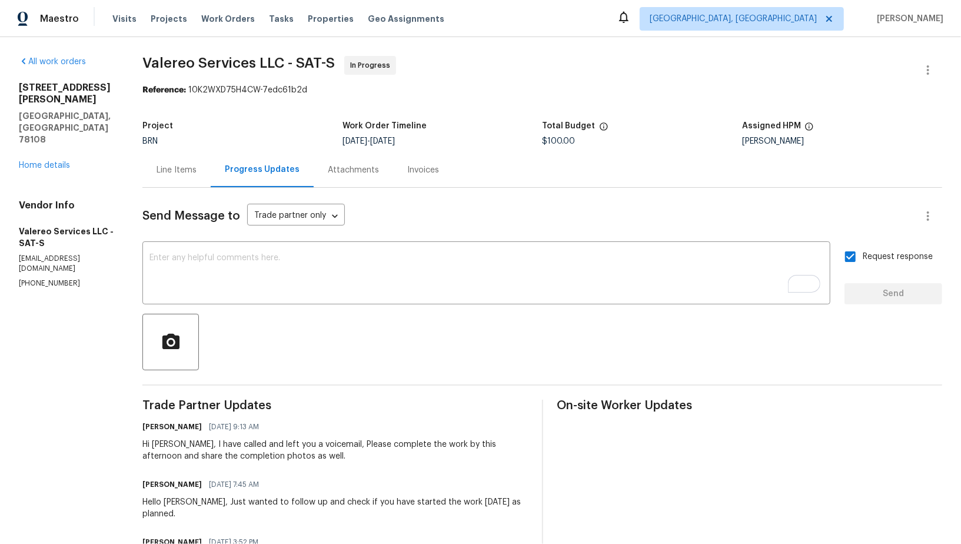
click at [186, 165] on div "Line Items" at bounding box center [177, 170] width 40 height 12
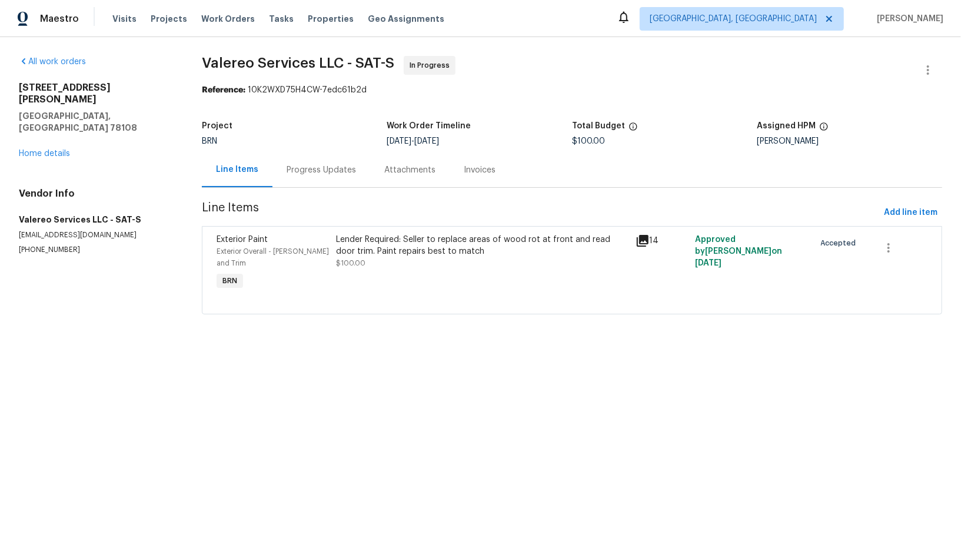
click at [311, 168] on div "Progress Updates" at bounding box center [321, 170] width 69 height 12
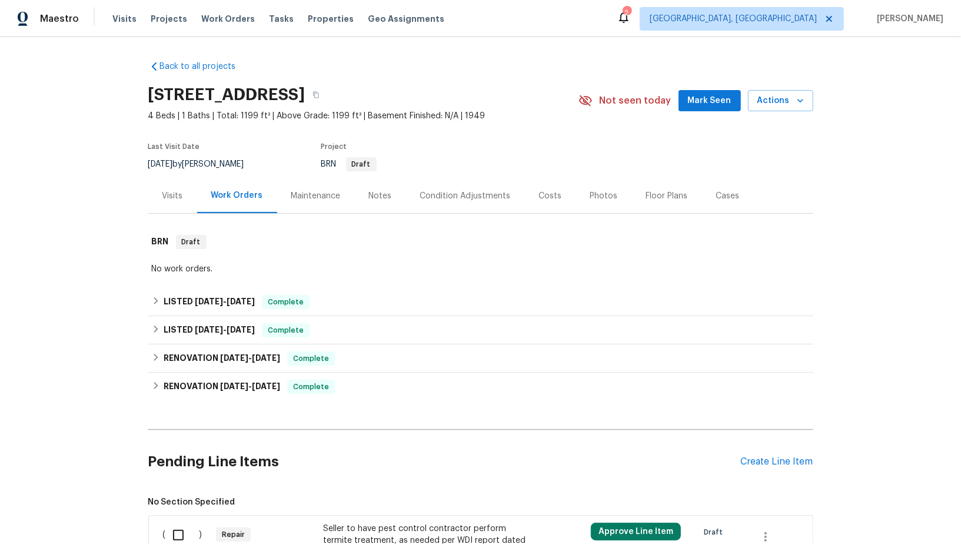
scroll to position [190, 0]
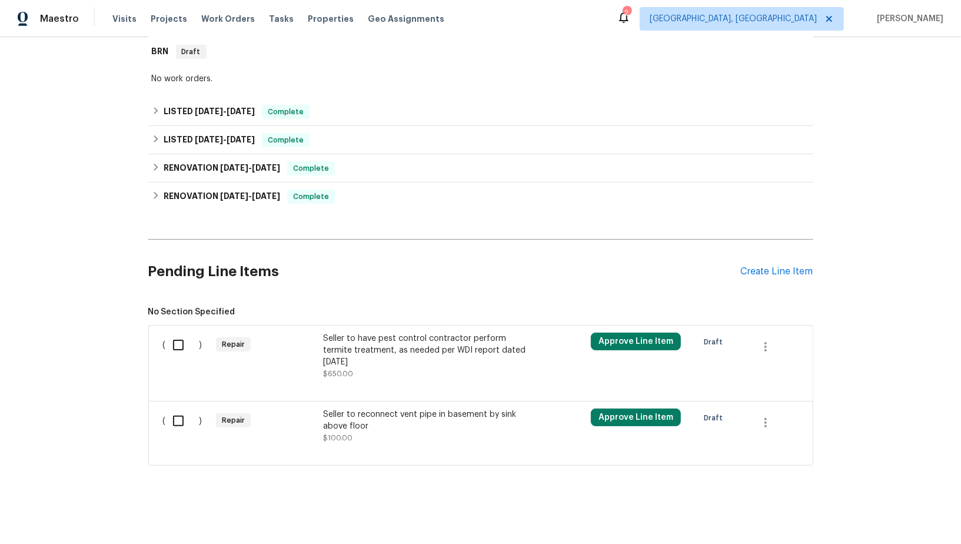
click at [393, 347] on div "Seller to have pest control contractor perform termite treatment, as needed per…" at bounding box center [426, 349] width 207 height 35
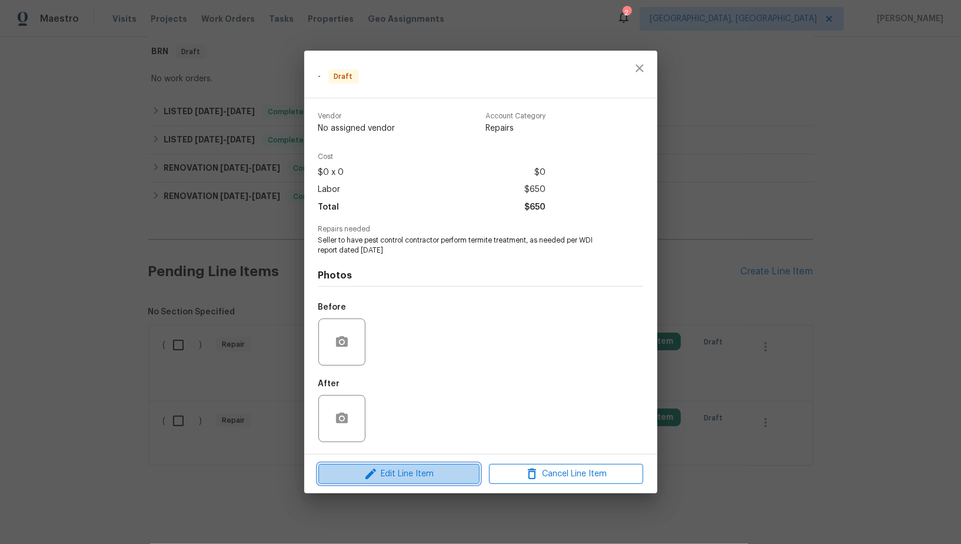
click at [401, 464] on button "Edit Line Item" at bounding box center [398, 474] width 161 height 21
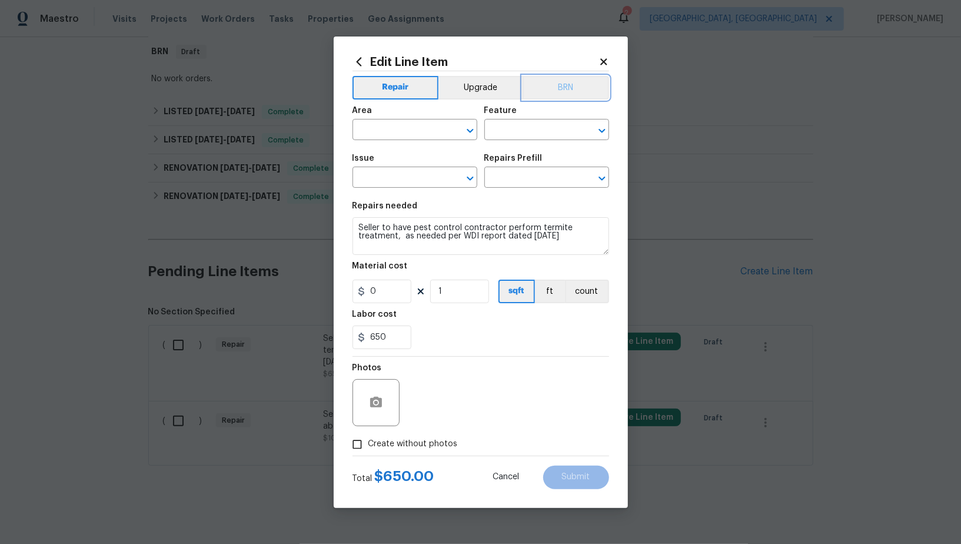
click at [561, 86] on button "BRN" at bounding box center [566, 88] width 86 height 24
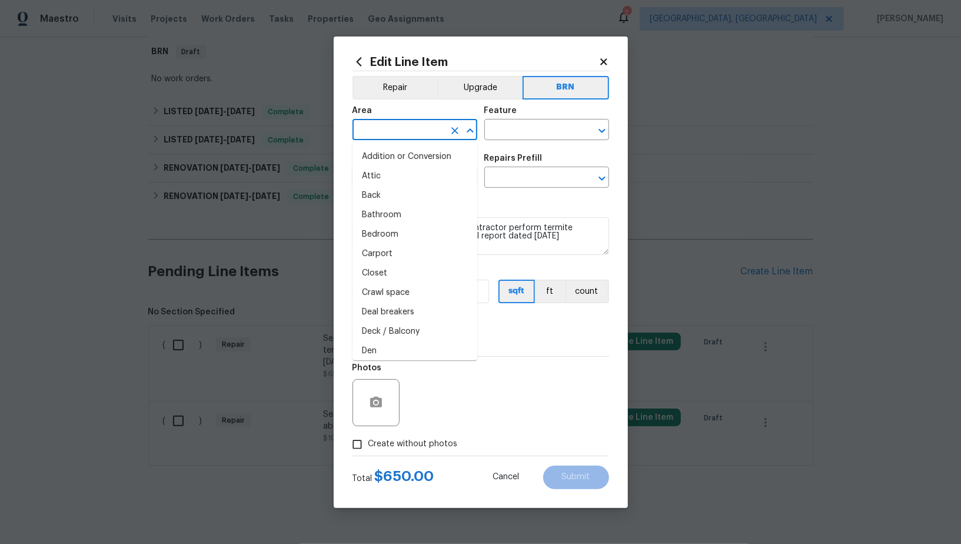
click at [371, 139] on input "text" at bounding box center [398, 131] width 92 height 18
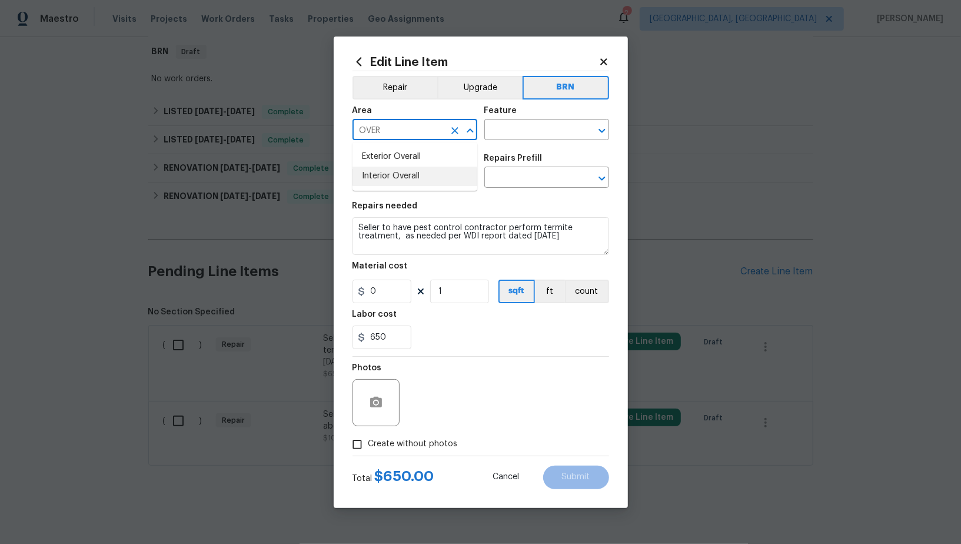
click at [383, 176] on li "Interior Overall" at bounding box center [414, 176] width 125 height 19
type input "Interior Overall"
click at [524, 122] on input "text" at bounding box center [530, 131] width 92 height 18
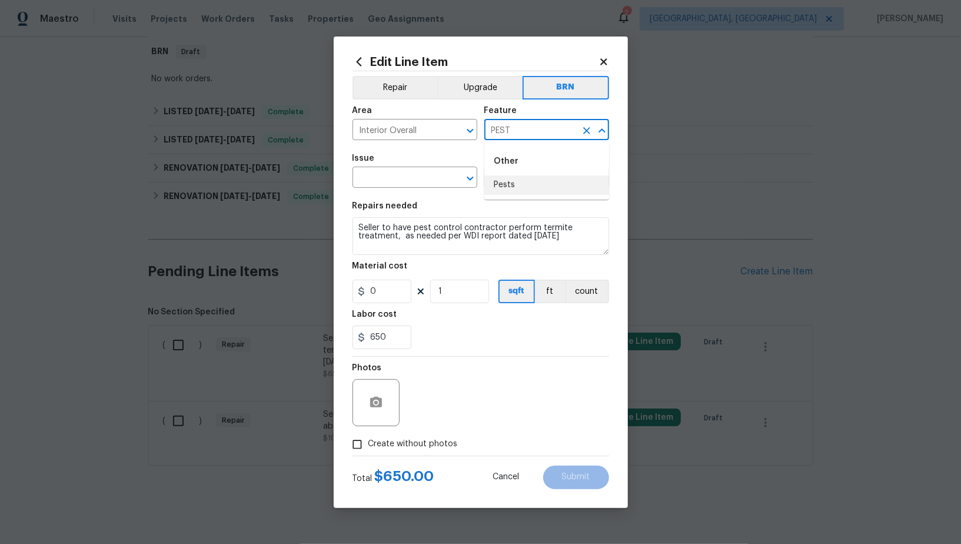
click at [526, 184] on li "Pests" at bounding box center [546, 184] width 125 height 19
type input "Pests"
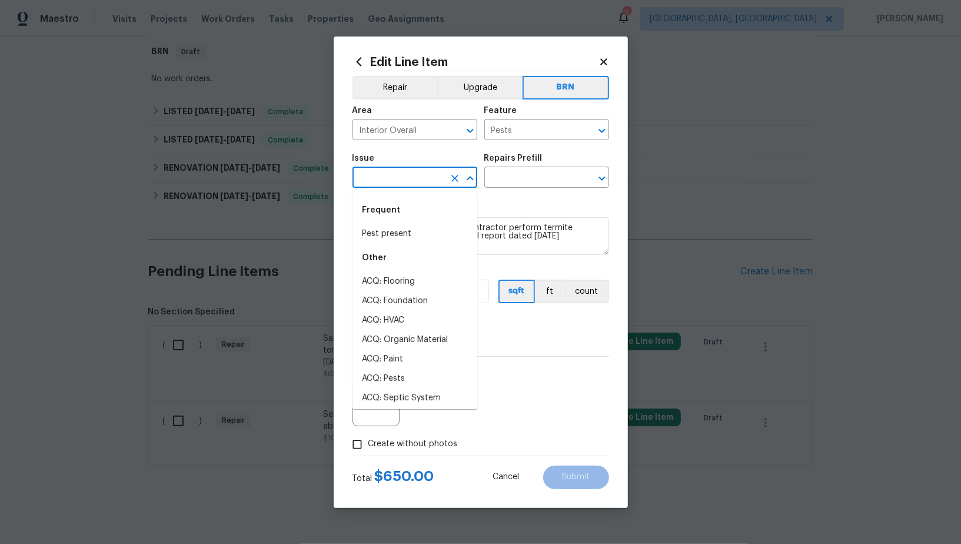
click at [387, 182] on input "text" at bounding box center [398, 178] width 92 height 18
click at [372, 234] on li "Pest present" at bounding box center [414, 233] width 125 height 19
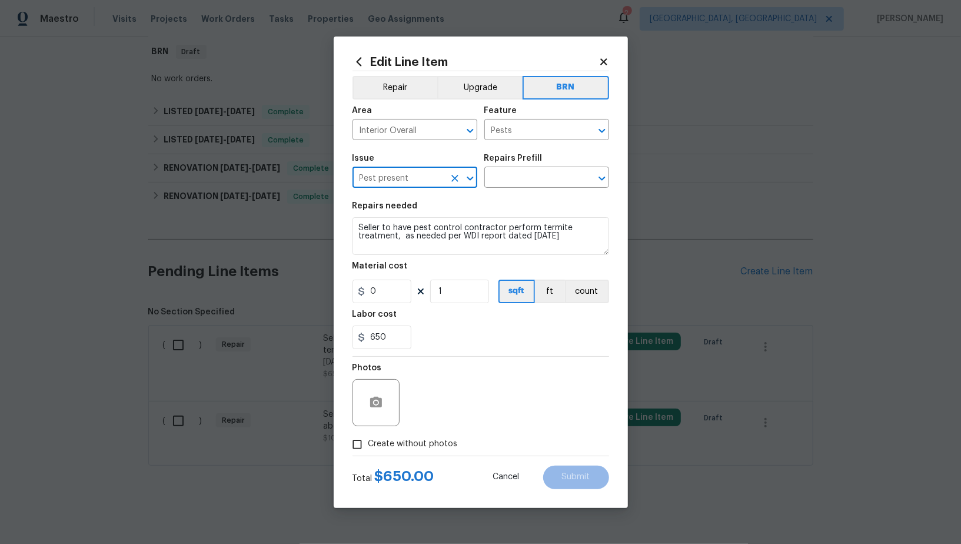
type input "Pest present"
click at [476, 235] on textarea "Seller to have pest control contractor perform termite treatment, as needed per…" at bounding box center [480, 236] width 257 height 38
click at [530, 175] on input "text" at bounding box center [530, 178] width 92 height 18
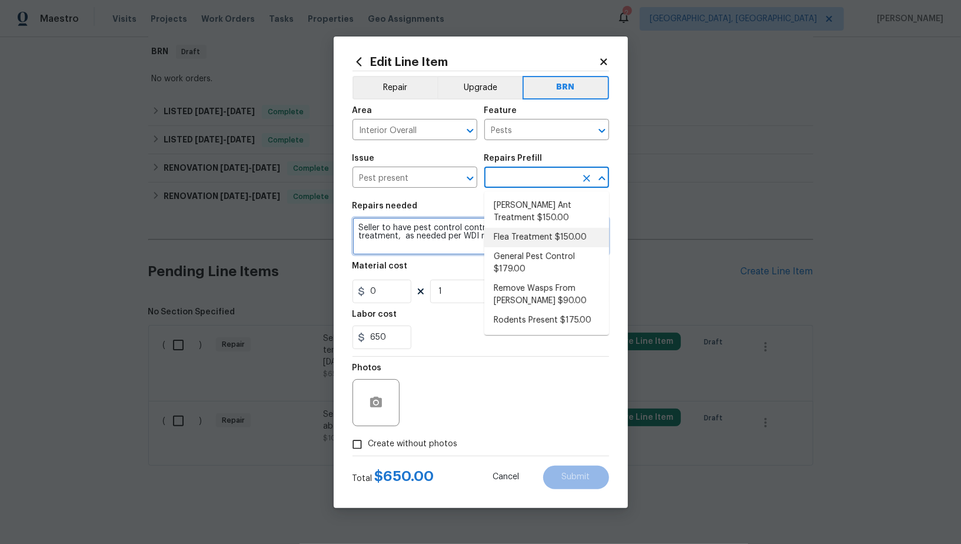
click at [460, 236] on textarea "Seller to have pest control contractor perform termite treatment, as needed per…" at bounding box center [480, 236] width 257 height 38
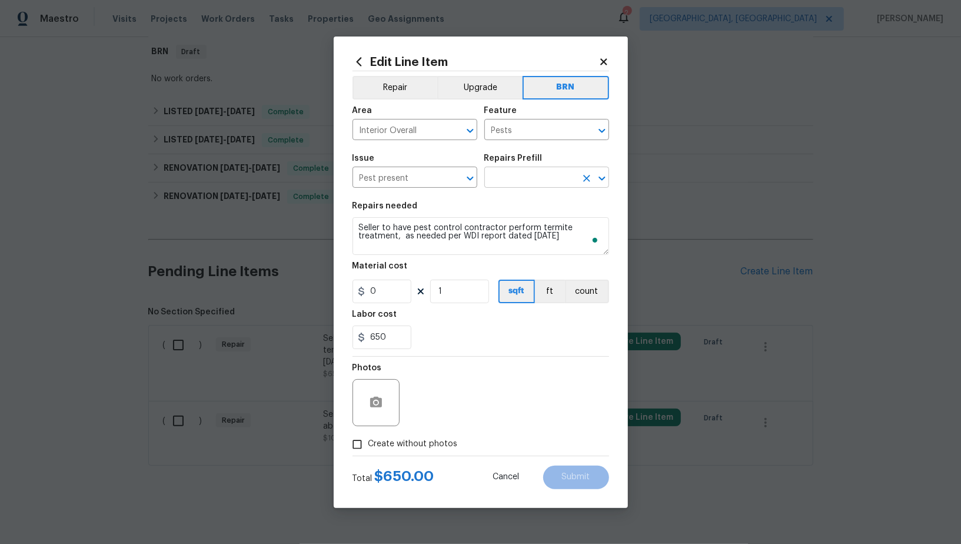
click at [535, 185] on input "text" at bounding box center [530, 178] width 92 height 18
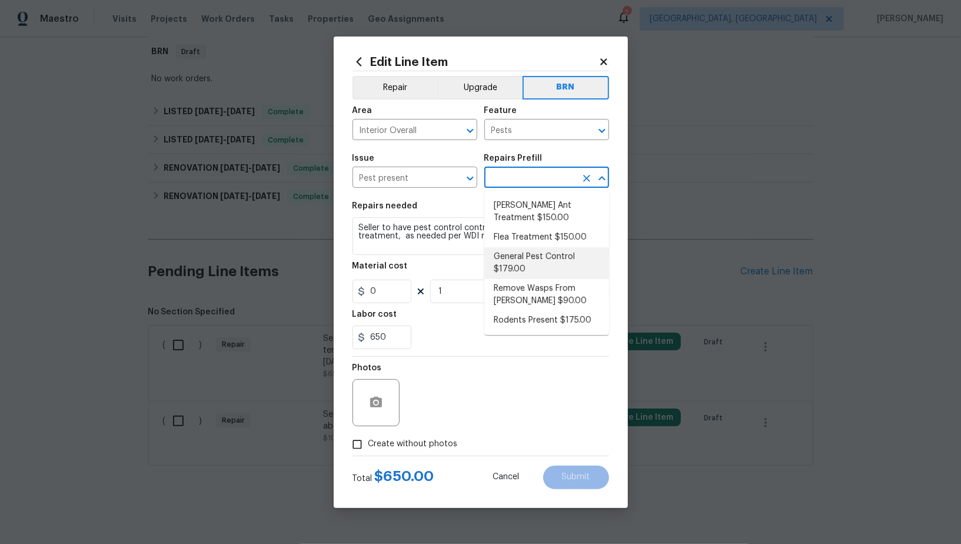
click at [541, 268] on li "General Pest Control $179.00" at bounding box center [546, 263] width 125 height 32
type input "General Pest Control $179.00"
type textarea "General pest treatment for active pest/insect infestation - non termite"
type input "179"
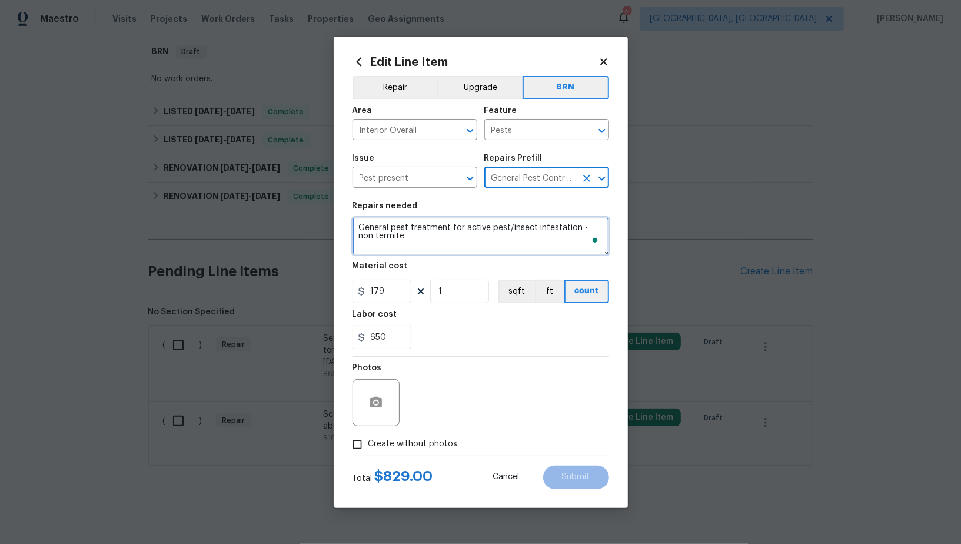
click at [466, 248] on textarea "General pest treatment for active pest/insect infestation - non termite" at bounding box center [480, 236] width 257 height 38
paste textarea "Seller to have pest control contractor perform termite treatment, as needed per…"
type textarea "Seller to have pest control contractor perform termite treatment, as needed per…"
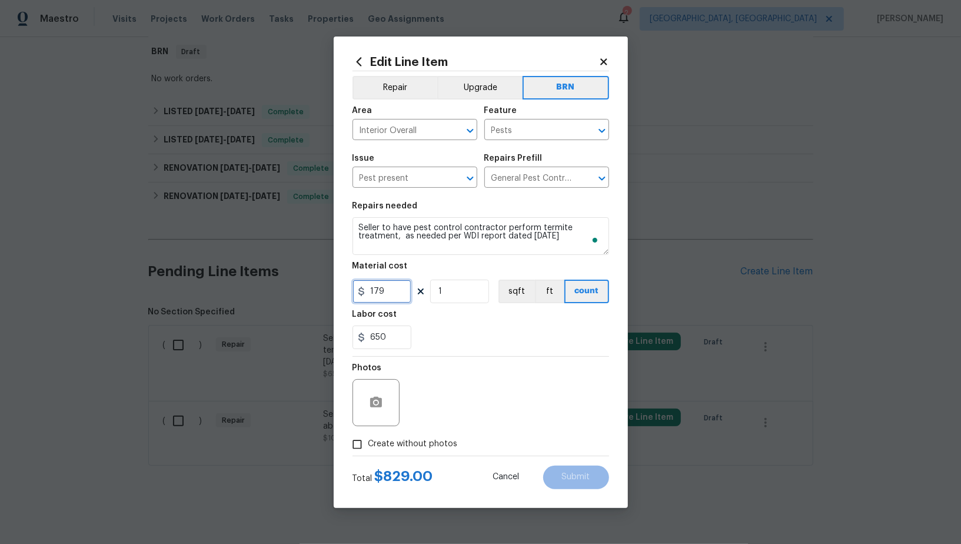
click at [391, 292] on input "179" at bounding box center [381, 291] width 59 height 24
type input "0"
click at [385, 398] on button "button" at bounding box center [376, 402] width 28 height 28
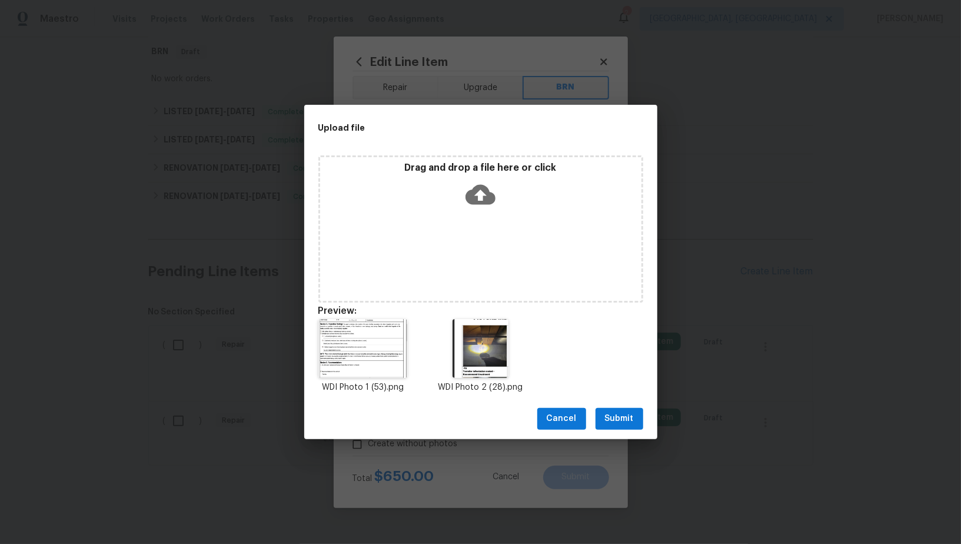
click at [640, 415] on button "Submit" at bounding box center [619, 419] width 48 height 22
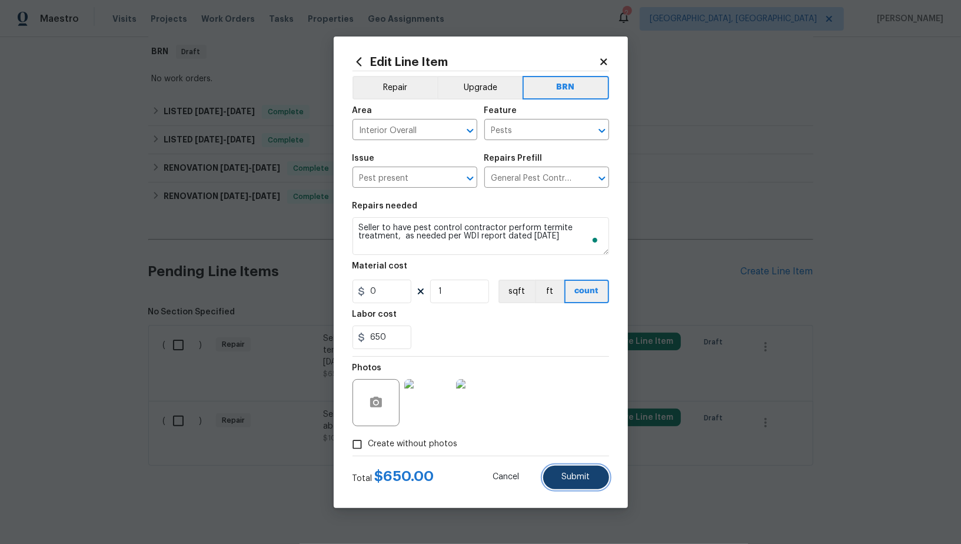
click at [571, 469] on button "Submit" at bounding box center [576, 477] width 66 height 24
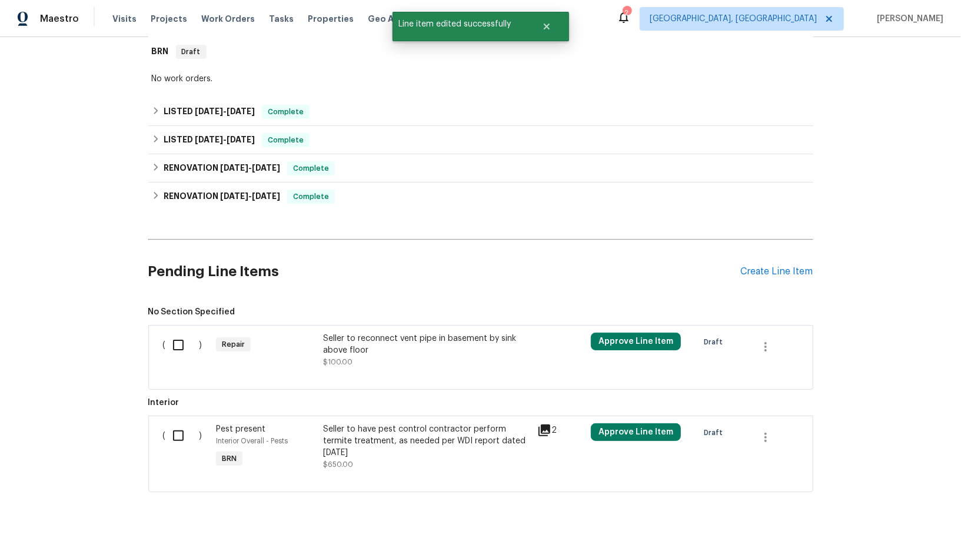
click at [409, 364] on div "Seller to reconnect vent pipe in basement by sink above floor $100.00" at bounding box center [426, 349] width 207 height 35
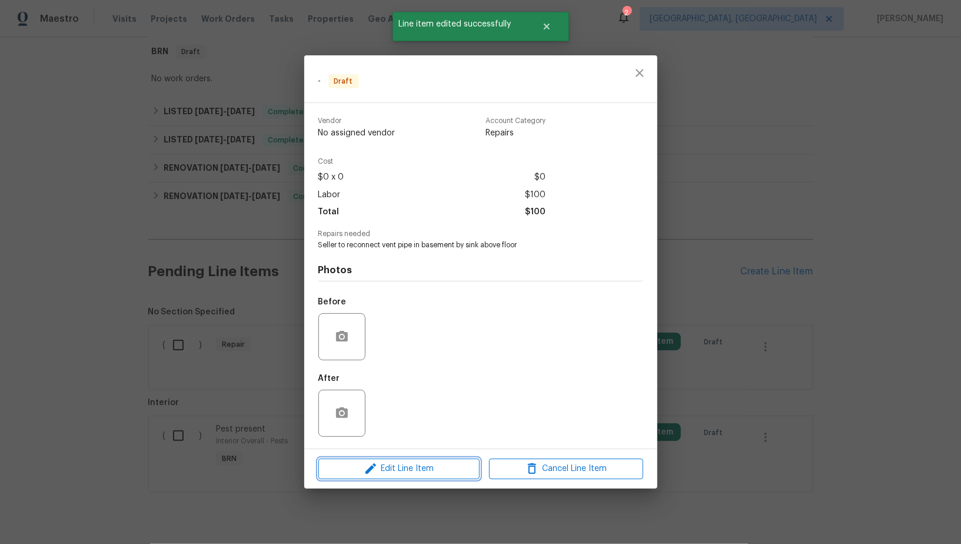
click at [401, 472] on span "Edit Line Item" at bounding box center [399, 468] width 154 height 15
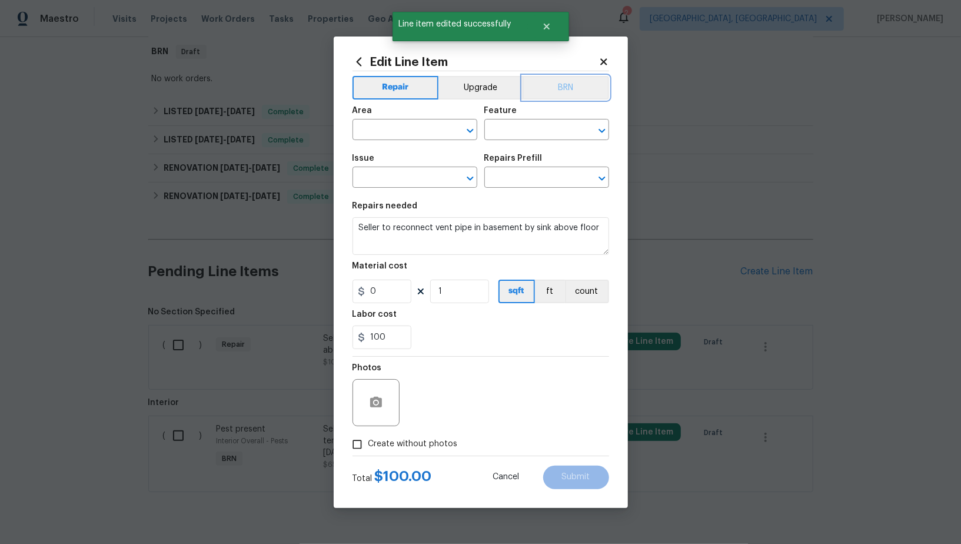
click at [549, 82] on button "BRN" at bounding box center [566, 88] width 86 height 24
click at [382, 130] on input "text" at bounding box center [398, 131] width 92 height 18
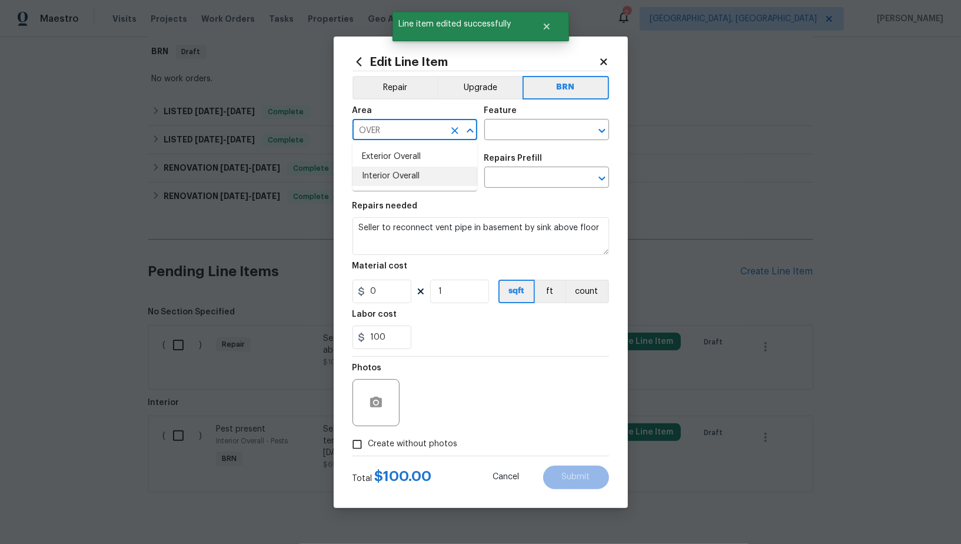
click at [380, 172] on li "Interior Overall" at bounding box center [414, 176] width 125 height 19
type input "Interior Overall"
click at [502, 141] on div "Area Interior Overall ​ Feature ​" at bounding box center [480, 123] width 257 height 48
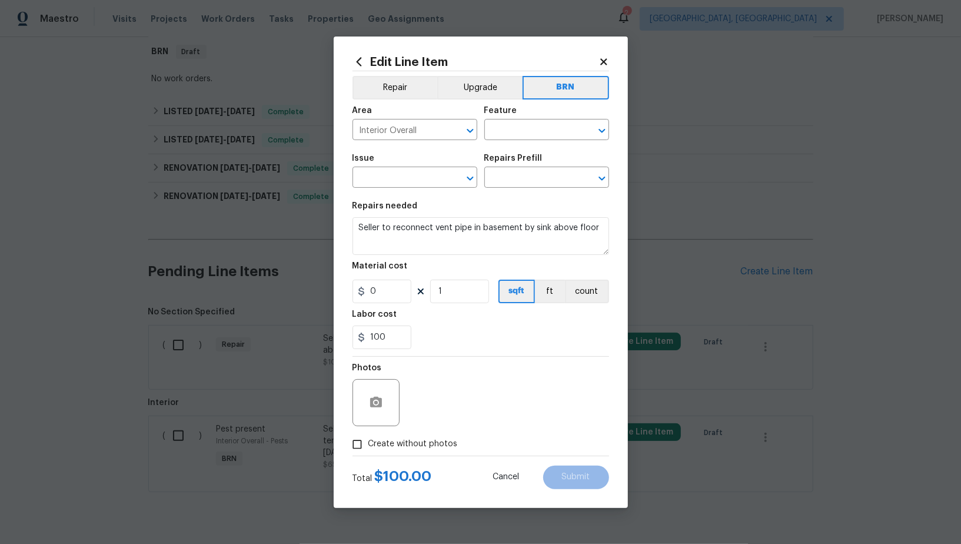
click at [502, 141] on div "Area Interior Overall ​ Feature ​" at bounding box center [480, 123] width 257 height 48
click at [501, 135] on input "text" at bounding box center [530, 131] width 92 height 18
type input "P"
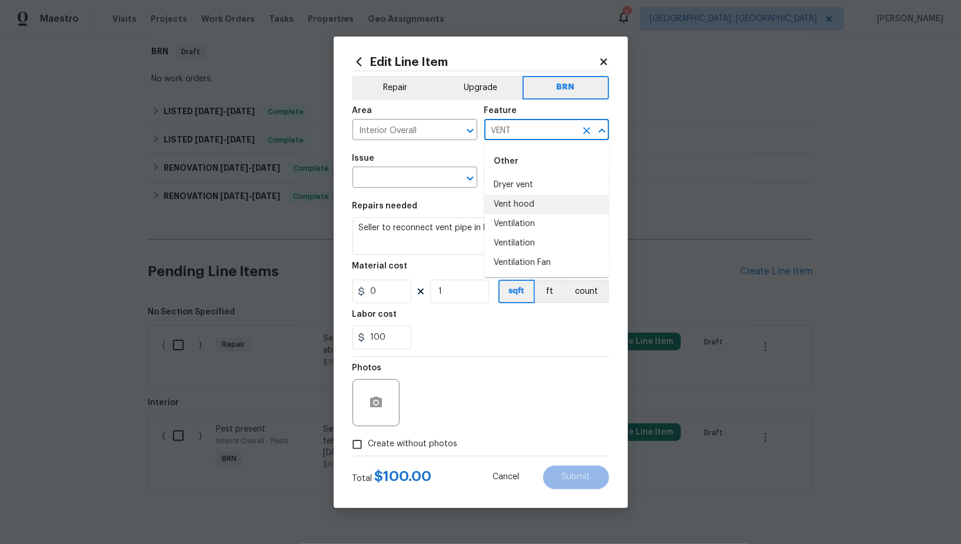
click at [528, 204] on li "Vent hood" at bounding box center [546, 204] width 125 height 19
type input "Vent hood"
click at [401, 183] on input "text" at bounding box center [398, 178] width 92 height 18
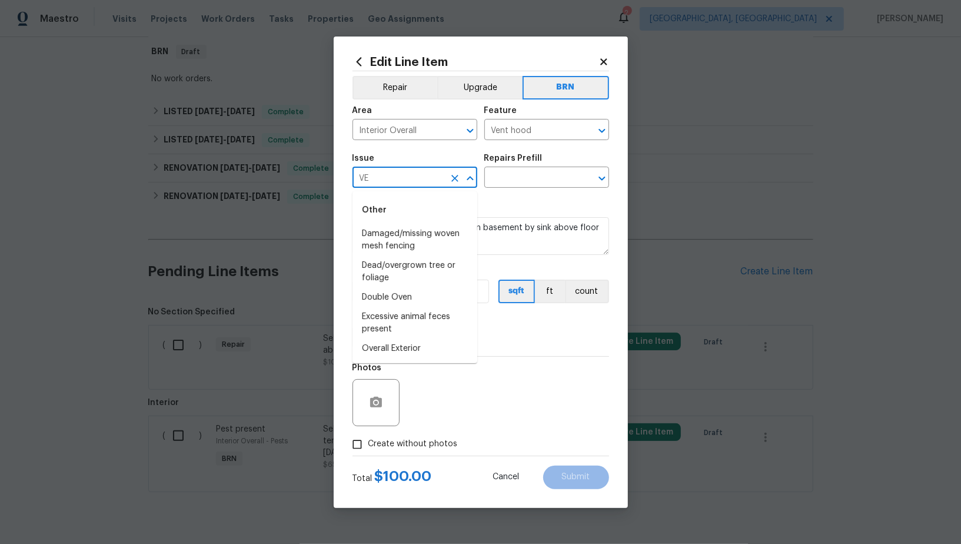
type input "V"
click at [418, 255] on li "Appliances" at bounding box center [414, 253] width 125 height 19
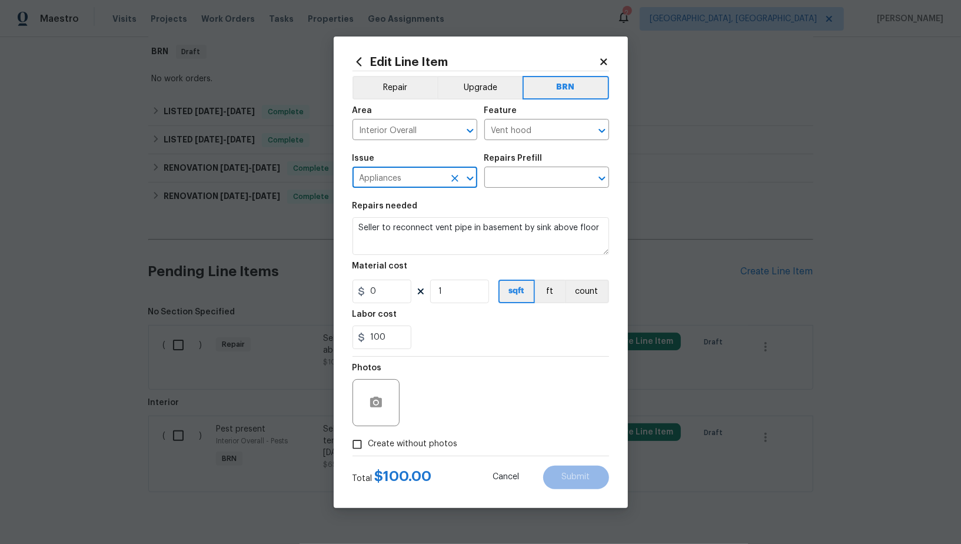
type input "Appliances"
click at [512, 226] on textarea "Seller to reconnect vent pipe in basement by sink above floor" at bounding box center [480, 236] width 257 height 38
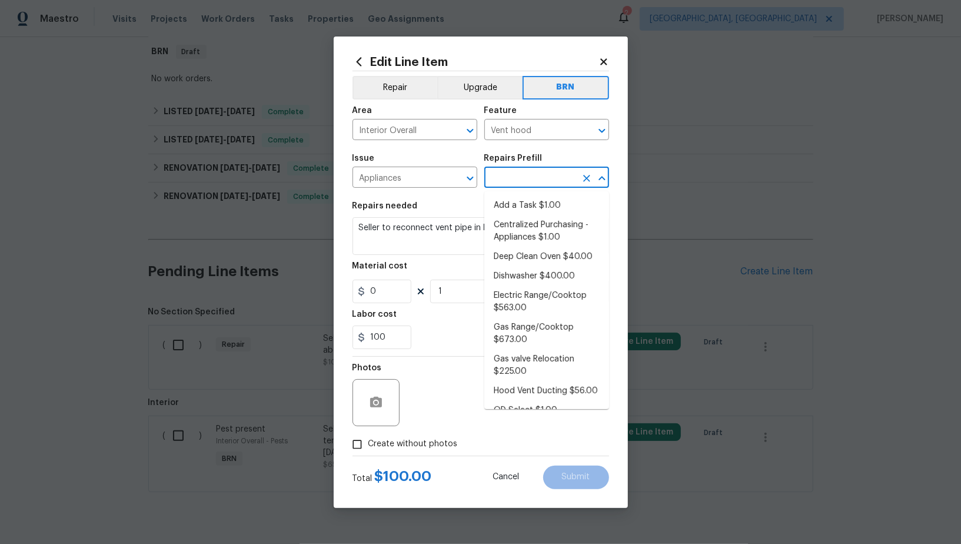
click at [534, 170] on input "text" at bounding box center [530, 178] width 92 height 18
click at [534, 197] on li "Add a Task $1.00" at bounding box center [546, 205] width 125 height 19
type input "Appliances"
type input "Add a Task $1.00"
type textarea "HPM to detail"
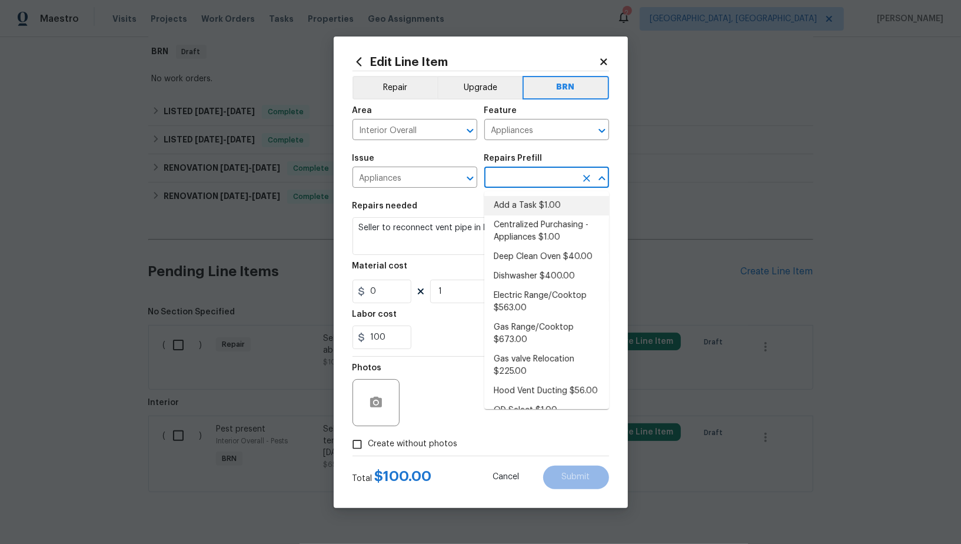
type input "1"
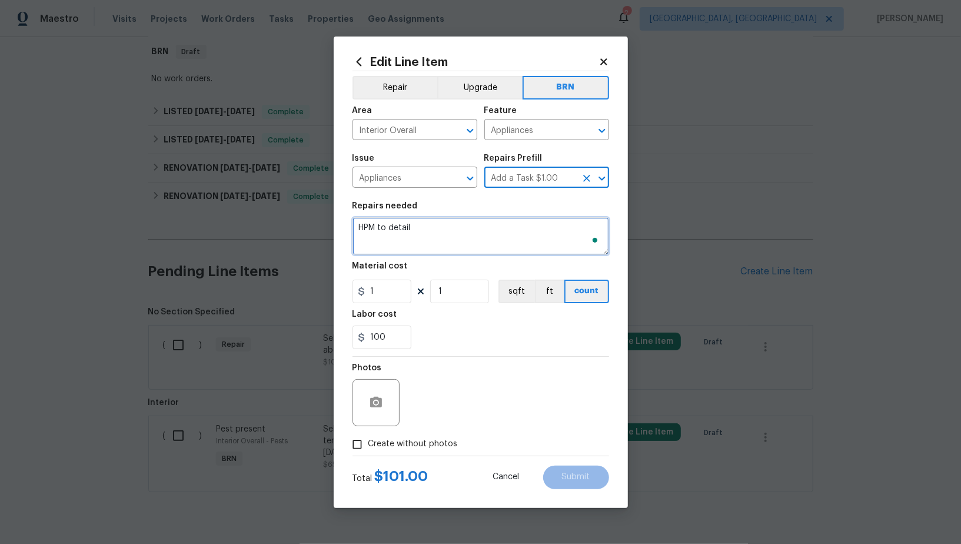
click at [484, 245] on textarea "HPM to detail" at bounding box center [480, 236] width 257 height 38
paste textarea "Seller to reconnect vent pipe in basement by sink above floor"
click at [590, 129] on icon "Clear" at bounding box center [587, 131] width 12 height 12
type textarea "Seller to reconnect vent pipe in basement by sink above floor"
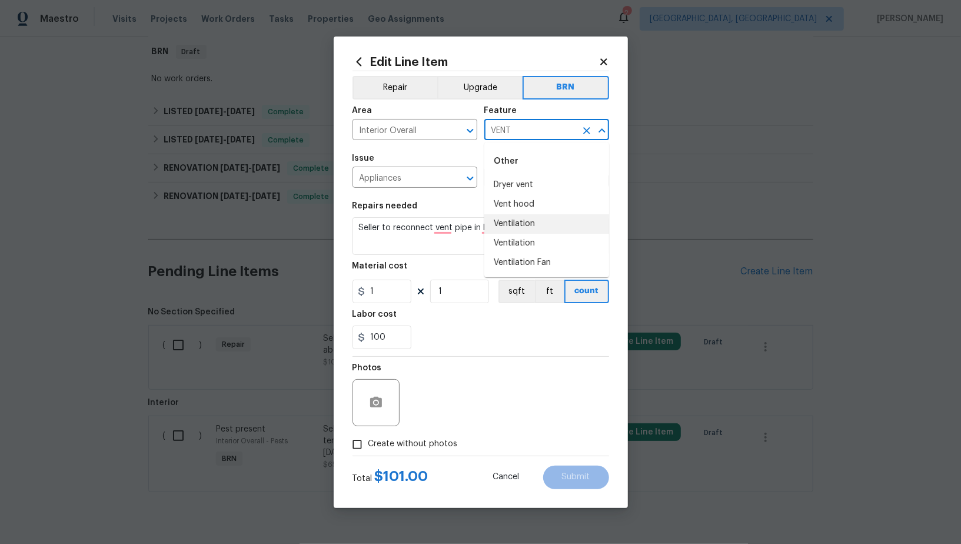
click at [545, 223] on li "Ventilation" at bounding box center [546, 223] width 125 height 19
type input "Ventilation"
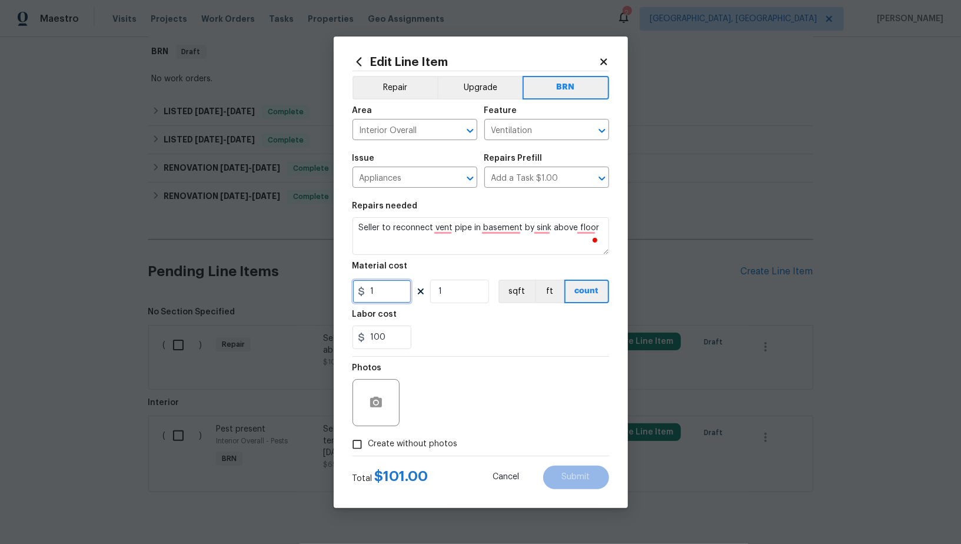
click at [393, 290] on input "1" at bounding box center [381, 291] width 59 height 24
type input "0"
click at [584, 128] on icon "Clear" at bounding box center [586, 130] width 7 height 7
type input "Ventilation"
click at [452, 178] on icon "Clear" at bounding box center [455, 178] width 12 height 12
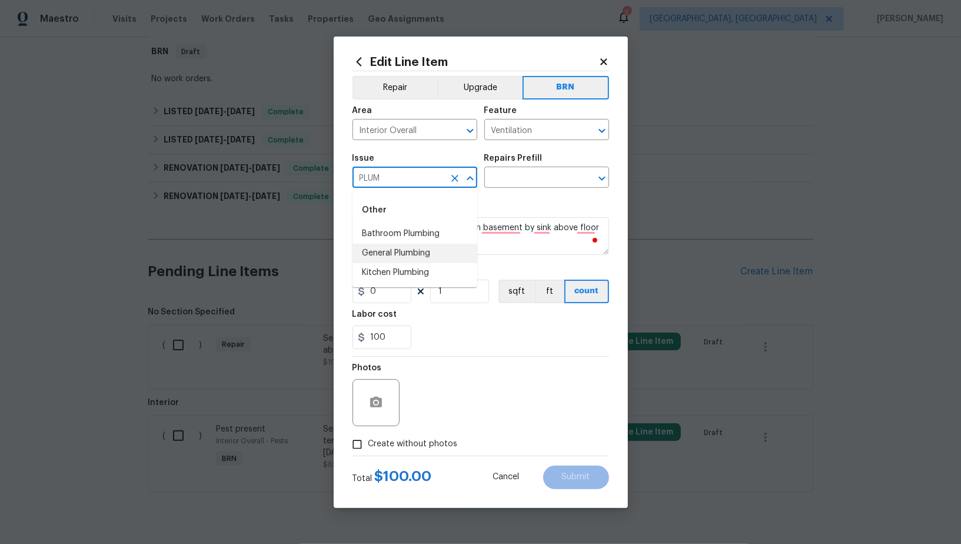
click at [426, 259] on li "General Plumbing" at bounding box center [414, 253] width 125 height 19
type input "General Plumbing"
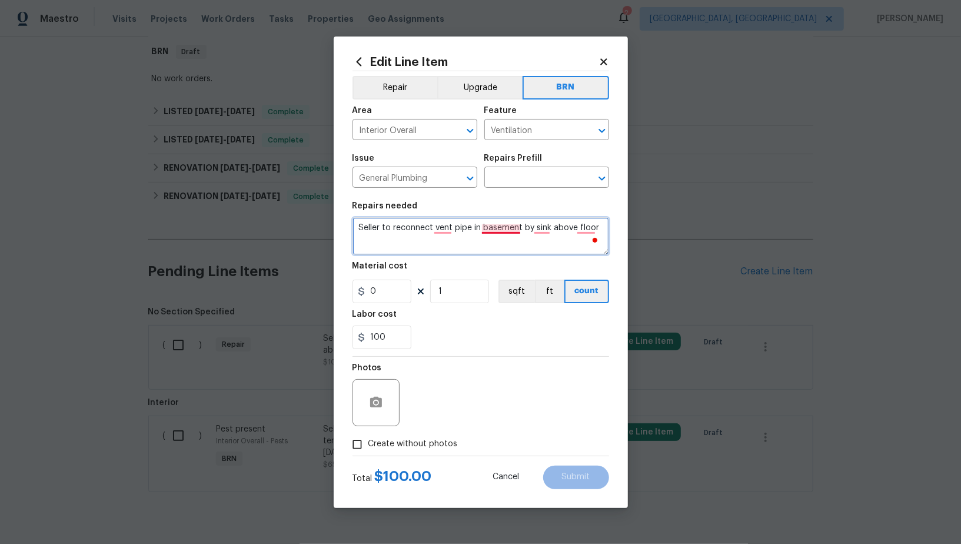
click at [503, 225] on textarea "Seller to reconnect vent pipe in basement by sink above floor" at bounding box center [480, 236] width 257 height 38
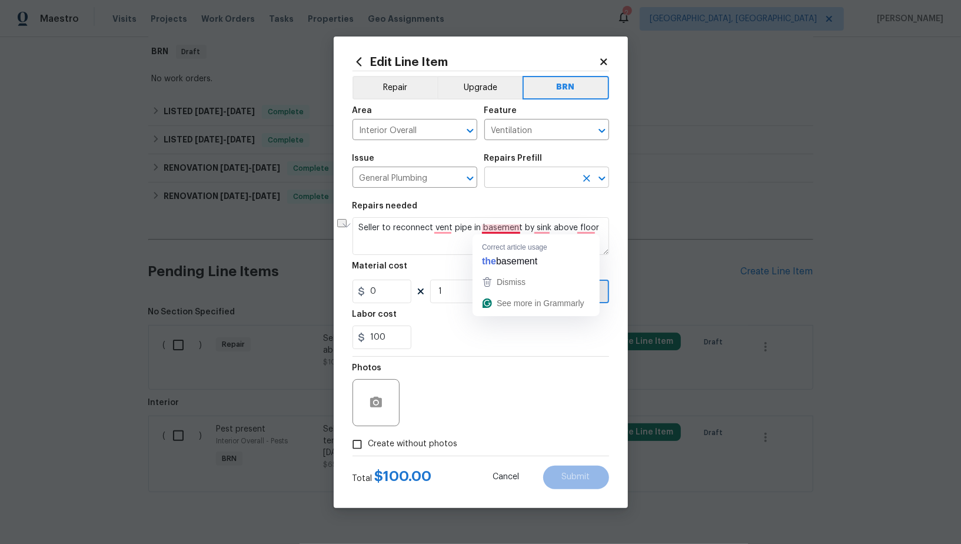
click at [535, 184] on input "text" at bounding box center [530, 178] width 92 height 18
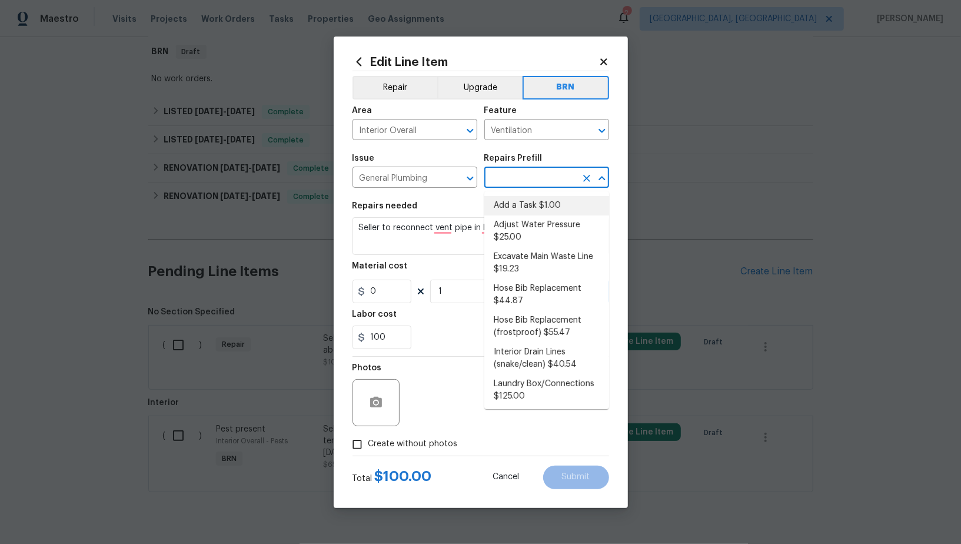
click at [535, 205] on li "Add a Task $1.00" at bounding box center [546, 205] width 125 height 19
type input "Plumbing"
type input "Add a Task $1.00"
type textarea "HPM to detail"
type input "1"
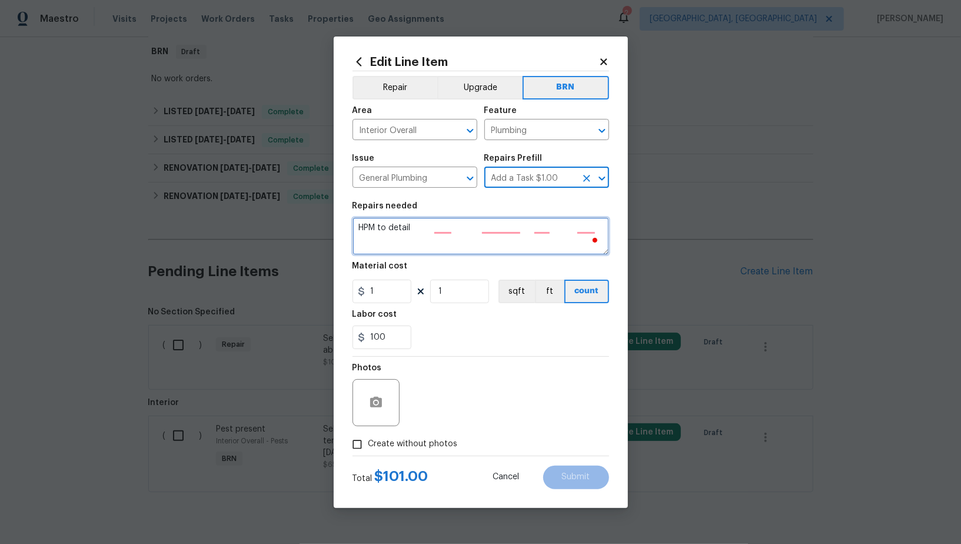
click at [505, 232] on textarea "HPM to detail" at bounding box center [480, 236] width 257 height 38
paste textarea "Seller to reconnect vent pipe in basement by sink above floor"
click at [585, 133] on icon "Clear" at bounding box center [587, 131] width 12 height 12
type textarea "Seller to reconnect vent pipe in basement by sink above floor"
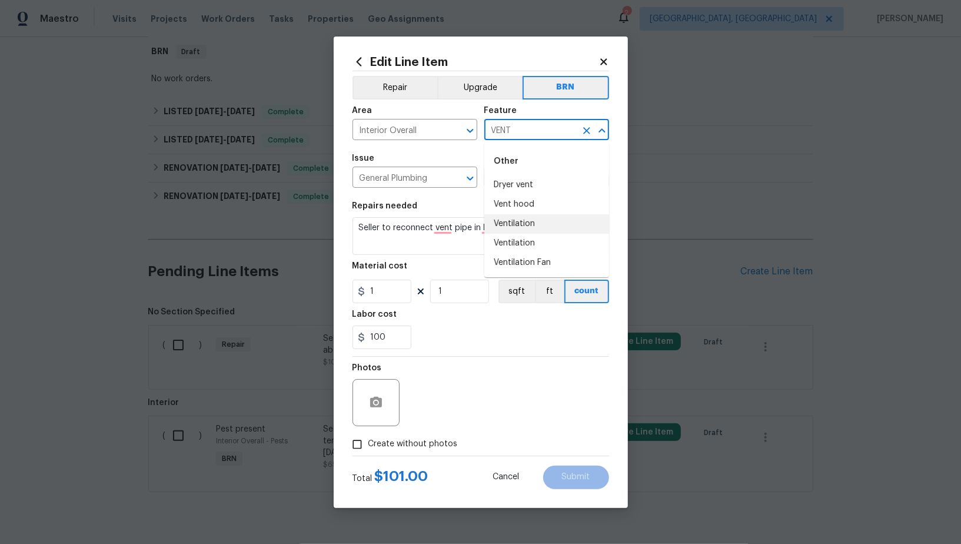
click at [535, 219] on li "Ventilation" at bounding box center [546, 223] width 125 height 19
type input "Ventilation"
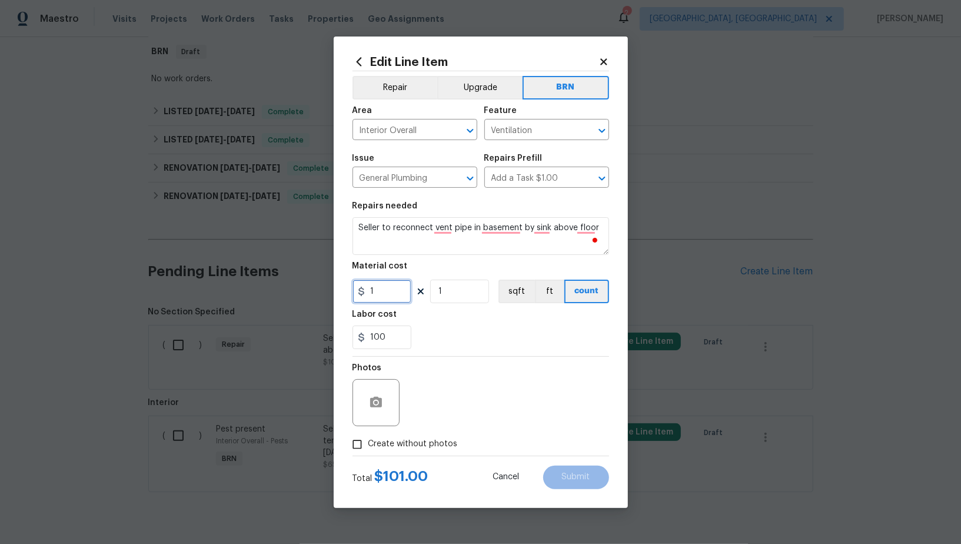
click at [385, 297] on input "1" at bounding box center [381, 291] width 59 height 24
type input "0"
click at [377, 395] on icon "button" at bounding box center [376, 402] width 14 height 14
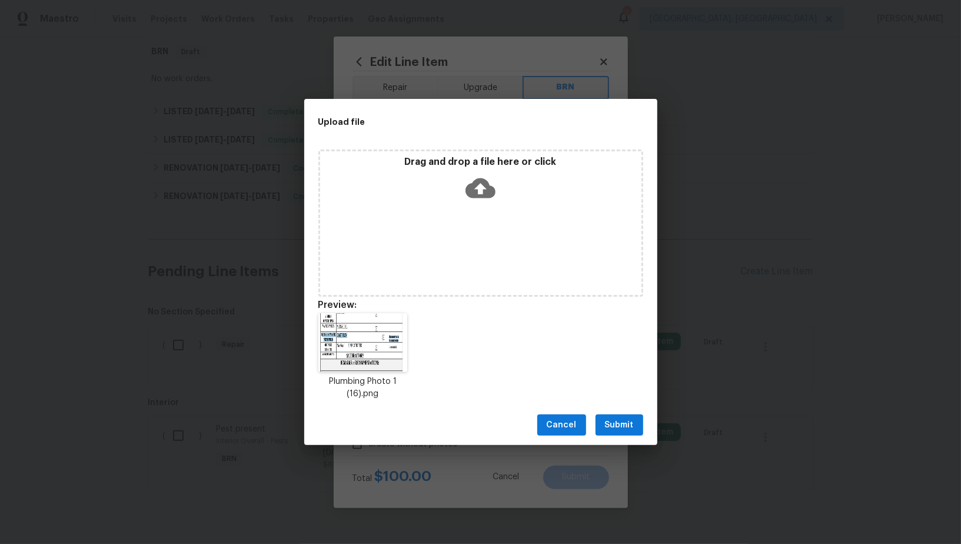
click at [625, 435] on button "Submit" at bounding box center [619, 425] width 48 height 22
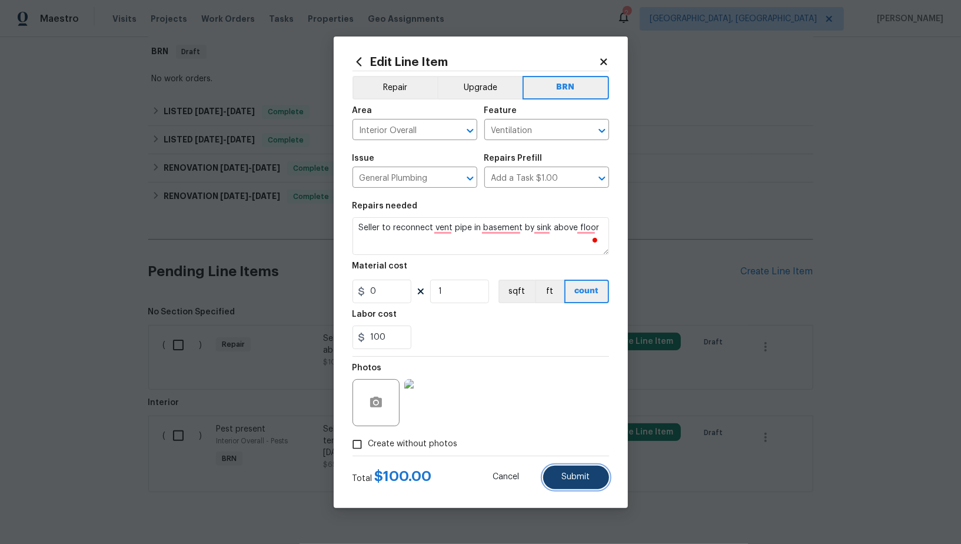
click at [561, 468] on button "Submit" at bounding box center [576, 477] width 66 height 24
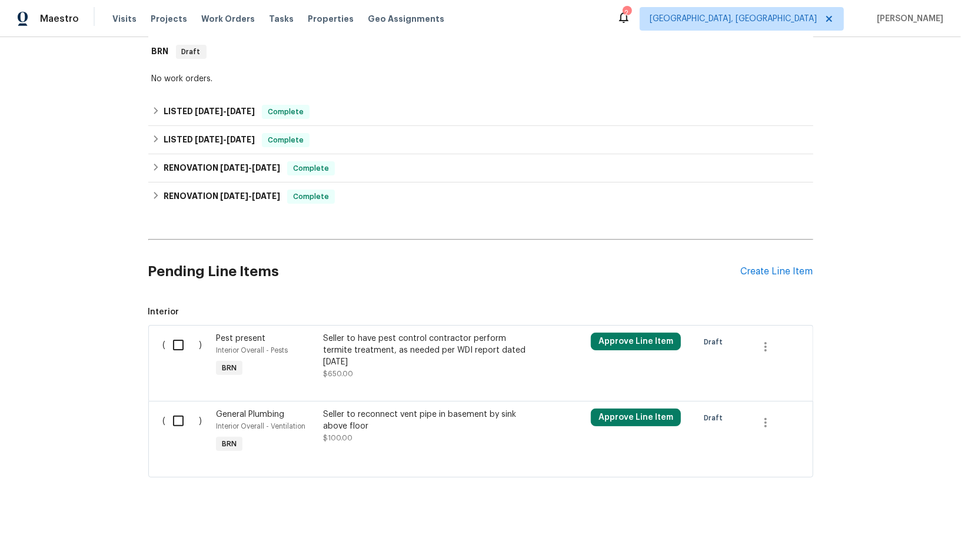
scroll to position [202, 0]
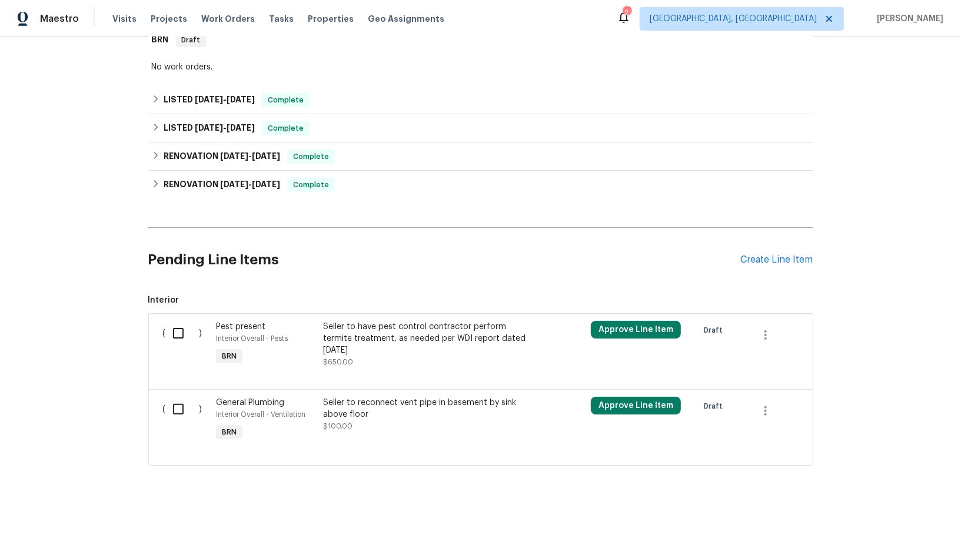
click at [173, 338] on input "checkbox" at bounding box center [183, 333] width 34 height 25
checkbox input "true"
click at [907, 508] on span "Create Work Order" at bounding box center [893, 514] width 78 height 15
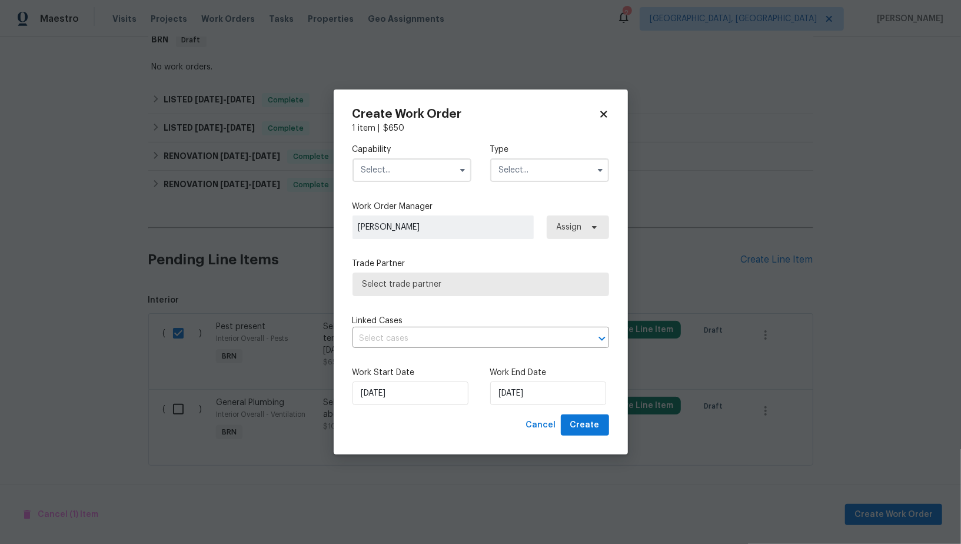
click at [400, 178] on input "text" at bounding box center [411, 170] width 119 height 24
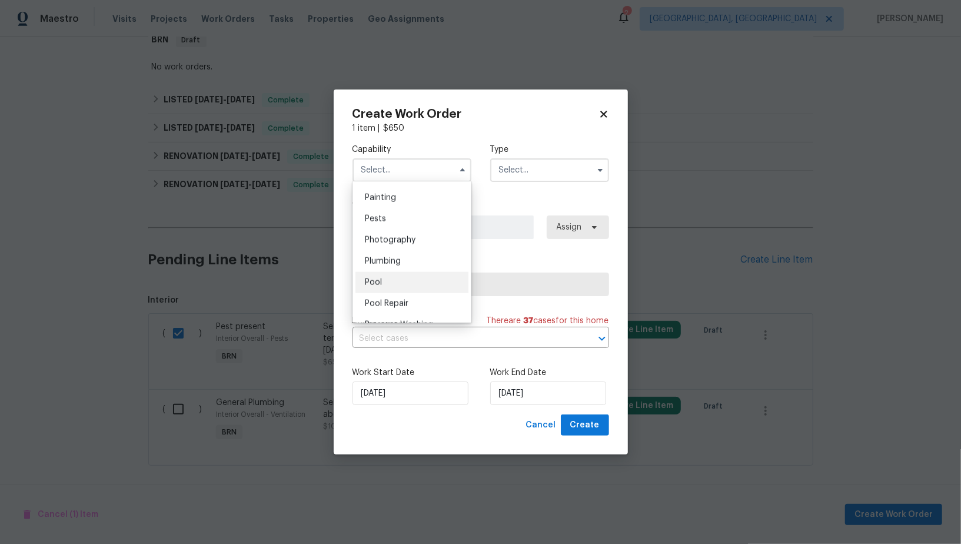
scroll to position [980, 0]
click at [391, 227] on div "Pests" at bounding box center [411, 224] width 113 height 21
type input "Pests"
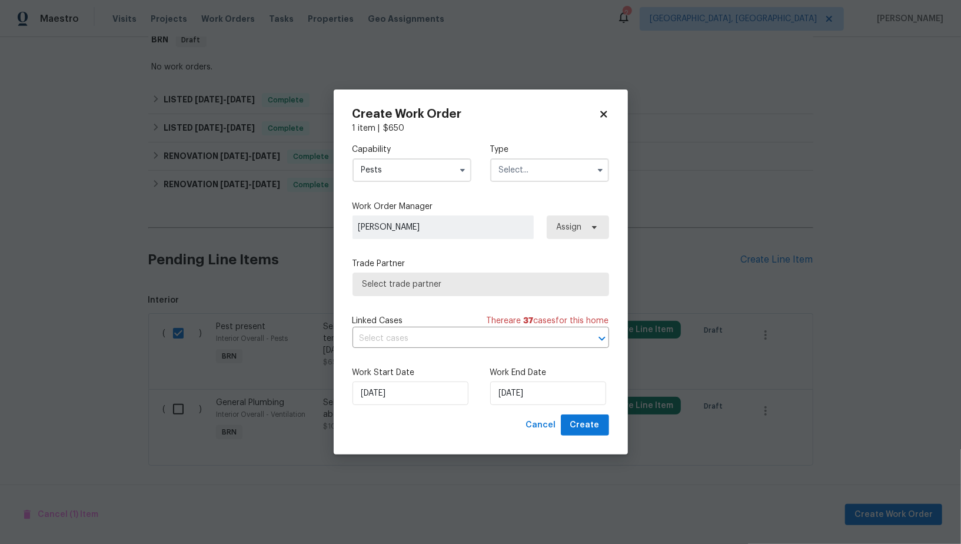
click at [542, 183] on div "Capability Pests Agent Appliance Bathtub Resurfacing BRN And Lrr Broker Cabinet…" at bounding box center [480, 162] width 257 height 57
click at [538, 171] on input "text" at bounding box center [549, 170] width 119 height 24
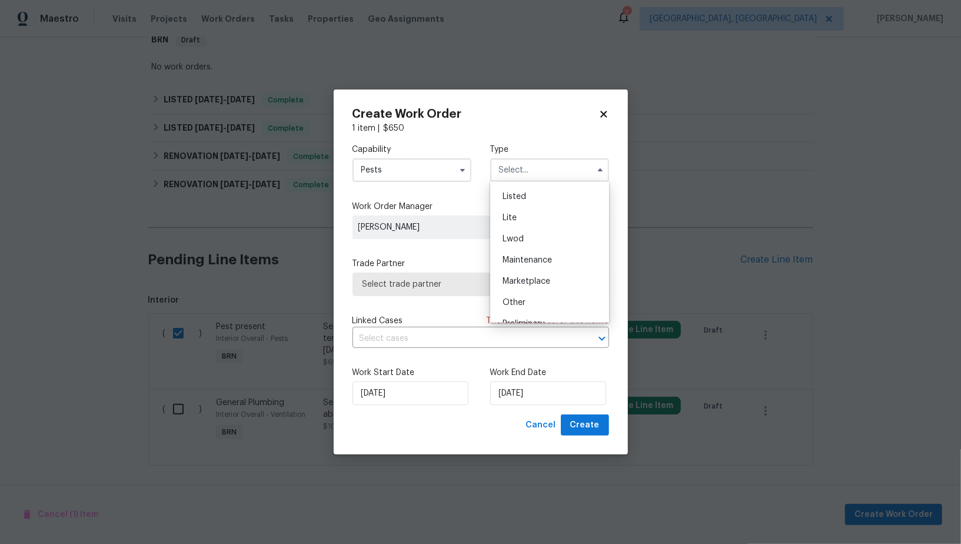
scroll to position [267, 0]
click at [540, 254] on div "Resale" at bounding box center [549, 245] width 113 height 21
type input "Resale"
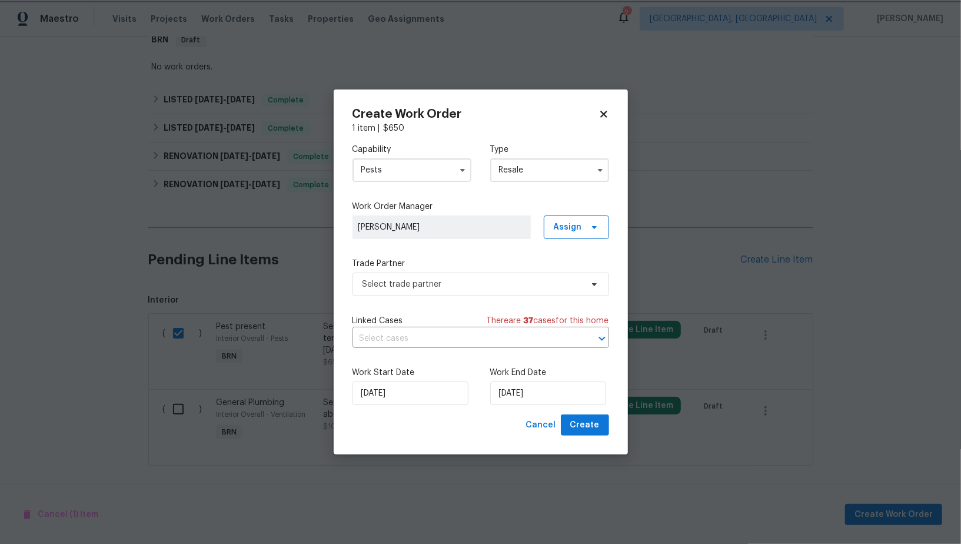
scroll to position [0, 0]
click at [468, 298] on div "Capability Pests Type Resale Work Order Manager Padmapriya R Assign Trade Partn…" at bounding box center [480, 274] width 257 height 280
click at [412, 287] on span "Select trade partner" at bounding box center [471, 284] width 219 height 12
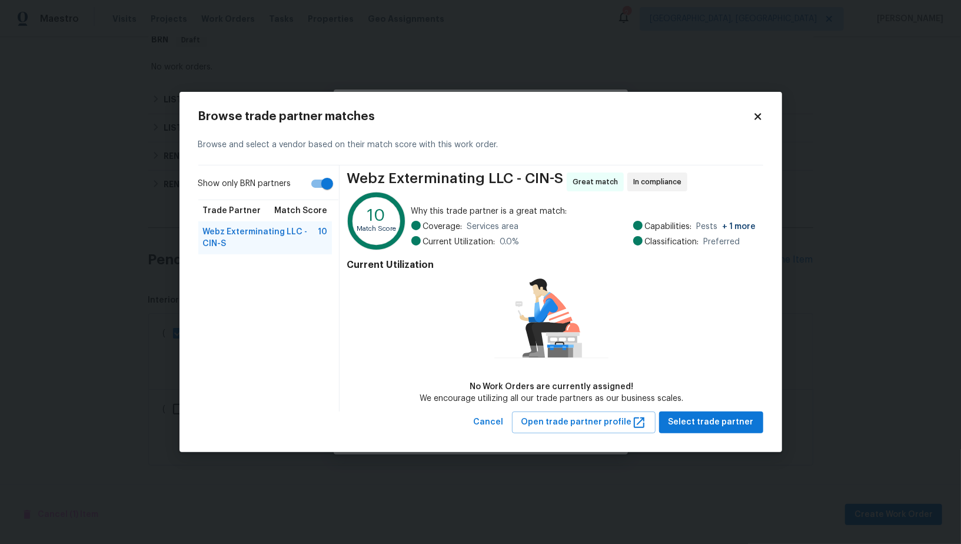
click at [318, 182] on input "Show only BRN partners" at bounding box center [327, 183] width 67 height 22
checkbox input "false"
click at [708, 425] on span "Select trade partner" at bounding box center [710, 422] width 85 height 15
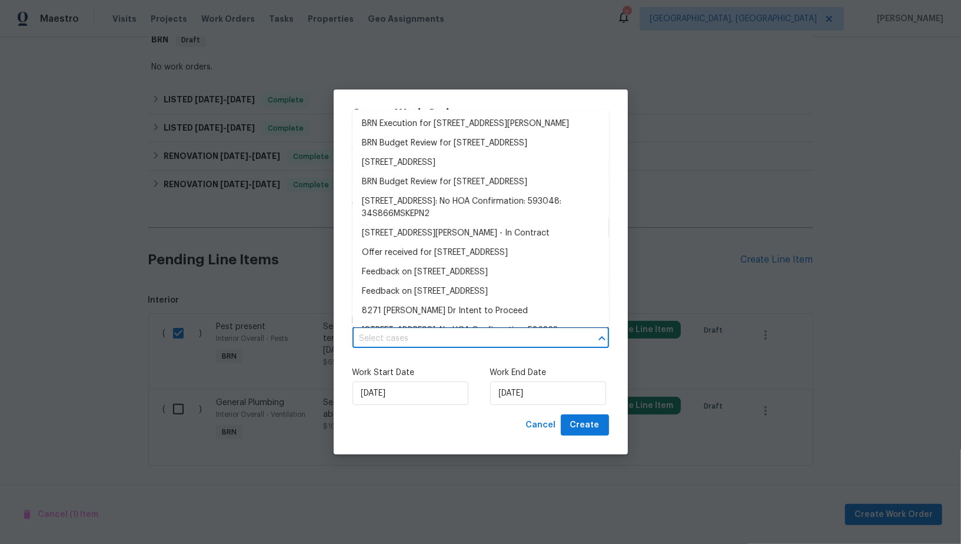
click at [467, 336] on input "text" at bounding box center [464, 339] width 224 height 18
click at [430, 122] on li "BRN Execution for 8271 Jackies Dr, Cincinnati, OH 45239" at bounding box center [480, 123] width 257 height 19
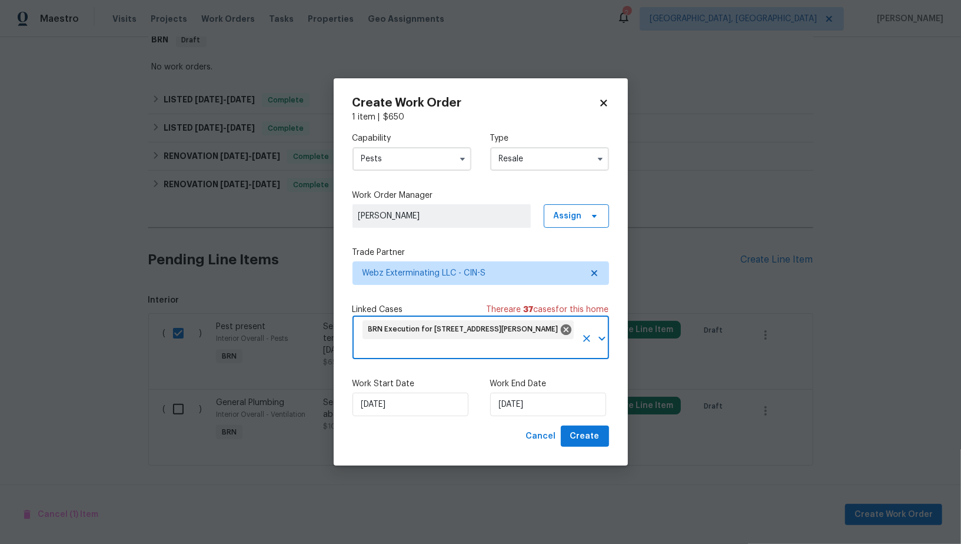
click at [529, 417] on div "Work Start Date 27/08/2025 Work End Date 27/08/2025" at bounding box center [480, 396] width 257 height 57
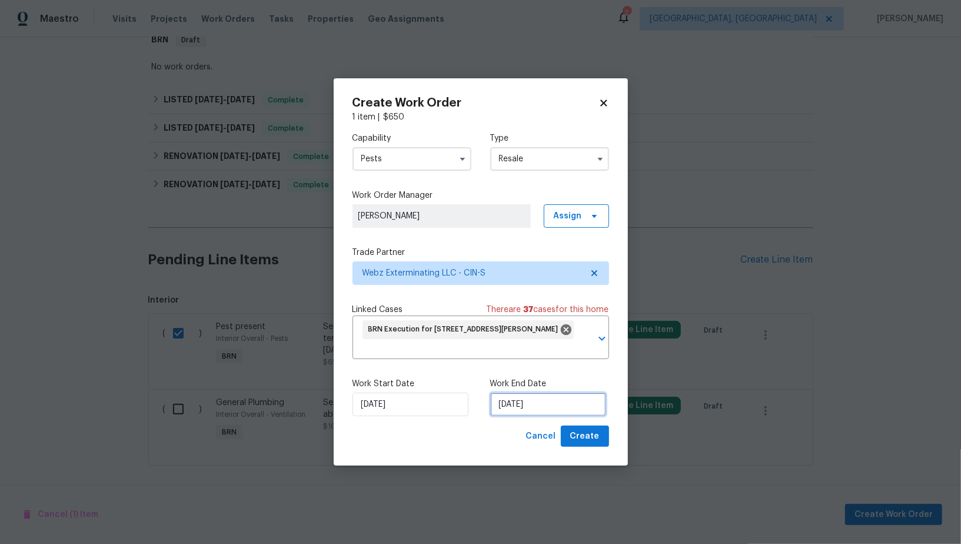
click at [525, 402] on input "27/08/2025" at bounding box center [548, 404] width 116 height 24
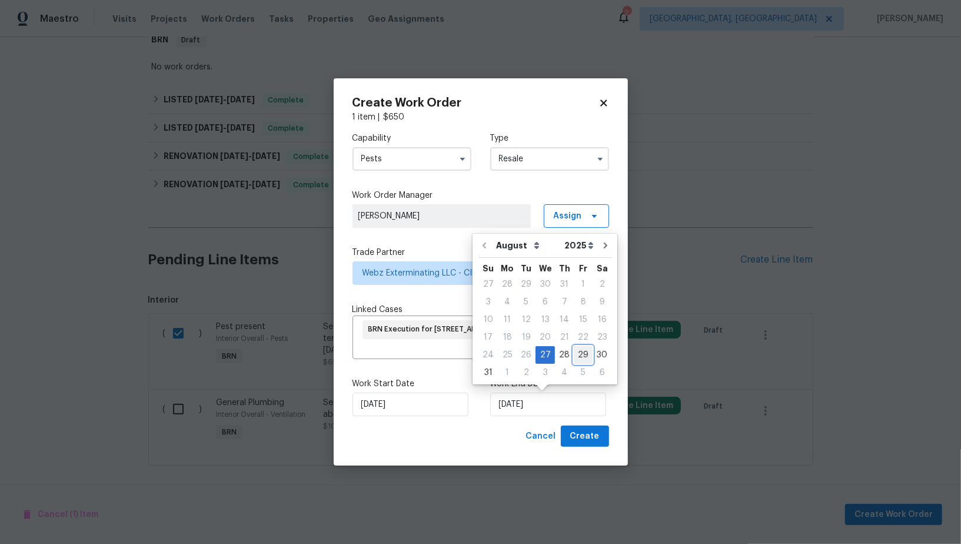
click at [574, 355] on div "29" at bounding box center [583, 355] width 19 height 16
type input "29/08/2025"
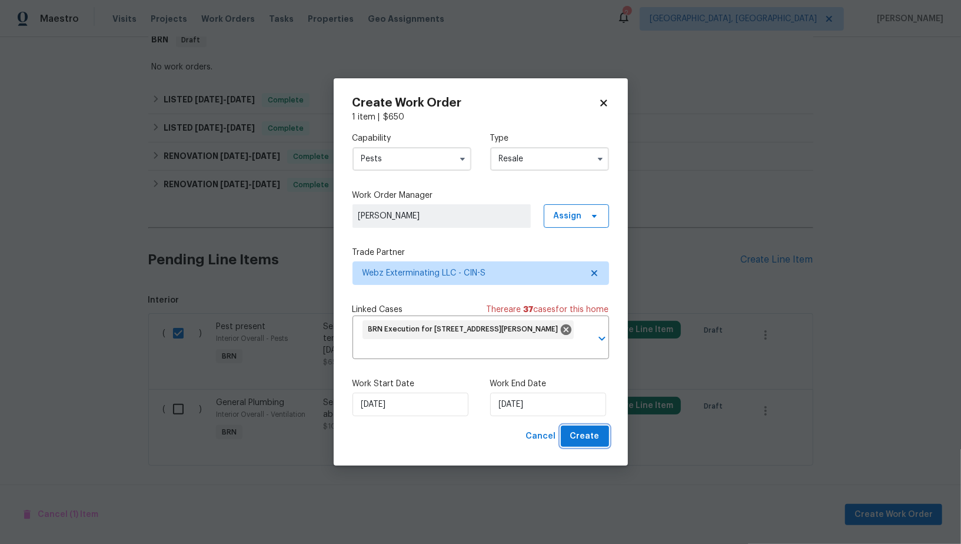
click at [590, 430] on span "Create" at bounding box center [584, 436] width 29 height 15
checkbox input "false"
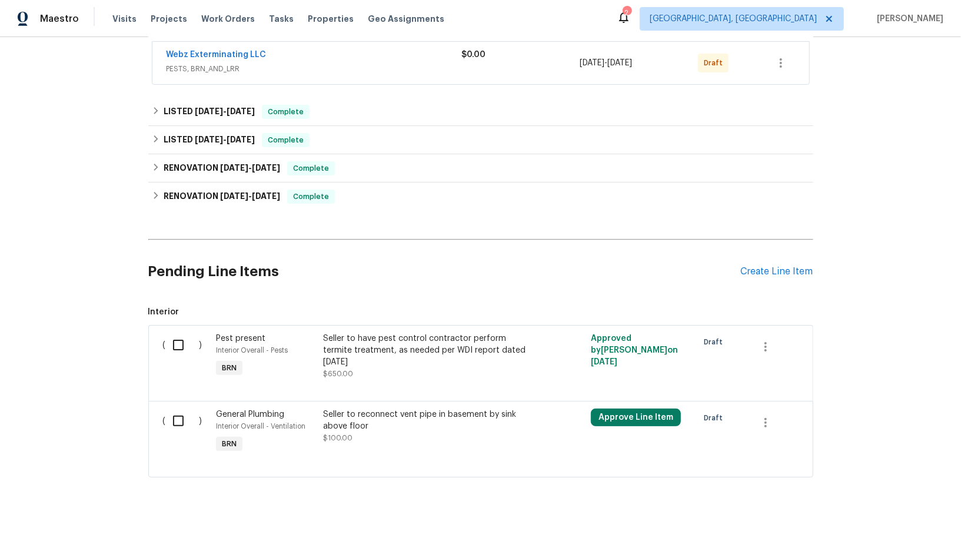
scroll to position [224, 0]
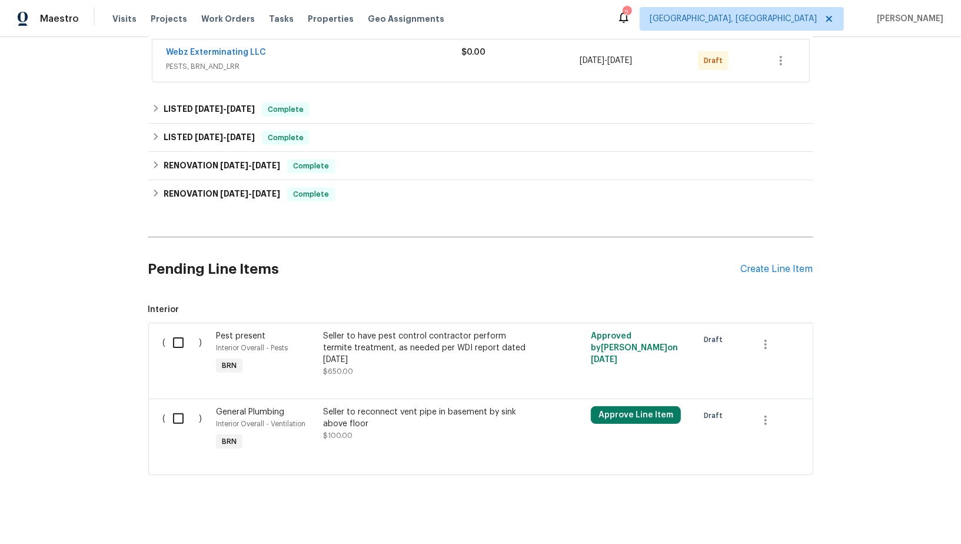
click at [166, 417] on input "checkbox" at bounding box center [183, 418] width 34 height 25
checkbox input "true"
click at [866, 515] on span "Create Work Order" at bounding box center [893, 514] width 78 height 15
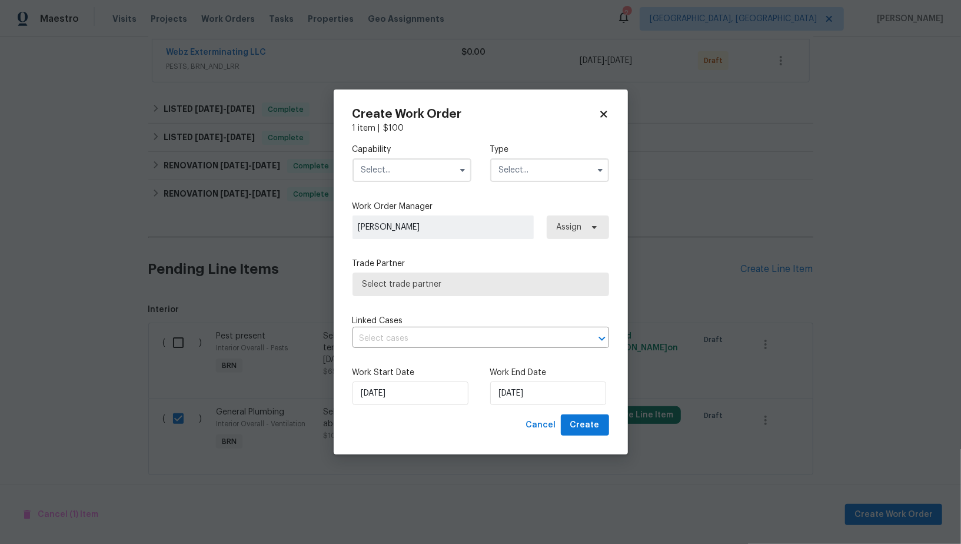
click at [400, 155] on div "Capability" at bounding box center [411, 163] width 119 height 38
click at [400, 168] on input "text" at bounding box center [411, 170] width 119 height 24
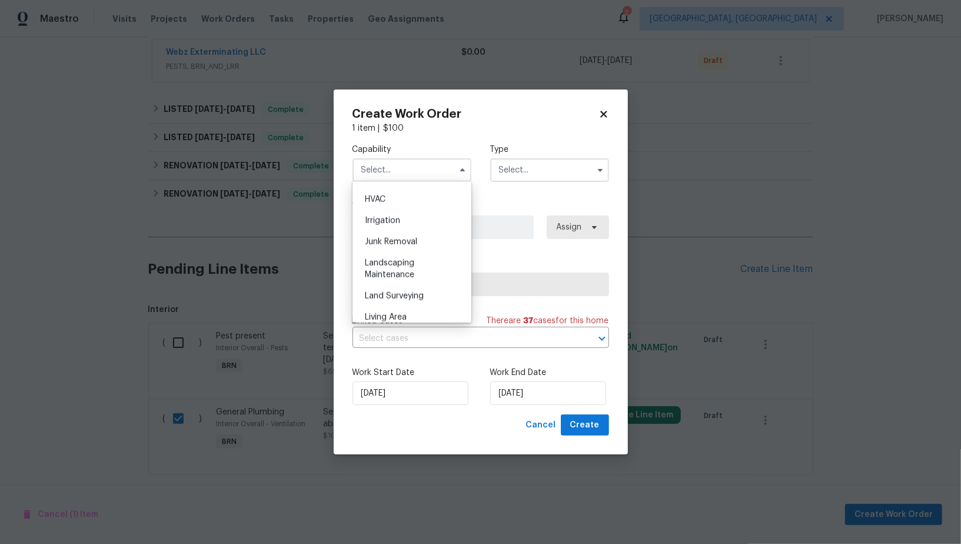
scroll to position [655, 0]
click at [394, 189] on span "Handyman" at bounding box center [385, 187] width 41 height 8
type input "Handyman"
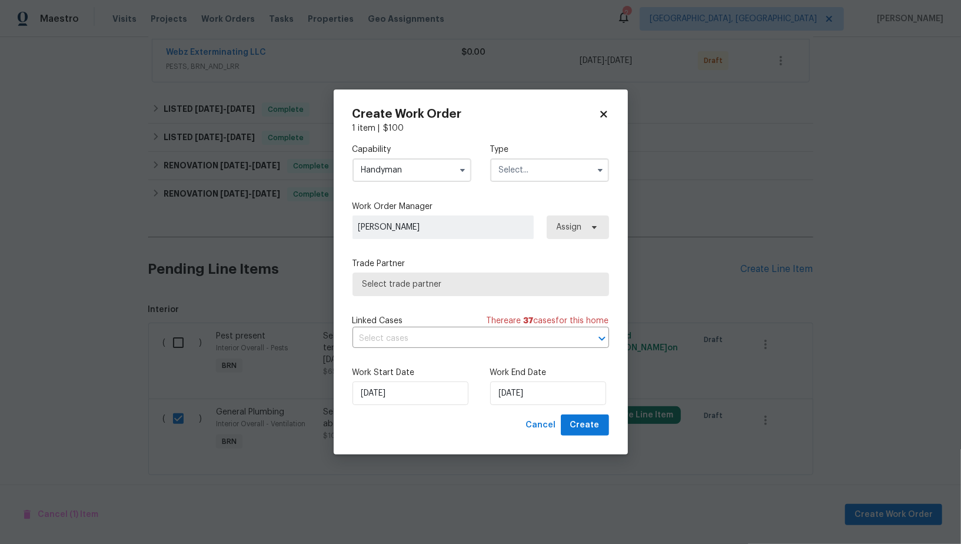
click at [560, 174] on input "text" at bounding box center [549, 170] width 119 height 24
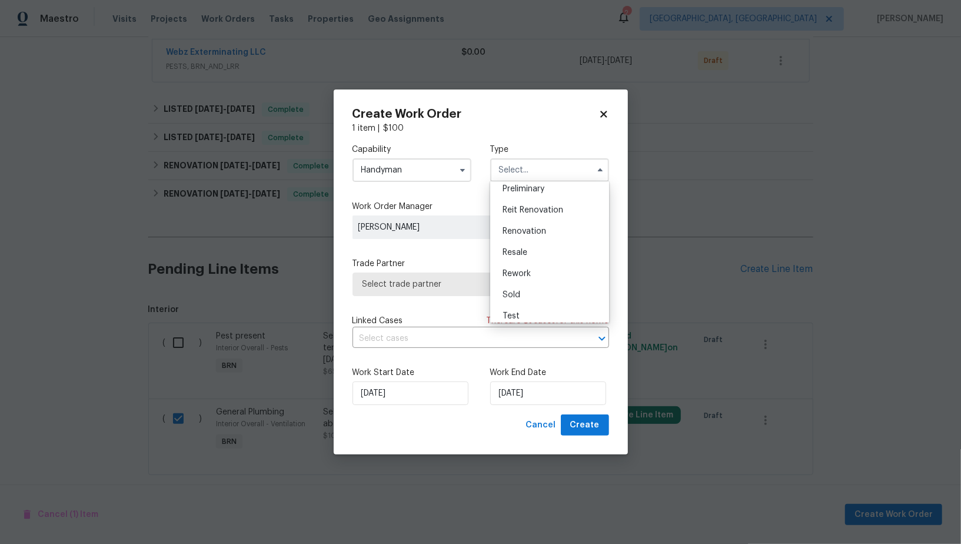
scroll to position [267, 0]
click at [523, 245] on span "Resale" at bounding box center [515, 246] width 25 height 8
type input "Resale"
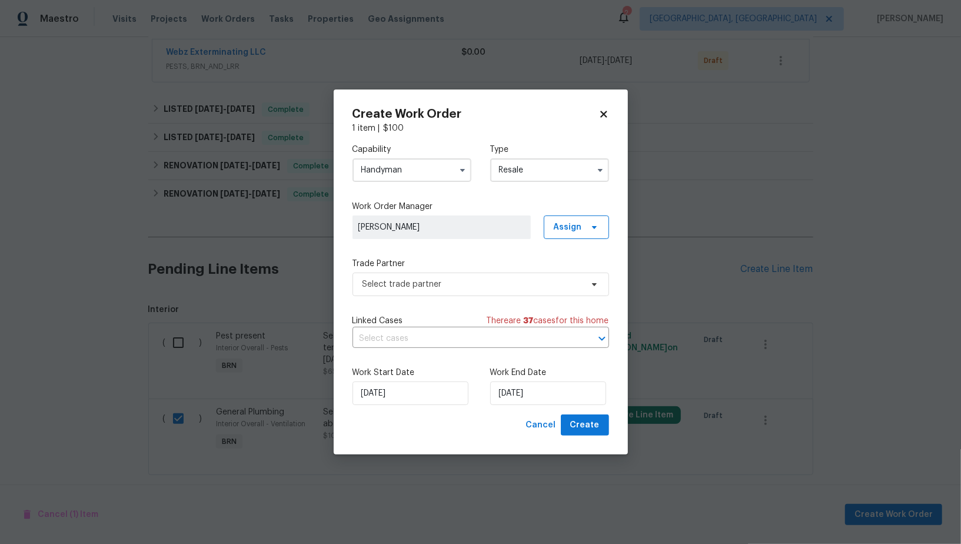
click at [480, 299] on div "Capability Handyman Type Resale Feedback Hoa Violation Holding Incident Insured…" at bounding box center [480, 274] width 257 height 280
click at [470, 287] on span "Select trade partner" at bounding box center [471, 284] width 219 height 12
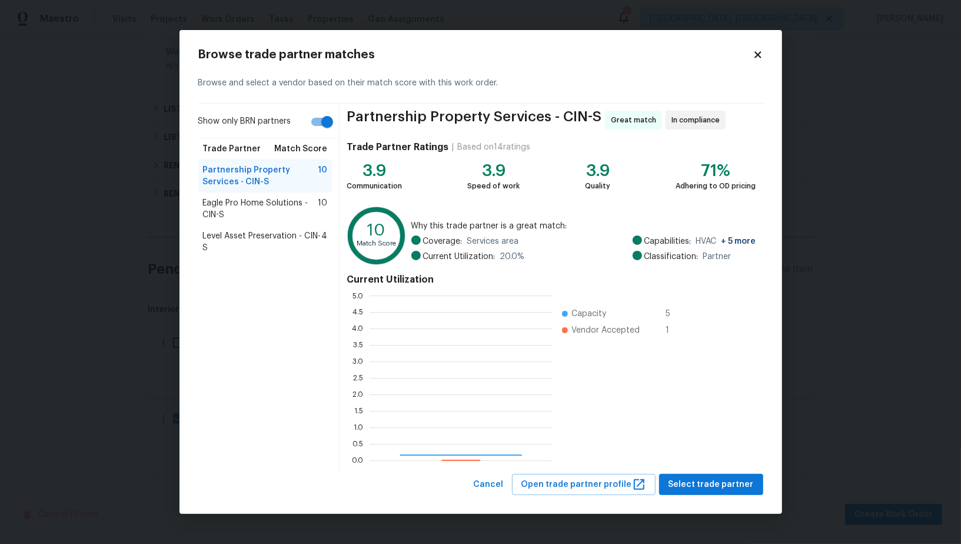
scroll to position [165, 183]
click at [315, 128] on input "Show only BRN partners" at bounding box center [327, 122] width 67 height 22
checkbox input "false"
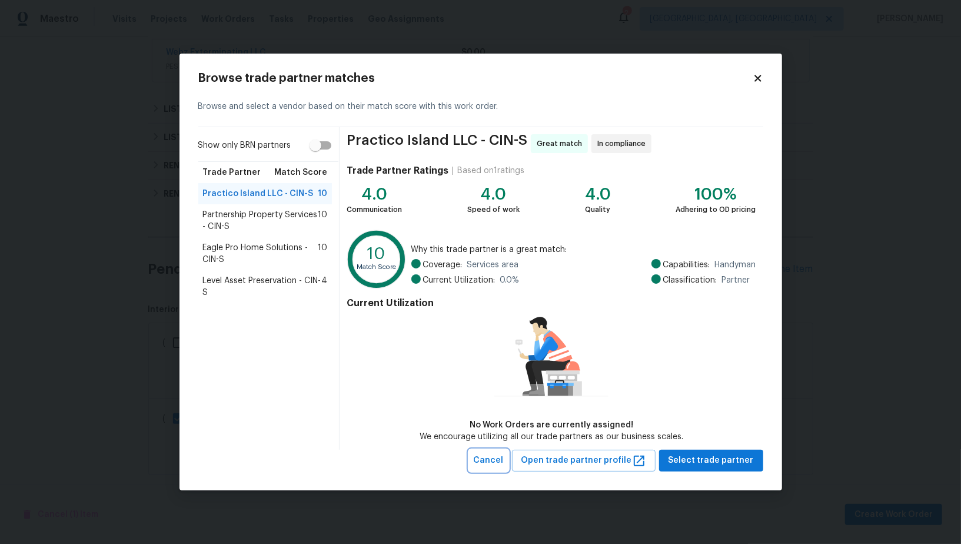
click at [494, 462] on span "Cancel" at bounding box center [489, 460] width 30 height 15
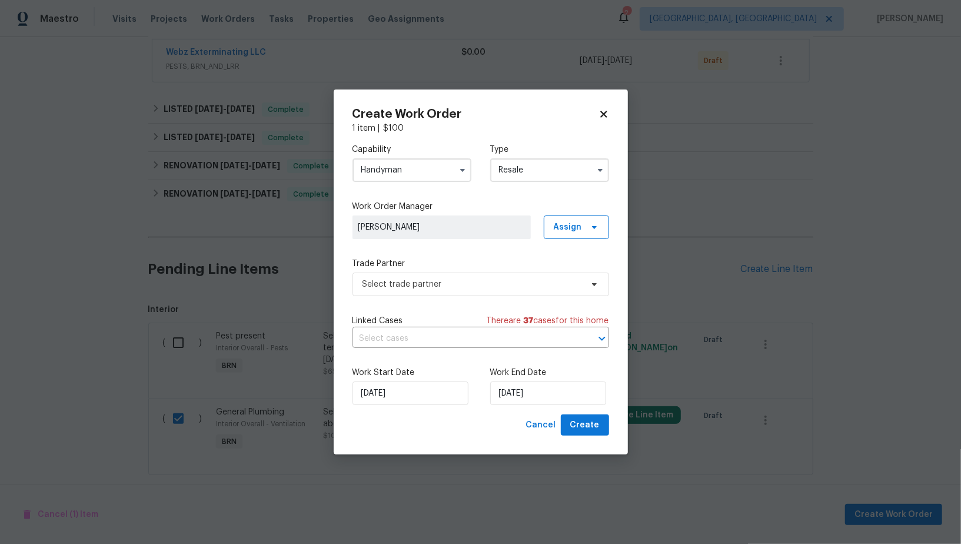
click at [401, 175] on input "Handyman" at bounding box center [411, 170] width 119 height 24
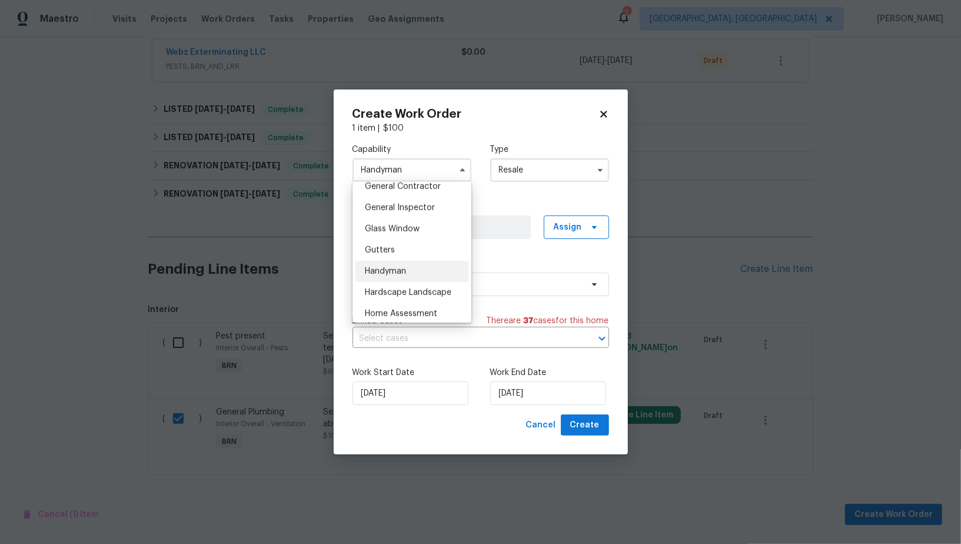
scroll to position [560, 0]
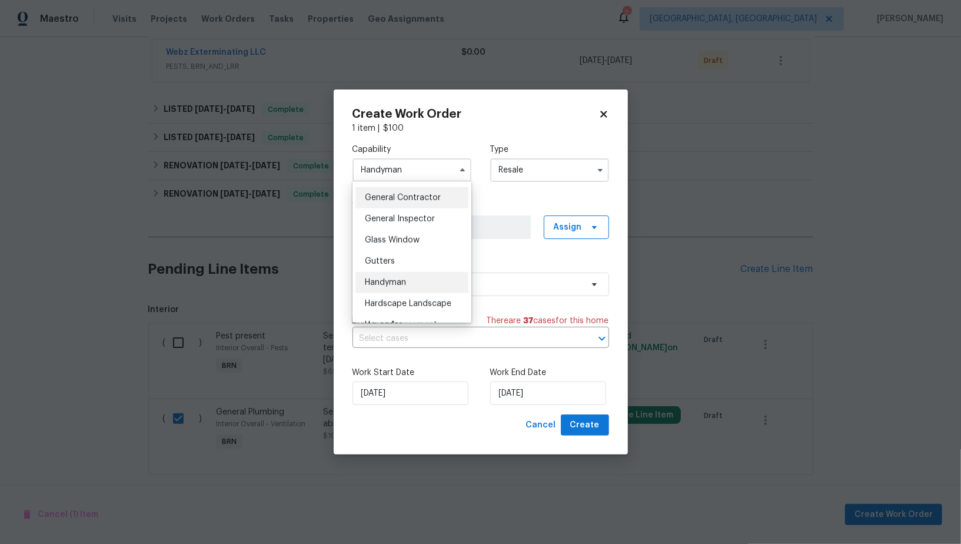
click at [417, 194] on span "General Contractor" at bounding box center [403, 198] width 76 height 8
type input "General Contractor"
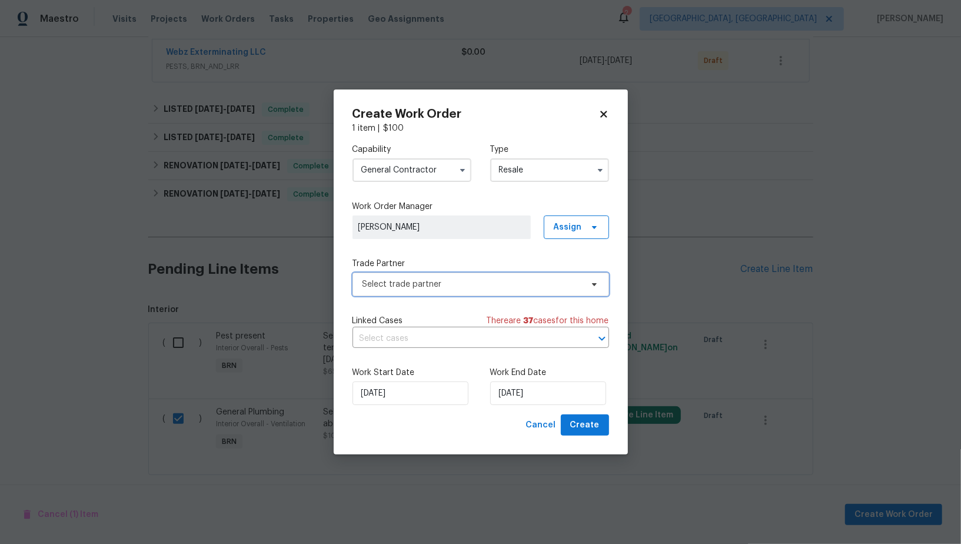
click at [462, 278] on span "Select trade partner" at bounding box center [471, 284] width 219 height 12
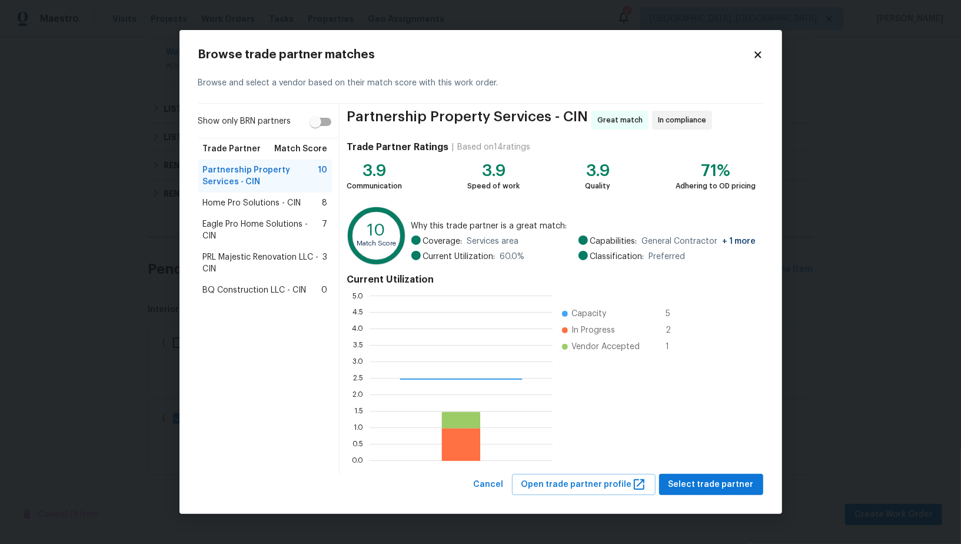
scroll to position [165, 183]
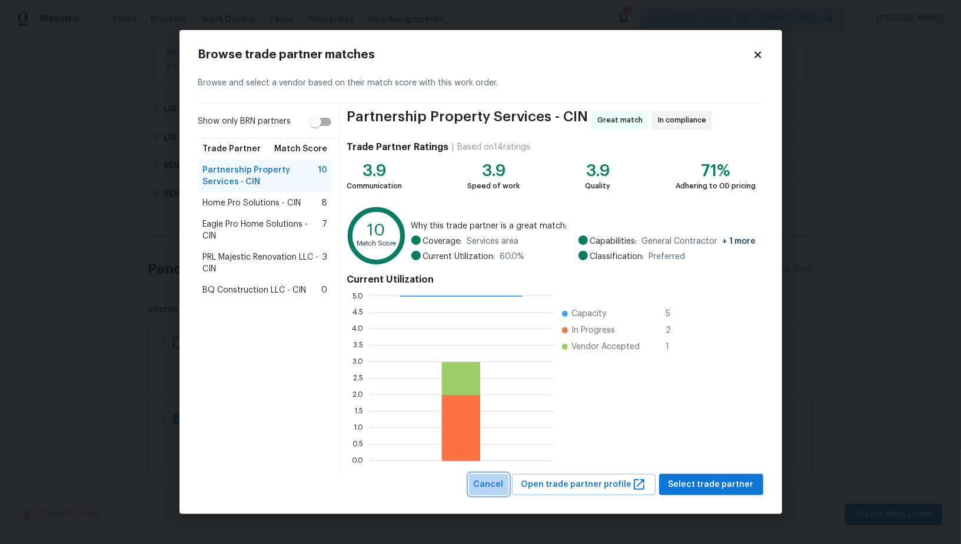
click at [499, 486] on span "Cancel" at bounding box center [489, 484] width 30 height 15
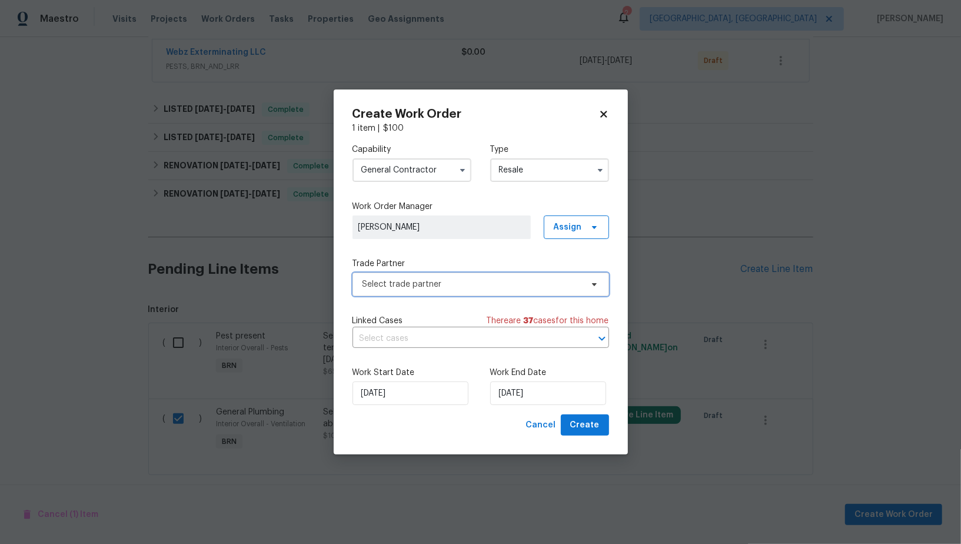
click at [491, 281] on span "Select trade partner" at bounding box center [471, 284] width 219 height 12
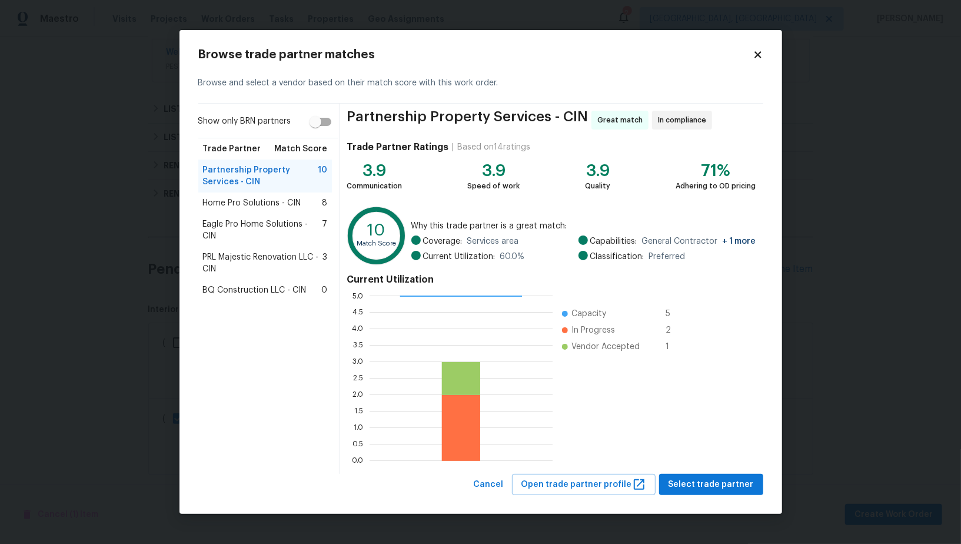
click at [721, 469] on div "Partnership Property Services - CIN Great match In compliance Trade Partner Rat…" at bounding box center [551, 289] width 423 height 370
click at [716, 483] on span "Select trade partner" at bounding box center [710, 484] width 85 height 15
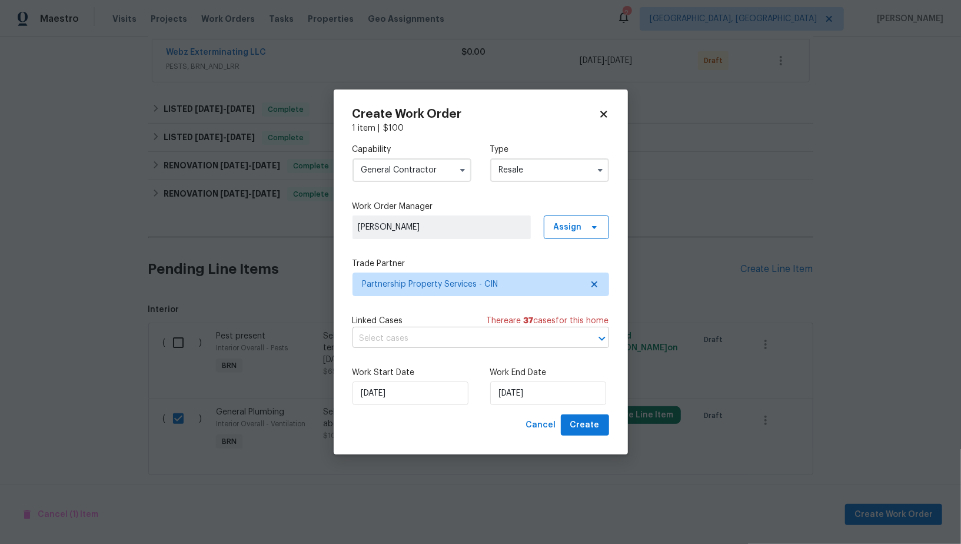
click at [475, 335] on input "text" at bounding box center [464, 339] width 224 height 18
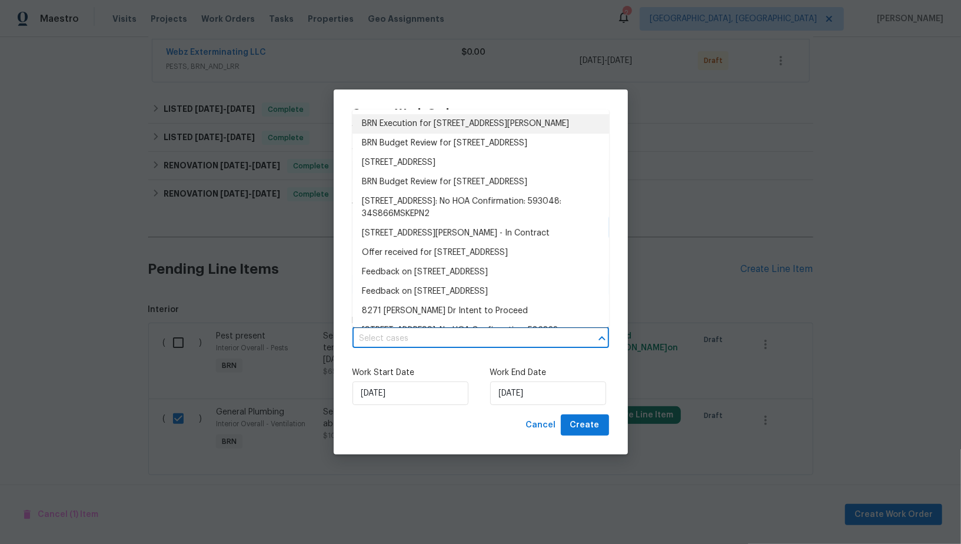
click at [433, 129] on li "BRN Execution for 8271 Jackies Dr, Cincinnati, OH 45239" at bounding box center [480, 123] width 257 height 19
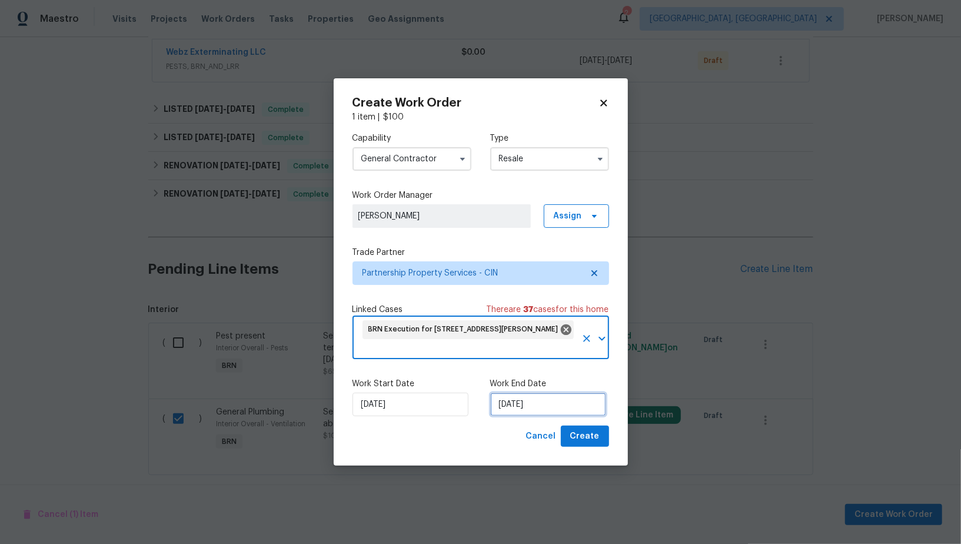
click at [524, 410] on input "27/08/2025" at bounding box center [548, 404] width 116 height 24
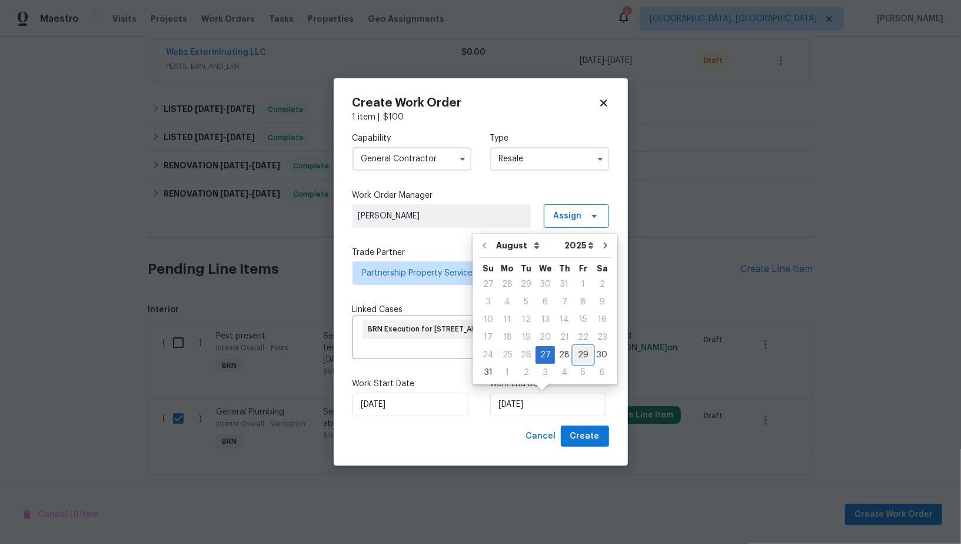
click at [574, 351] on div "29" at bounding box center [583, 355] width 19 height 16
type input "29/08/2025"
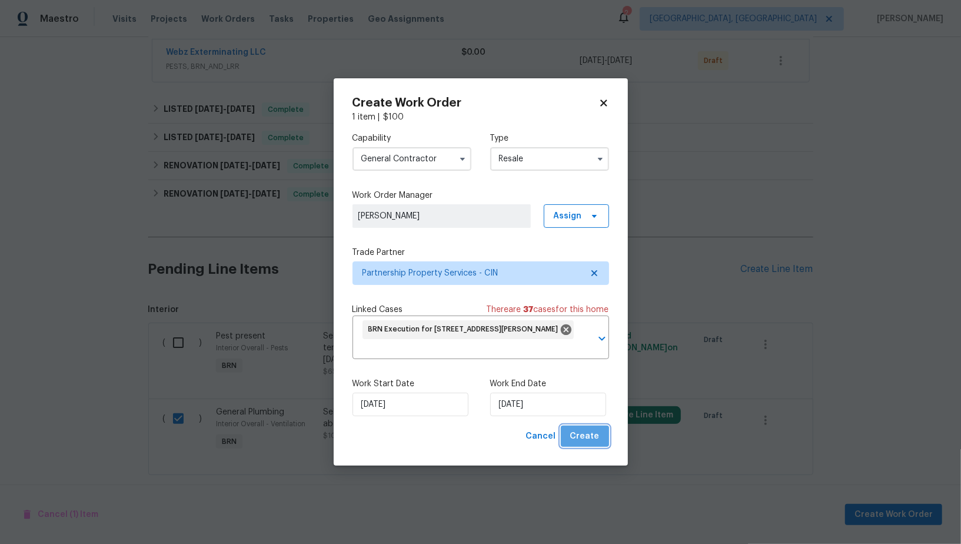
click at [598, 440] on span "Create" at bounding box center [584, 436] width 29 height 15
checkbox input "false"
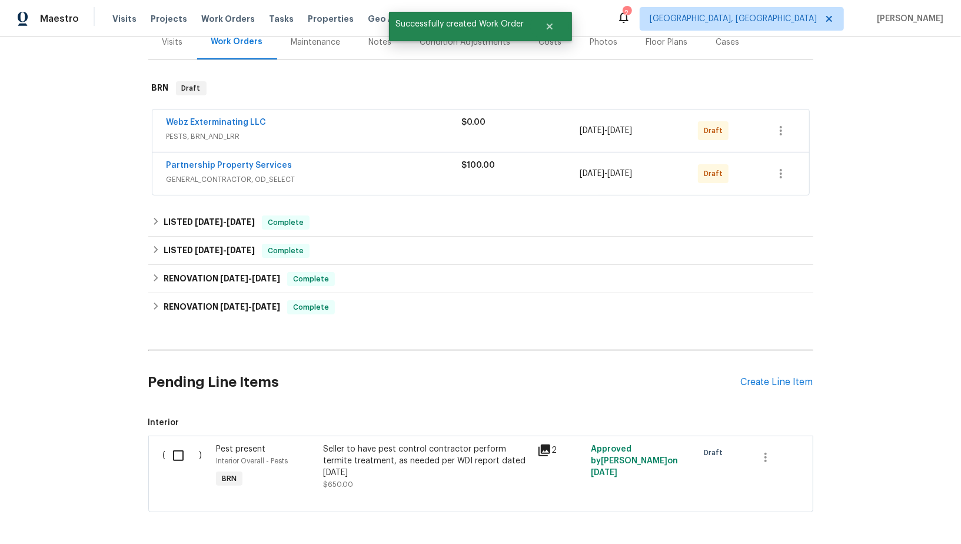
scroll to position [136, 0]
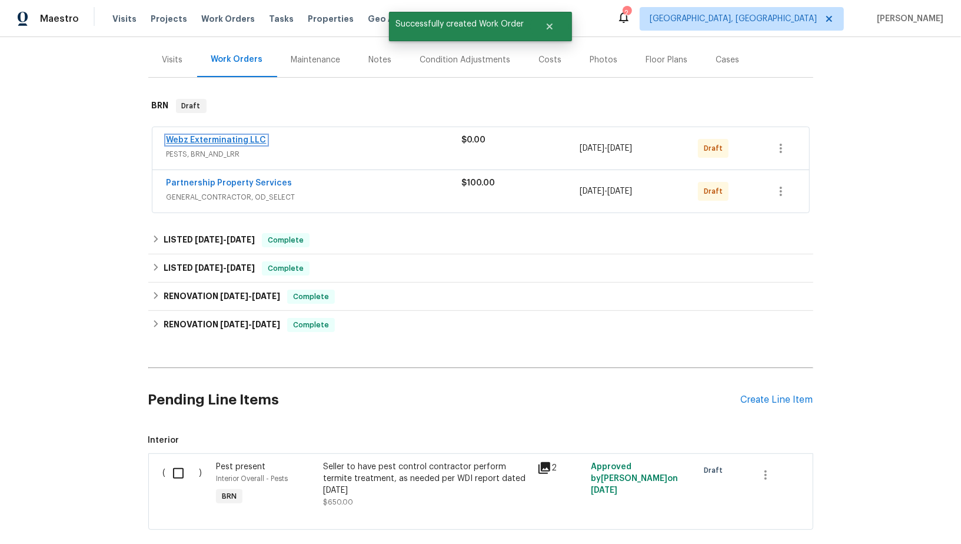
click at [224, 138] on link "Webz Exterminating LLC" at bounding box center [217, 140] width 100 height 8
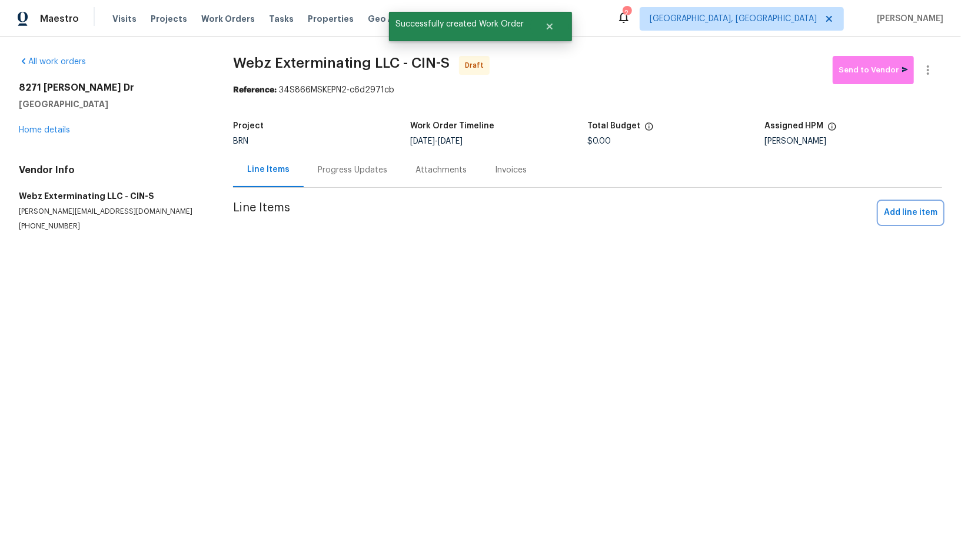
click at [899, 208] on span "Add line item" at bounding box center [911, 212] width 54 height 15
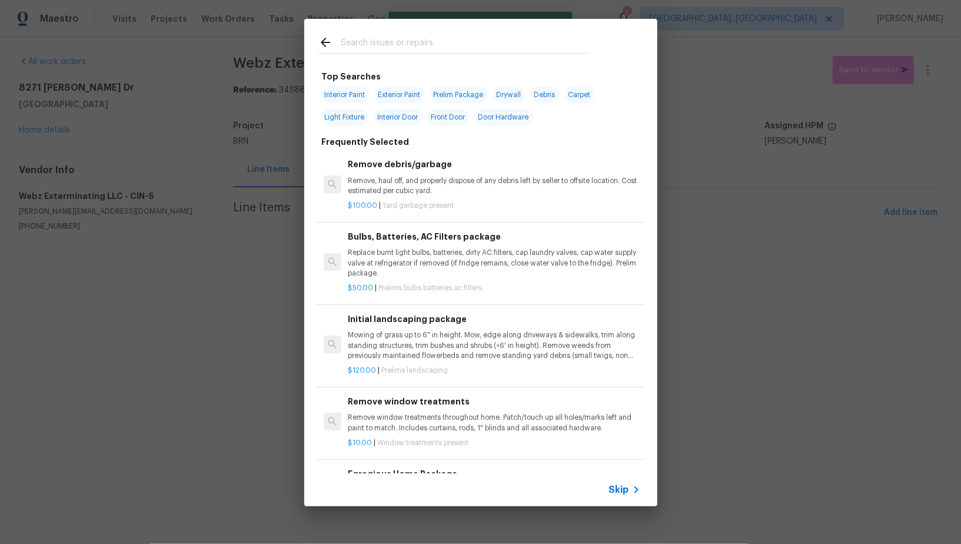
click at [610, 483] on div "Skip" at bounding box center [626, 490] width 34 height 14
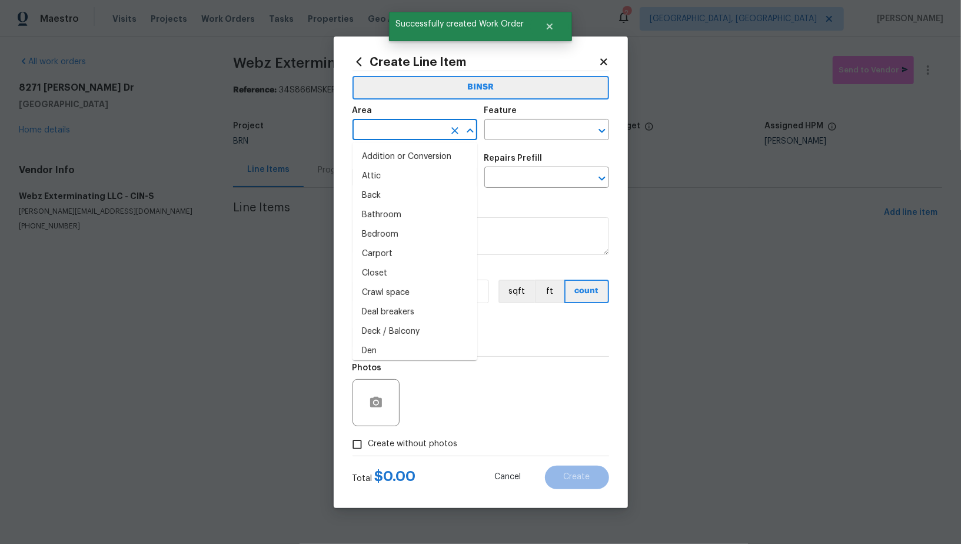
click at [391, 135] on input "text" at bounding box center [398, 131] width 92 height 18
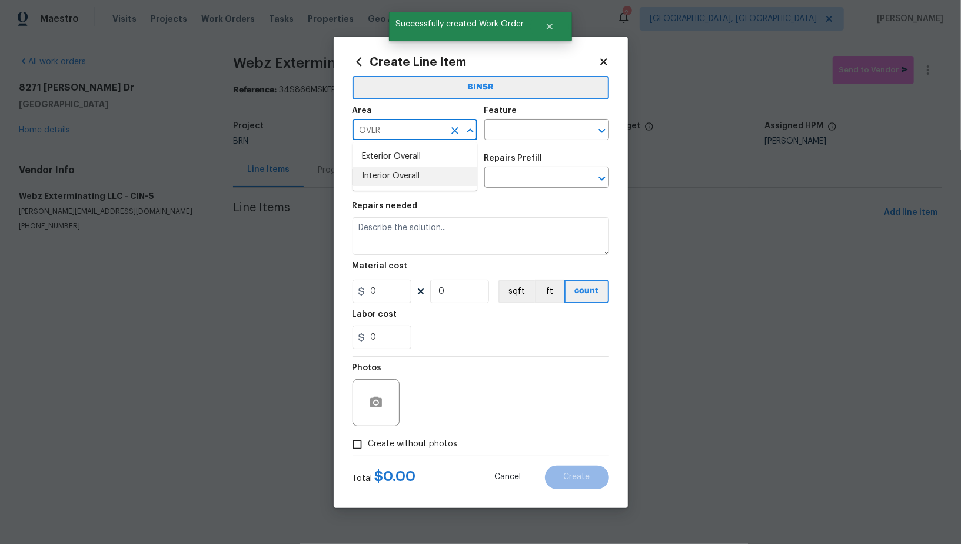
click at [398, 175] on li "Interior Overall" at bounding box center [414, 176] width 125 height 19
type input "Interior Overall"
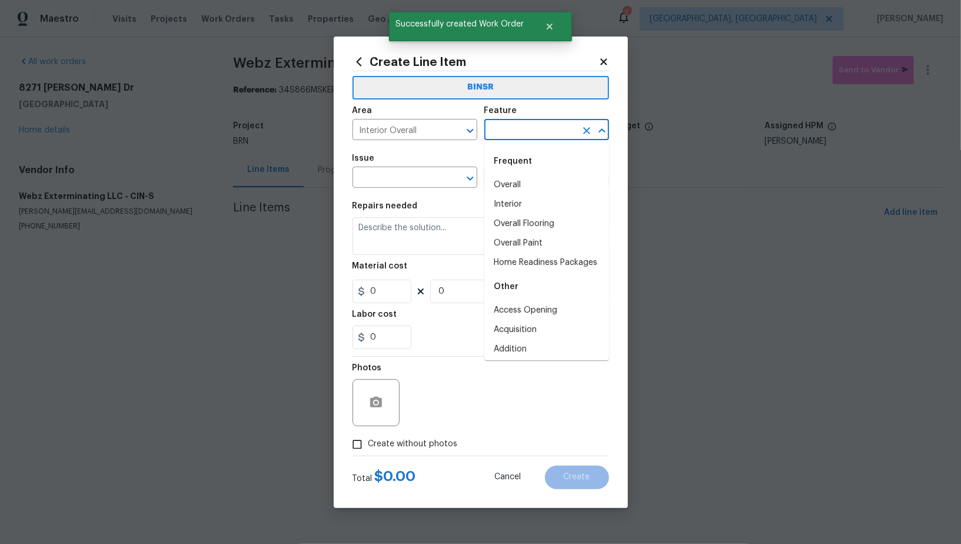
click at [523, 132] on input "text" at bounding box center [530, 131] width 92 height 18
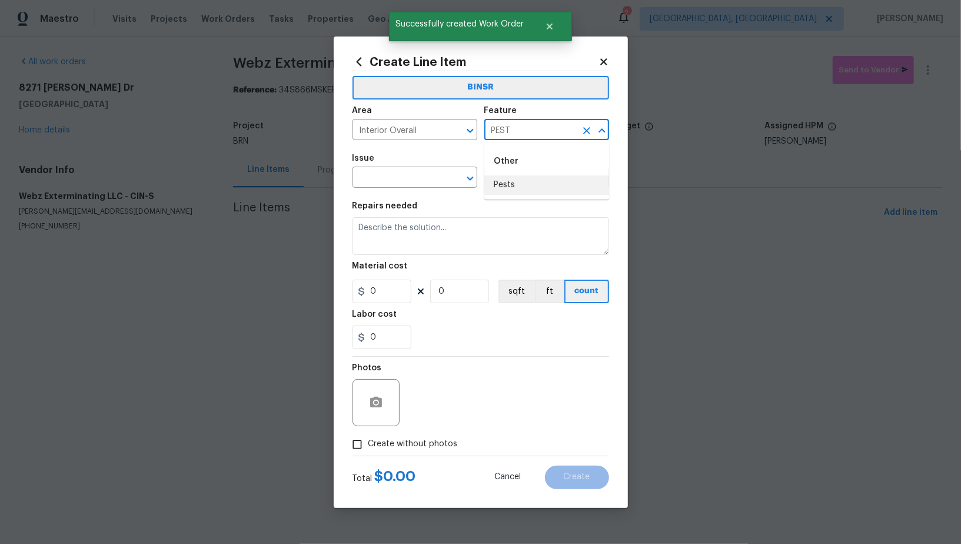
click at [505, 187] on li "Pests" at bounding box center [546, 184] width 125 height 19
type input "Pests"
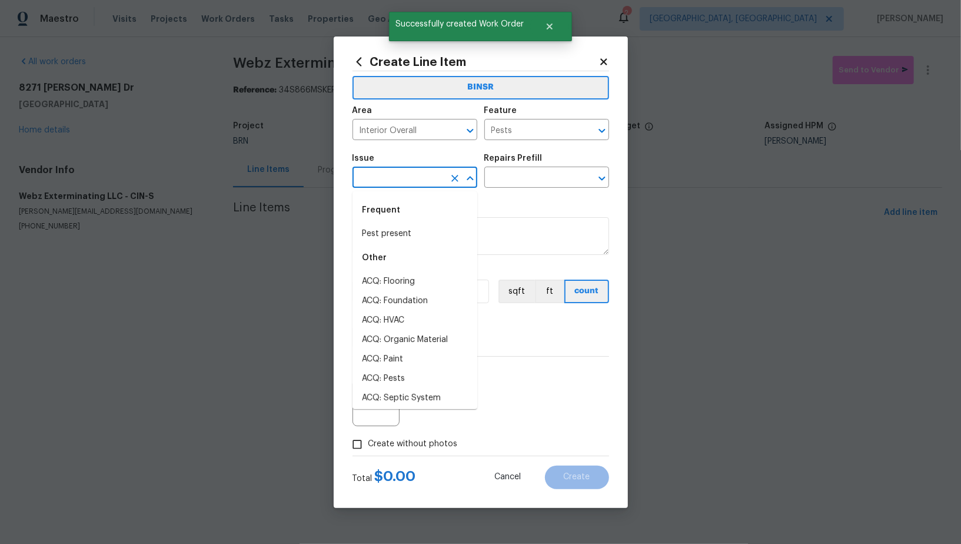
click at [384, 179] on input "text" at bounding box center [398, 178] width 92 height 18
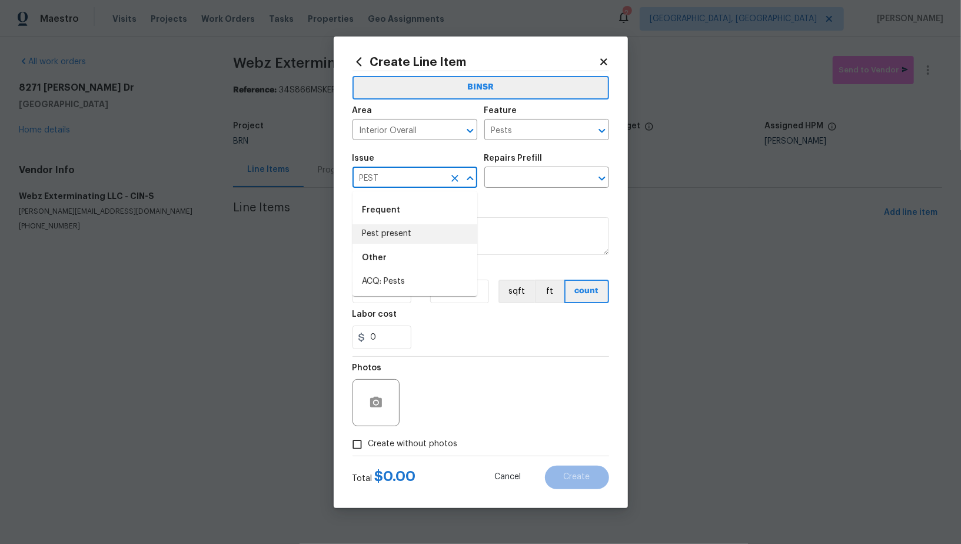
click at [392, 232] on li "Pest present" at bounding box center [414, 233] width 125 height 19
type input "Pest present"
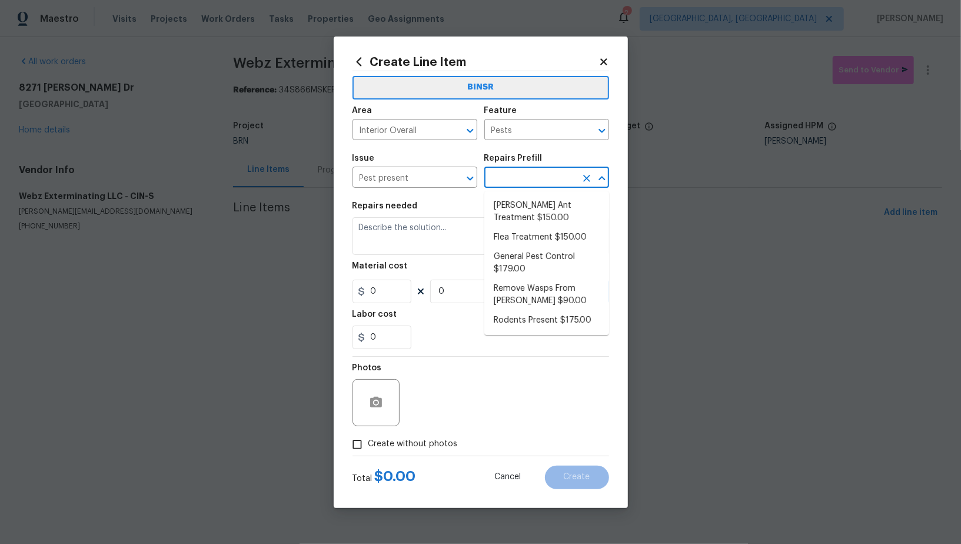
click at [511, 174] on input "text" at bounding box center [530, 178] width 92 height 18
click at [530, 258] on li "General Pest Control $179.00" at bounding box center [546, 263] width 125 height 32
type input "General Pest Control $179.00"
type textarea "General pest treatment for active pest/insect infestation - non termite"
type input "179"
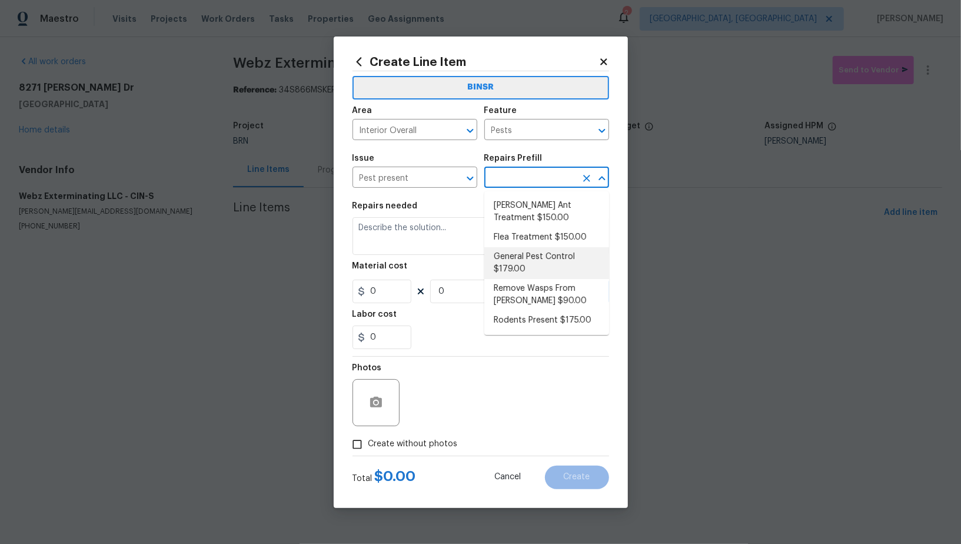
type input "1"
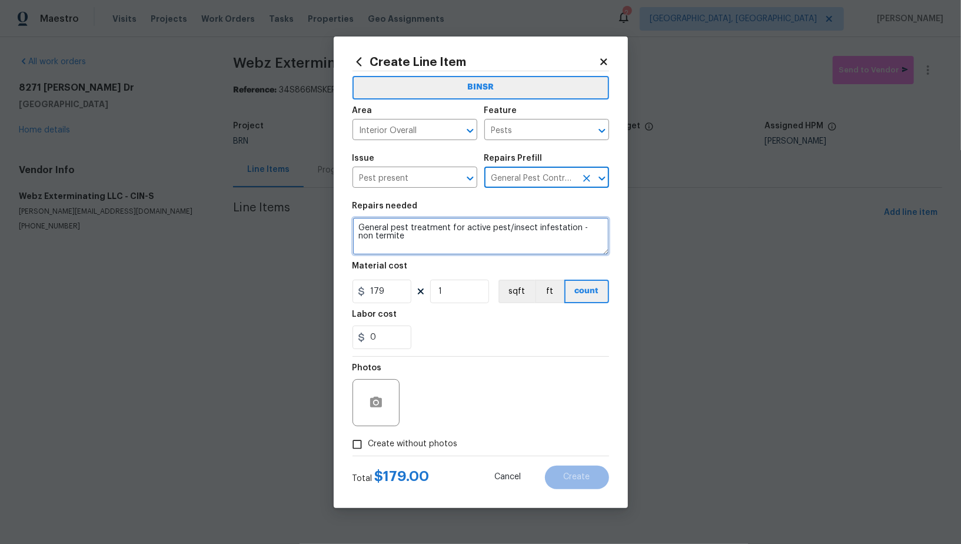
click at [435, 247] on textarea "General pest treatment for active pest/insect infestation - non termite" at bounding box center [480, 236] width 257 height 38
paste textarea "Seller to have pest control contractor perform termite treatment, as needed per…"
type textarea "Seller to have pest control contractor perform termite treatment, as needed per…"
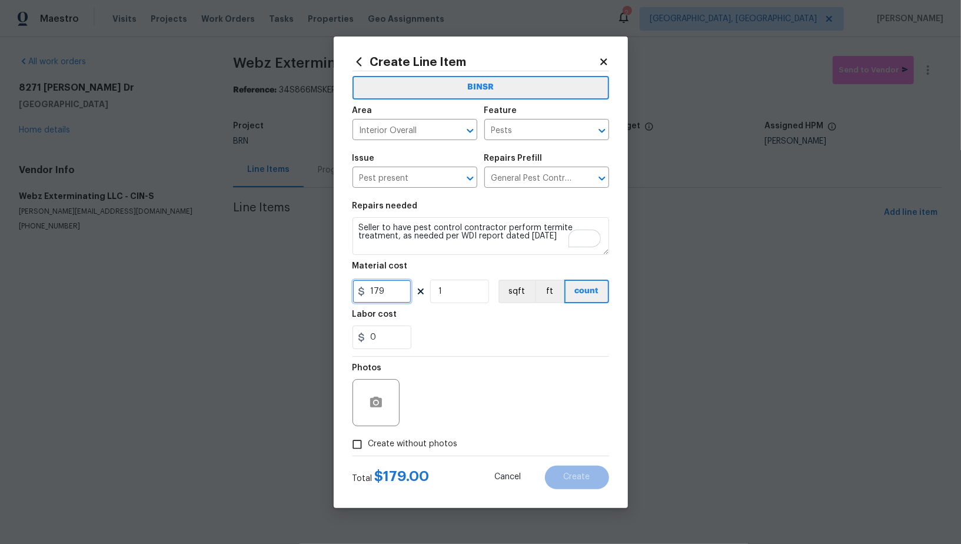
click at [392, 291] on input "179" at bounding box center [381, 291] width 59 height 24
type input "0"
click at [379, 328] on input "0" at bounding box center [381, 337] width 59 height 24
type input "600"
click at [378, 400] on icon "button" at bounding box center [376, 402] width 12 height 11
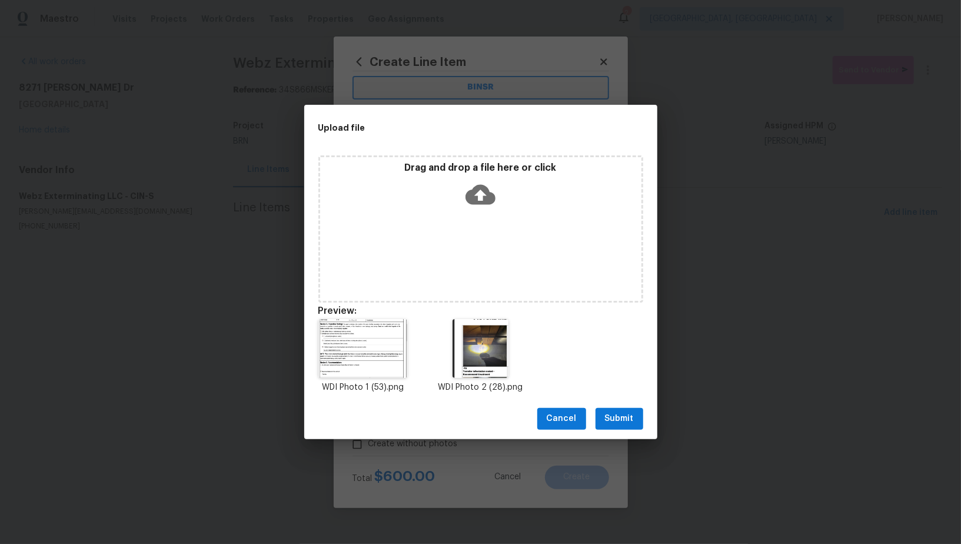
click at [608, 413] on span "Submit" at bounding box center [619, 418] width 29 height 15
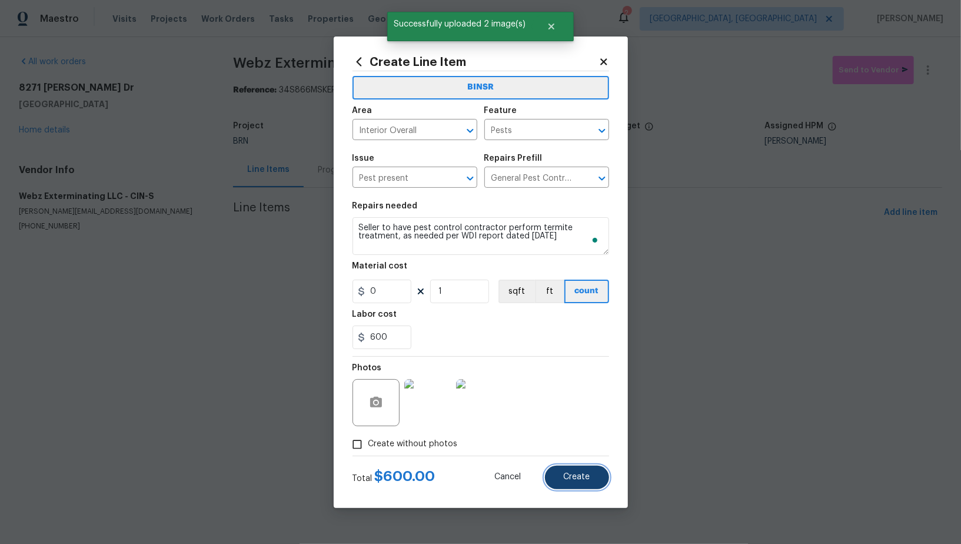
click at [588, 485] on button "Create" at bounding box center [577, 477] width 64 height 24
type input "0"
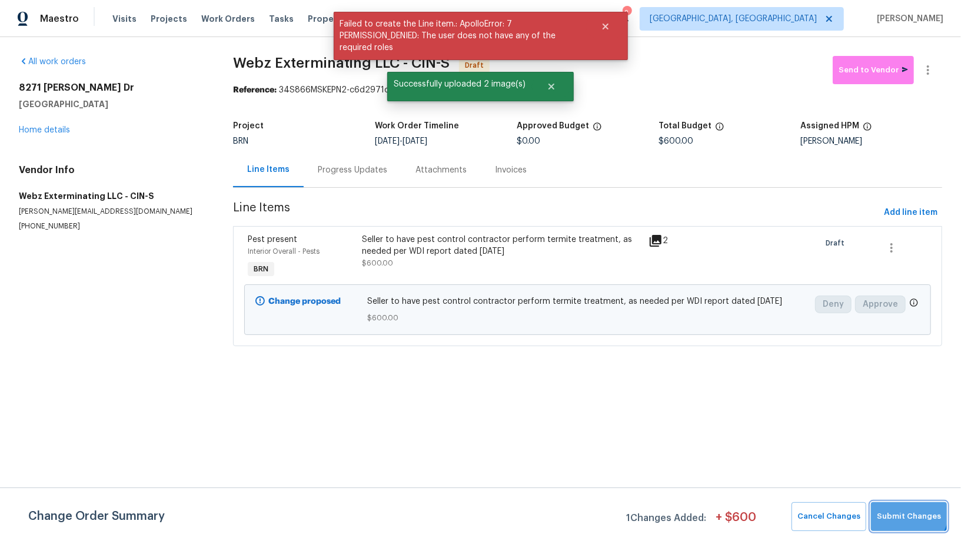
click at [906, 510] on span "Submit Changes" at bounding box center [909, 517] width 64 height 14
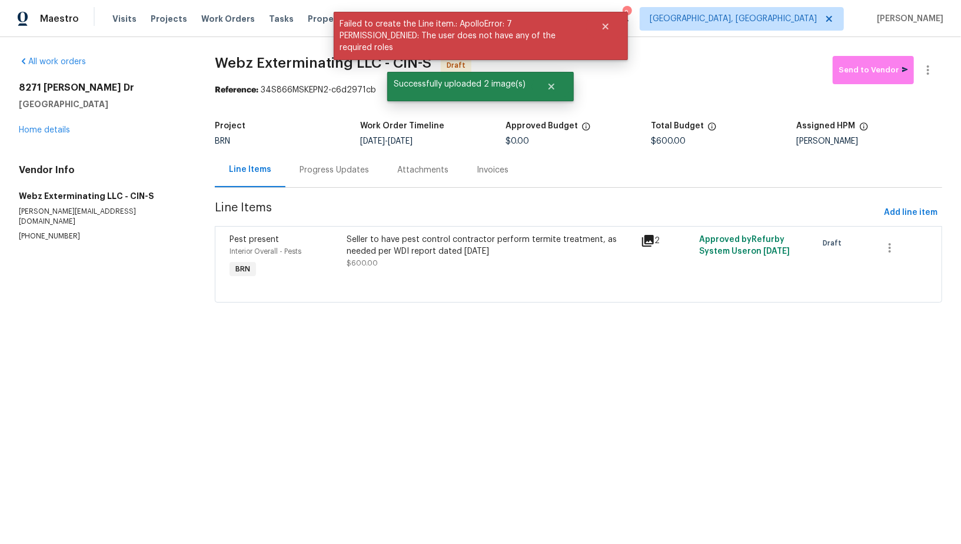
click at [330, 173] on div "Progress Updates" at bounding box center [334, 170] width 69 height 12
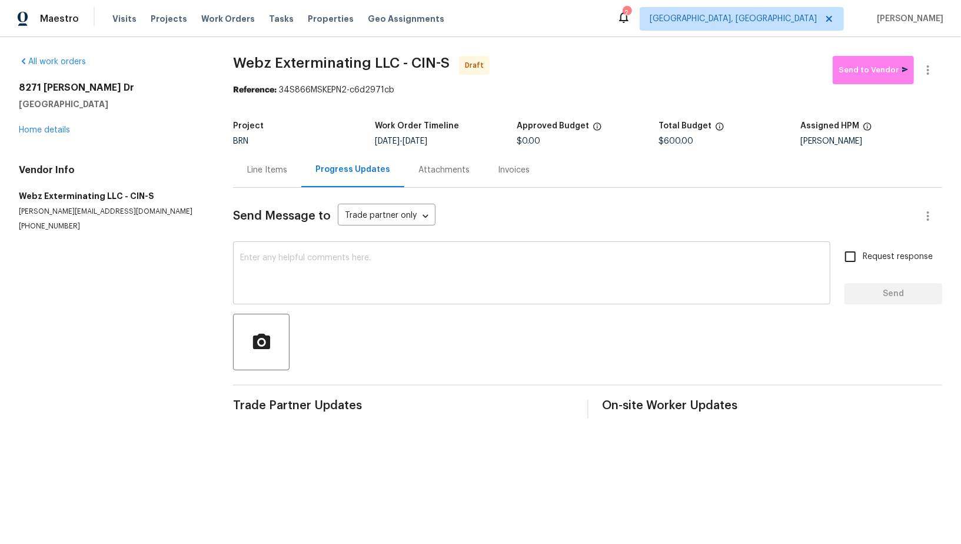
click at [324, 262] on textarea at bounding box center [531, 274] width 583 height 41
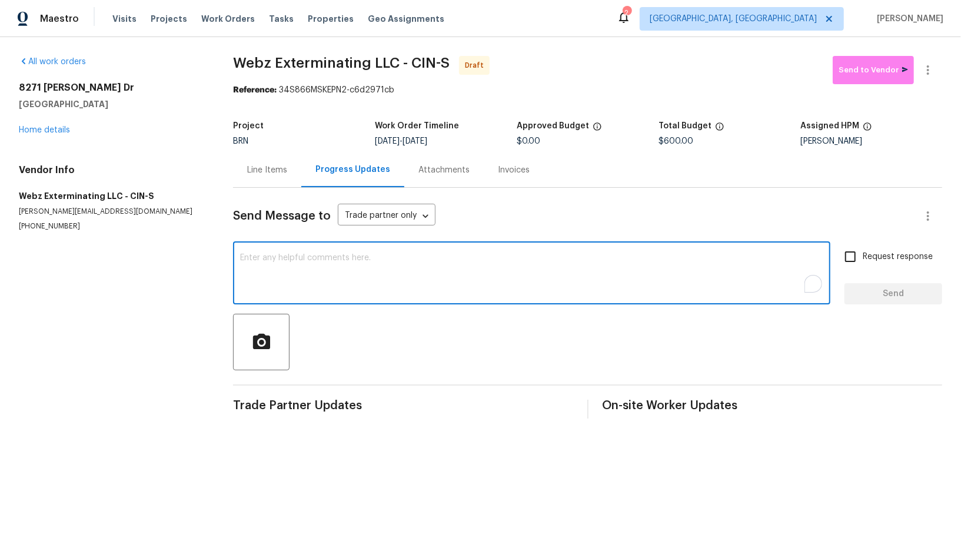
paste textarea "Hi, I'm Padmapriya from Opendoor. Just wanted to check if you received the WO f…"
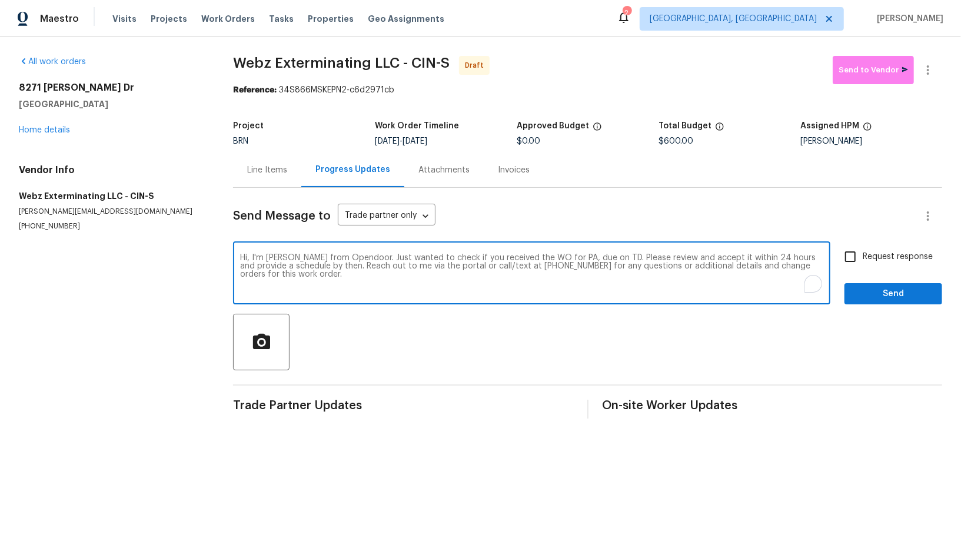
click at [574, 256] on textarea "Hi, I'm Padmapriya from Opendoor. Just wanted to check if you received the WO f…" at bounding box center [531, 274] width 583 height 41
type textarea "Hi, I'm Padmapriya from Opendoor. Just wanted to check if you received the WO f…"
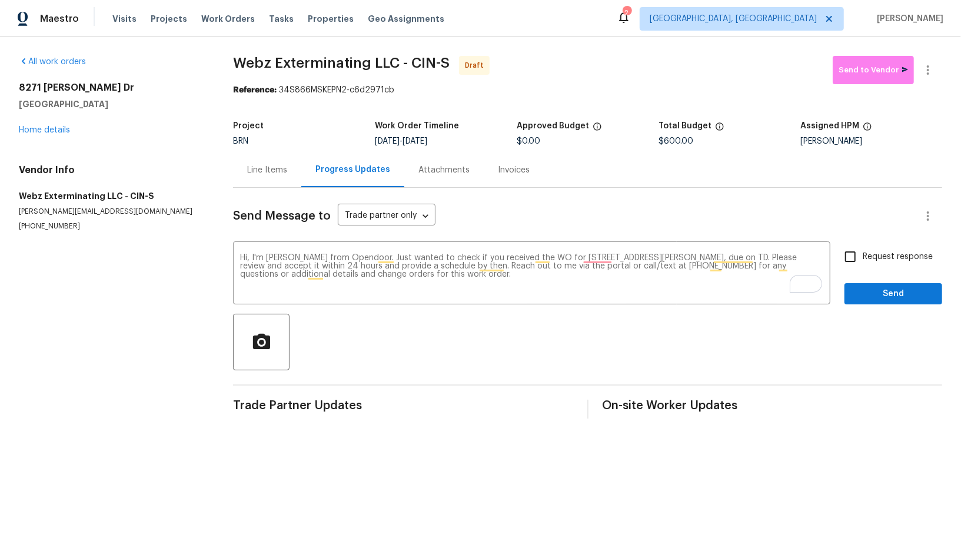
drag, startPoint x: 422, startPoint y: 141, endPoint x: 468, endPoint y: 141, distance: 45.9
click at [468, 141] on div "[DATE] - [DATE]" at bounding box center [446, 141] width 142 height 8
copy span "[DATE]"
click at [749, 257] on textarea "Hi, I'm [PERSON_NAME] from Opendoor. Just wanted to check if you received the W…" at bounding box center [531, 274] width 583 height 41
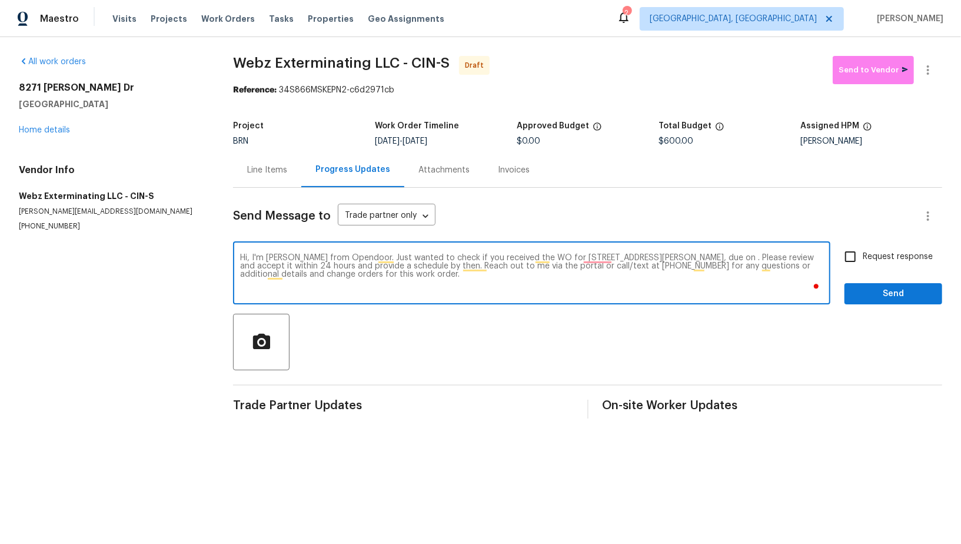
paste textarea "[DATE]"
type textarea "Hi, I'm [PERSON_NAME] from Opendoor. Just wanted to check if you received the W…"
click at [624, 281] on textarea "Hi, I'm [PERSON_NAME] from Opendoor. Just wanted to check if you received the W…" at bounding box center [531, 274] width 583 height 41
click at [847, 253] on input "Request response" at bounding box center [850, 256] width 25 height 25
checkbox input "true"
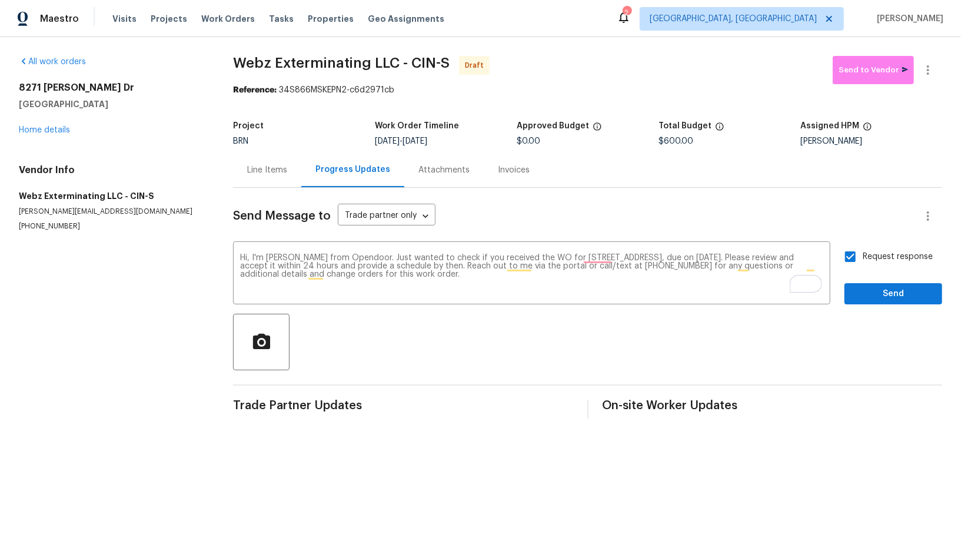
click at [863, 276] on div "Request response Send" at bounding box center [893, 274] width 98 height 60
click at [863, 292] on span "Send" at bounding box center [893, 294] width 79 height 15
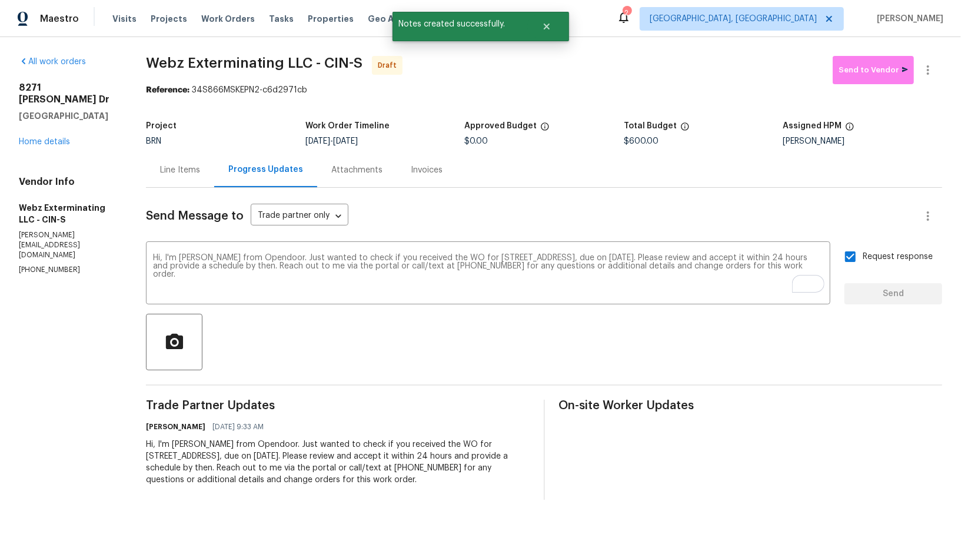
click at [167, 169] on div "Line Items" at bounding box center [180, 170] width 40 height 12
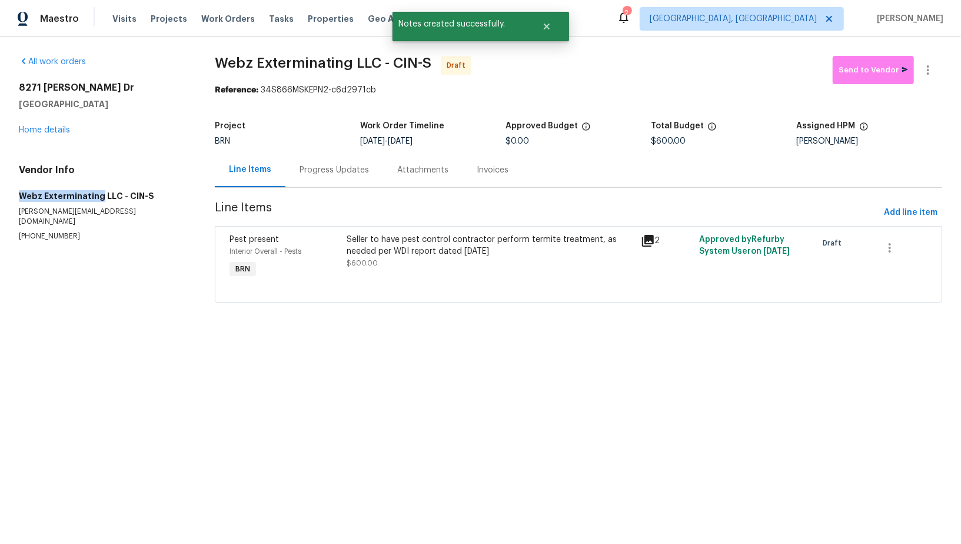
drag, startPoint x: 0, startPoint y: 198, endPoint x: 99, endPoint y: 197, distance: 98.9
click at [99, 197] on div "All work orders [STREET_ADDRESS][PERSON_NAME] Home details Vendor Info Webz Ext…" at bounding box center [480, 186] width 961 height 298
copy h5 "Webz Exterminating"
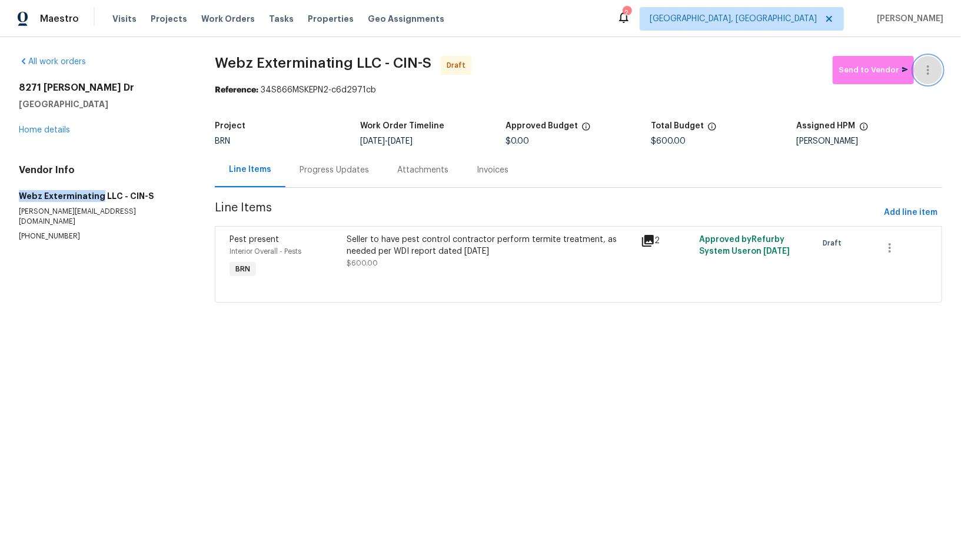
click at [934, 77] on button "button" at bounding box center [928, 70] width 28 height 28
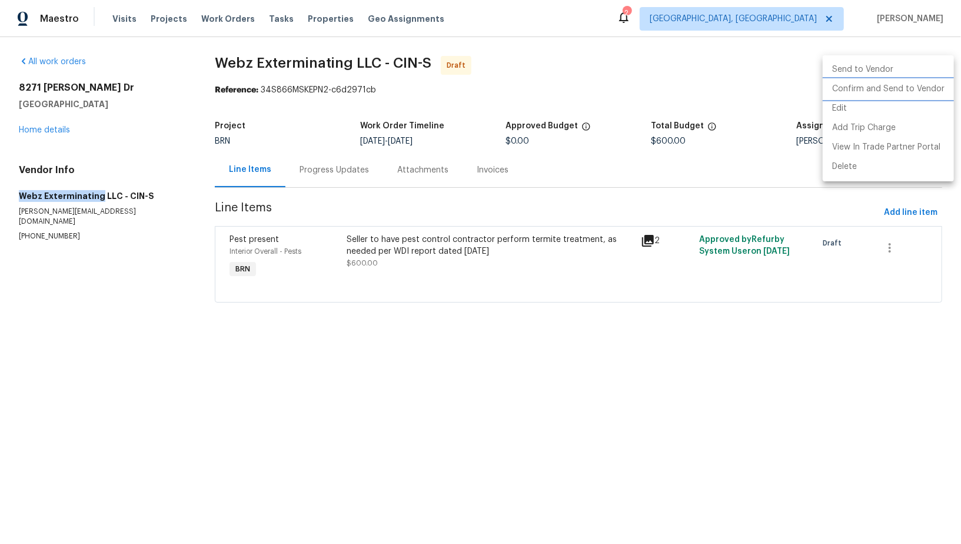
click at [907, 82] on li "Confirm and Send to Vendor" at bounding box center [888, 88] width 131 height 19
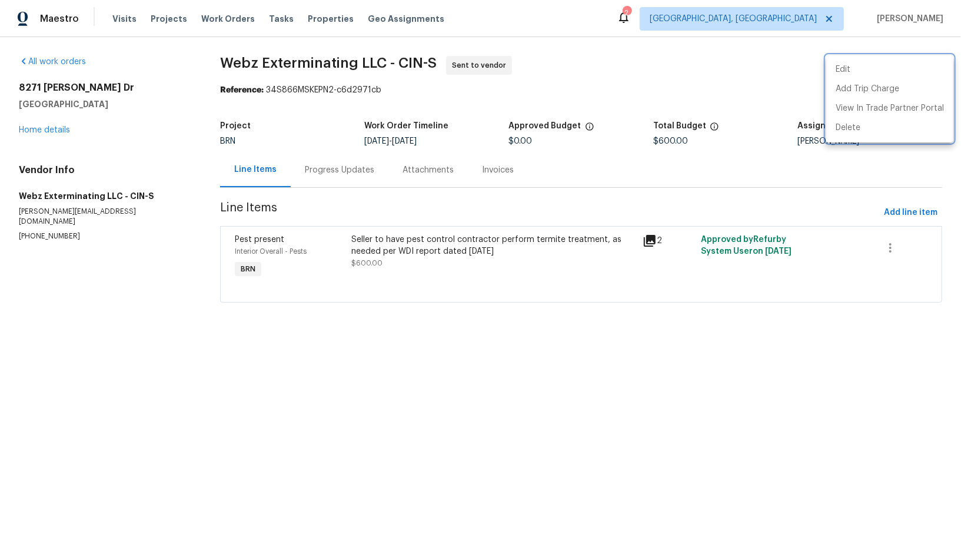
click at [56, 135] on div at bounding box center [480, 272] width 961 height 544
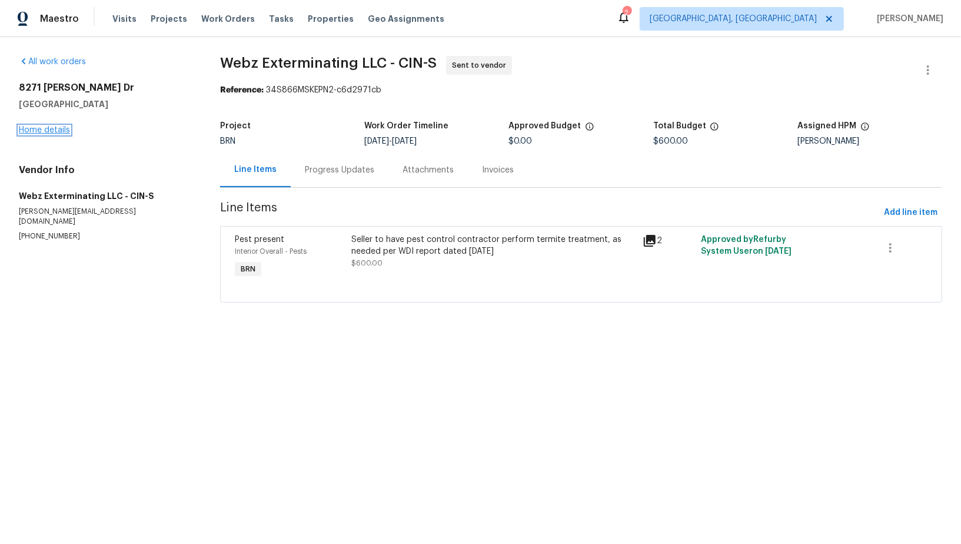
click at [51, 130] on link "Home details" at bounding box center [44, 130] width 51 height 8
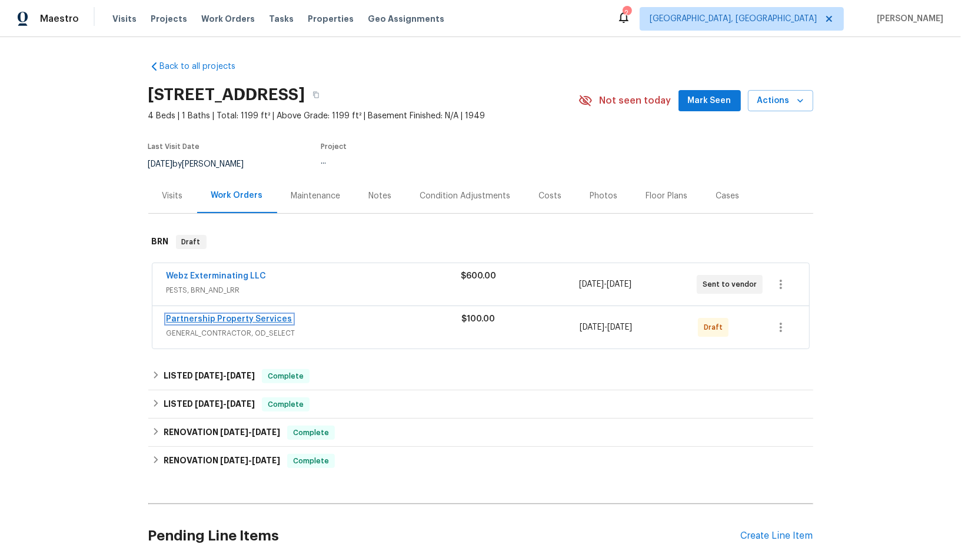
click at [250, 321] on link "Partnership Property Services" at bounding box center [230, 319] width 126 height 8
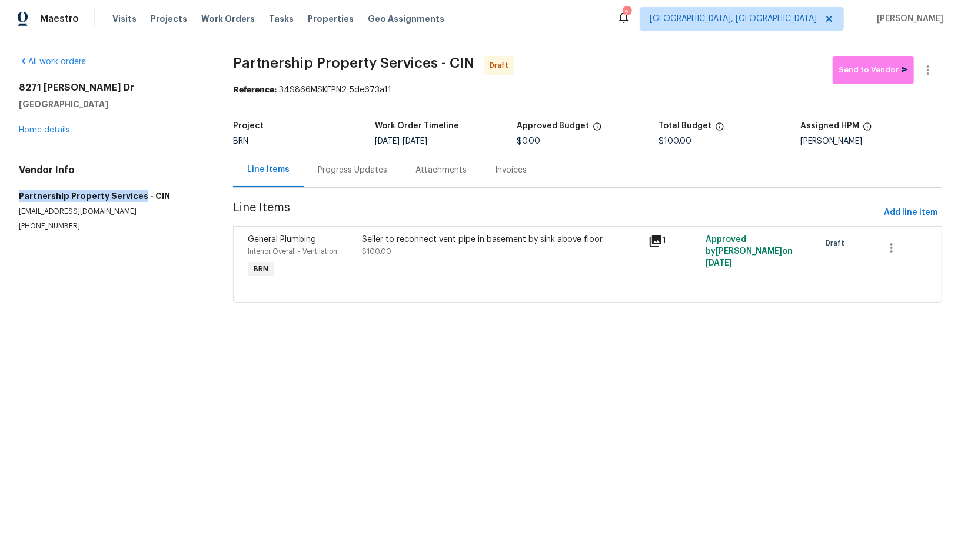
drag, startPoint x: 8, startPoint y: 196, endPoint x: 138, endPoint y: 194, distance: 129.5
click at [138, 194] on div "All work orders [STREET_ADDRESS][PERSON_NAME] Home details Vendor Info Partners…" at bounding box center [480, 186] width 961 height 298
copy h5 "Partnership Property Services"
click at [941, 78] on div at bounding box center [928, 70] width 28 height 28
click at [928, 76] on icon "button" at bounding box center [928, 70] width 14 height 14
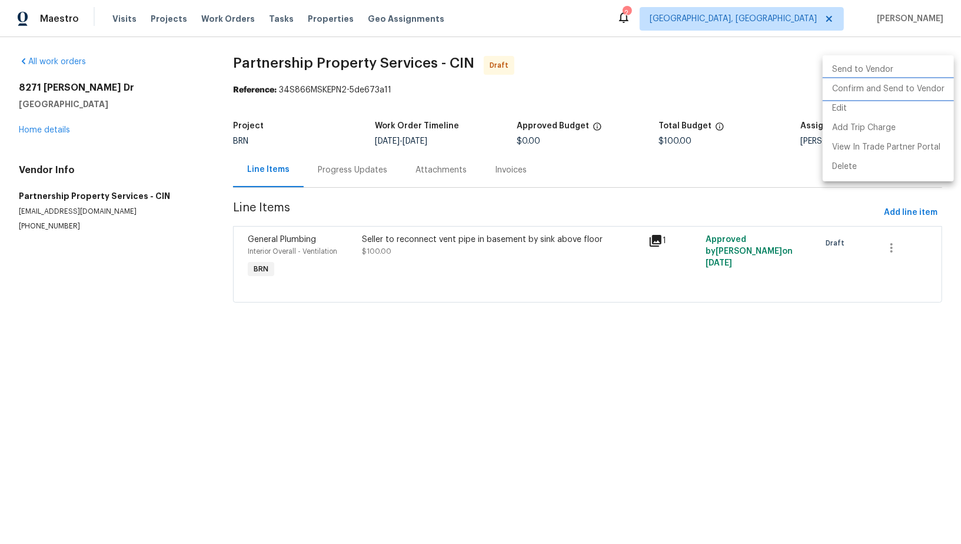
click at [917, 91] on li "Confirm and Send to Vendor" at bounding box center [888, 88] width 131 height 19
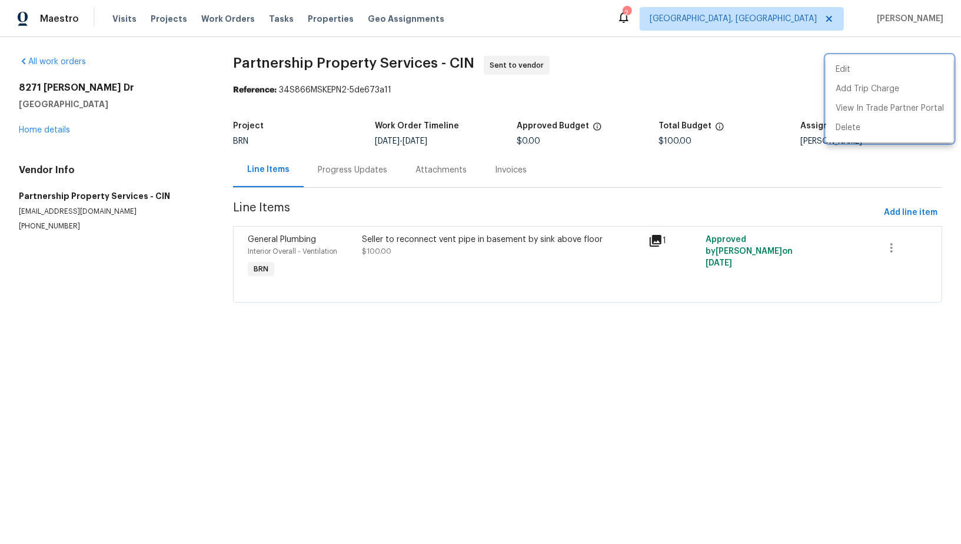
click at [347, 165] on div at bounding box center [480, 272] width 961 height 544
click at [347, 165] on div "Progress Updates" at bounding box center [352, 170] width 69 height 12
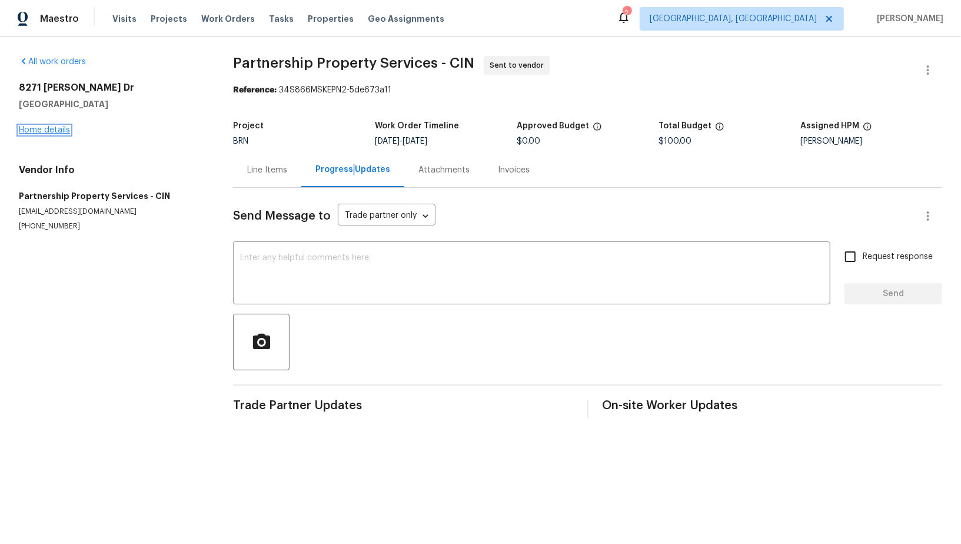
click at [68, 129] on link "Home details" at bounding box center [44, 130] width 51 height 8
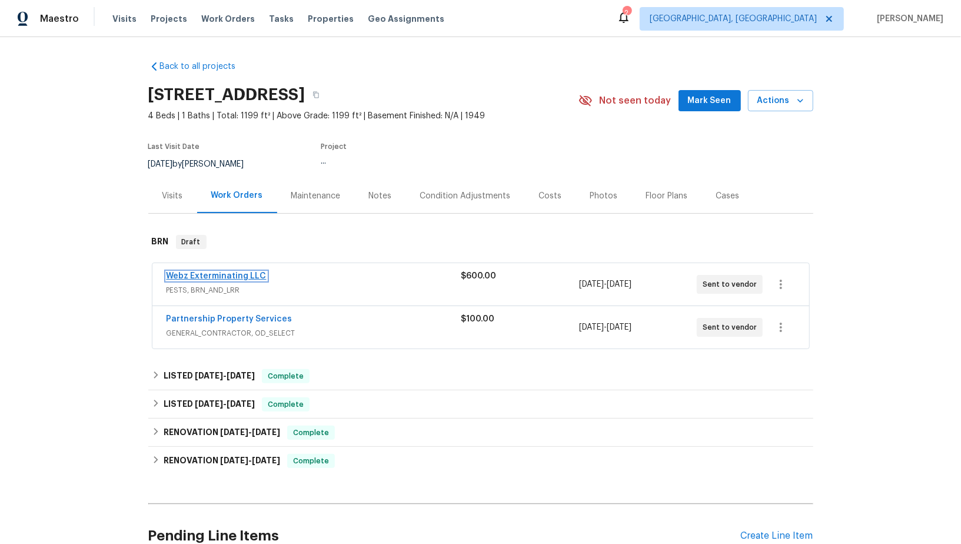
click at [227, 272] on link "Webz Exterminating LLC" at bounding box center [217, 276] width 100 height 8
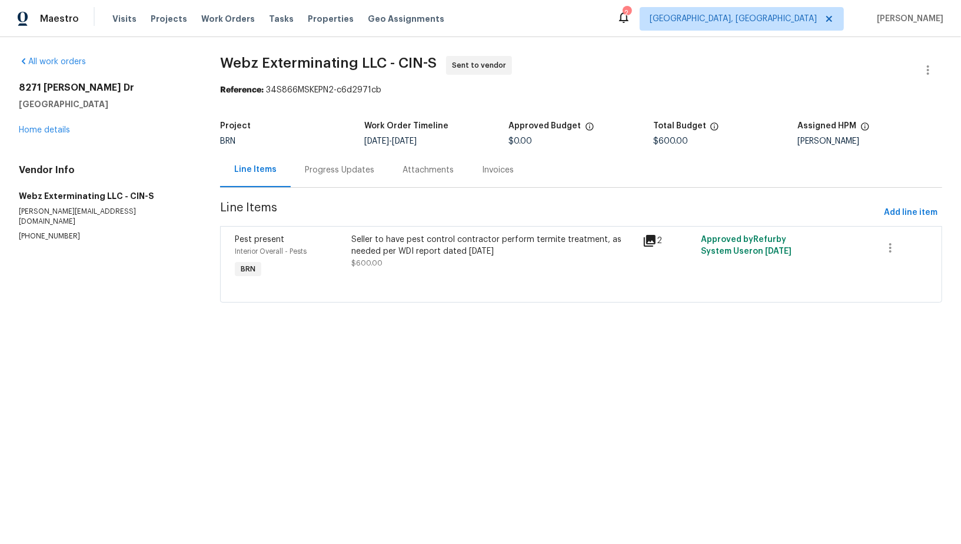
click at [321, 164] on div "Progress Updates" at bounding box center [339, 170] width 69 height 12
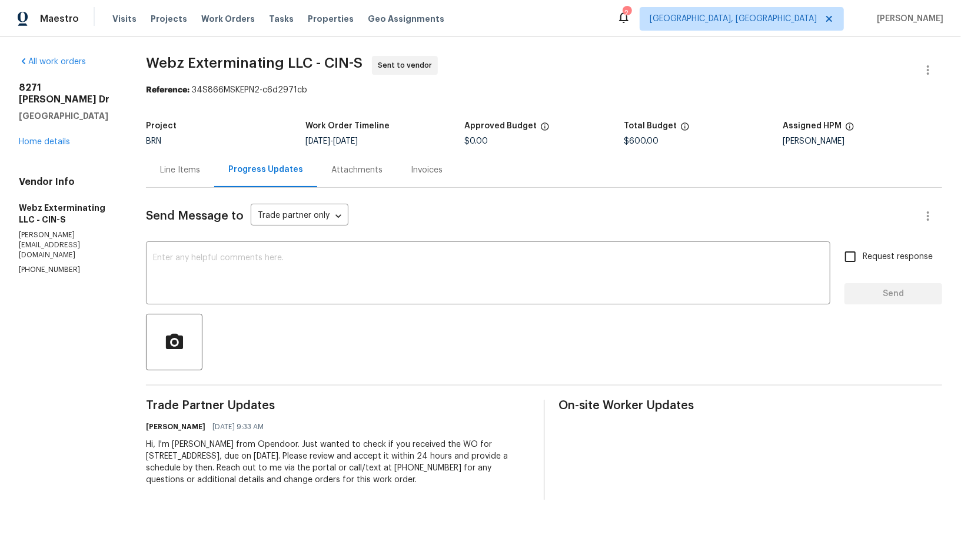
drag, startPoint x: 143, startPoint y: 441, endPoint x: 384, endPoint y: 484, distance: 244.9
click at [384, 484] on div "All work orders [STREET_ADDRESS][PERSON_NAME] Home details Vendor Info Webz Ext…" at bounding box center [480, 277] width 961 height 481
copy div "Hi, I'm [PERSON_NAME] from Opendoor. Just wanted to check if you received the W…"
click at [54, 138] on link "Home details" at bounding box center [44, 142] width 51 height 8
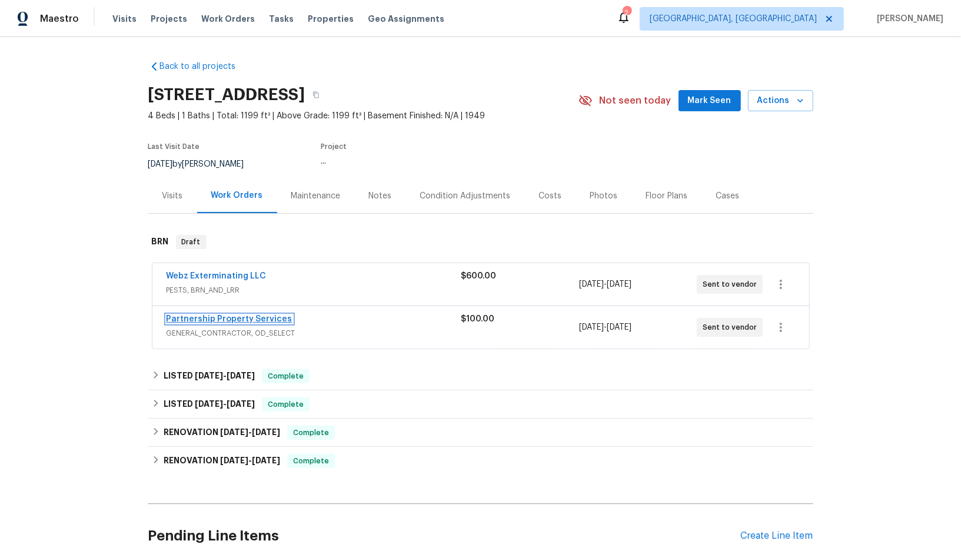
click at [235, 321] on link "Partnership Property Services" at bounding box center [230, 319] width 126 height 8
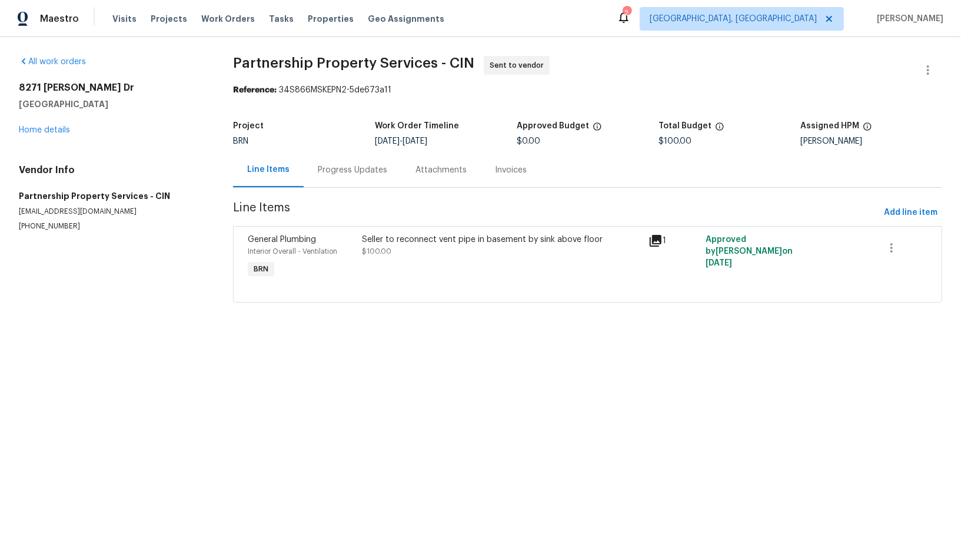
click at [328, 178] on div "Progress Updates" at bounding box center [353, 169] width 98 height 35
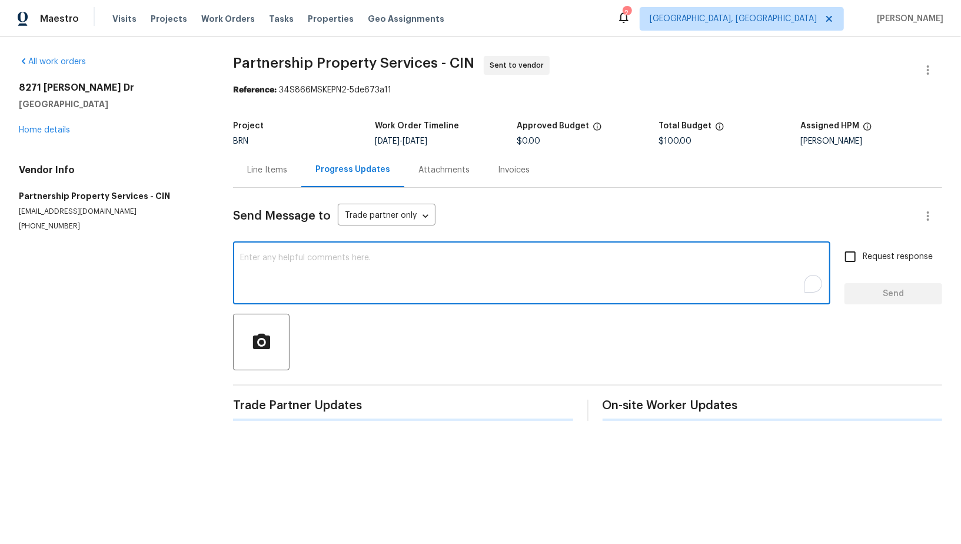
click at [382, 254] on textarea "To enrich screen reader interactions, please activate Accessibility in Grammarl…" at bounding box center [531, 274] width 583 height 41
paste textarea "Hi, I'm [PERSON_NAME] from Opendoor. Just wanted to check if you received the W…"
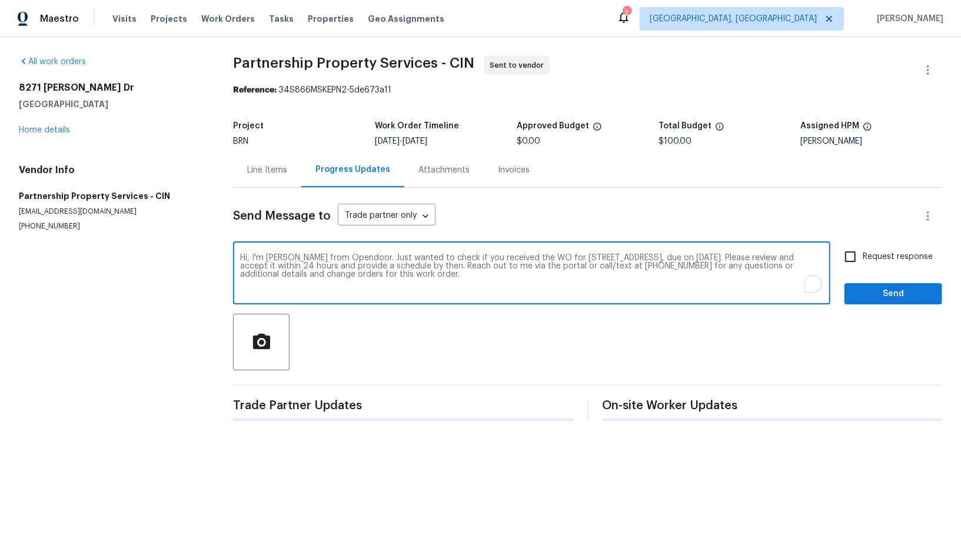
type textarea "Hi, I'm [PERSON_NAME] from Opendoor. Just wanted to check if you received the W…"
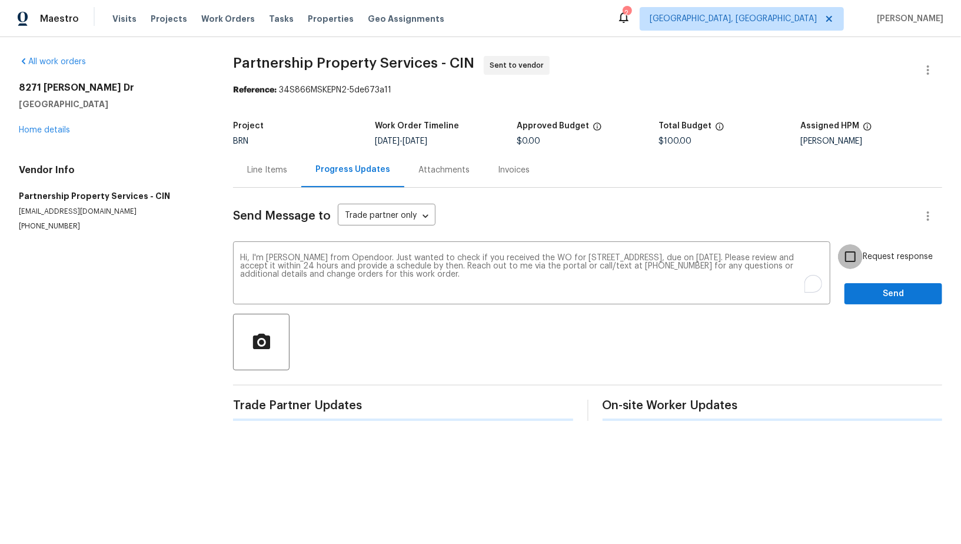
click at [857, 262] on input "Request response" at bounding box center [850, 256] width 25 height 25
checkbox input "true"
click at [859, 292] on span "Send" at bounding box center [893, 294] width 79 height 15
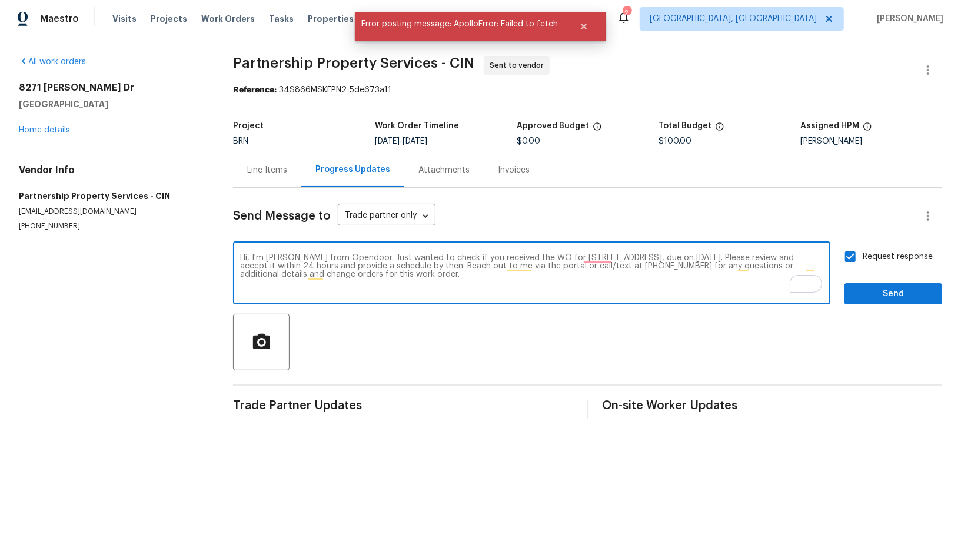
click at [498, 284] on textarea "Hi, I'm [PERSON_NAME] from Opendoor. Just wanted to check if you received the W…" at bounding box center [531, 274] width 583 height 41
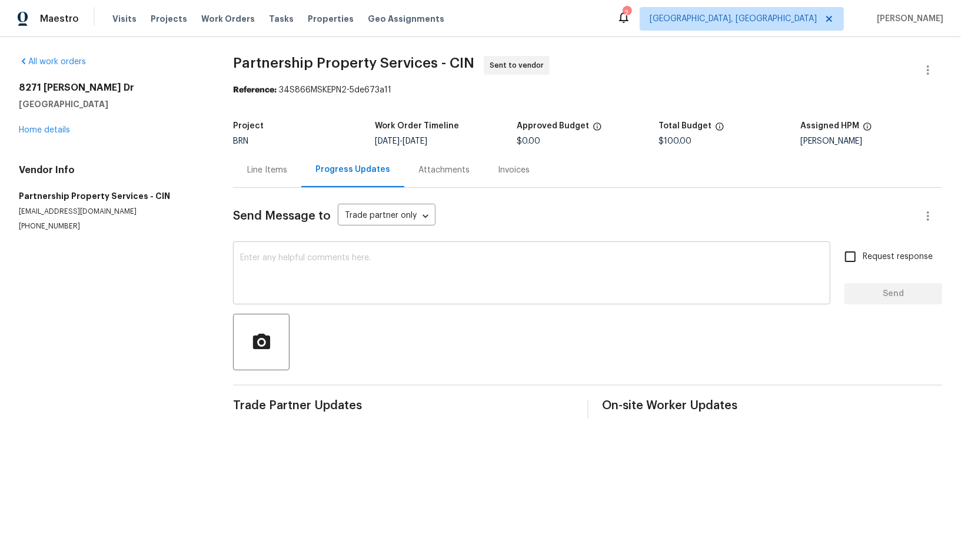
click at [314, 257] on textarea at bounding box center [531, 274] width 583 height 41
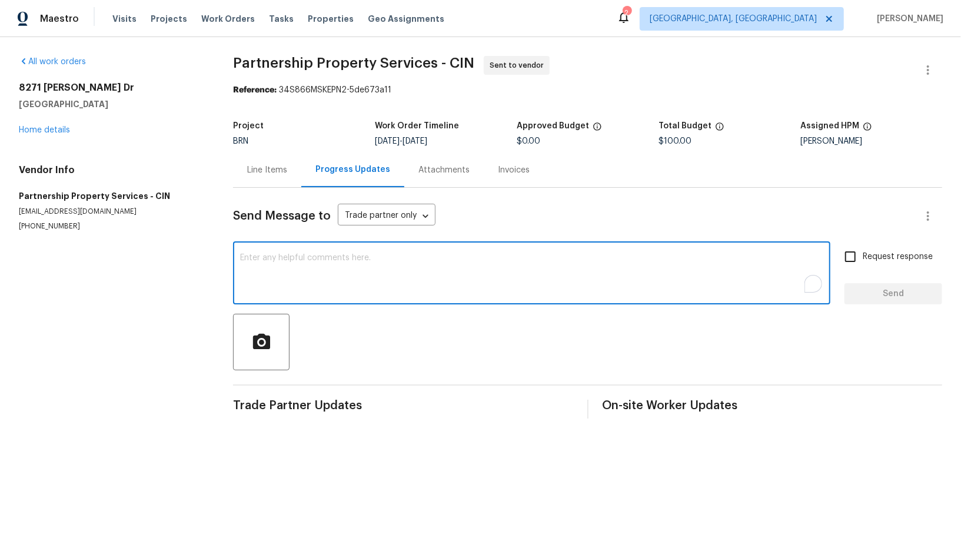
paste textarea "Hi, I'm Padmapriya from Opendoor. Just wanted to check if you received the WO f…"
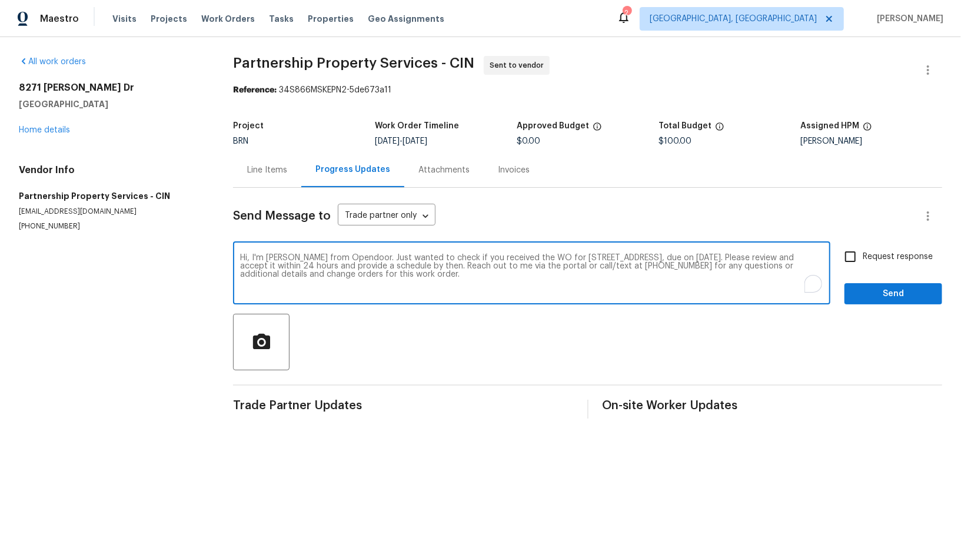
type textarea "Hi, I'm Padmapriya from Opendoor. Just wanted to check if you received the WO f…"
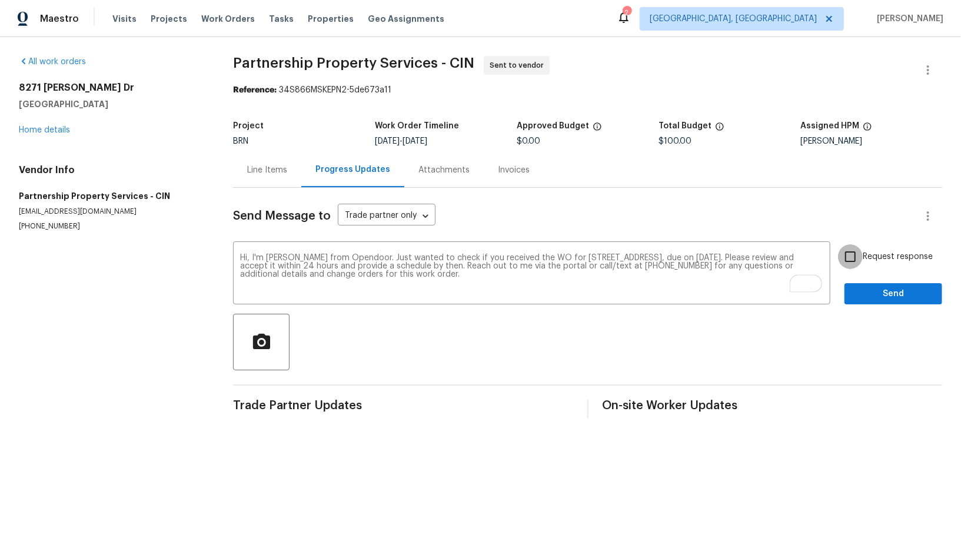
click at [845, 255] on input "Request response" at bounding box center [850, 256] width 25 height 25
checkbox input "true"
click at [865, 297] on span "Send" at bounding box center [893, 294] width 79 height 15
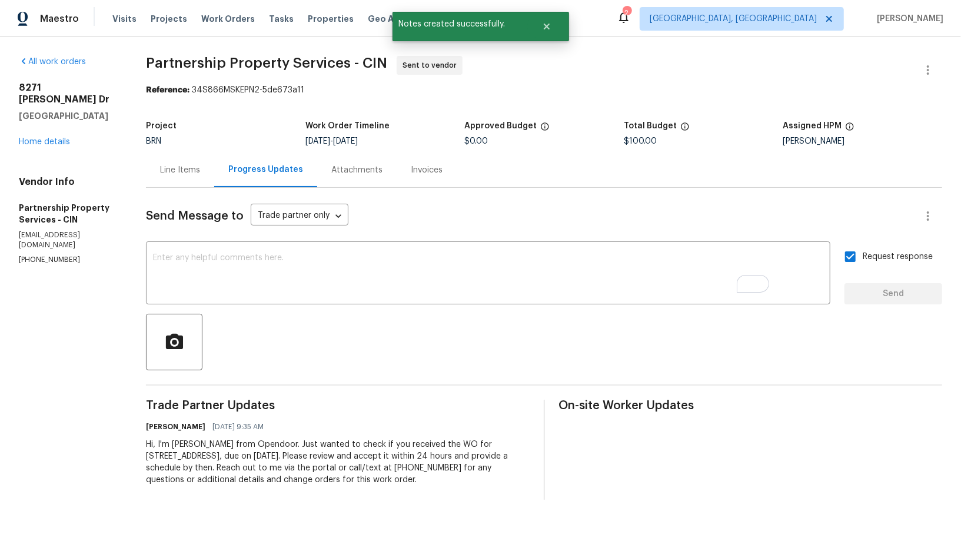
click at [200, 167] on div "Line Items" at bounding box center [180, 170] width 40 height 12
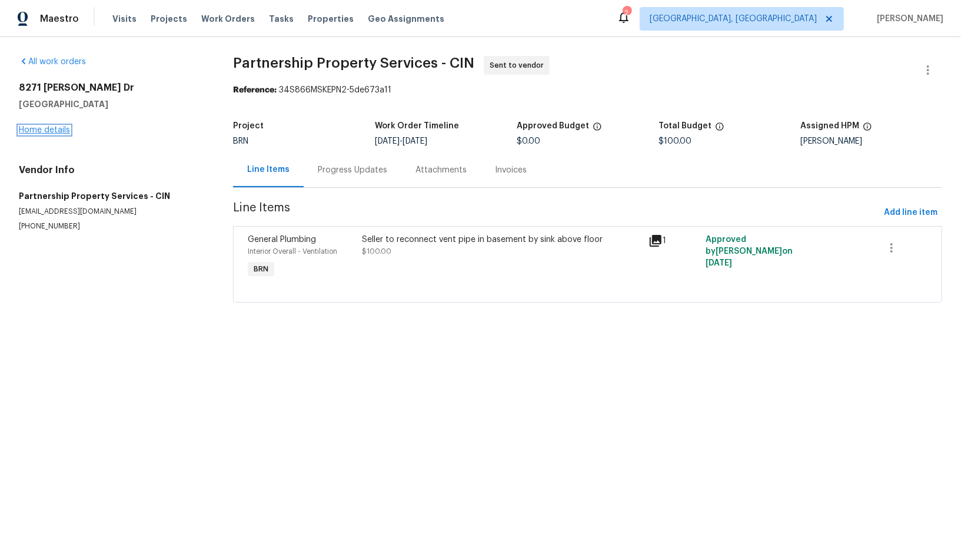
click at [51, 128] on link "Home details" at bounding box center [44, 130] width 51 height 8
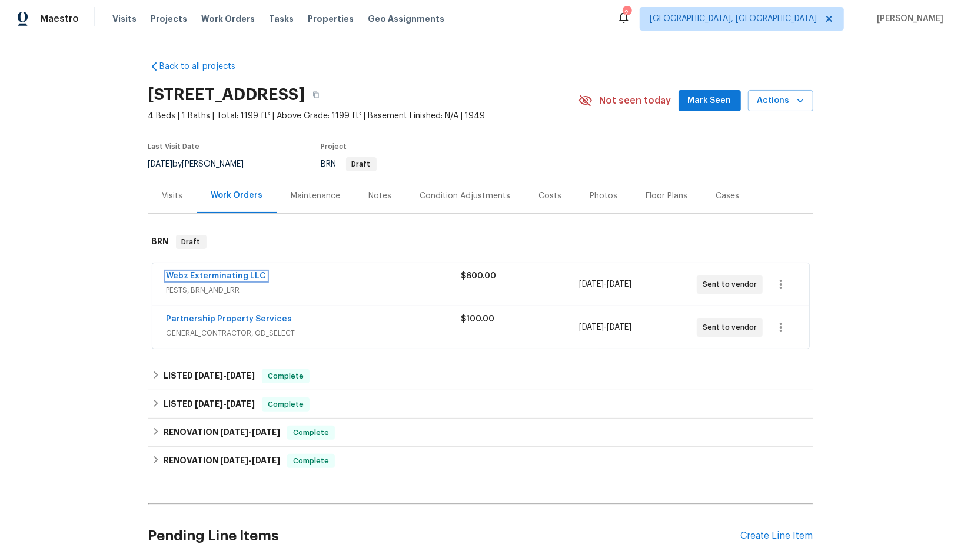
click at [215, 275] on link "Webz Exterminating LLC" at bounding box center [217, 276] width 100 height 8
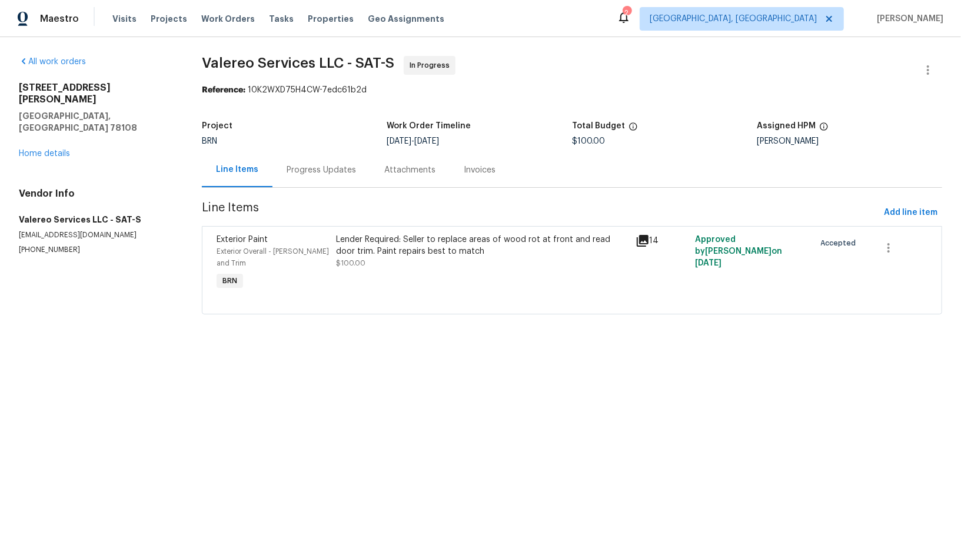
click at [323, 184] on div "Progress Updates" at bounding box center [321, 169] width 98 height 35
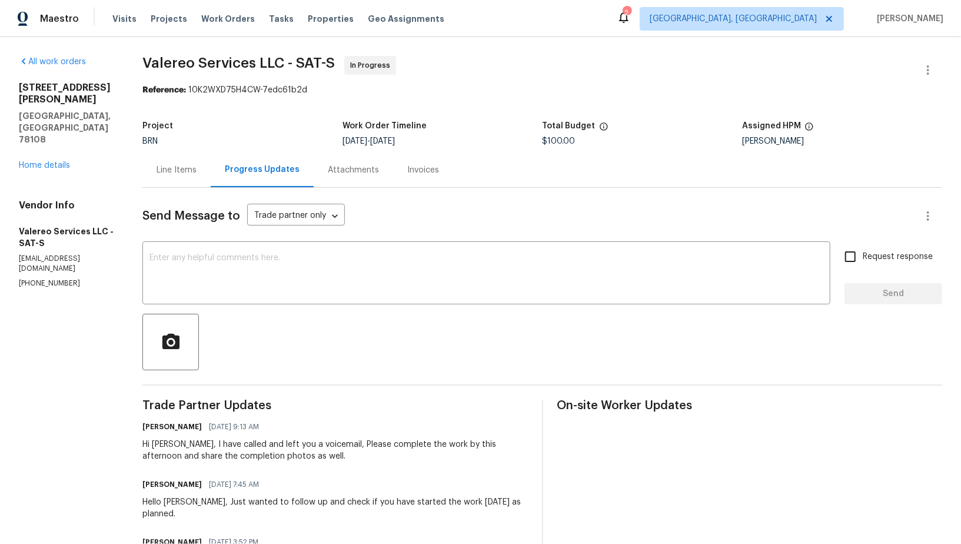
click at [201, 176] on div "Line Items" at bounding box center [176, 169] width 68 height 35
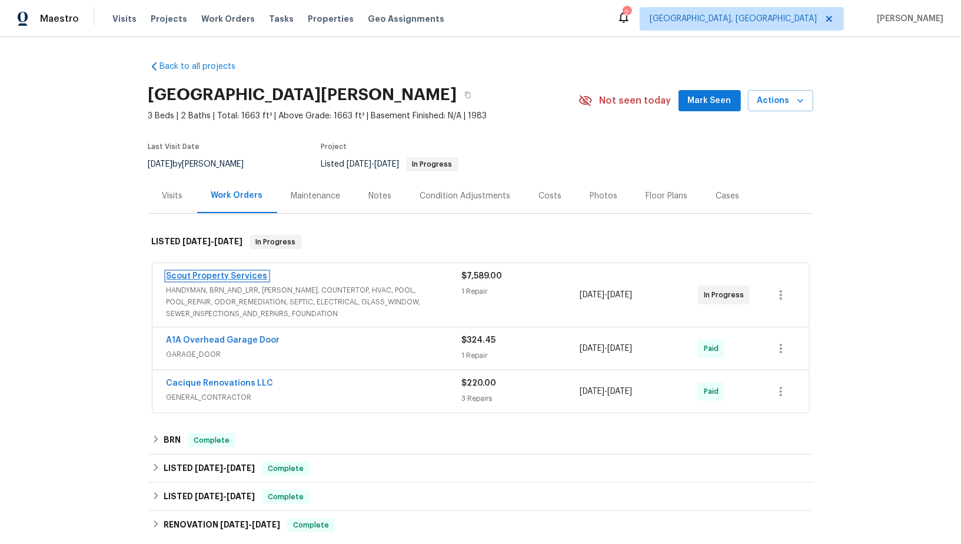
click at [221, 275] on link "Scout Property Services" at bounding box center [217, 276] width 101 height 8
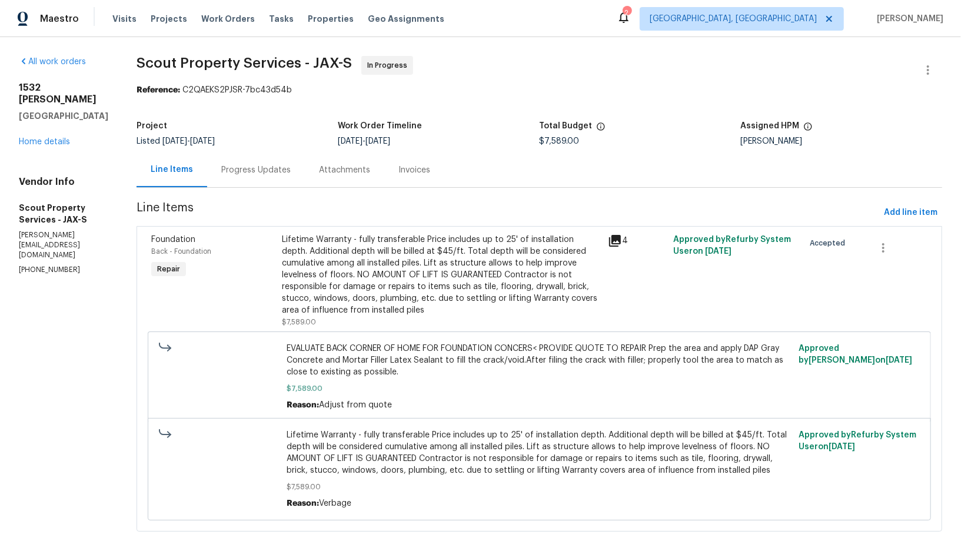
click at [267, 172] on div "Progress Updates" at bounding box center [256, 169] width 98 height 35
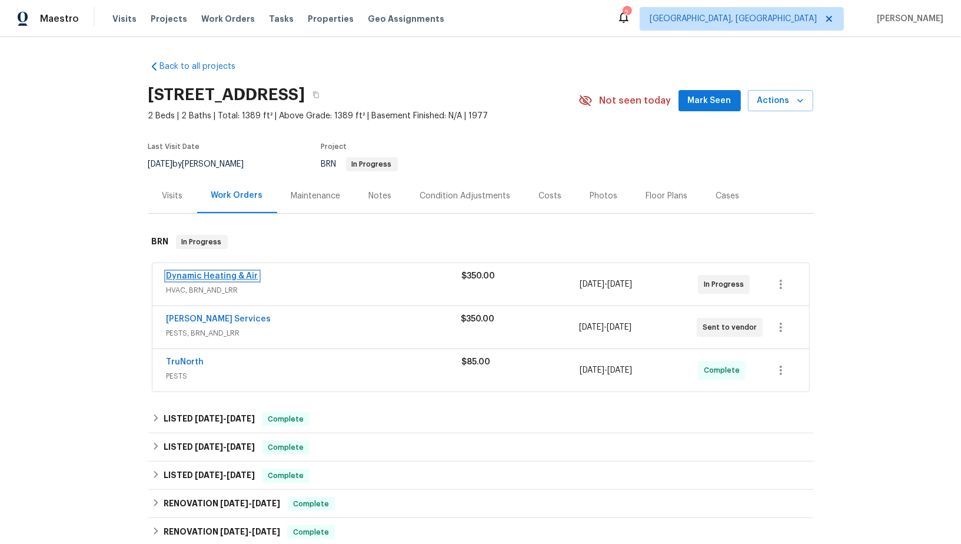
click at [204, 272] on link "Dynamic Heating & Air" at bounding box center [213, 276] width 92 height 8
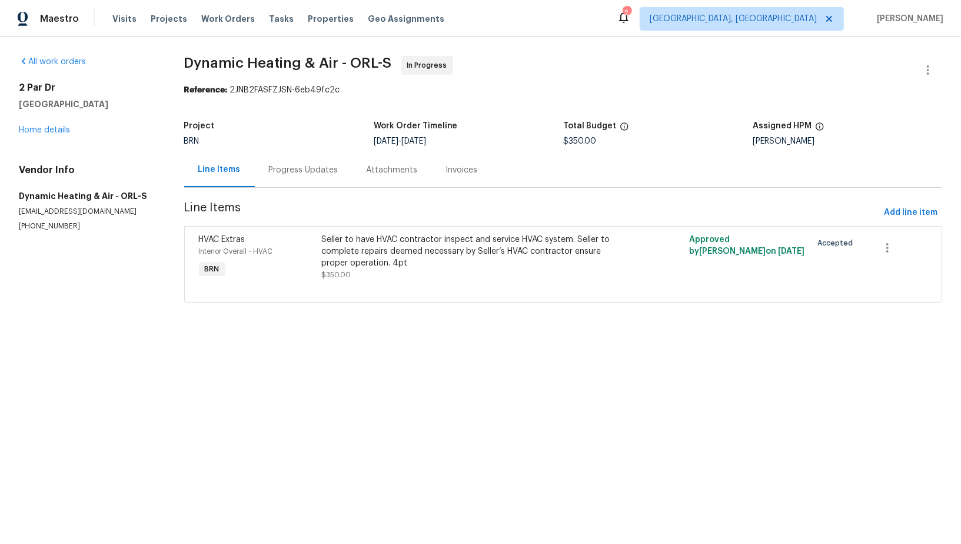
click at [351, 269] on div "Seller to have HVAC contractor inspect and service HVAC system. Seller to compl…" at bounding box center [471, 257] width 300 height 47
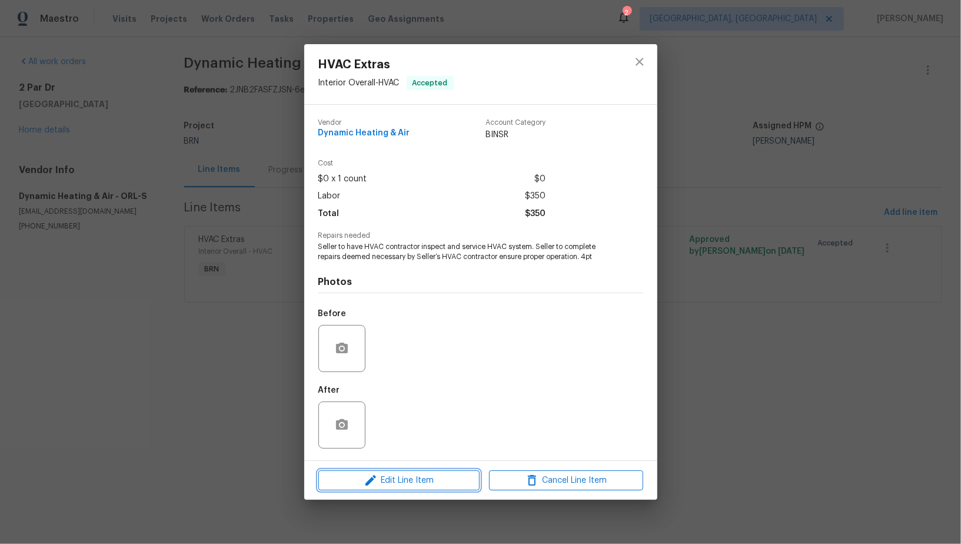
click at [400, 483] on span "Edit Line Item" at bounding box center [399, 480] width 154 height 15
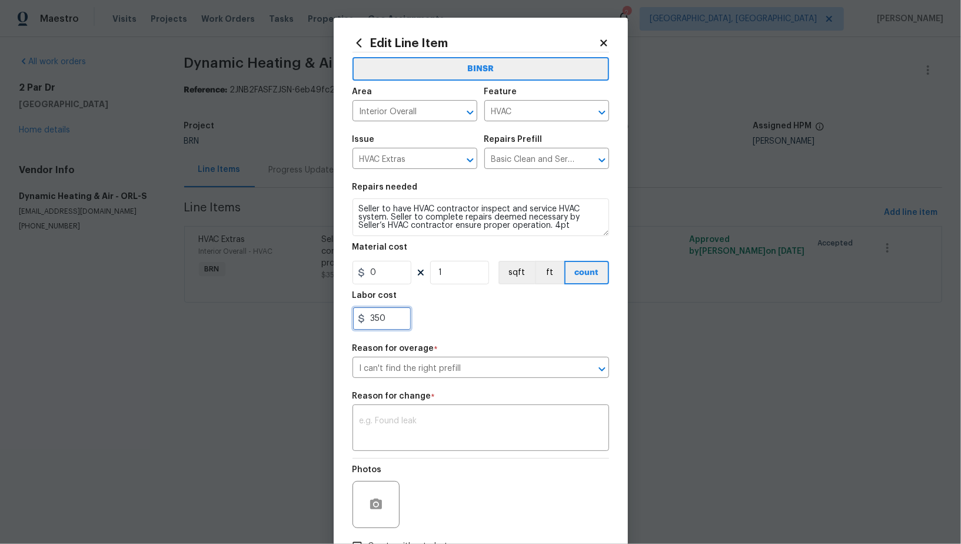
click at [402, 308] on input "350" at bounding box center [381, 319] width 59 height 24
paste input "859"
type input "859"
click at [431, 421] on textarea at bounding box center [481, 429] width 242 height 25
click at [372, 422] on textarea "To enrich screen reader interactions, please activate Accessibility in Grammarl…" at bounding box center [481, 429] width 242 height 25
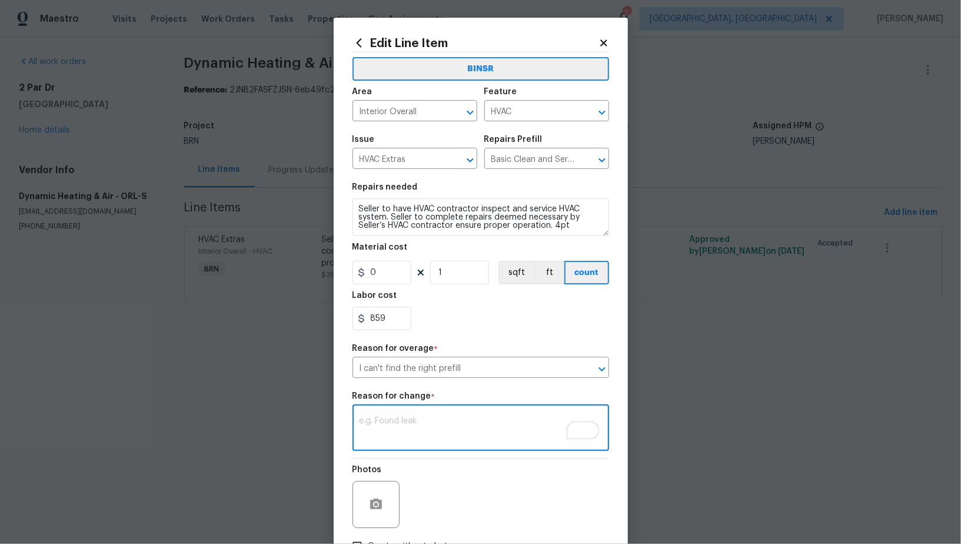
paste textarea "(PR) Updated cost per BR team’s approval."
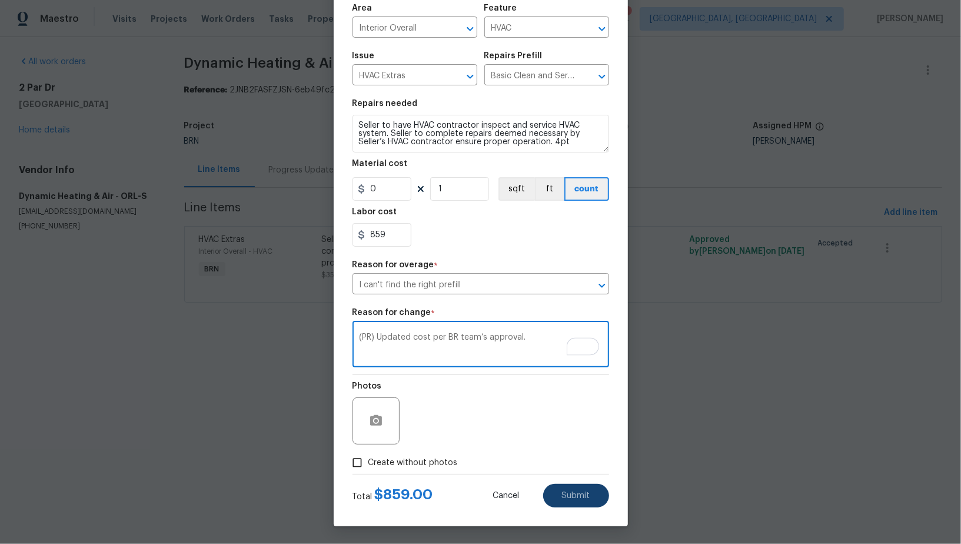
type textarea "(PR) Updated cost per BR team’s approval."
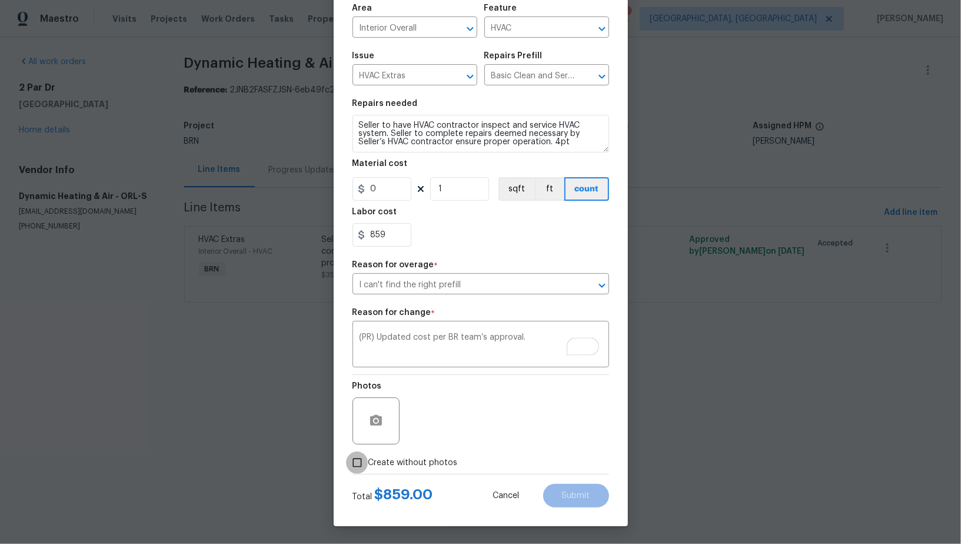
click at [365, 461] on input "Create without photos" at bounding box center [357, 462] width 22 height 22
checkbox input "true"
click at [483, 440] on textarea at bounding box center [509, 420] width 200 height 47
click at [573, 500] on button "Submit" at bounding box center [576, 496] width 66 height 24
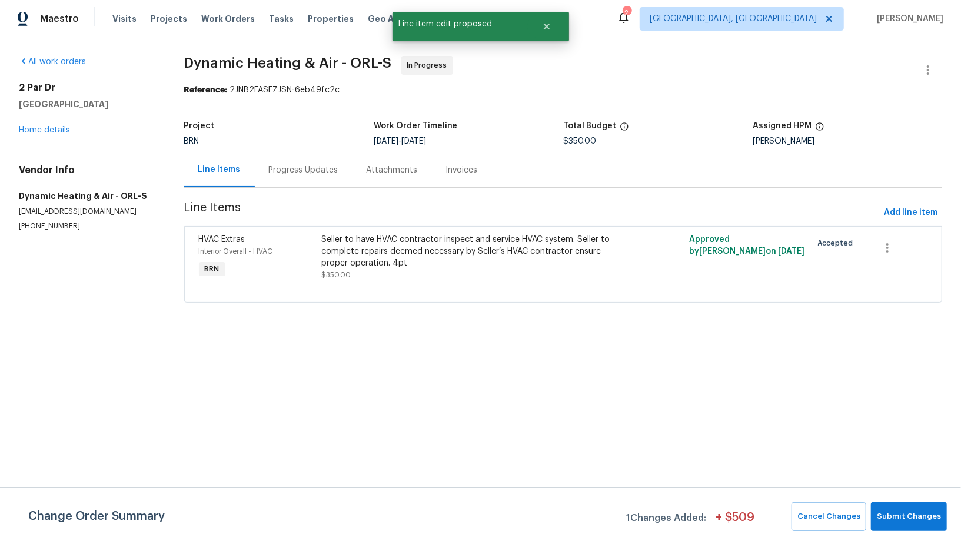
scroll to position [0, 0]
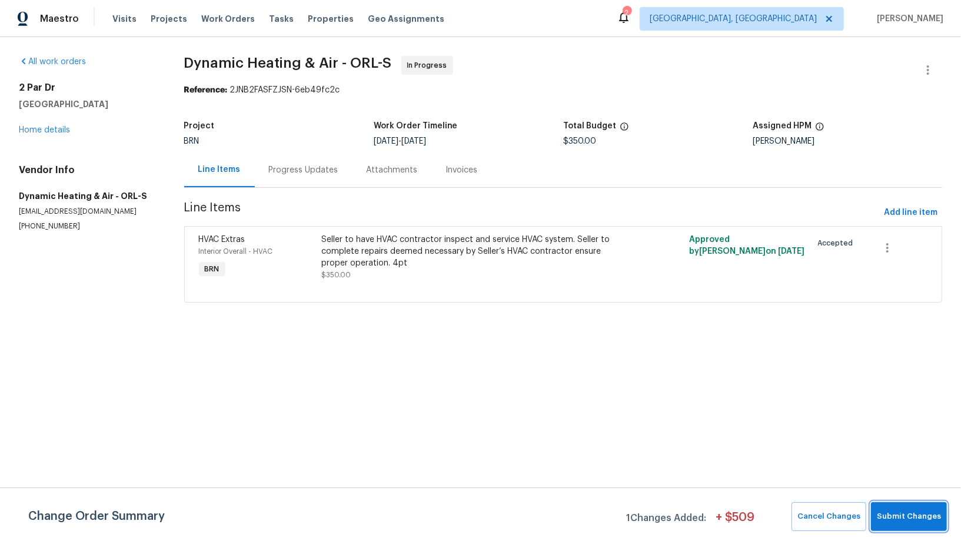
click at [906, 524] on button "Submit Changes" at bounding box center [909, 516] width 76 height 29
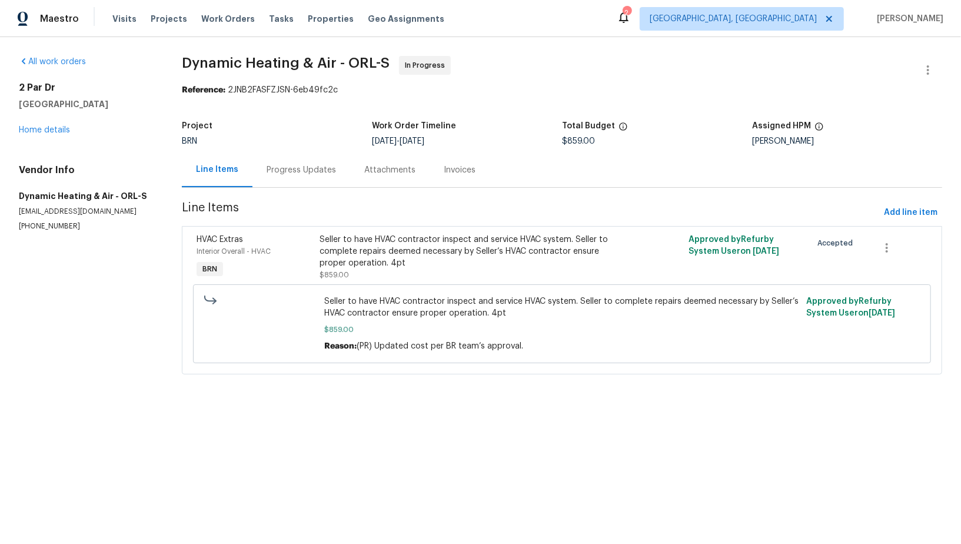
click at [299, 177] on div "Progress Updates" at bounding box center [301, 169] width 98 height 35
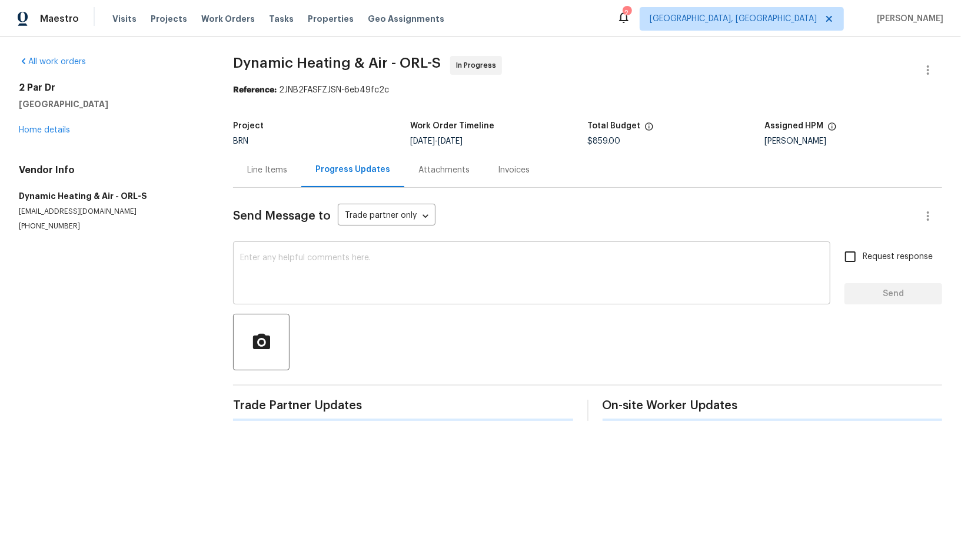
click at [312, 256] on textarea at bounding box center [531, 274] width 583 height 41
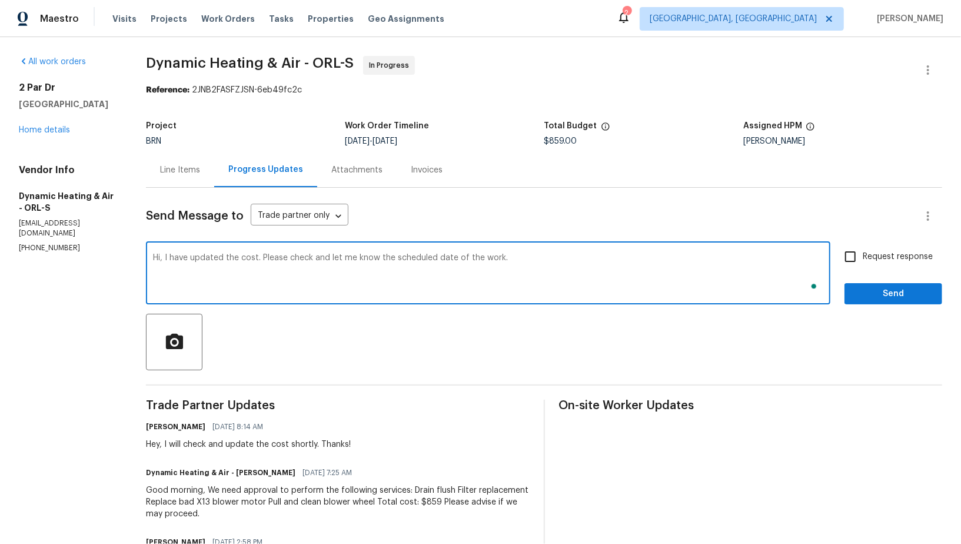
type textarea "Hi, I have updated the cost. Please check and let me know the scheduled date of…"
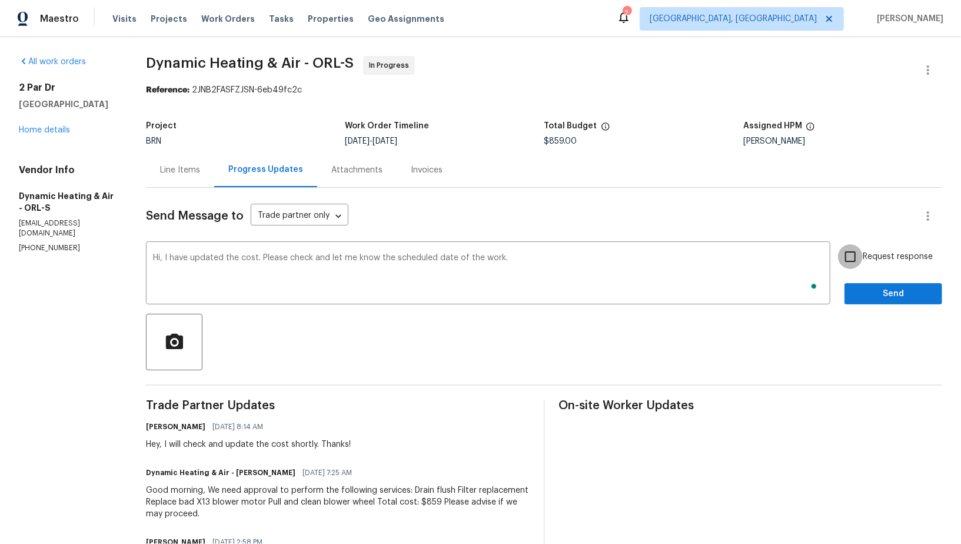
click at [848, 264] on input "Request response" at bounding box center [850, 256] width 25 height 25
checkbox input "true"
click at [875, 287] on span "Send" at bounding box center [893, 294] width 79 height 15
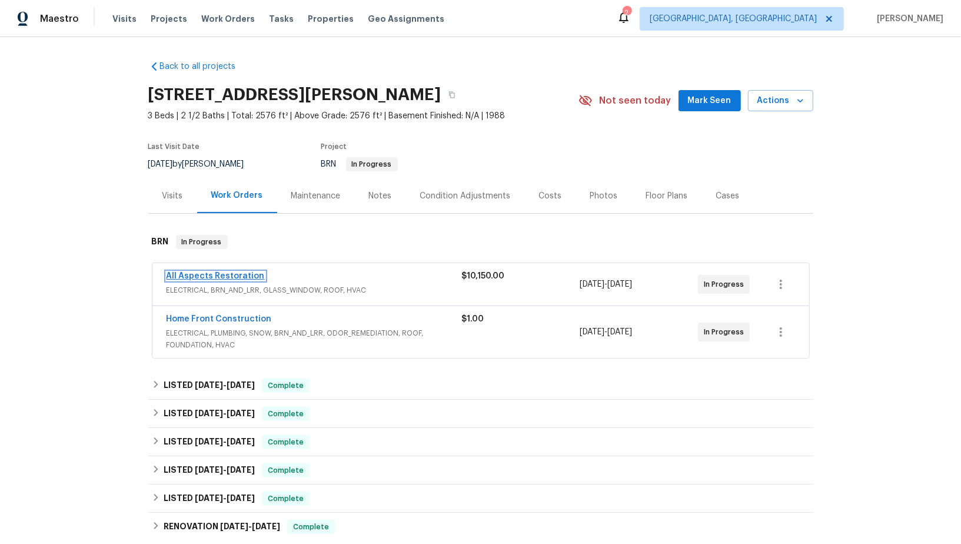
click at [202, 272] on link "All Aspects Restoration" at bounding box center [216, 276] width 98 height 8
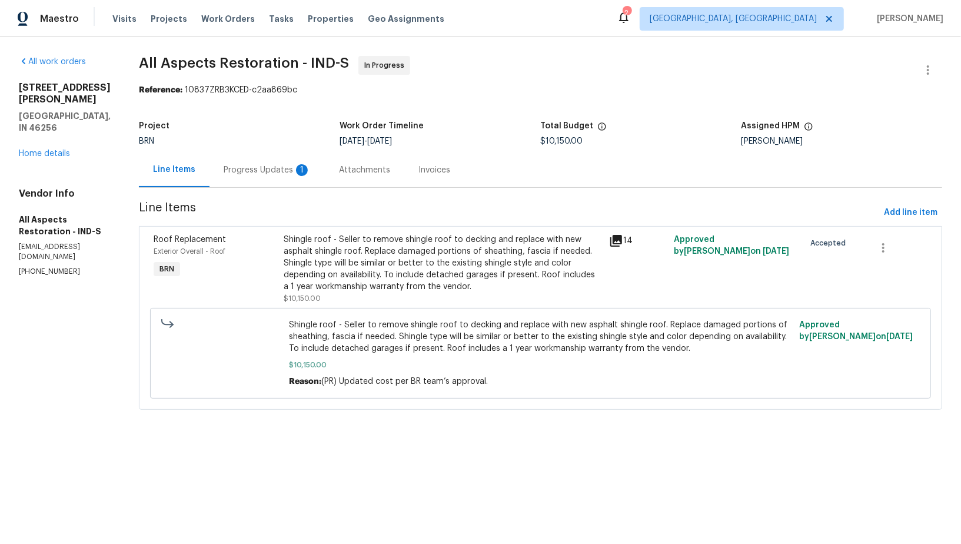
click at [325, 168] on div "Attachments" at bounding box center [364, 169] width 79 height 35
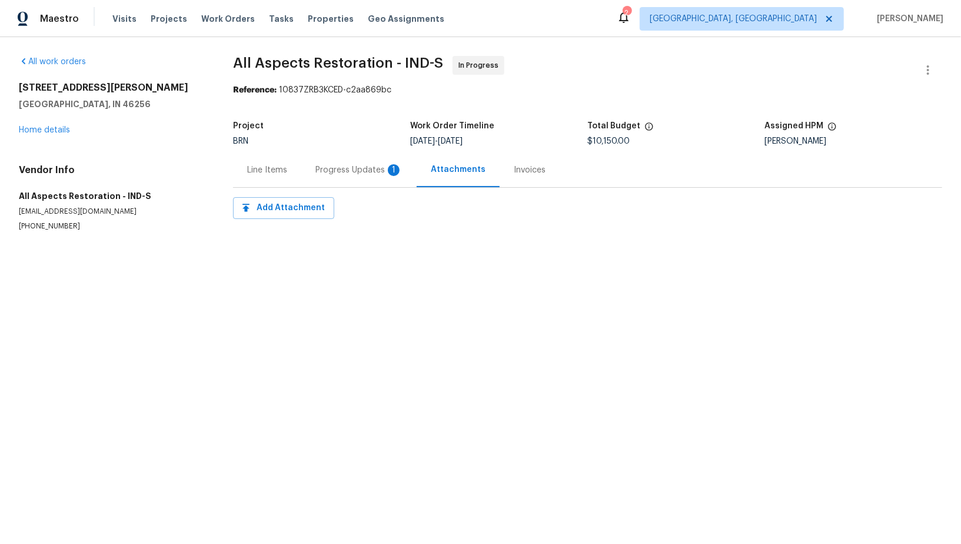
click at [321, 168] on div "Progress Updates 1" at bounding box center [358, 170] width 87 height 12
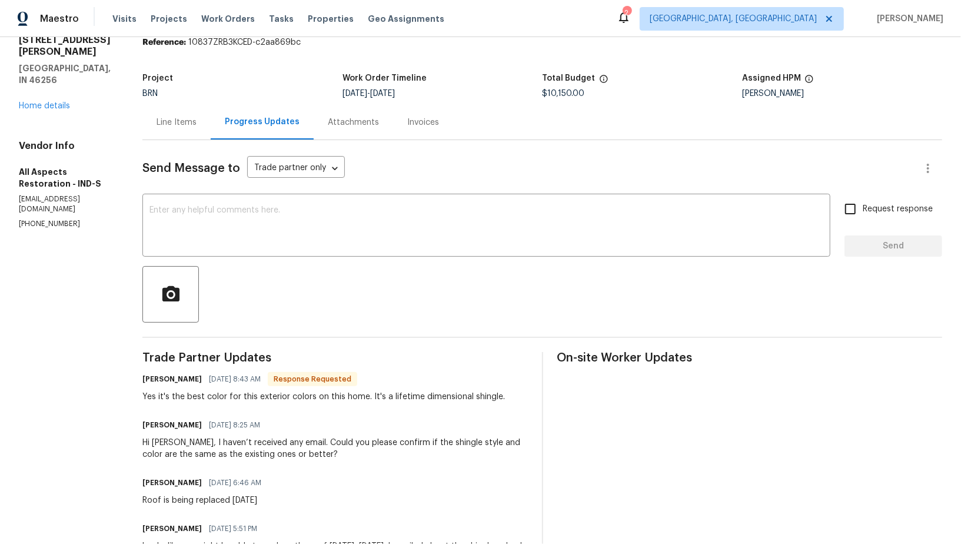
scroll to position [52, 0]
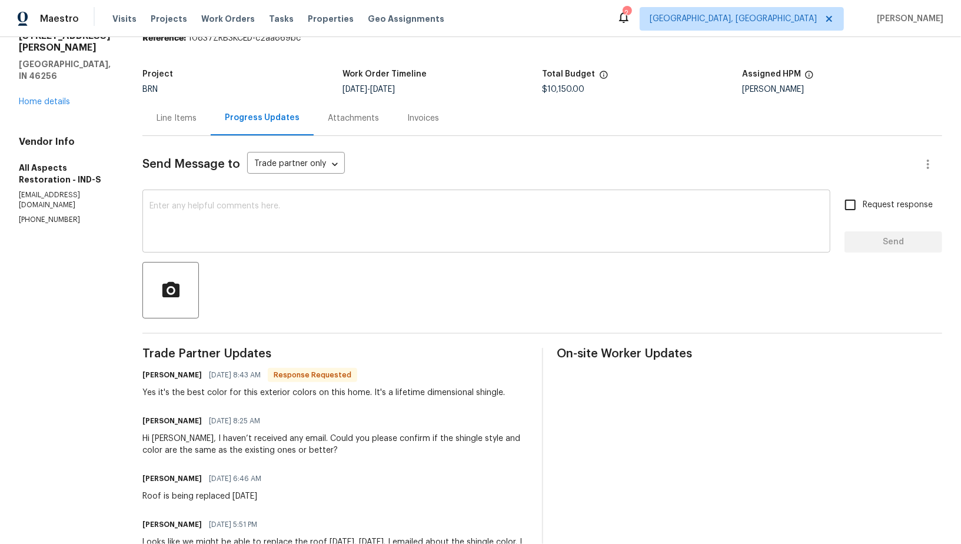
click at [325, 240] on textarea at bounding box center [486, 222] width 674 height 41
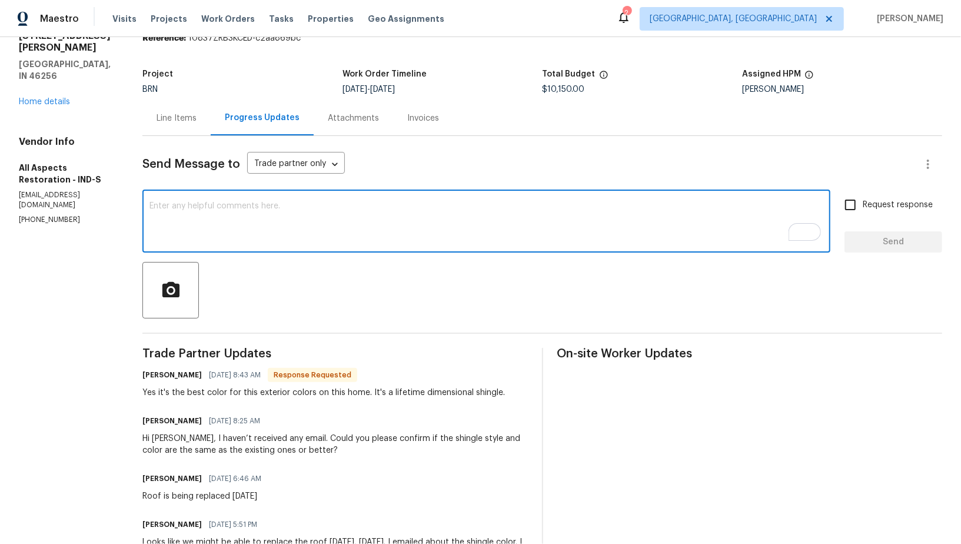
click at [314, 247] on div "x ​" at bounding box center [486, 222] width 688 height 60
click at [312, 242] on textarea "To enrich screen reader interactions, please activate Accessibility in Grammarl…" at bounding box center [486, 222] width 674 height 41
type textarea "G"
type textarea "aWESOME,"
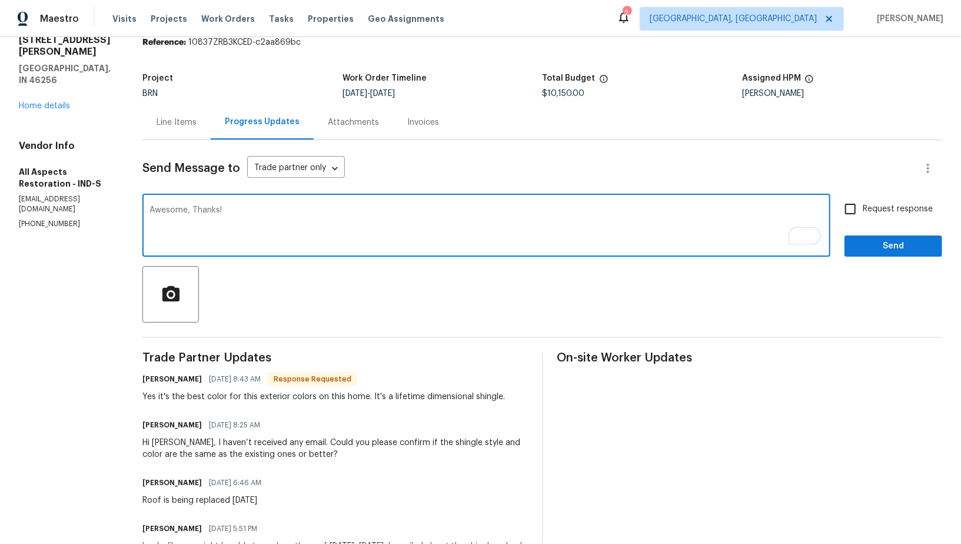
scroll to position [20, 0]
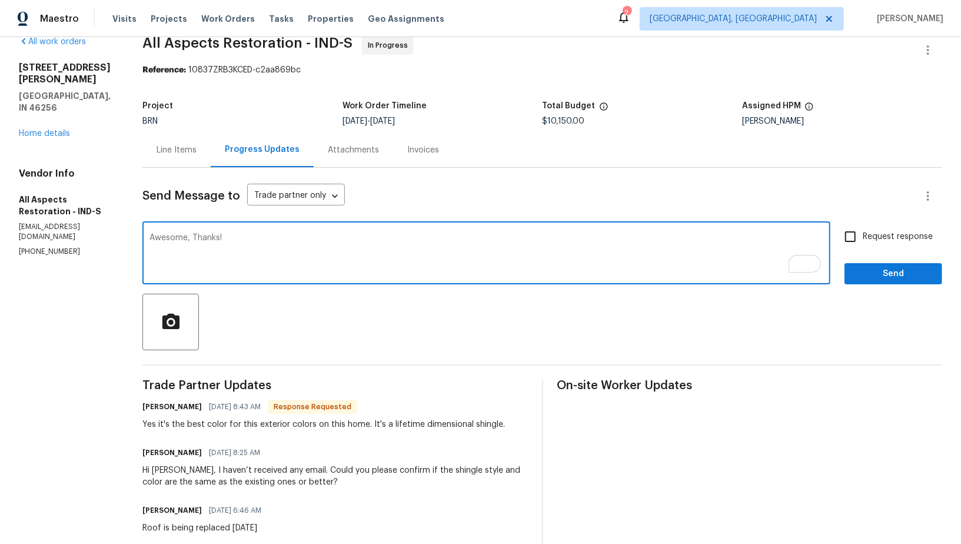
type textarea "Awesome, Thanks!"
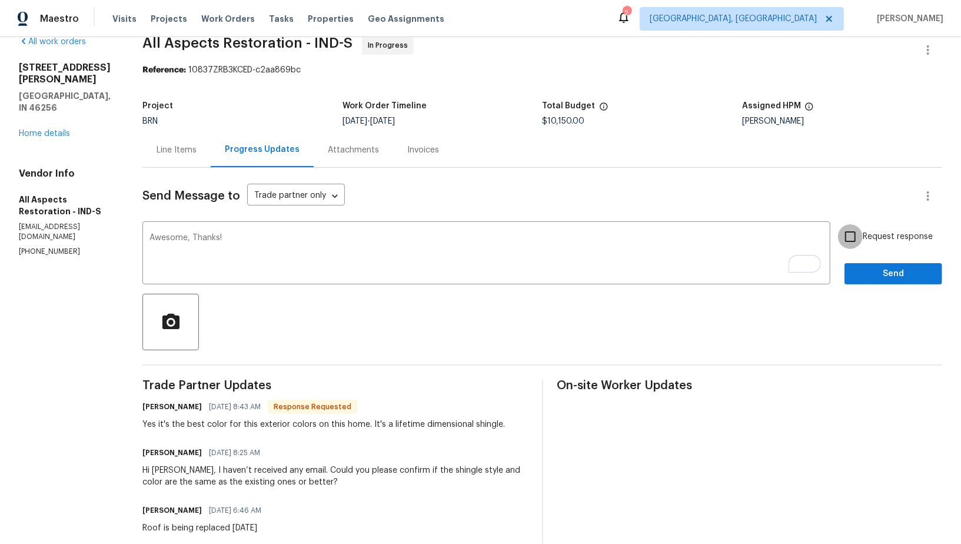
click at [844, 239] on input "Request response" at bounding box center [850, 236] width 25 height 25
checkbox input "true"
click at [873, 280] on button "Send" at bounding box center [893, 274] width 98 height 22
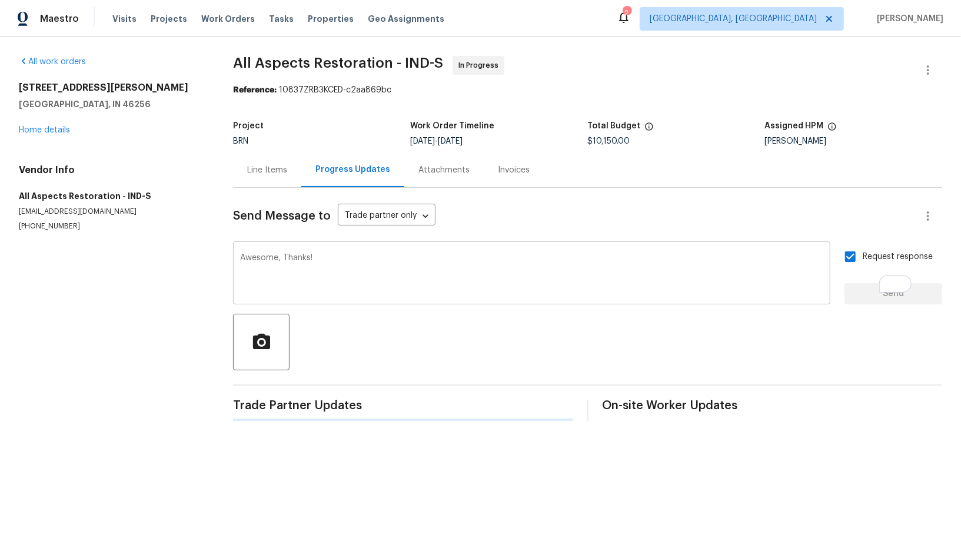
scroll to position [0, 0]
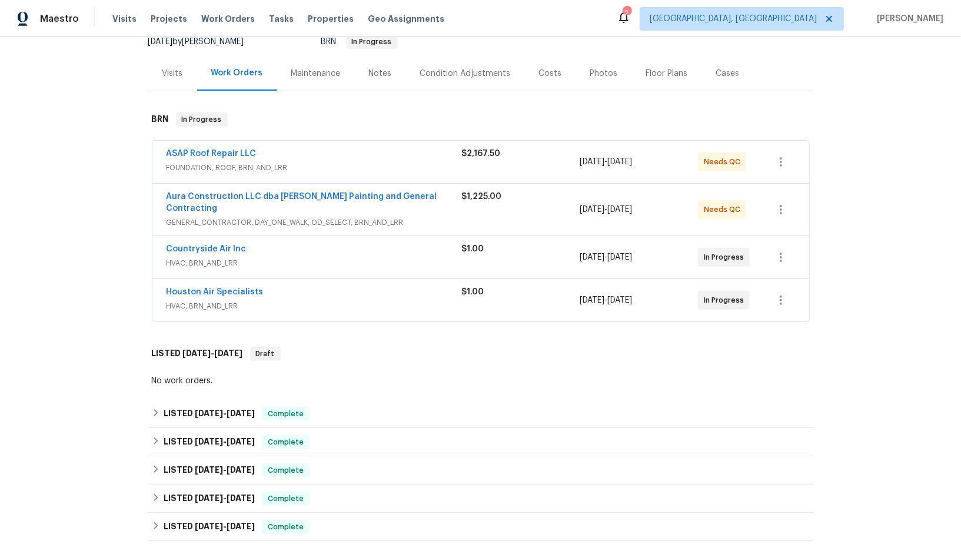
scroll to position [149, 0]
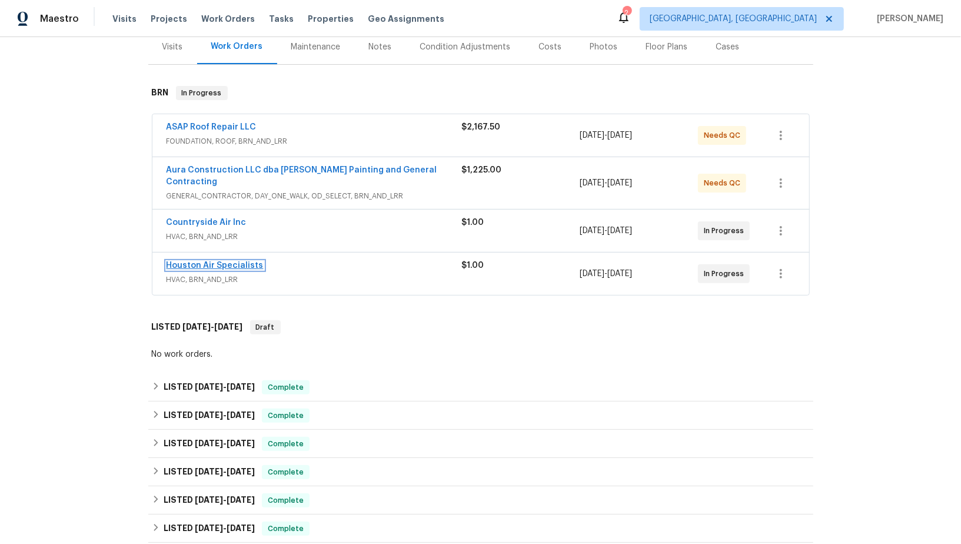
click at [209, 261] on link "Houston Air Specialists" at bounding box center [215, 265] width 97 height 8
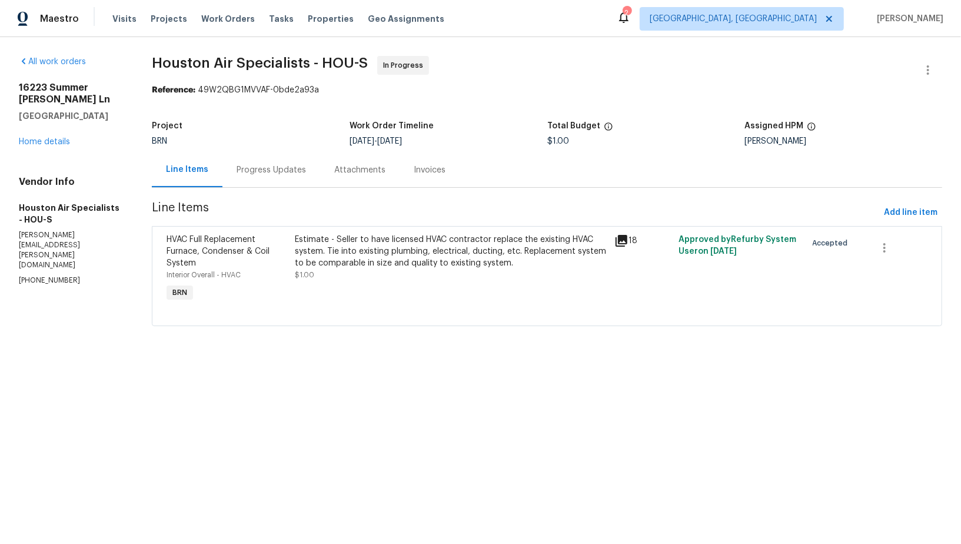
click at [342, 245] on div "Estimate - Seller to have licensed HVAC contractor replace the existing HVAC sy…" at bounding box center [451, 251] width 313 height 35
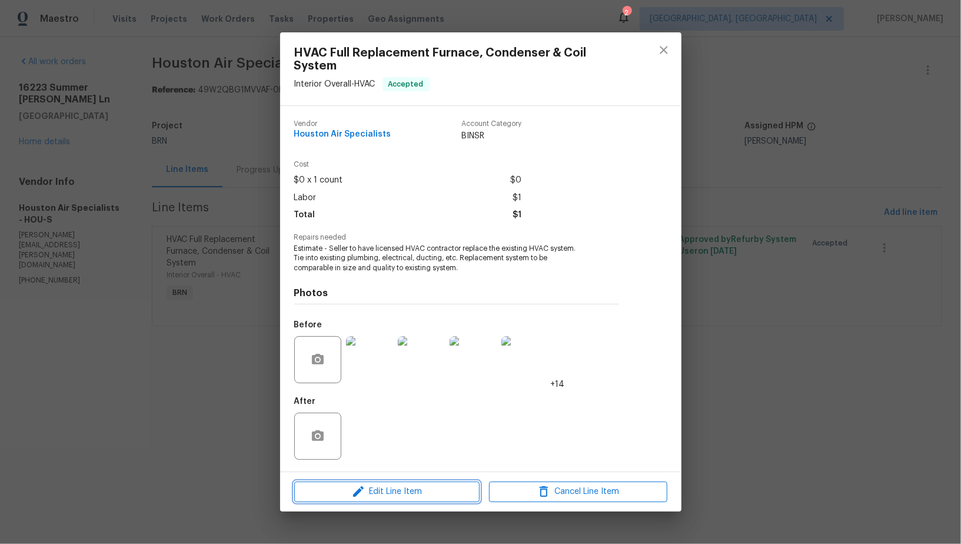
click at [382, 484] on span "Edit Line Item" at bounding box center [387, 491] width 178 height 15
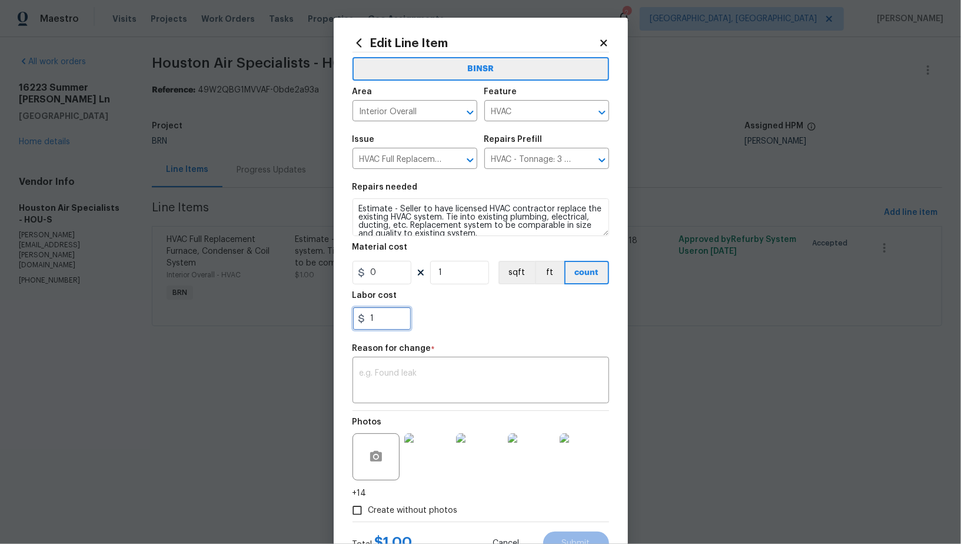
click at [388, 326] on input "1" at bounding box center [381, 319] width 59 height 24
paste input "4011.03"
type input "4011.03"
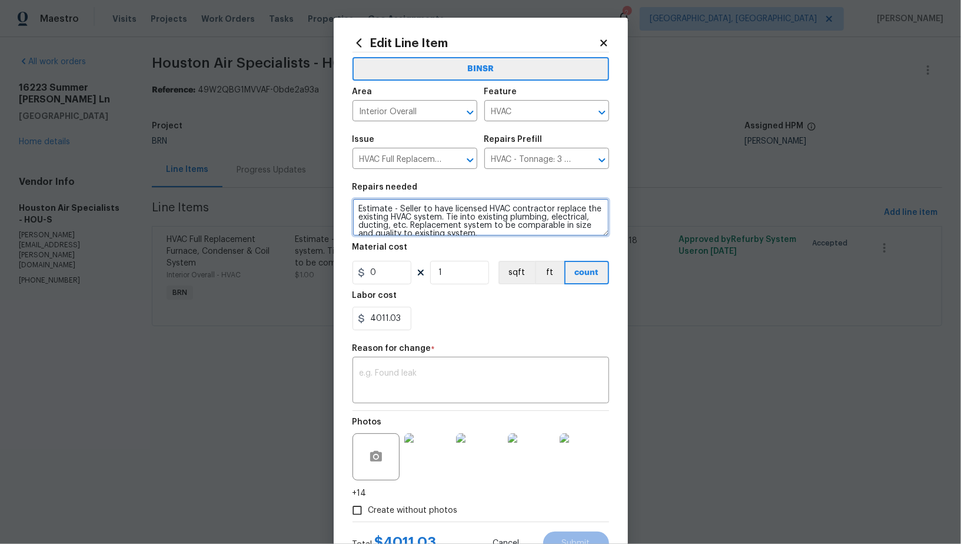
drag, startPoint x: 398, startPoint y: 209, endPoint x: 352, endPoint y: 207, distance: 45.9
click at [352, 207] on div "Estimate - Seller to have licensed HVAC contractor replace the existing HVAC sy…" at bounding box center [480, 217] width 257 height 38
type textarea "Seller to have licensed HVAC contractor replace the existing HVAC system. Tie i…"
click at [435, 372] on textarea at bounding box center [481, 381] width 242 height 25
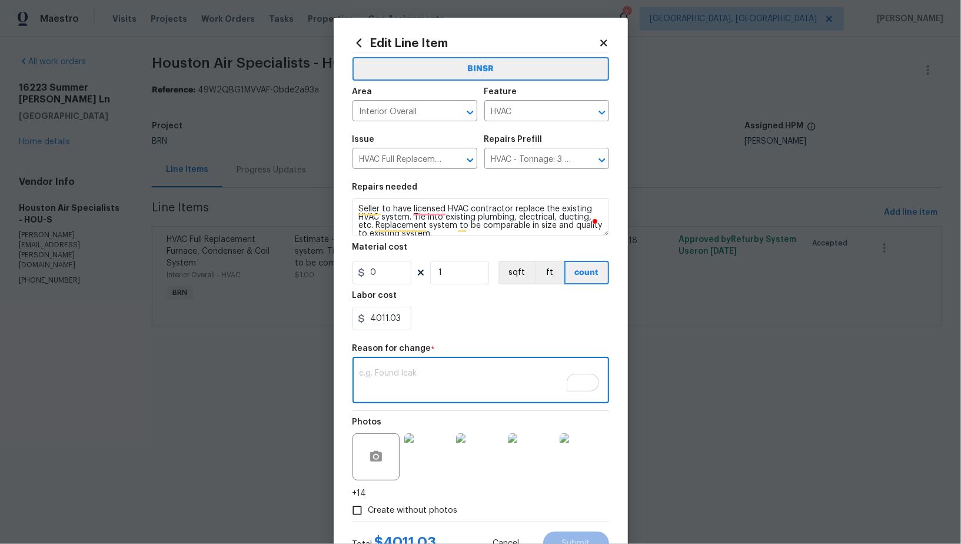
click at [410, 388] on textarea "To enrich screen reader interactions, please activate Accessibility in Grammarl…" at bounding box center [481, 381] width 242 height 25
paste textarea "(PR) Updated cost per BR team’s approval."
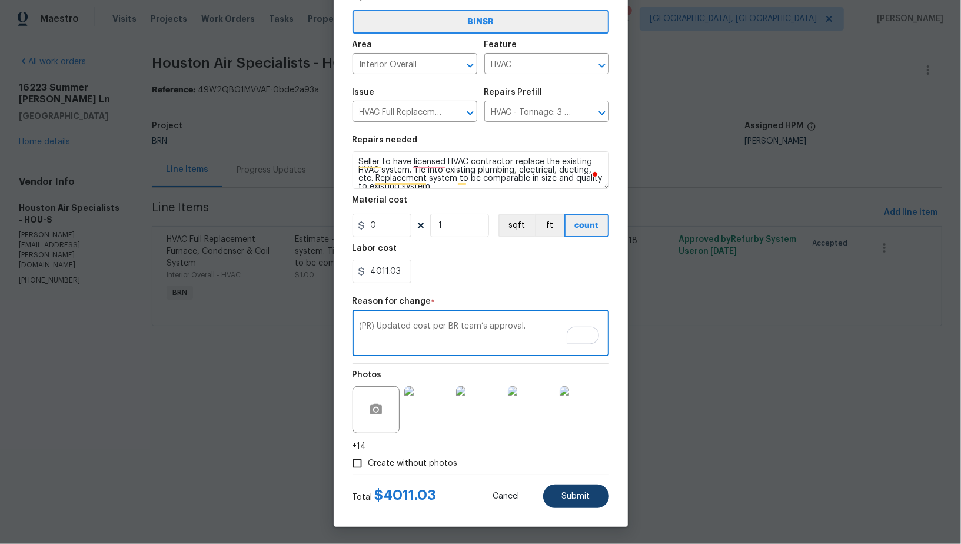
type textarea "(PR) Updated cost per BR team’s approval."
click at [569, 490] on button "Submit" at bounding box center [576, 496] width 66 height 24
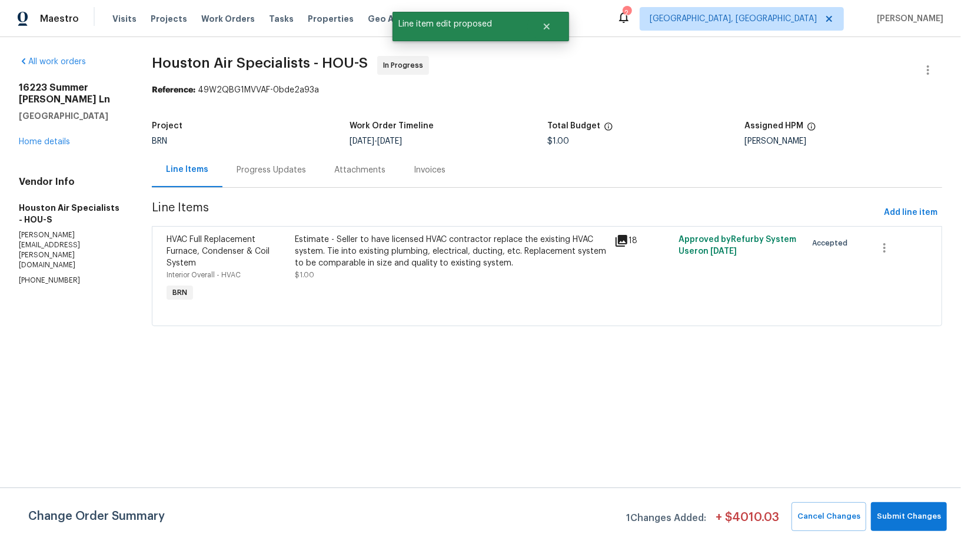
scroll to position [0, 0]
click at [906, 525] on button "Submit Changes" at bounding box center [909, 516] width 76 height 29
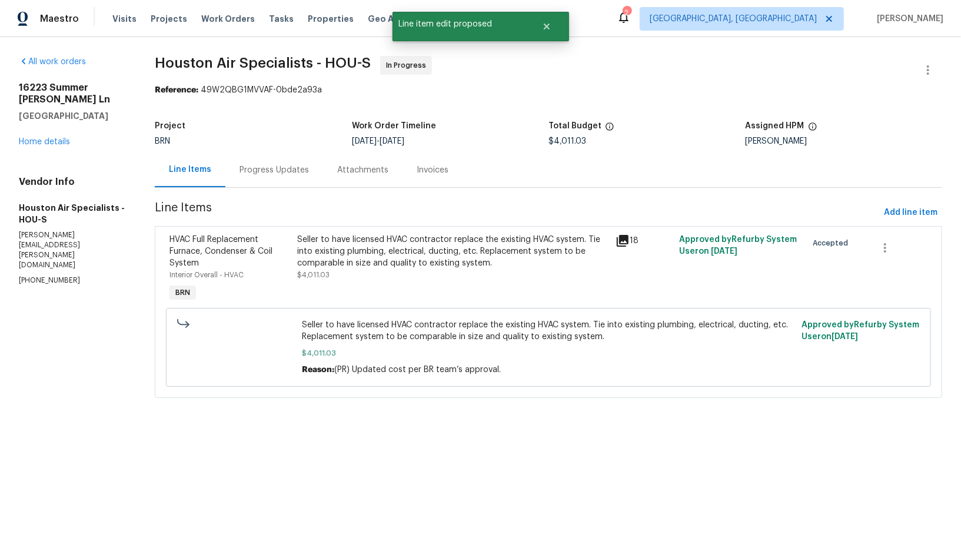
click at [276, 184] on div "Progress Updates" at bounding box center [274, 169] width 98 height 35
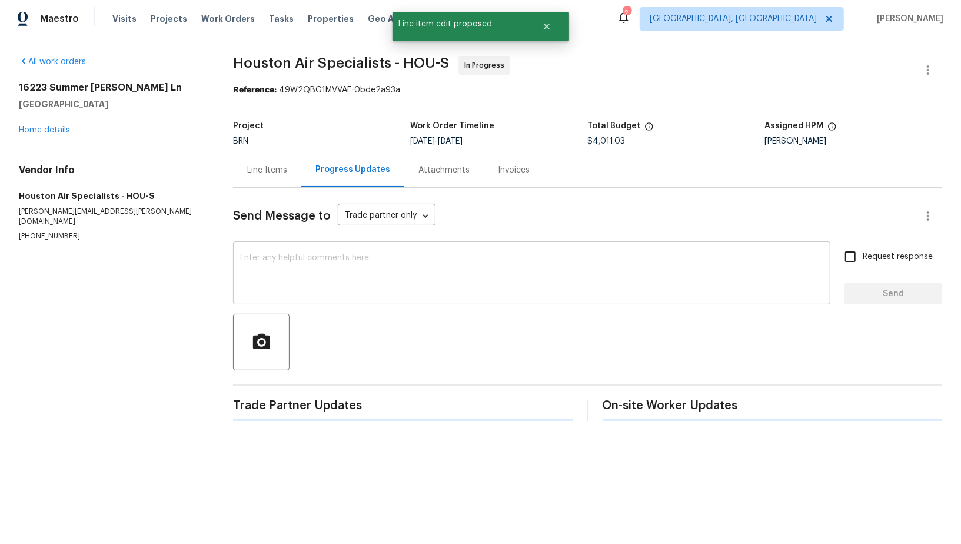
click at [308, 272] on textarea at bounding box center [531, 274] width 583 height 41
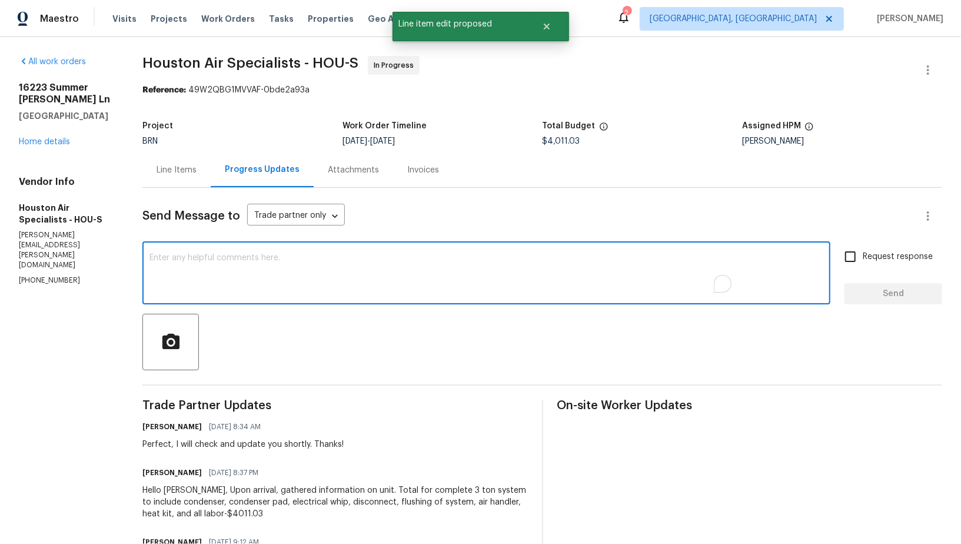
type textarea "J"
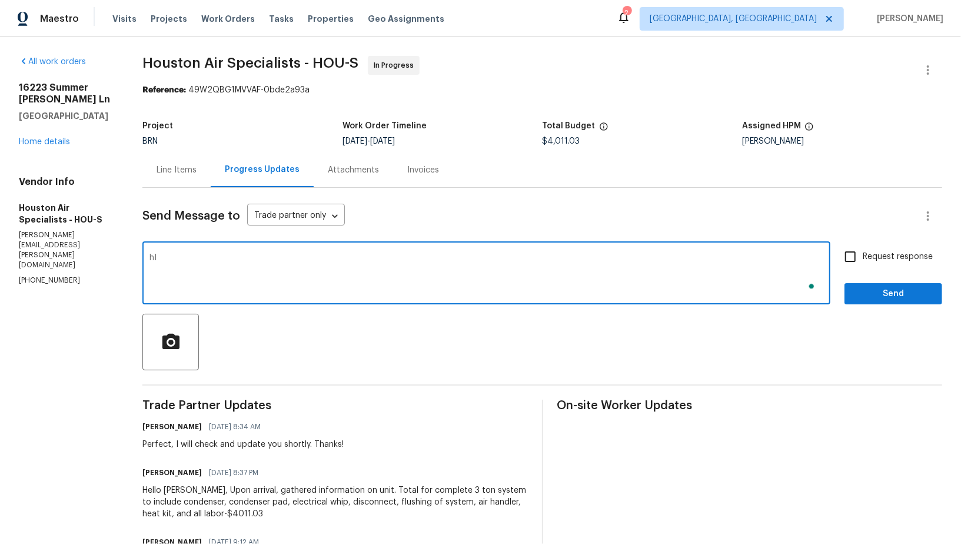
type textarea "h"
type textarea "B"
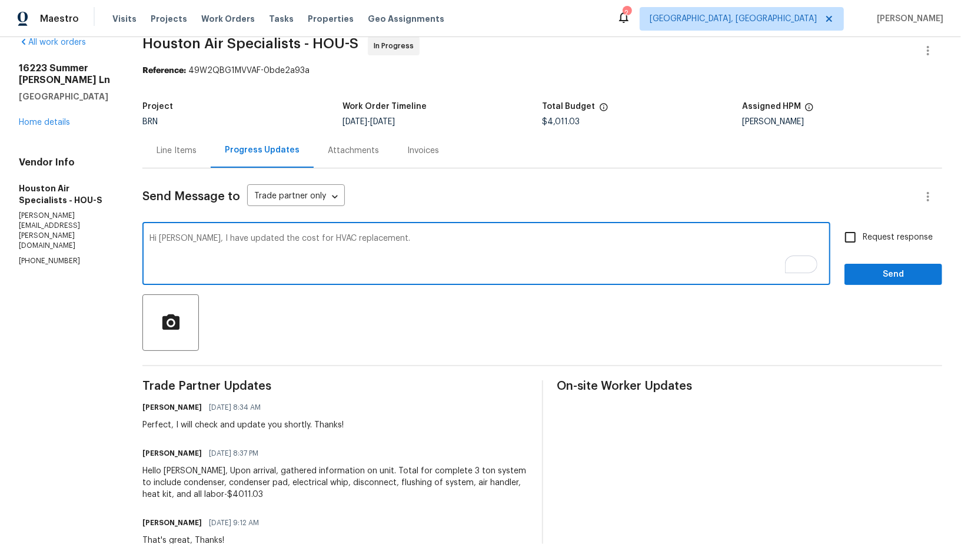
scroll to position [10, 0]
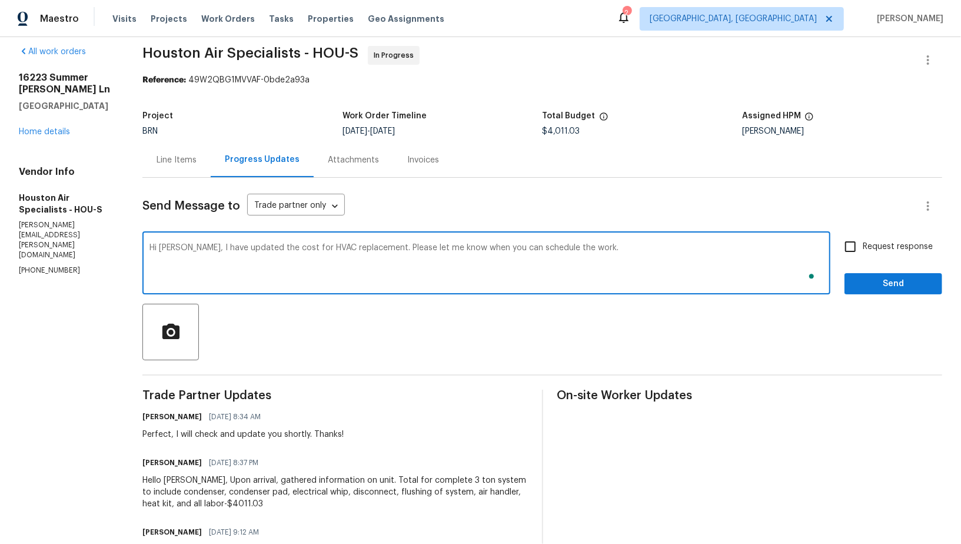
type textarea "Hi [PERSON_NAME], I have updated the cost for HVAC replacement. Please let me k…"
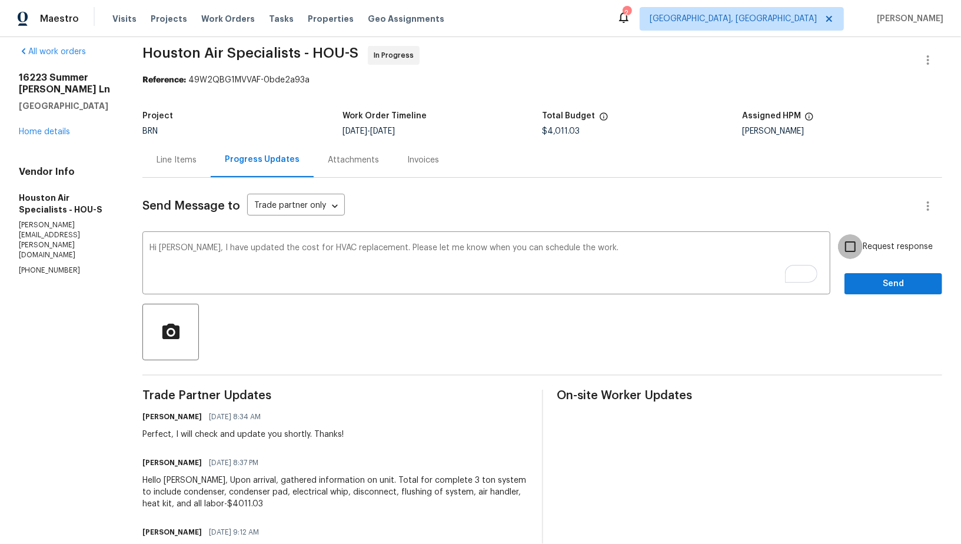
click at [858, 244] on input "Request response" at bounding box center [850, 246] width 25 height 25
checkbox input "true"
click at [869, 291] on button "Send" at bounding box center [893, 284] width 98 height 22
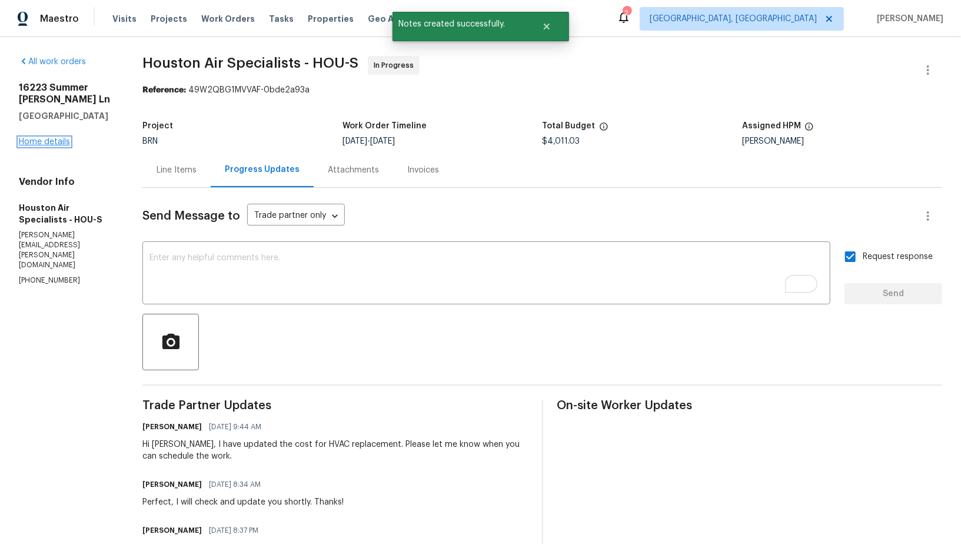
click at [45, 145] on link "Home details" at bounding box center [44, 142] width 51 height 8
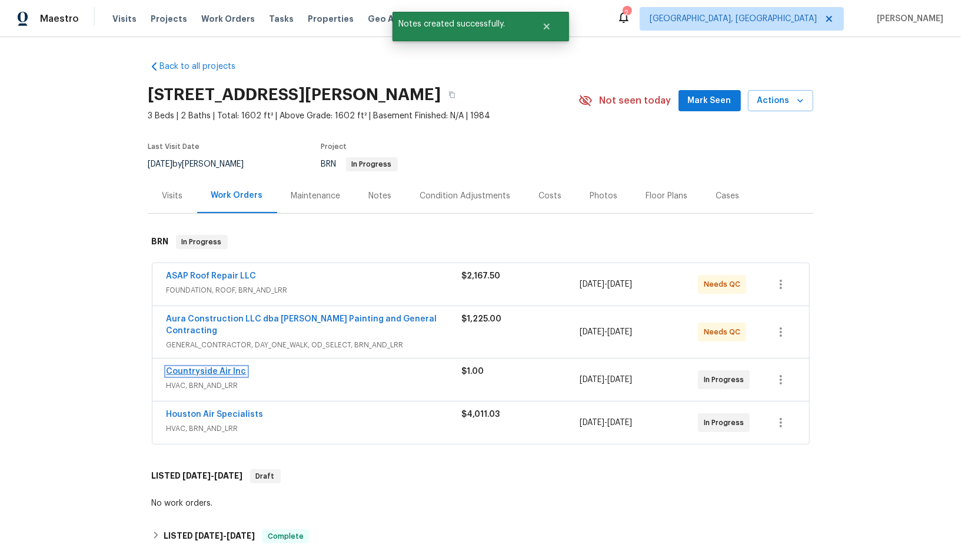
click at [218, 367] on link "Countryside Air Inc" at bounding box center [207, 371] width 80 height 8
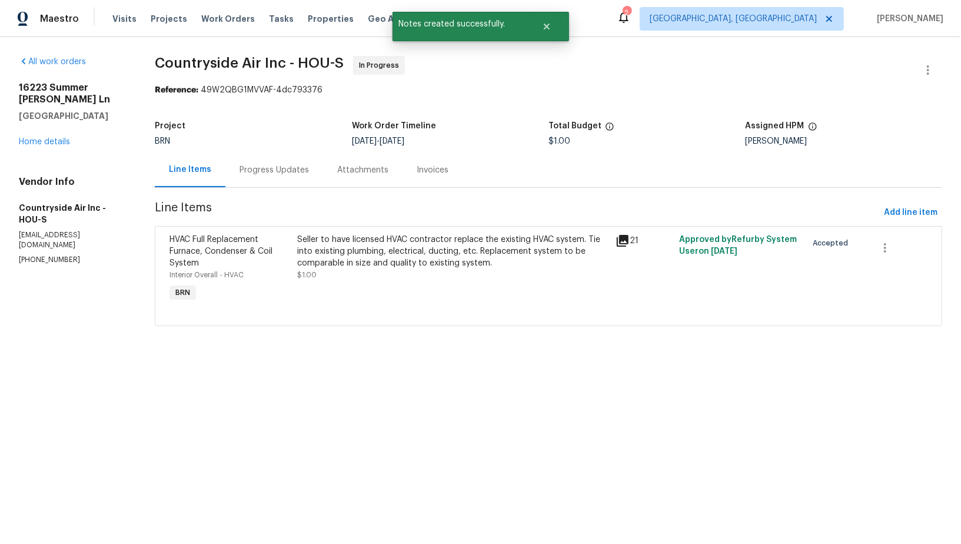
click at [313, 165] on div "Progress Updates" at bounding box center [274, 169] width 98 height 35
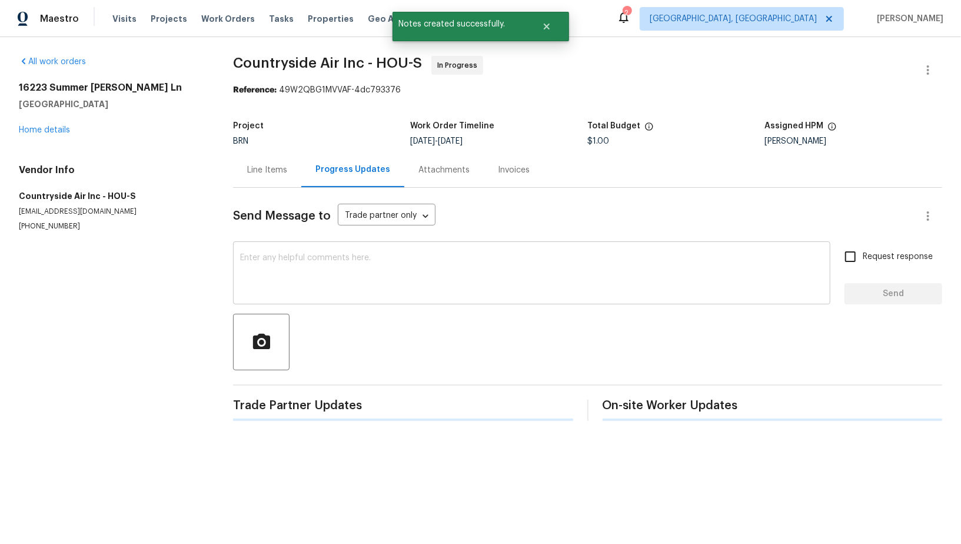
click at [315, 292] on textarea at bounding box center [531, 274] width 583 height 41
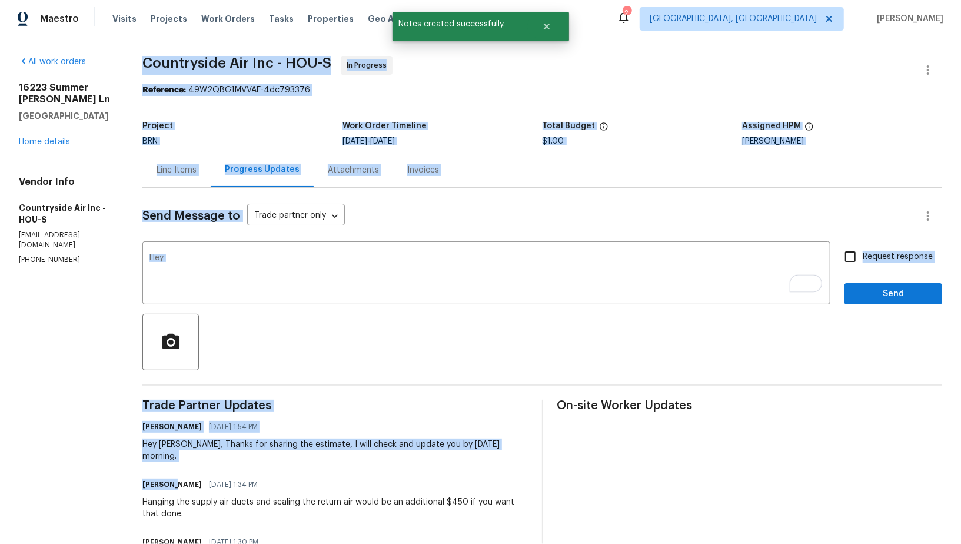
drag, startPoint x: 171, startPoint y: 473, endPoint x: 121, endPoint y: 473, distance: 49.4
click at [121, 473] on div "All work orders [STREET_ADDRESS][PERSON_NAME] Home details Vendor Info Countrys…" at bounding box center [480, 467] width 961 height 861
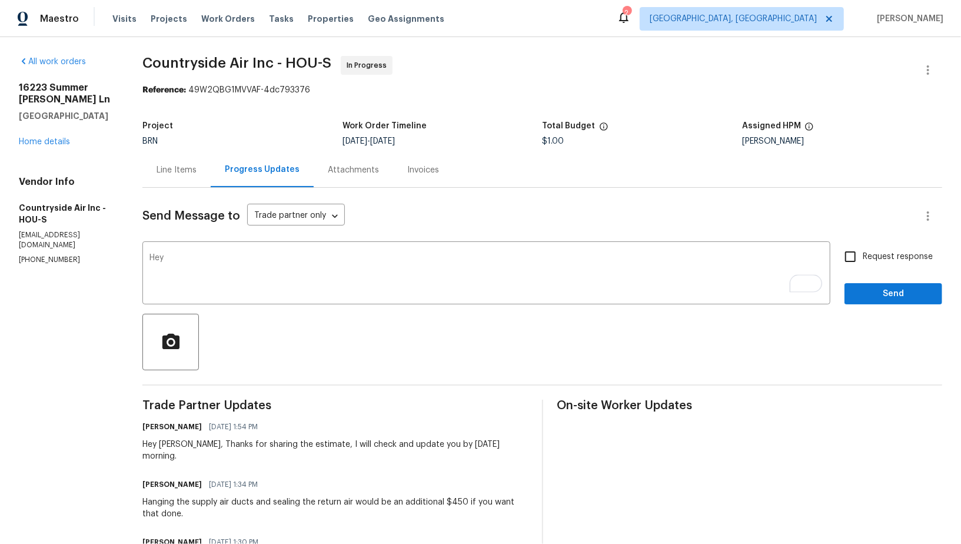
click at [177, 478] on h6 "[PERSON_NAME]" at bounding box center [171, 484] width 59 height 12
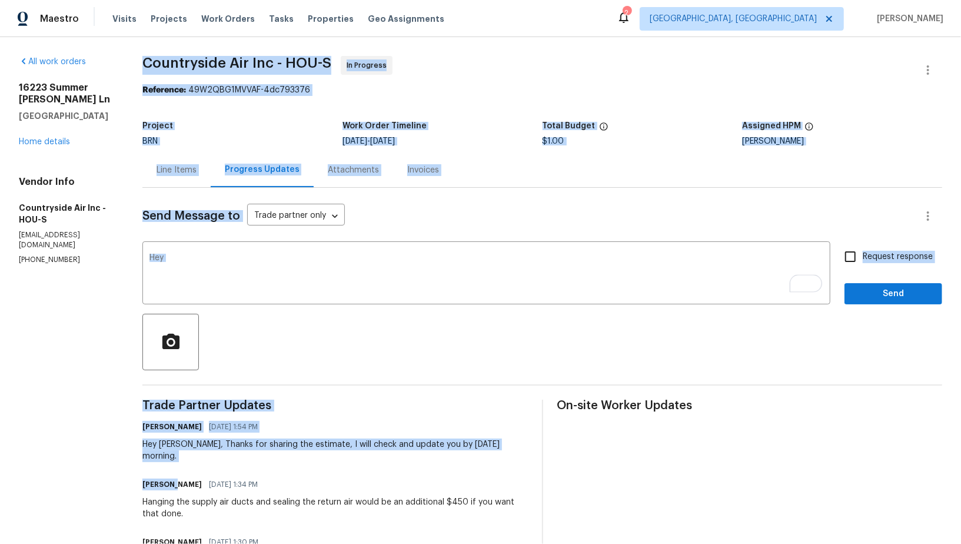
drag, startPoint x: 172, startPoint y: 472, endPoint x: 127, endPoint y: 472, distance: 44.7
click at [127, 472] on div "All work orders [STREET_ADDRESS][PERSON_NAME] Home details Vendor Info Countrys…" at bounding box center [480, 467] width 961 height 861
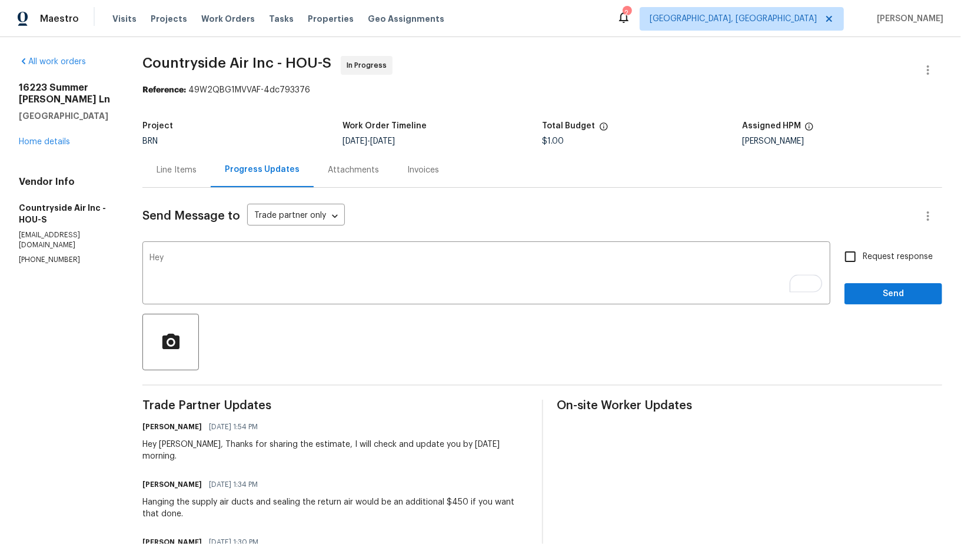
click at [194, 478] on h6 "[PERSON_NAME]" at bounding box center [171, 484] width 59 height 12
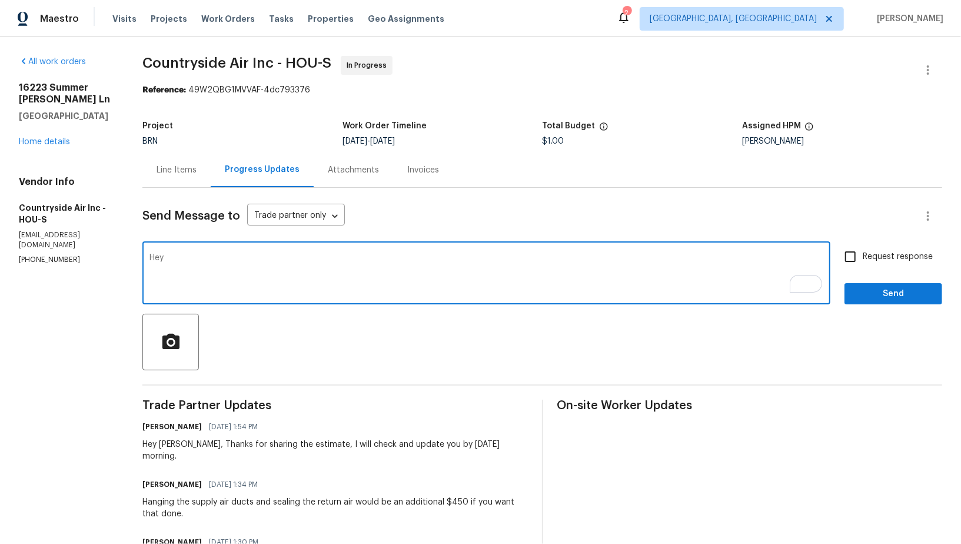
click at [177, 269] on textarea "Hey" at bounding box center [486, 274] width 674 height 41
click at [180, 260] on textarea "Hey, We are not proceeding with the HVAC replacement.Could you please let me kn…" at bounding box center [486, 274] width 674 height 41
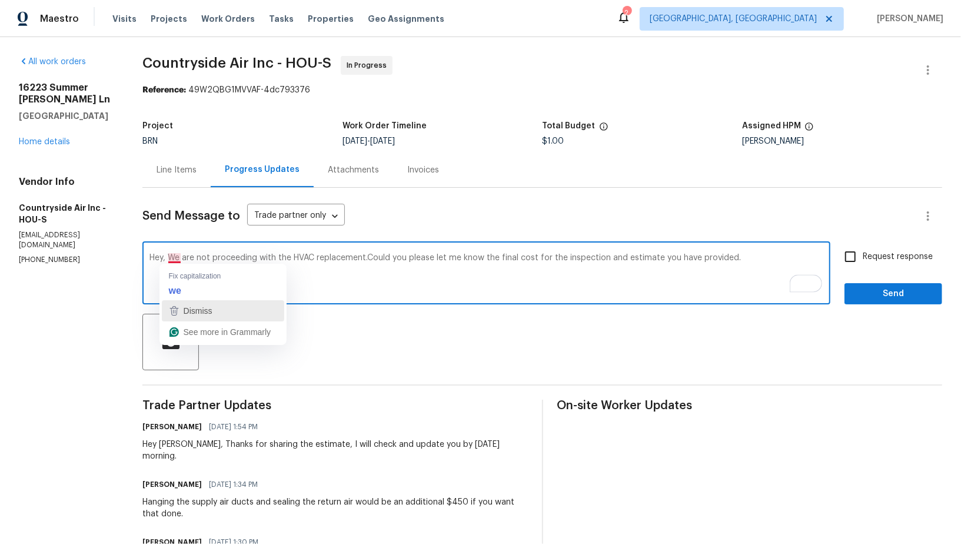
click at [200, 302] on div "Dismiss" at bounding box center [196, 311] width 31 height 18
click at [368, 260] on textarea "Hey, We are not proceeding with the HVAC replacement.Could you please let me kn…" at bounding box center [486, 274] width 674 height 41
click at [753, 259] on textarea "Hey, We are not proceeding with the HVAC replacement. Could you please let me k…" at bounding box center [486, 274] width 674 height 41
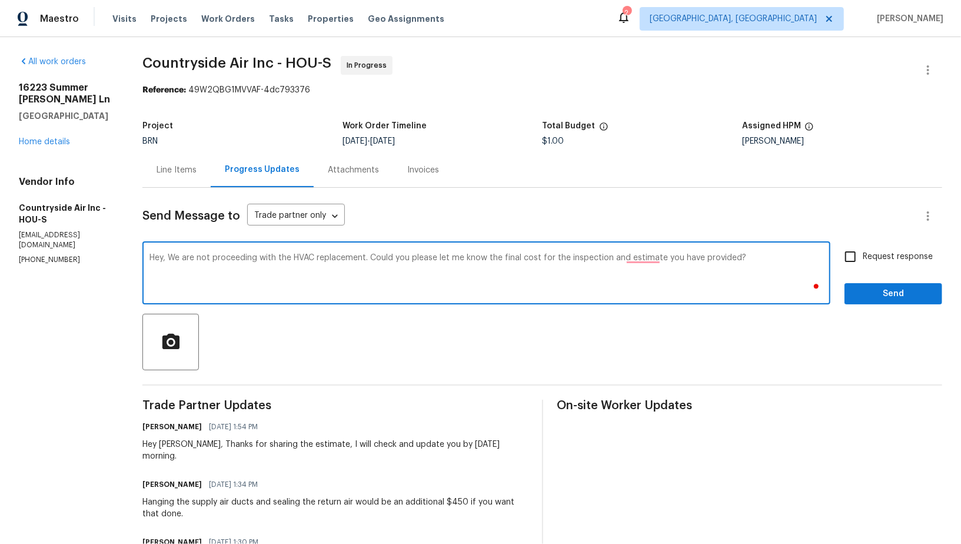
click at [635, 263] on textarea "Hey, We are not proceeding with the HVAC replacement. Could you please let me k…" at bounding box center [486, 274] width 674 height 41
click at [635, 259] on textarea "Hey, We are not proceeding with the HVAC replacement. Could you please let me k…" at bounding box center [486, 274] width 674 height 41
type textarea "Hey, We are not proceeding with the HVAC replacement. Could you please let me k…"
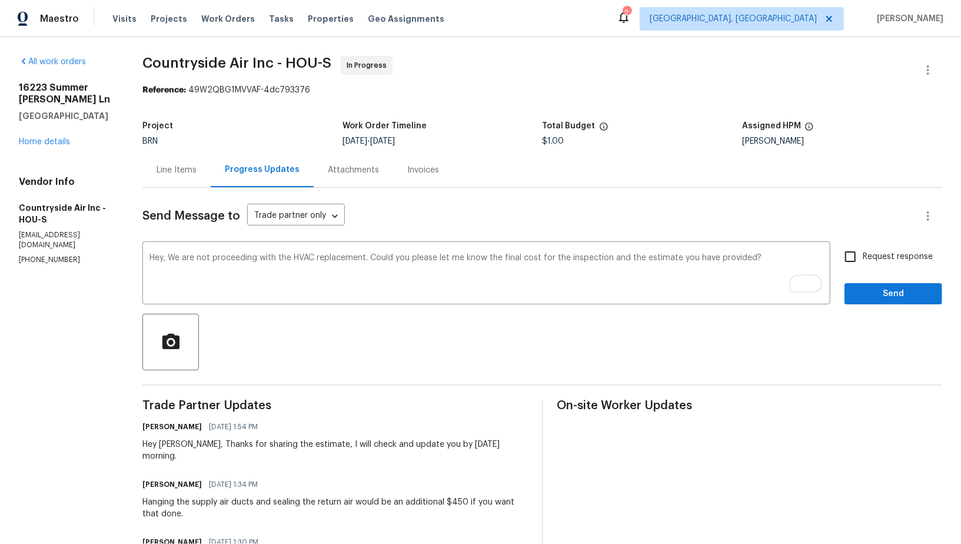
click at [865, 257] on span "Request response" at bounding box center [898, 257] width 70 height 12
click at [863, 257] on input "Request response" at bounding box center [850, 256] width 25 height 25
checkbox input "true"
click at [867, 301] on span "Send" at bounding box center [893, 294] width 79 height 15
